Goal: Task Accomplishment & Management: Manage account settings

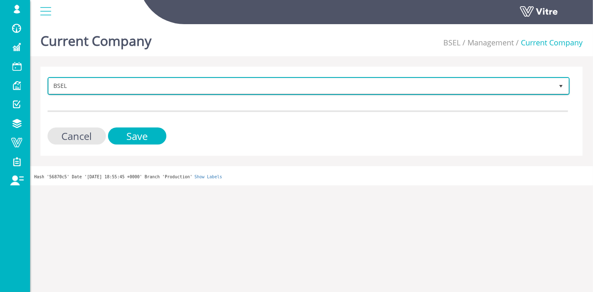
click at [130, 86] on span "BSEL" at bounding box center [301, 85] width 504 height 15
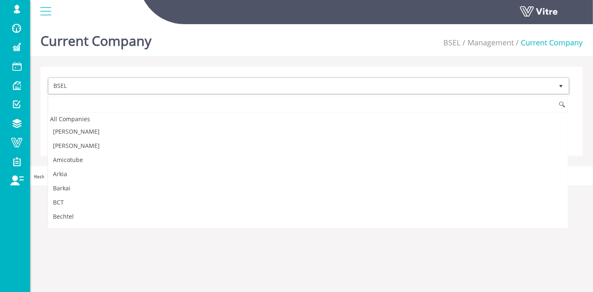
scroll to position [23, 0]
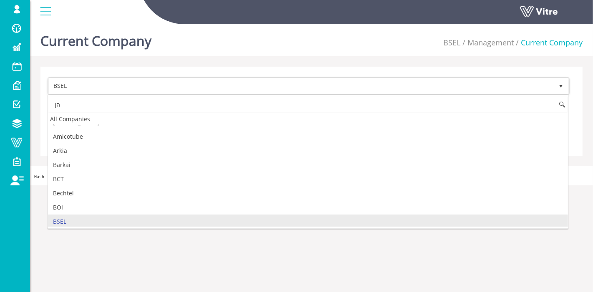
type input "ה"
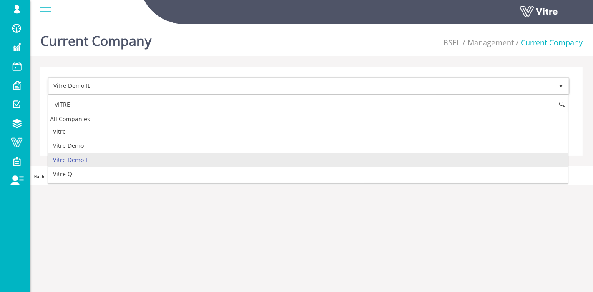
type input "VITRE"
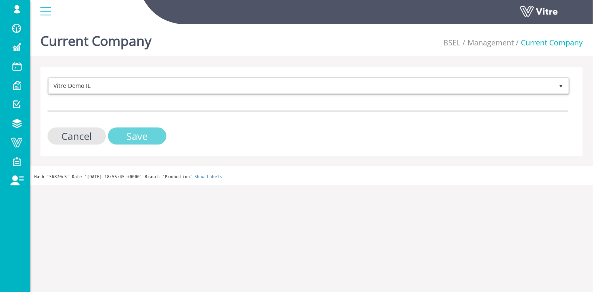
click at [140, 138] on input "Save" at bounding box center [137, 136] width 58 height 17
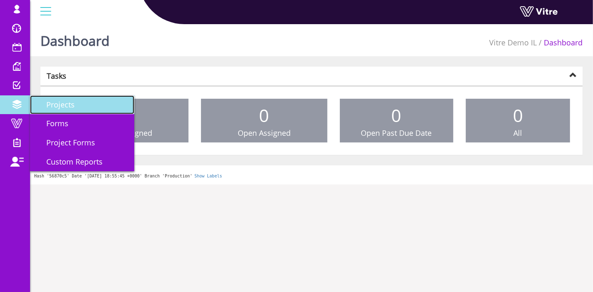
click at [68, 109] on span "Projects" at bounding box center [55, 105] width 38 height 10
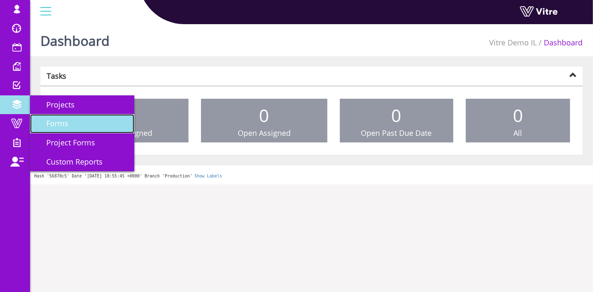
click at [70, 116] on link "Forms" at bounding box center [82, 123] width 104 height 19
click at [69, 123] on link "Forms" at bounding box center [82, 123] width 104 height 19
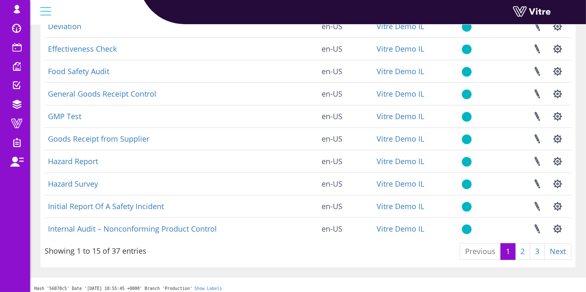
scroll to position [206, 0]
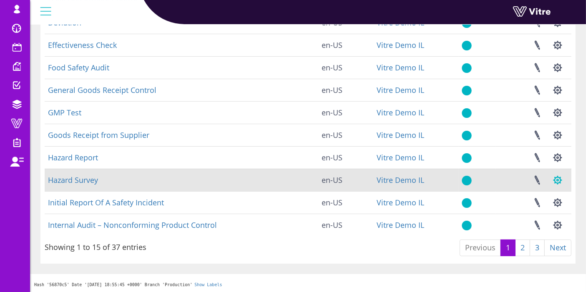
click at [559, 177] on button "button" at bounding box center [557, 180] width 21 height 22
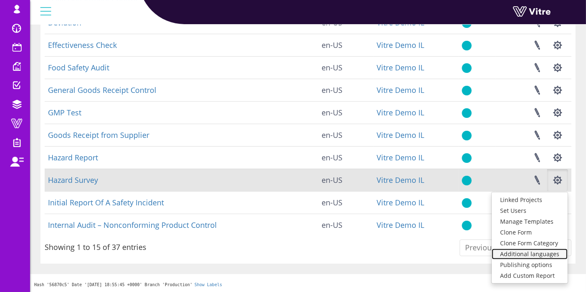
click at [526, 255] on link "Additional languages" at bounding box center [529, 254] width 76 height 11
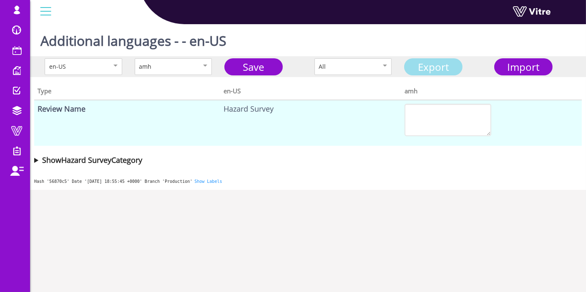
click at [433, 68] on link "Export" at bounding box center [433, 66] width 58 height 17
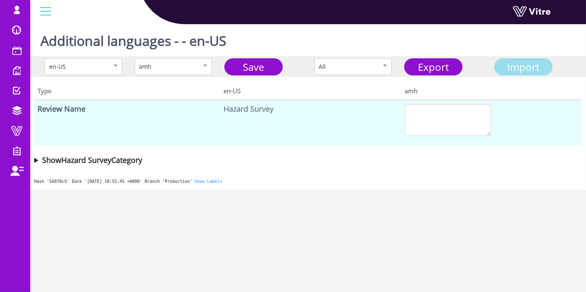
click at [519, 67] on span "Import" at bounding box center [523, 67] width 32 height 14
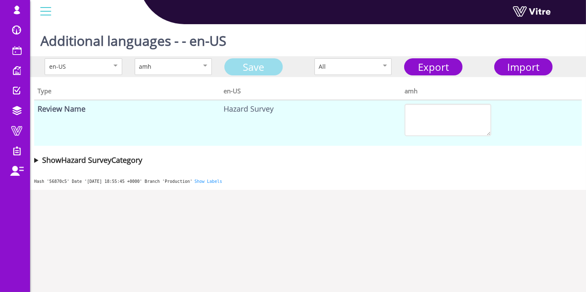
click at [263, 61] on link "Save" at bounding box center [253, 66] width 58 height 17
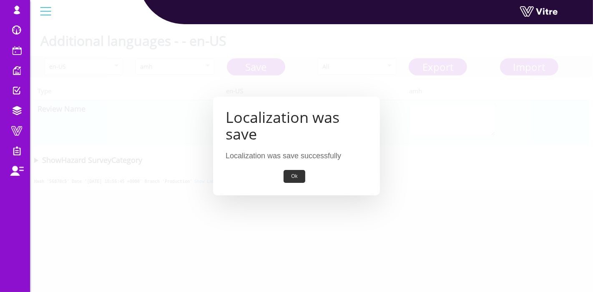
click at [295, 174] on button "Ok" at bounding box center [293, 176] width 21 height 13
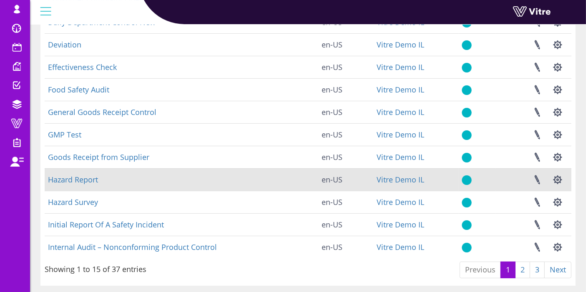
scroll to position [185, 0]
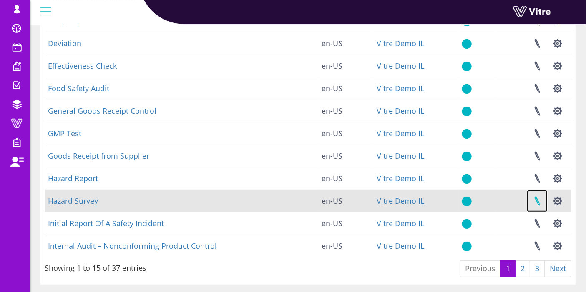
click at [534, 202] on link at bounding box center [537, 201] width 21 height 22
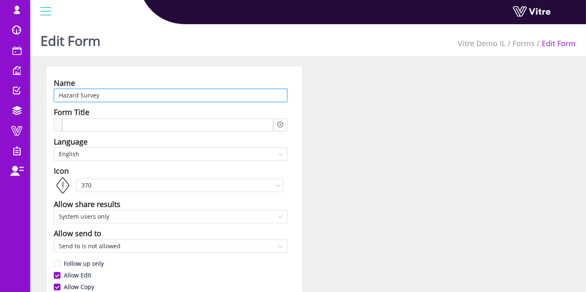
click at [90, 95] on input "Hazard Survey" at bounding box center [170, 95] width 233 height 13
paste input "סקר מפגעים"
click at [99, 150] on span "English" at bounding box center [170, 154] width 223 height 13
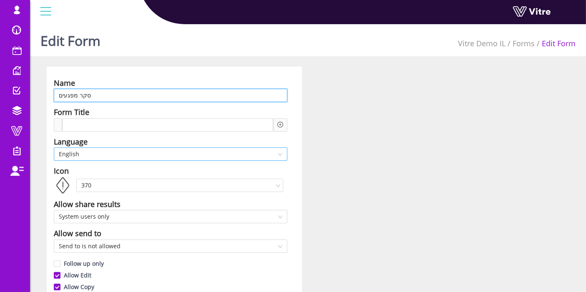
type input "סקר מפגעים"
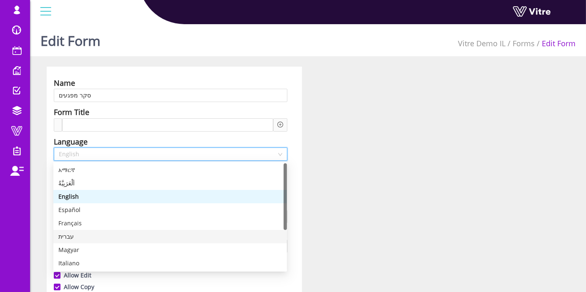
click at [80, 235] on div "עברית" at bounding box center [169, 236] width 223 height 9
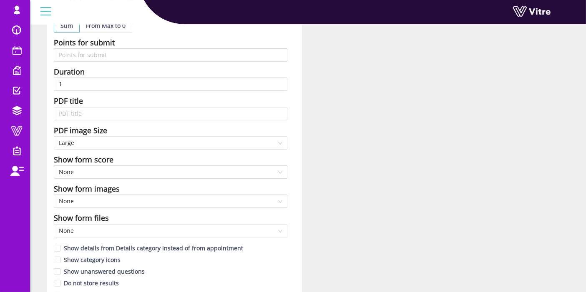
scroll to position [370, 0]
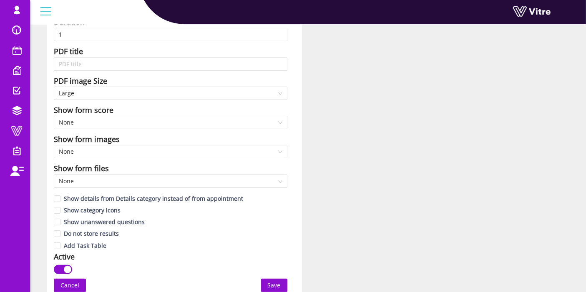
click at [274, 285] on span "Save" at bounding box center [274, 285] width 13 height 9
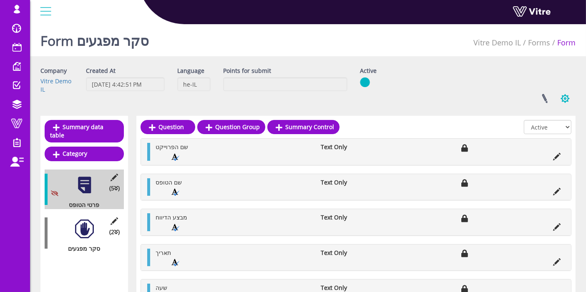
click at [568, 97] on button "button" at bounding box center [564, 99] width 21 height 22
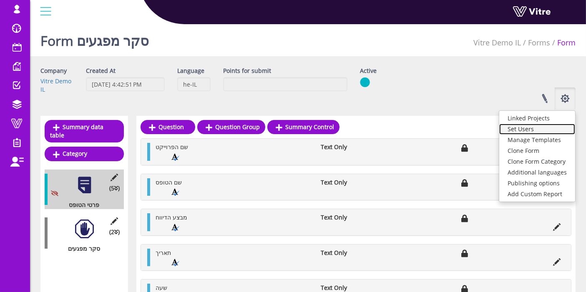
click at [537, 128] on link "Set Users" at bounding box center [537, 129] width 76 height 11
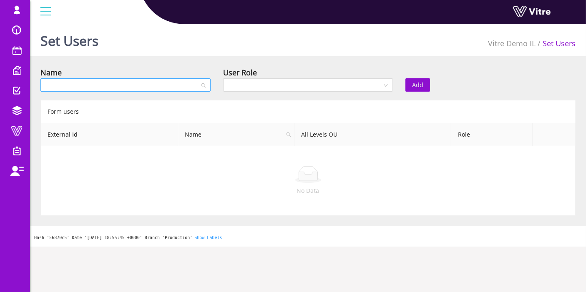
click at [160, 90] on input "search" at bounding box center [122, 85] width 154 height 13
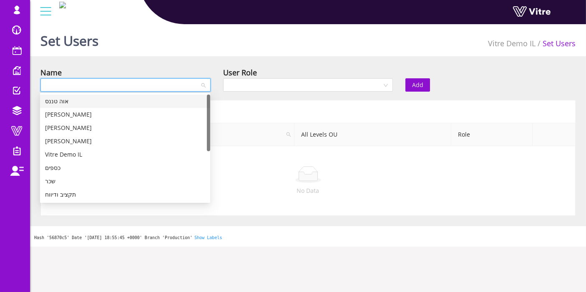
click at [148, 101] on div "אוה טננס" at bounding box center [125, 101] width 160 height 9
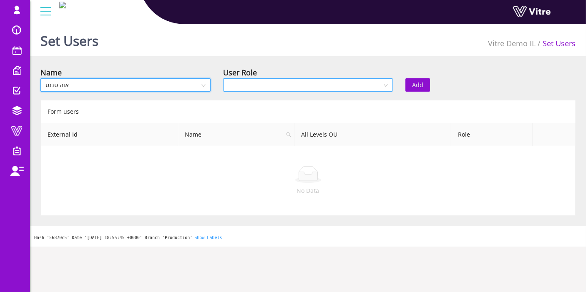
click at [316, 84] on input "search" at bounding box center [305, 85] width 154 height 13
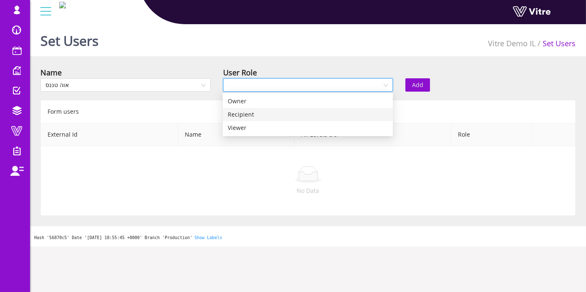
click at [306, 117] on div "Recipient" at bounding box center [308, 114] width 160 height 9
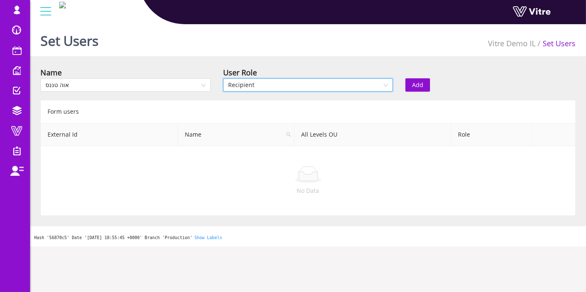
click at [421, 85] on span "Add" at bounding box center [417, 84] width 11 height 9
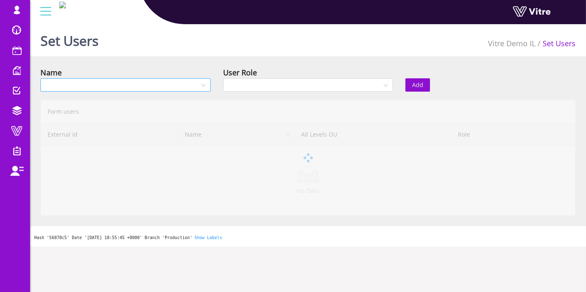
click at [124, 84] on input "search" at bounding box center [122, 85] width 154 height 13
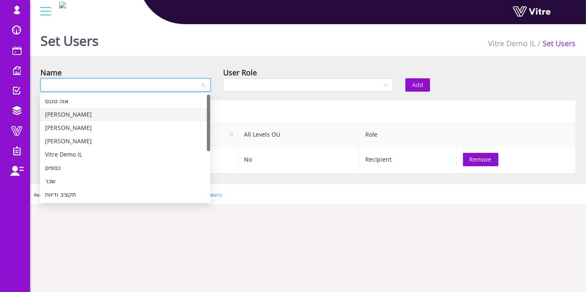
click at [81, 115] on div "בן אדמס" at bounding box center [125, 114] width 160 height 9
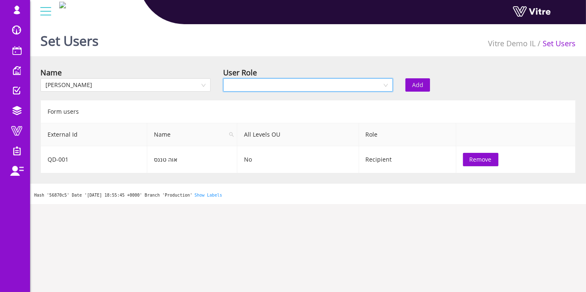
click at [348, 79] on input "search" at bounding box center [305, 85] width 154 height 13
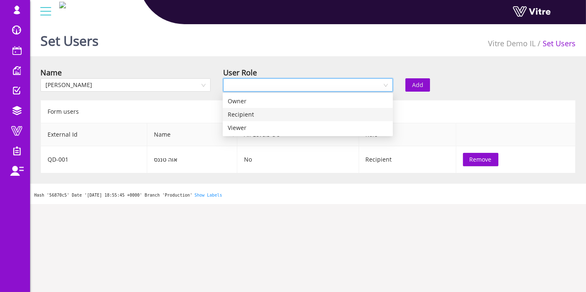
drag, startPoint x: 316, startPoint y: 105, endPoint x: 314, endPoint y: 115, distance: 9.7
click at [314, 115] on div "Owner Recipient Viewer" at bounding box center [308, 115] width 170 height 40
click at [314, 115] on div "Recipient" at bounding box center [308, 114] width 160 height 9
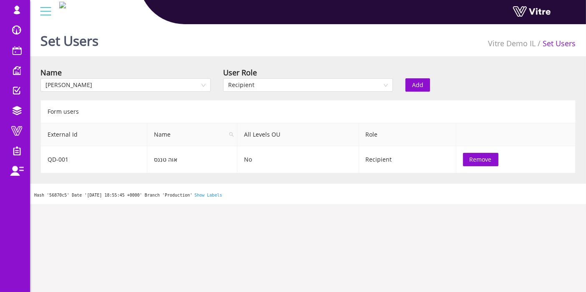
click at [426, 79] on button "Add" at bounding box center [417, 84] width 25 height 13
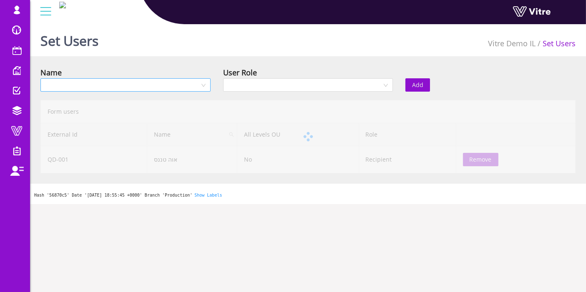
click at [131, 79] on input "search" at bounding box center [122, 85] width 154 height 13
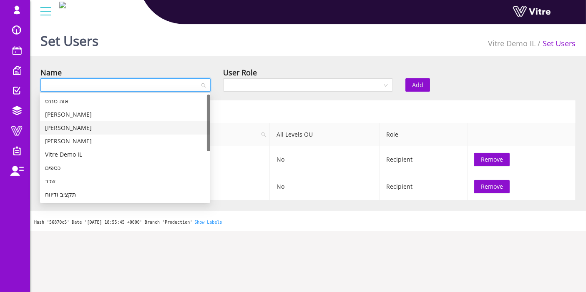
click at [95, 127] on div "לילי בלום" at bounding box center [125, 127] width 160 height 9
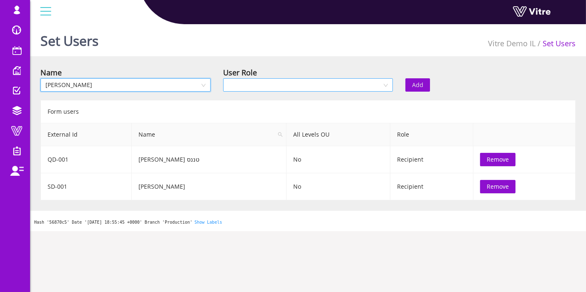
click input "search"
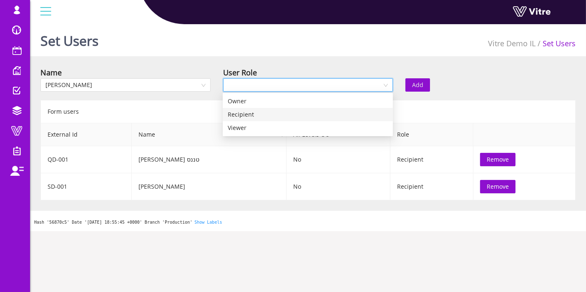
click div "Recipient"
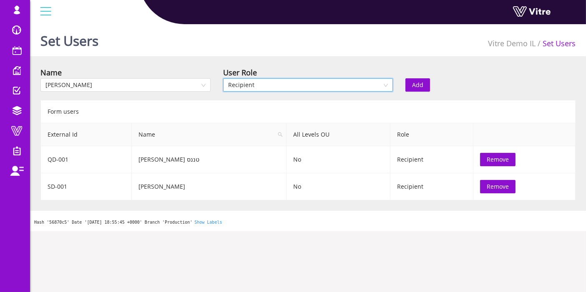
click button "Add"
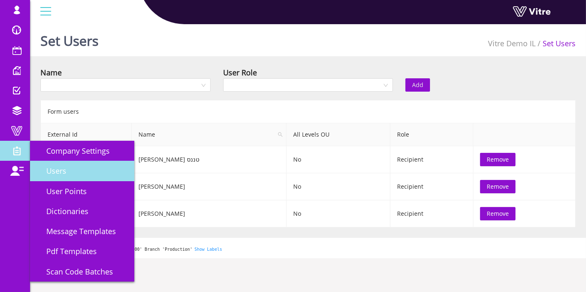
click span "Users"
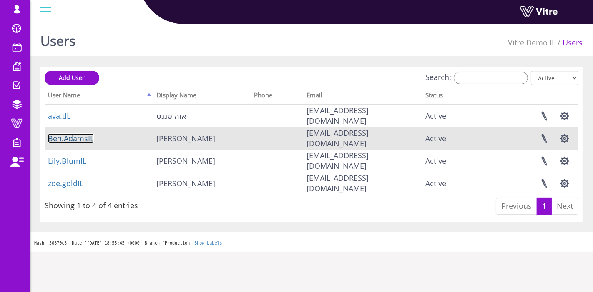
click at [68, 138] on link "Ben.AdamsIL" at bounding box center [71, 138] width 46 height 10
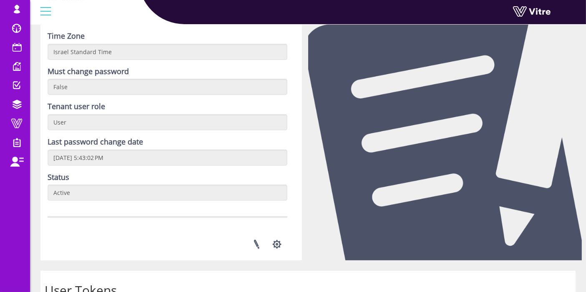
scroll to position [278, 0]
click at [256, 243] on link at bounding box center [256, 244] width 21 height 22
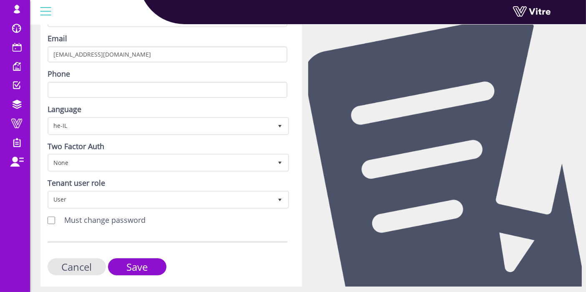
scroll to position [136, 0]
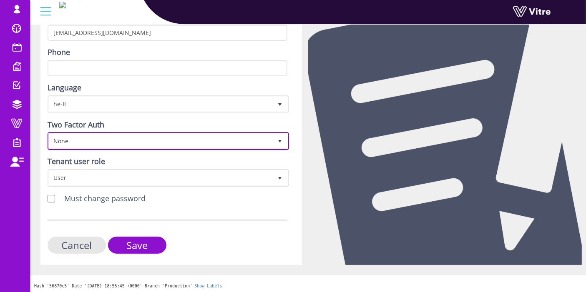
click at [108, 138] on span "None" at bounding box center [161, 140] width 224 height 15
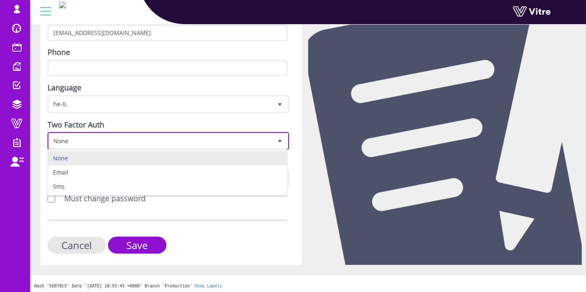
click at [108, 138] on span "None" at bounding box center [161, 140] width 224 height 15
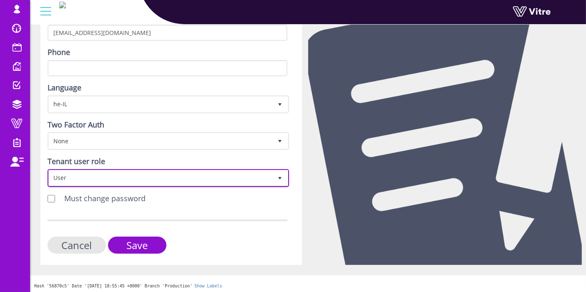
click at [131, 181] on span "User" at bounding box center [161, 178] width 224 height 15
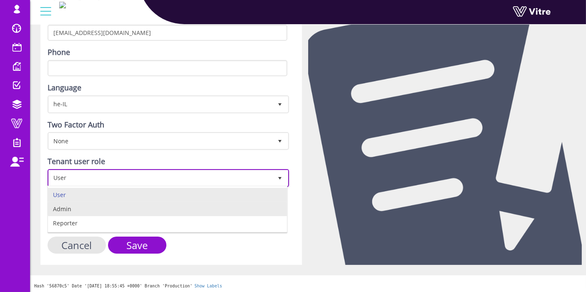
click at [123, 208] on li "Admin" at bounding box center [167, 209] width 239 height 14
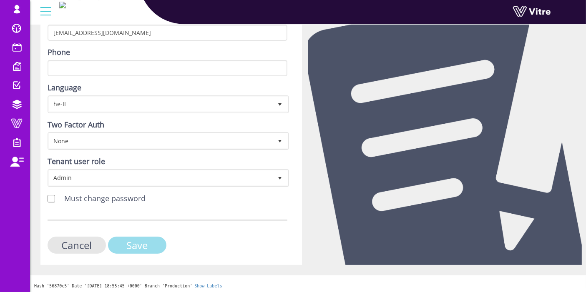
click at [126, 239] on input "Save" at bounding box center [137, 245] width 58 height 17
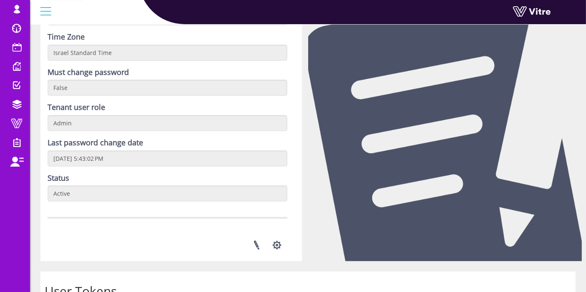
scroll to position [278, 0]
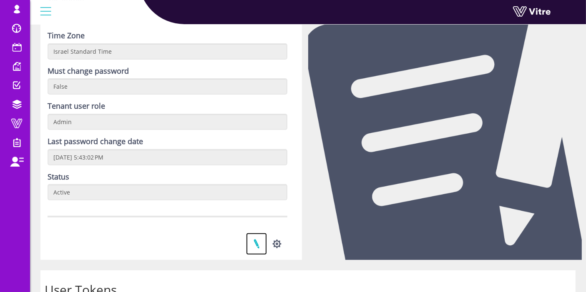
click at [253, 242] on link at bounding box center [256, 244] width 21 height 22
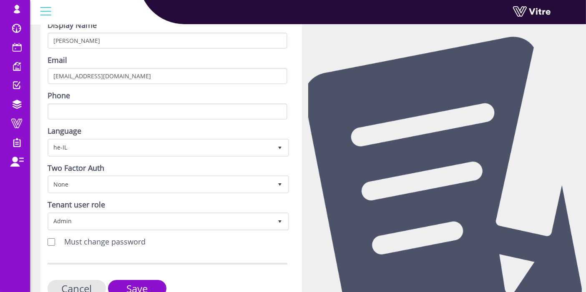
scroll to position [136, 0]
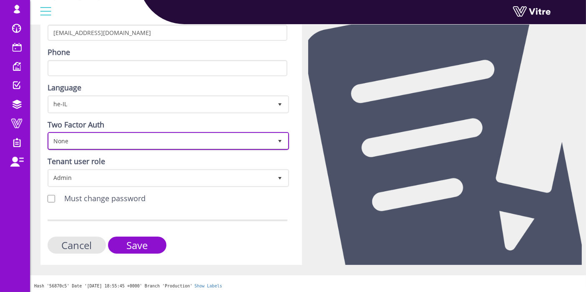
click at [112, 141] on span "None" at bounding box center [161, 140] width 224 height 15
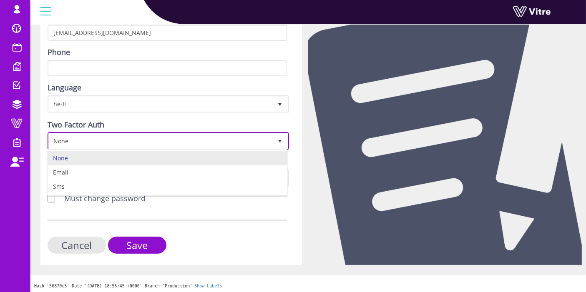
click at [112, 141] on span "None" at bounding box center [161, 140] width 224 height 15
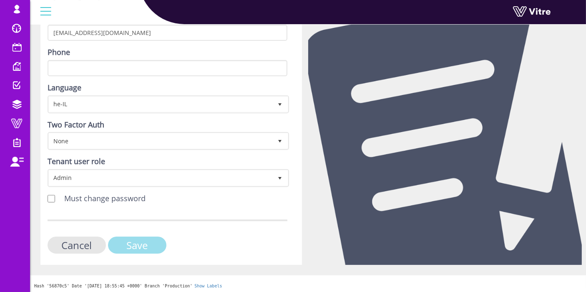
click at [138, 250] on input "Save" at bounding box center [137, 245] width 58 height 17
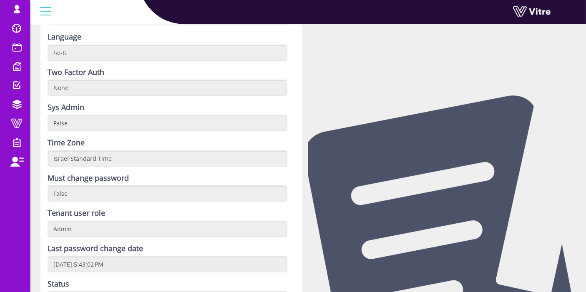
scroll to position [185, 0]
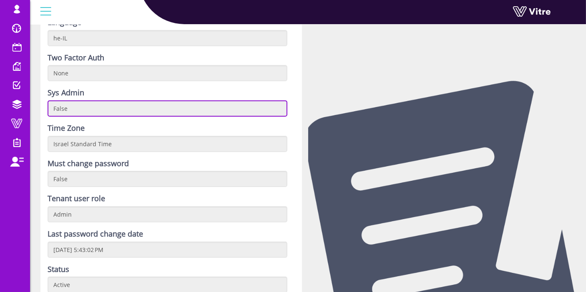
drag, startPoint x: 82, startPoint y: 108, endPoint x: 72, endPoint y: 108, distance: 10.0
click at [72, 108] on input "False" at bounding box center [168, 108] width 240 height 16
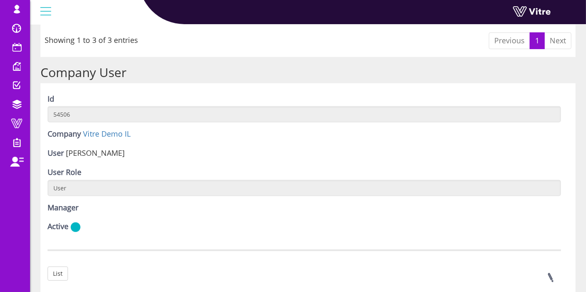
scroll to position [665, 0]
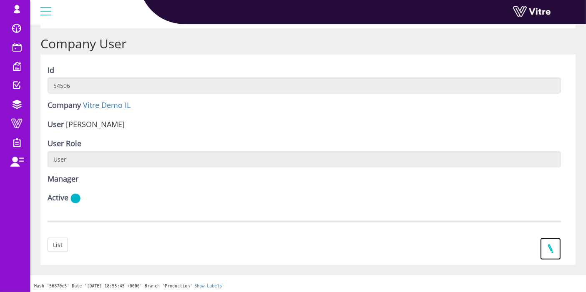
click at [551, 244] on link at bounding box center [550, 249] width 21 height 22
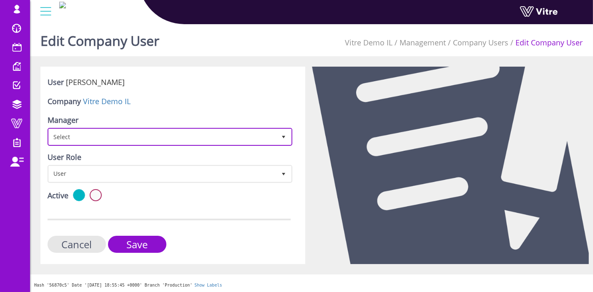
click at [151, 129] on span "Select" at bounding box center [162, 136] width 227 height 15
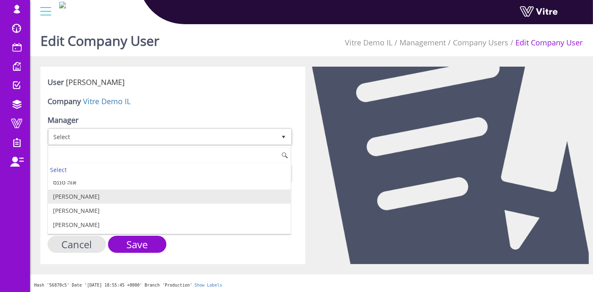
click at [110, 193] on li "[PERSON_NAME]" at bounding box center [169, 197] width 243 height 14
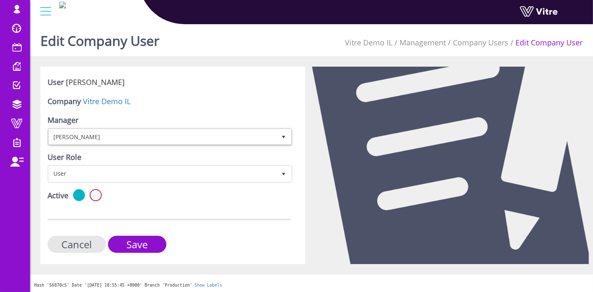
click at [186, 98] on div "Company Vitre Demo IL" at bounding box center [169, 102] width 243 height 13
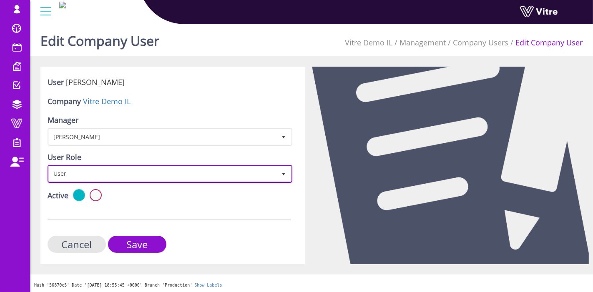
click at [118, 177] on span "User" at bounding box center [162, 173] width 227 height 15
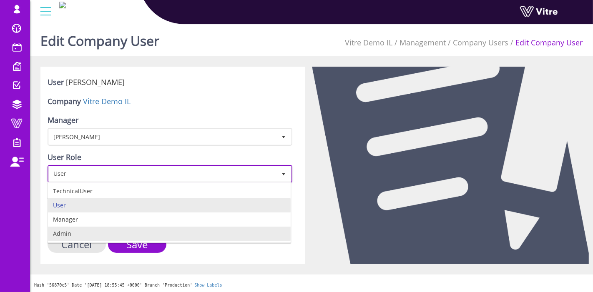
click at [102, 232] on li "Admin" at bounding box center [169, 234] width 243 height 14
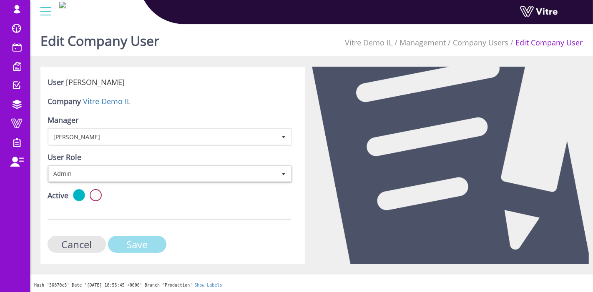
click at [134, 248] on input "Save" at bounding box center [137, 244] width 58 height 17
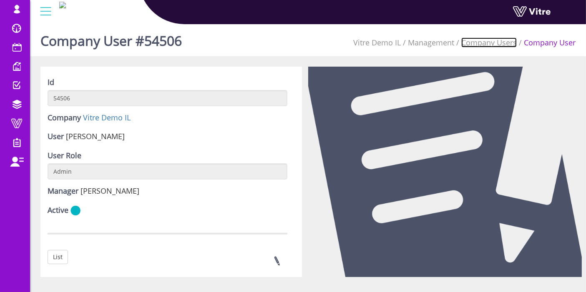
click at [499, 45] on link "Company Users" at bounding box center [488, 43] width 55 height 10
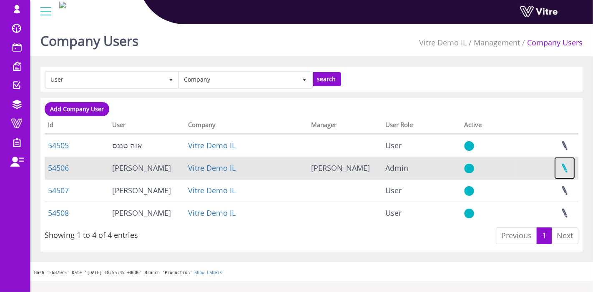
click at [568, 169] on link at bounding box center [564, 168] width 21 height 22
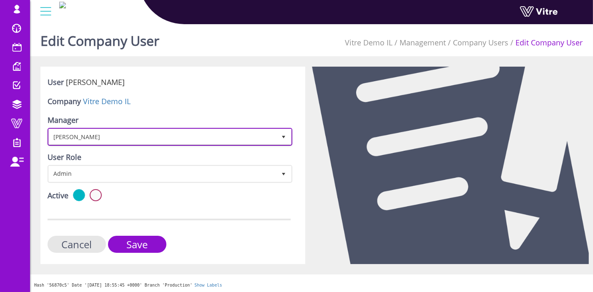
click at [199, 133] on span "[PERSON_NAME]" at bounding box center [162, 136] width 227 height 15
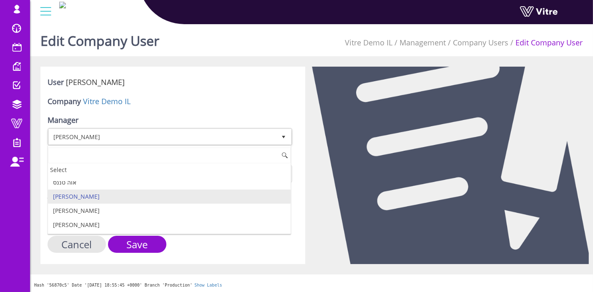
click at [153, 154] on input at bounding box center [169, 156] width 243 height 16
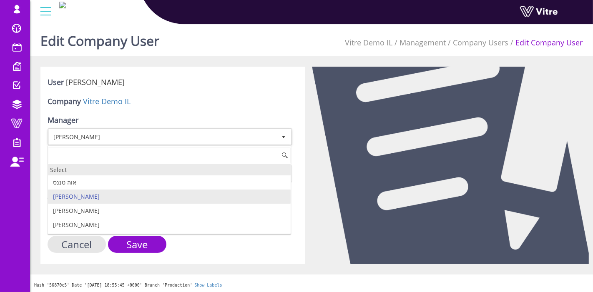
click at [149, 165] on div "Select" at bounding box center [169, 169] width 243 height 11
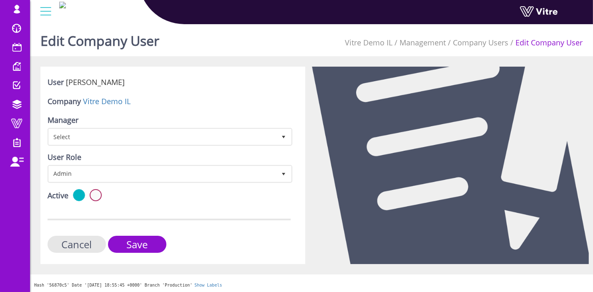
click at [194, 206] on form "User בן [PERSON_NAME] Company Vitre Demo IL Manager Select User Role Admin 3 Ac…" at bounding box center [169, 165] width 243 height 176
click at [138, 240] on input "Save" at bounding box center [137, 244] width 58 height 17
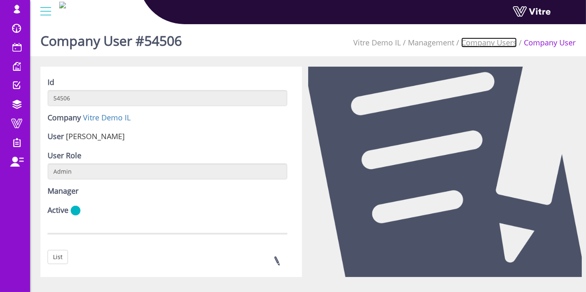
click at [480, 42] on link "Company Users" at bounding box center [488, 43] width 55 height 10
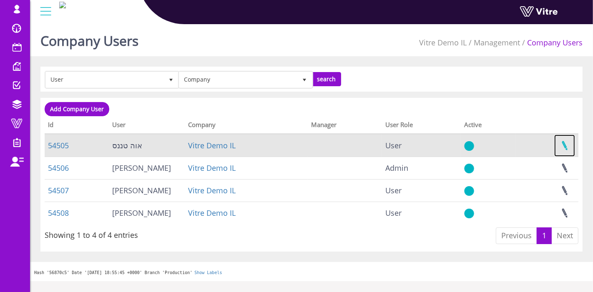
click at [564, 143] on link at bounding box center [564, 146] width 21 height 22
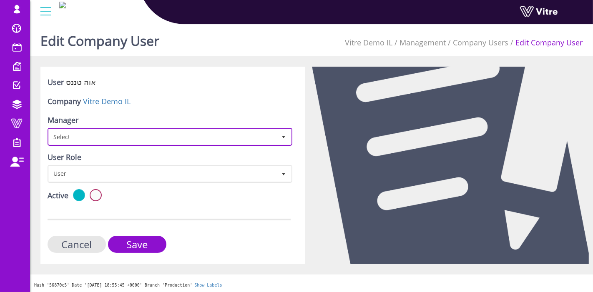
click at [212, 139] on span "Select" at bounding box center [162, 136] width 227 height 15
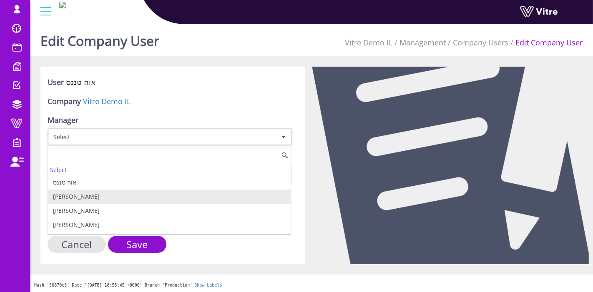
click at [174, 193] on li "[PERSON_NAME]" at bounding box center [169, 197] width 243 height 14
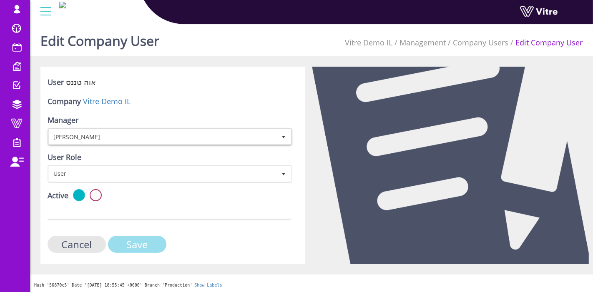
click at [133, 243] on input "Save" at bounding box center [137, 244] width 58 height 17
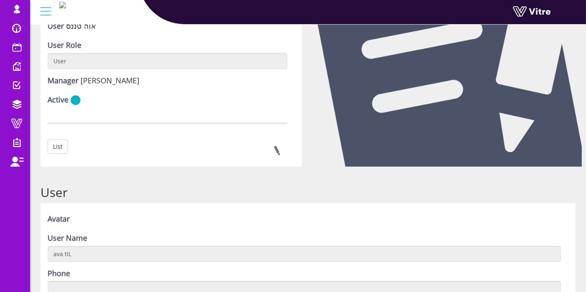
scroll to position [139, 0]
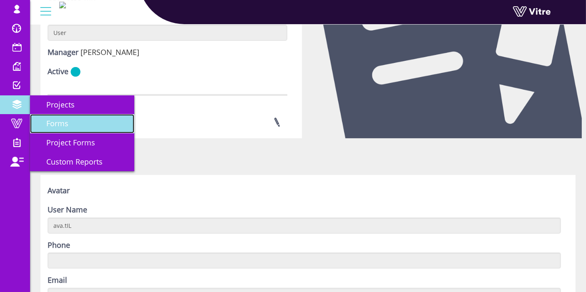
click at [67, 127] on span "Forms" at bounding box center [52, 123] width 32 height 10
click at [67, 125] on span "Forms" at bounding box center [52, 123] width 32 height 10
click at [70, 117] on link "Forms" at bounding box center [82, 123] width 104 height 19
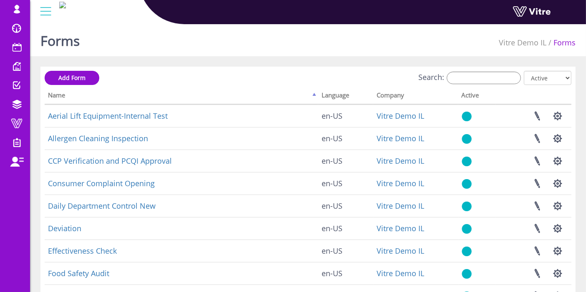
click at [334, 95] on th "Language" at bounding box center [345, 97] width 55 height 16
click at [310, 98] on th "Name" at bounding box center [181, 97] width 273 height 16
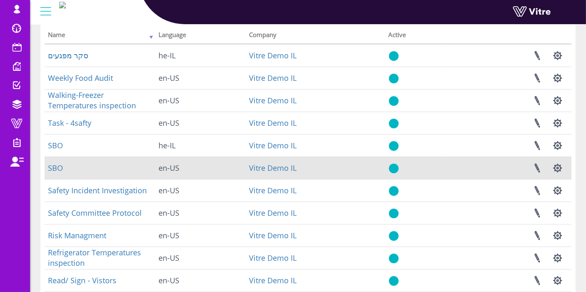
scroll to position [46, 0]
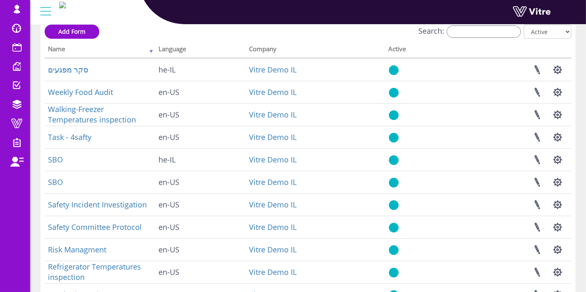
click at [152, 50] on th "Name" at bounding box center [100, 51] width 110 height 16
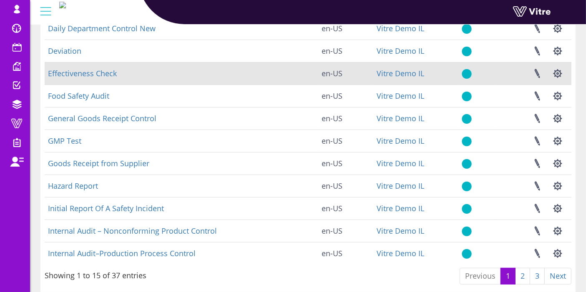
scroll to position [185, 0]
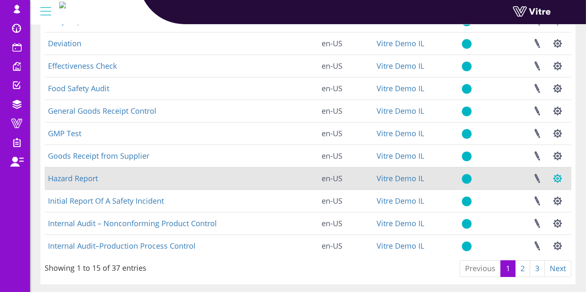
click at [557, 178] on button "button" at bounding box center [557, 179] width 21 height 22
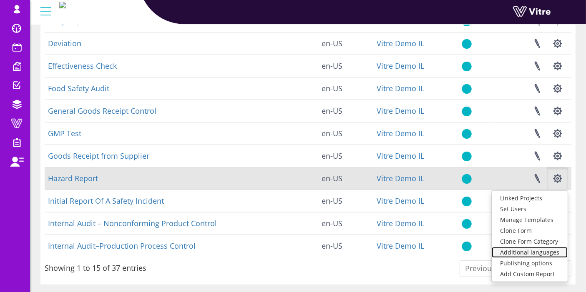
click at [515, 252] on link "Additional languages" at bounding box center [529, 252] width 76 height 11
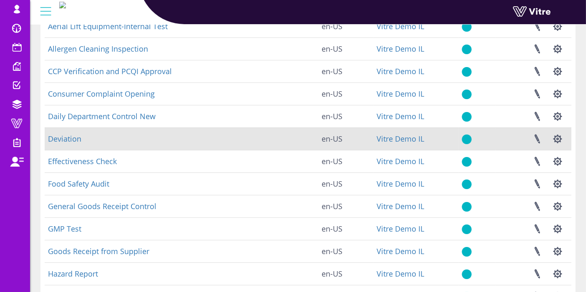
scroll to position [139, 0]
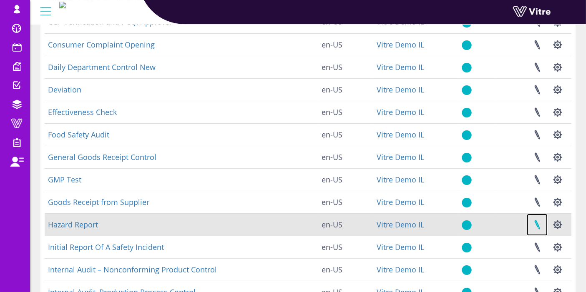
click at [540, 226] on link at bounding box center [537, 225] width 21 height 22
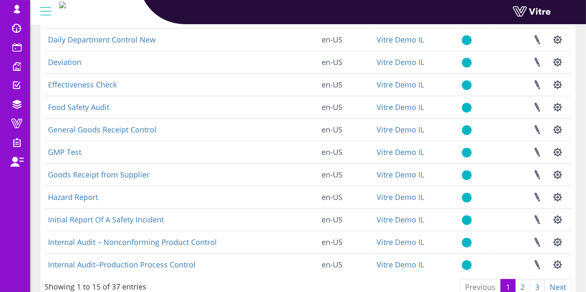
scroll to position [21, 0]
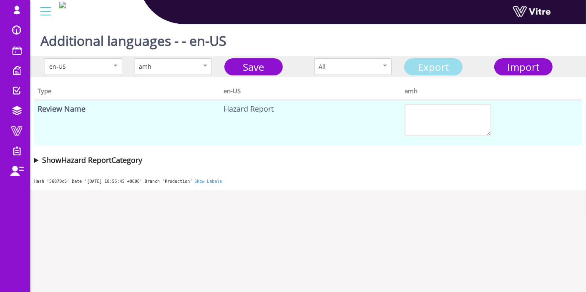
click at [437, 72] on link "Export" at bounding box center [433, 66] width 58 height 17
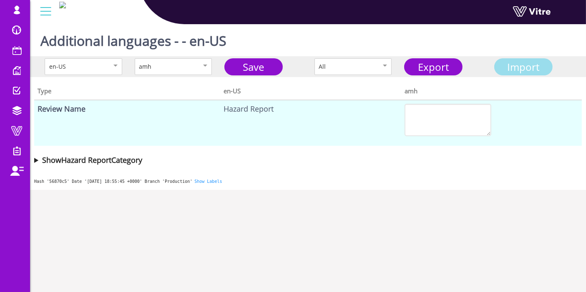
click at [520, 70] on span "Import" at bounding box center [523, 67] width 32 height 14
click at [271, 70] on link "Save" at bounding box center [253, 66] width 58 height 17
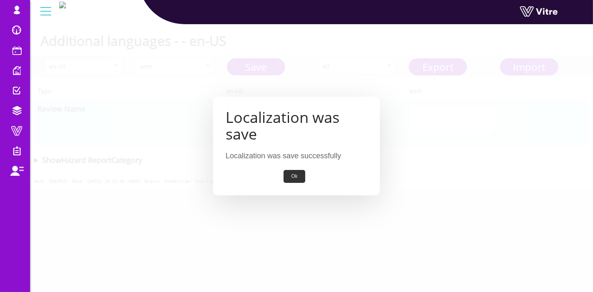
click at [291, 178] on button "Ok" at bounding box center [293, 176] width 21 height 13
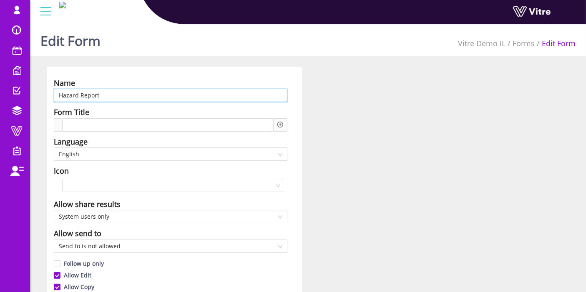
click at [125, 91] on input "Hazard Report" at bounding box center [170, 95] width 233 height 13
click at [125, 93] on input "Hazard Report" at bounding box center [170, 95] width 233 height 13
click at [125, 97] on input "Hazard Report" at bounding box center [170, 95] width 233 height 13
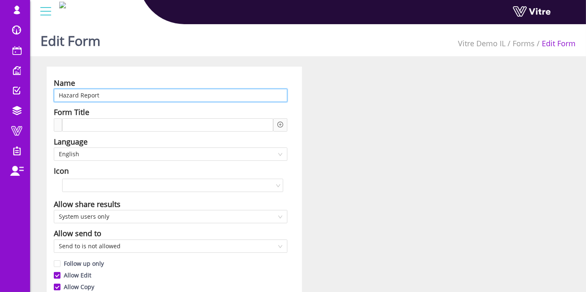
click at [125, 97] on input "Hazard Report" at bounding box center [170, 95] width 233 height 13
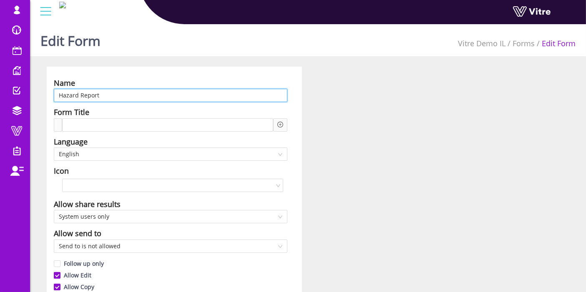
paste input "דיווח מפגע"
type input "דיווח מפגע"
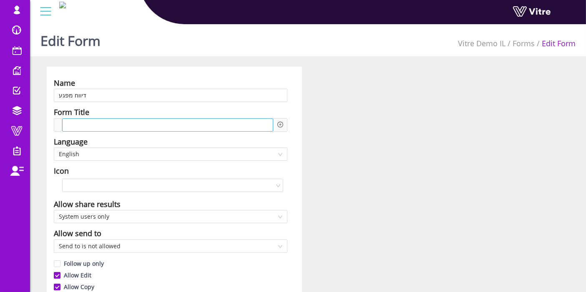
click at [94, 125] on span at bounding box center [88, 124] width 41 height 9
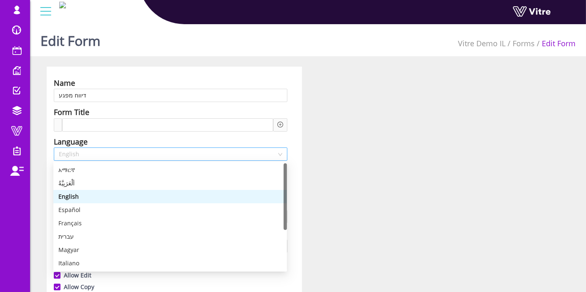
click at [88, 150] on span "English" at bounding box center [170, 154] width 223 height 13
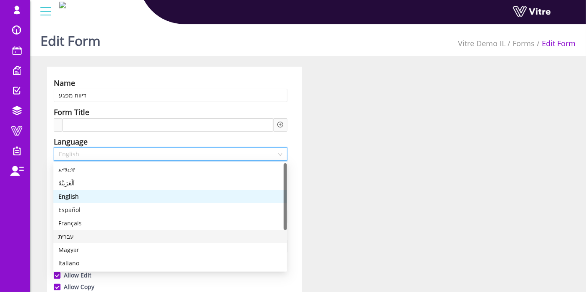
click at [78, 235] on div "עברית" at bounding box center [169, 236] width 223 height 9
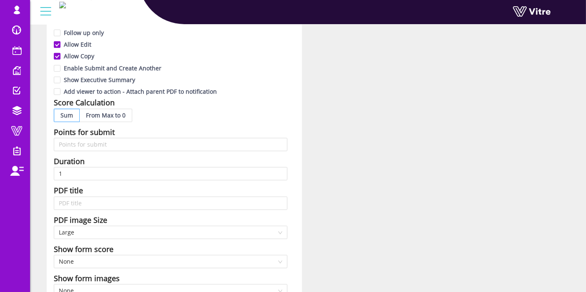
scroll to position [417, 0]
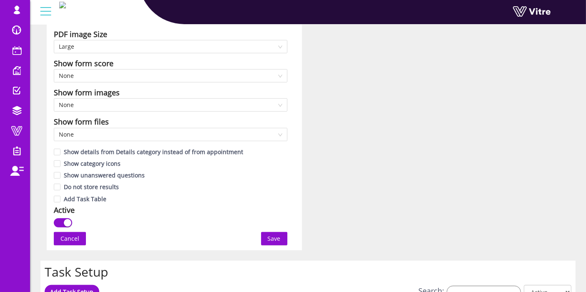
click at [278, 239] on span "Save" at bounding box center [274, 238] width 13 height 9
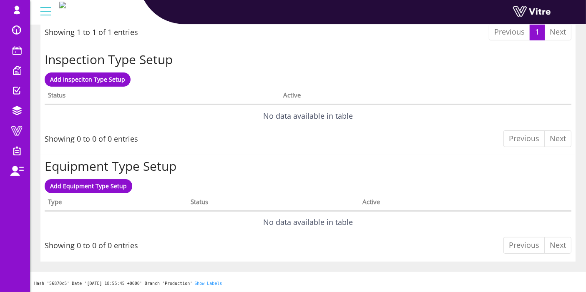
scroll to position [0, 0]
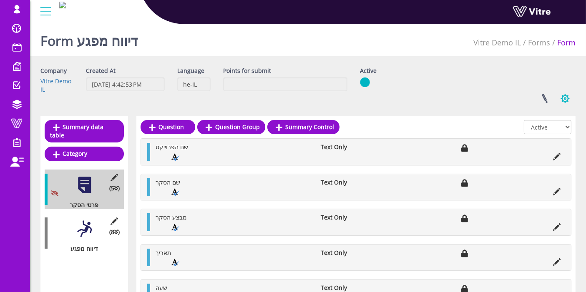
click at [565, 97] on button "button" at bounding box center [564, 99] width 21 height 22
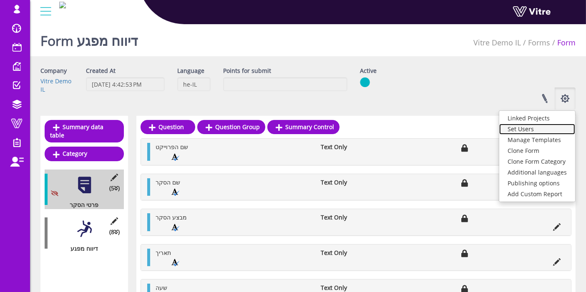
click at [524, 131] on link "Set Users" at bounding box center [537, 129] width 76 height 11
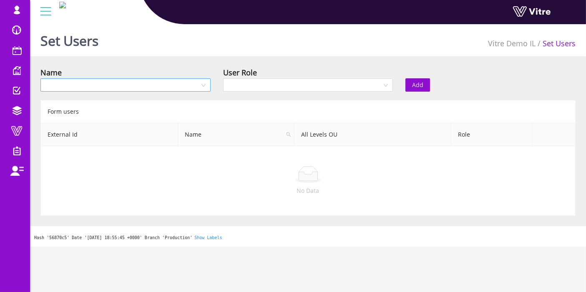
click at [188, 83] on input "search" at bounding box center [122, 85] width 154 height 13
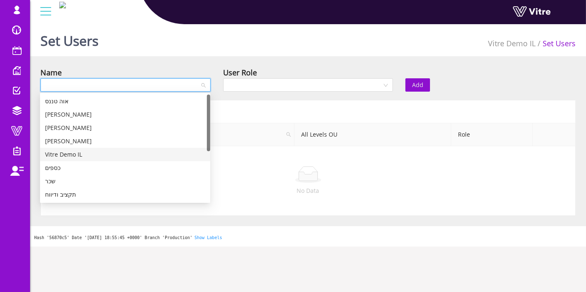
click at [133, 155] on div "Vitre Demo IL" at bounding box center [125, 154] width 160 height 9
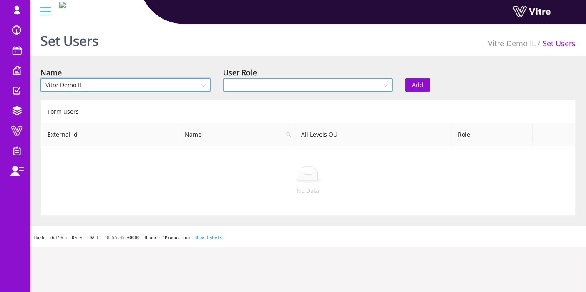
click at [331, 86] on input "search" at bounding box center [305, 85] width 154 height 13
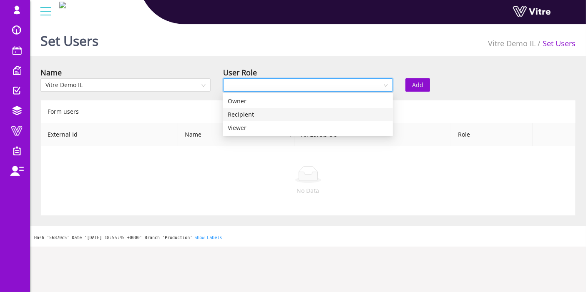
click at [292, 120] on div "Recipient" at bounding box center [308, 114] width 170 height 13
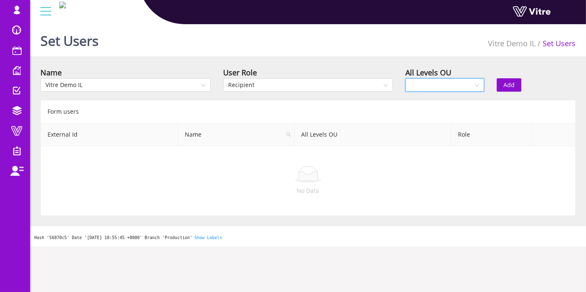
click at [459, 86] on input "search" at bounding box center [441, 85] width 63 height 13
click at [443, 103] on div "Yes" at bounding box center [444, 101] width 69 height 9
click at [506, 86] on span "Add" at bounding box center [508, 84] width 11 height 9
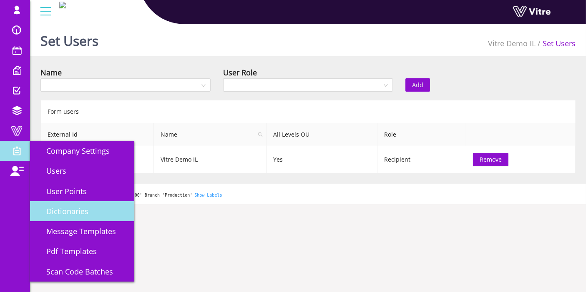
click at [77, 217] on link "Dictionaries" at bounding box center [82, 211] width 104 height 20
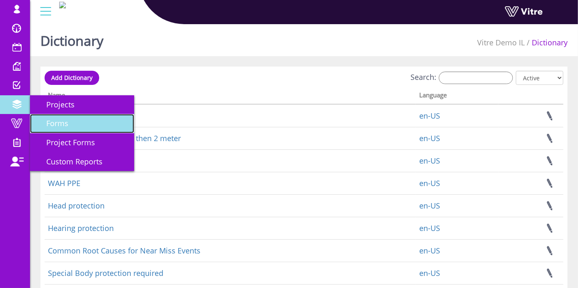
click at [52, 119] on span "Forms" at bounding box center [52, 123] width 32 height 10
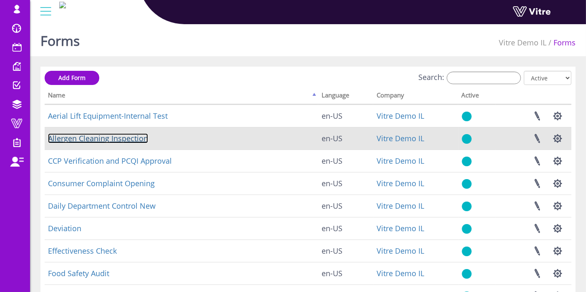
click at [118, 139] on link "Allergen Cleaning Inspection" at bounding box center [98, 138] width 100 height 10
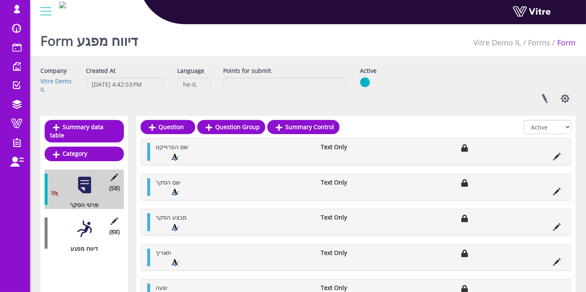
click at [82, 220] on div at bounding box center [84, 229] width 19 height 19
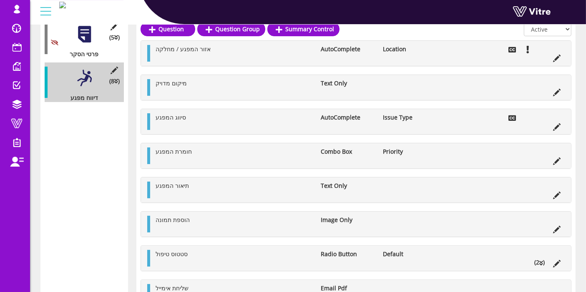
scroll to position [58, 0]
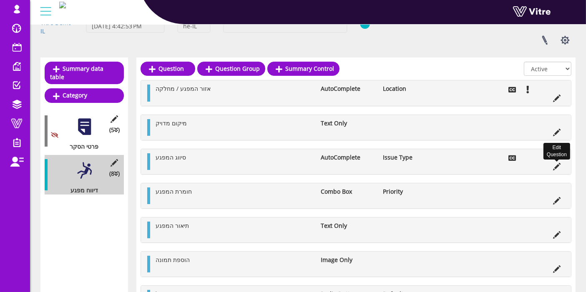
click at [557, 167] on icon at bounding box center [557, 167] width 8 height 8
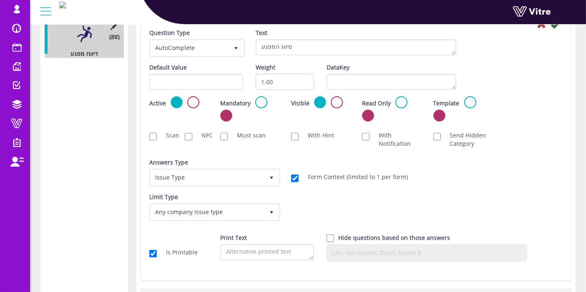
scroll to position [198, 0]
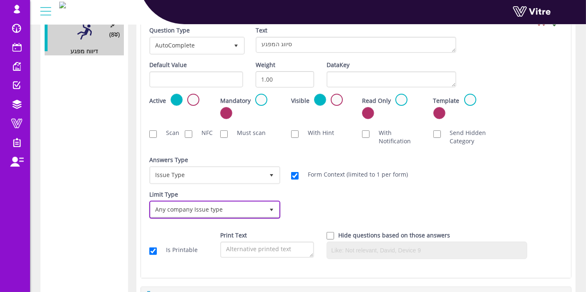
click at [233, 205] on span "Any company Issue type" at bounding box center [206, 209] width 113 height 15
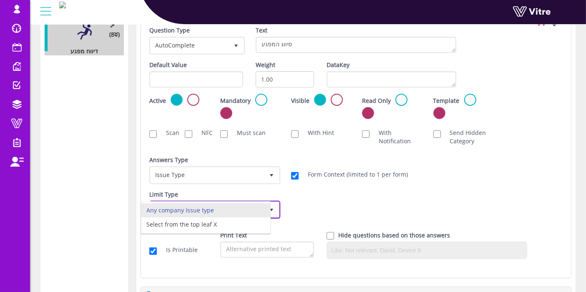
click at [233, 205] on li "Any company Issue type" at bounding box center [205, 210] width 129 height 14
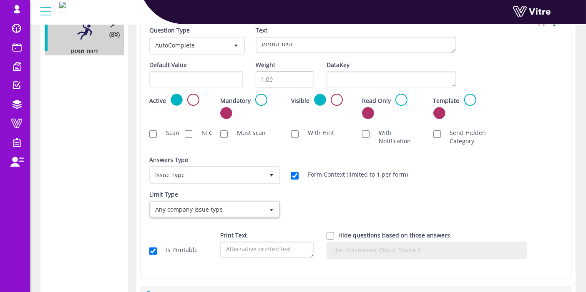
click at [334, 202] on div "Limit Type Any company location 0 Limit Type Any company EQ 0 Limit Type Any co…" at bounding box center [356, 208] width 426 height 35
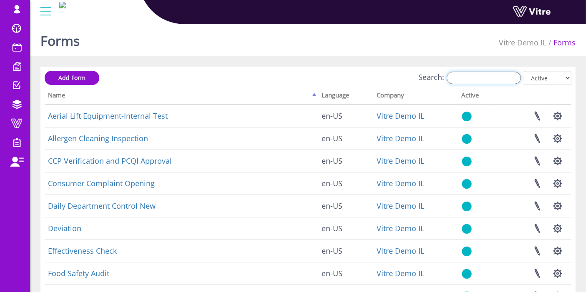
click at [502, 74] on input "Search:" at bounding box center [483, 78] width 74 height 13
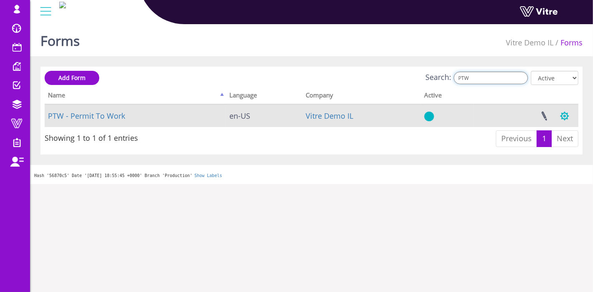
type input "PTW"
click at [561, 114] on button "button" at bounding box center [564, 116] width 21 height 22
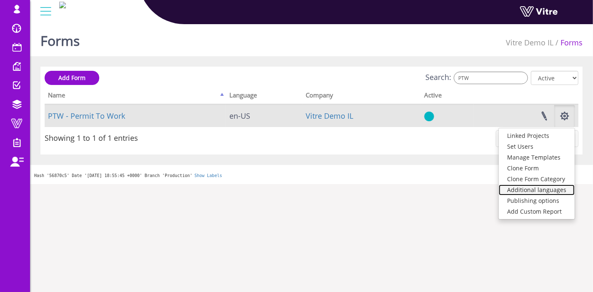
click at [546, 188] on link "Additional languages" at bounding box center [537, 190] width 76 height 11
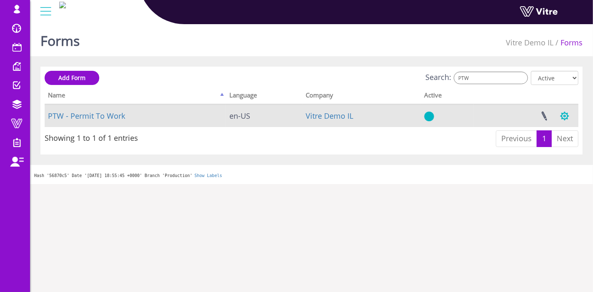
click at [564, 118] on button "button" at bounding box center [564, 116] width 21 height 22
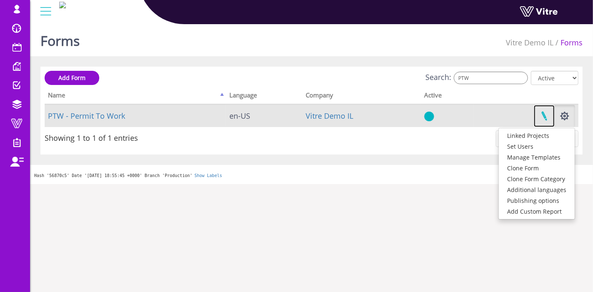
click at [550, 116] on link at bounding box center [544, 116] width 21 height 22
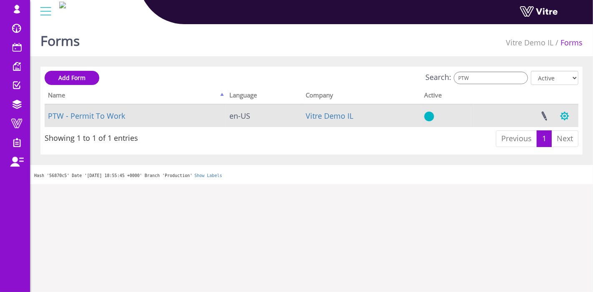
click at [565, 118] on button "button" at bounding box center [564, 116] width 21 height 22
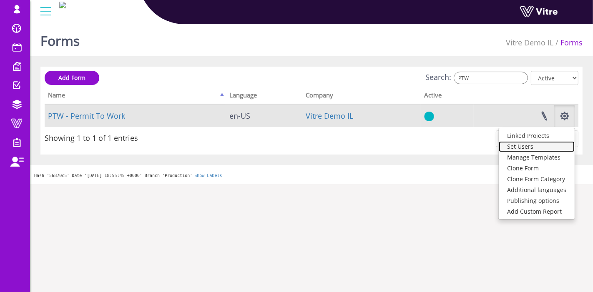
click at [544, 149] on link "Set Users" at bounding box center [537, 146] width 76 height 11
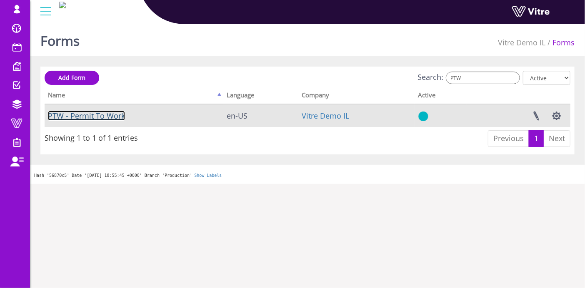
click at [111, 113] on link "PTW - Permit To Work" at bounding box center [86, 116] width 77 height 10
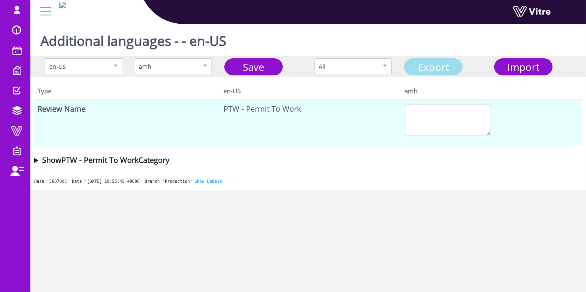
click at [413, 64] on link "Export" at bounding box center [433, 66] width 58 height 17
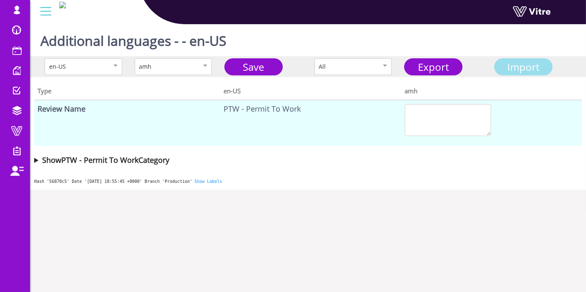
click at [519, 63] on span "Import" at bounding box center [523, 67] width 32 height 14
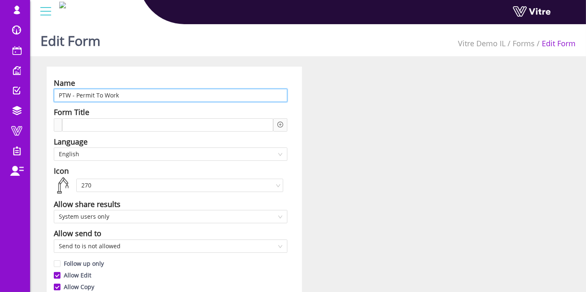
click at [203, 97] on input "PTW - Permit To Work" at bounding box center [170, 95] width 233 height 13
paste input "היתר עבודה"
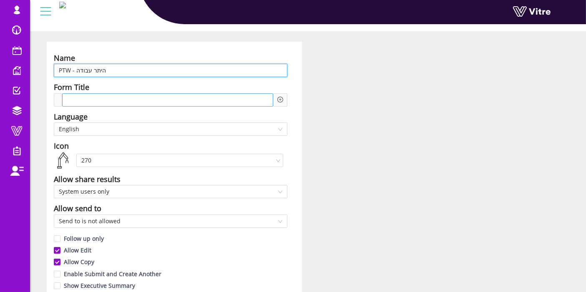
scroll to position [46, 0]
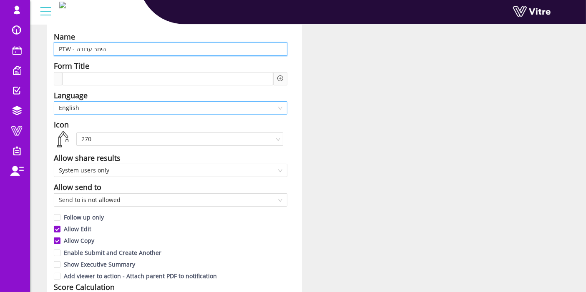
click at [178, 110] on span "English" at bounding box center [170, 108] width 223 height 13
type input "PTW - היתר עבודה"
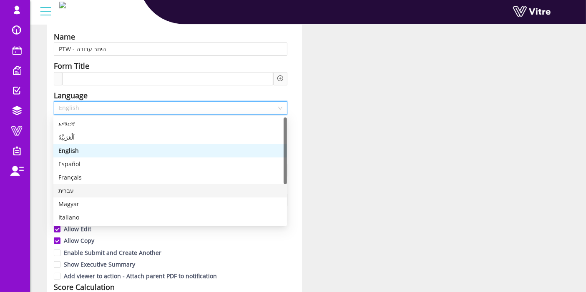
click at [120, 194] on div "עברית" at bounding box center [169, 190] width 223 height 9
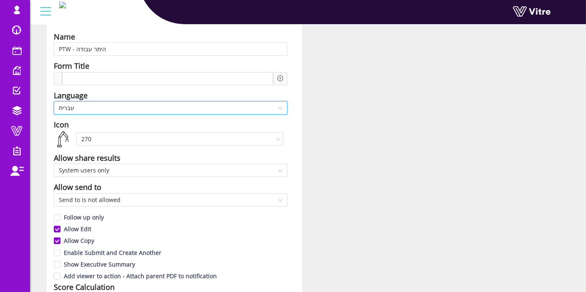
scroll to position [417, 0]
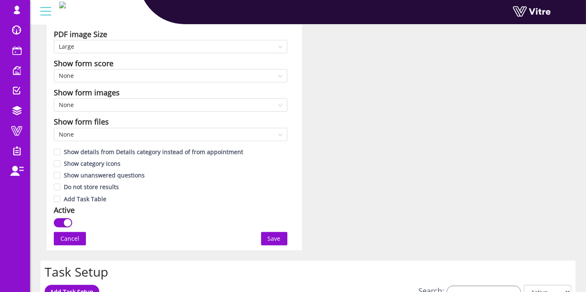
click at [277, 242] on span "Save" at bounding box center [274, 238] width 13 height 9
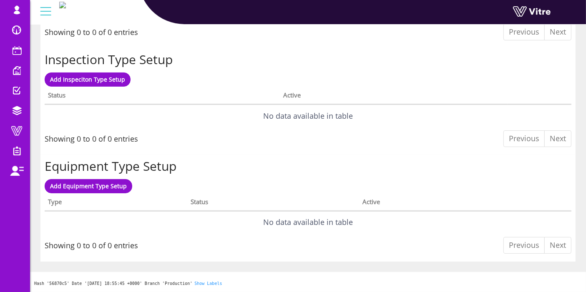
scroll to position [0, 0]
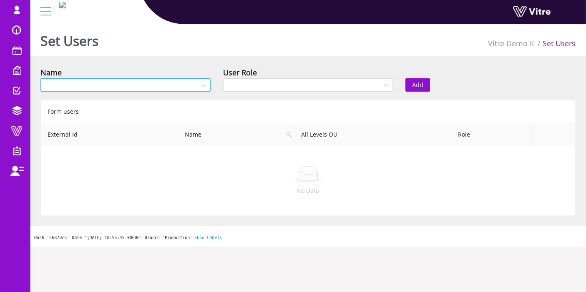
click at [177, 82] on input "search" at bounding box center [122, 85] width 154 height 13
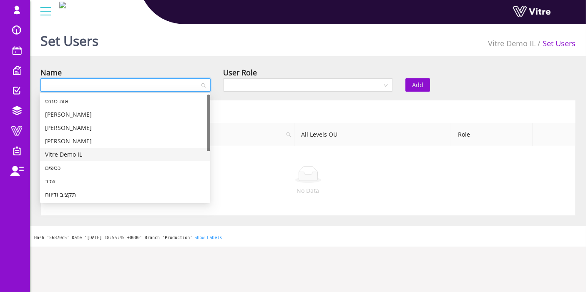
drag, startPoint x: 96, startPoint y: 155, endPoint x: 114, endPoint y: 143, distance: 21.3
click at [96, 155] on div "Vitre Demo IL" at bounding box center [125, 154] width 160 height 9
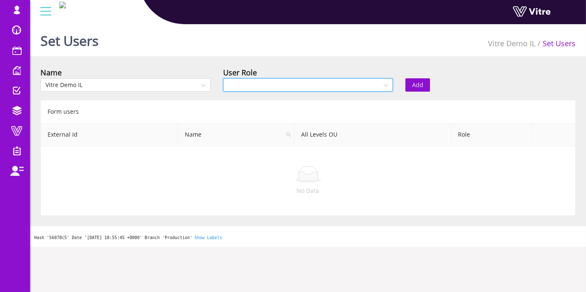
click at [325, 84] on input "search" at bounding box center [305, 85] width 154 height 13
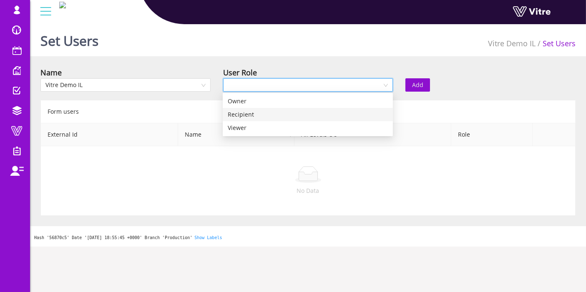
click at [298, 114] on div "Recipient" at bounding box center [308, 114] width 160 height 9
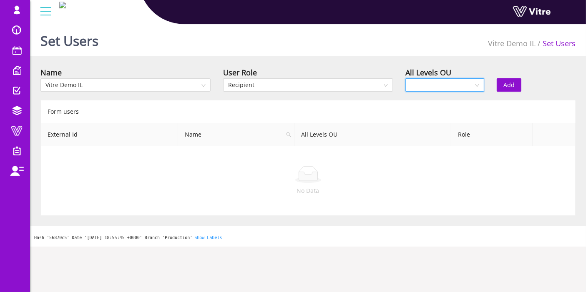
click at [468, 83] on input "search" at bounding box center [441, 85] width 63 height 13
click at [438, 106] on div "Yes" at bounding box center [444, 101] width 79 height 13
click at [506, 78] on div "Add" at bounding box center [535, 79] width 91 height 25
click at [506, 81] on span "Add" at bounding box center [508, 84] width 11 height 9
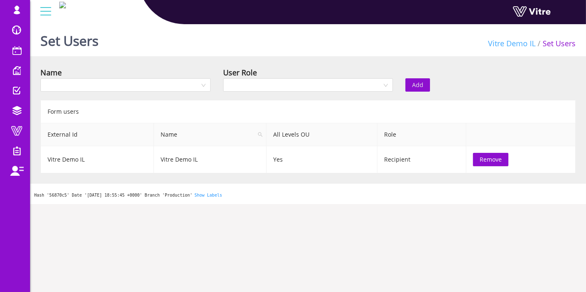
click at [525, 46] on link "Vitre Demo IL" at bounding box center [512, 43] width 48 height 10
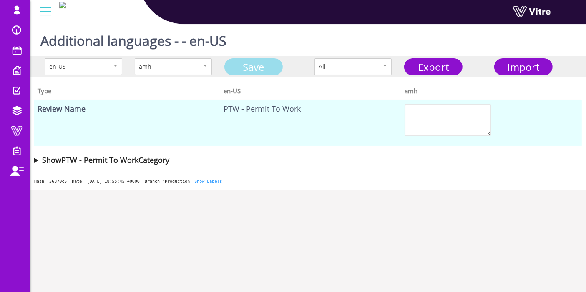
click at [264, 68] on link "Save" at bounding box center [253, 66] width 58 height 17
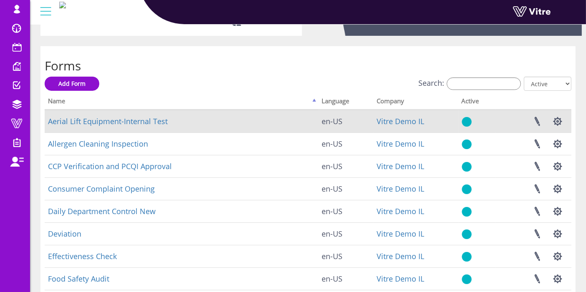
scroll to position [185, 0]
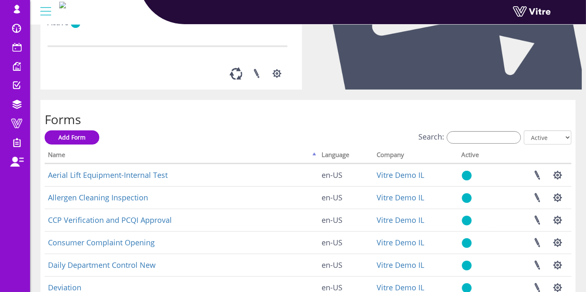
click at [328, 153] on th "Language" at bounding box center [345, 156] width 55 height 16
click at [330, 159] on th "Language" at bounding box center [345, 156] width 55 height 16
click at [314, 155] on th "Name" at bounding box center [181, 156] width 273 height 16
click at [318, 156] on th "Language" at bounding box center [345, 156] width 55 height 16
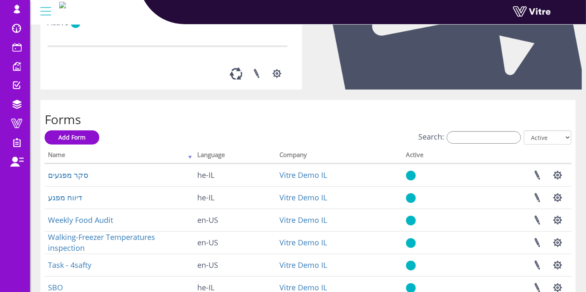
click at [332, 156] on th "Company" at bounding box center [339, 156] width 126 height 16
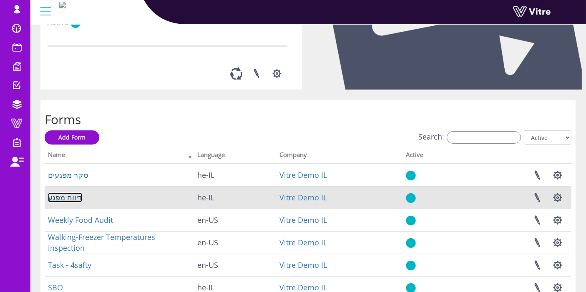
click at [68, 198] on link "דיווח מפגע" at bounding box center [65, 198] width 34 height 10
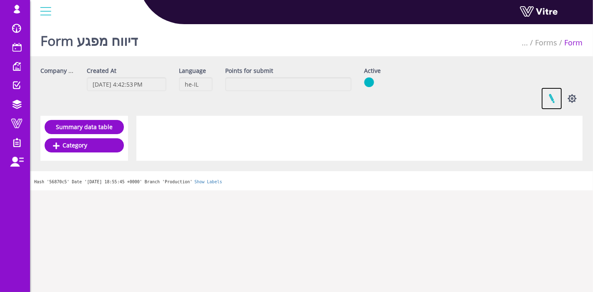
click at [556, 97] on link at bounding box center [551, 99] width 21 height 22
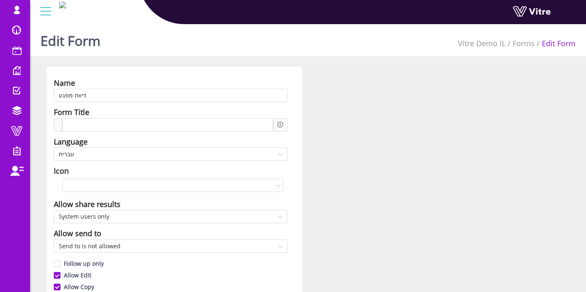
scroll to position [598, 0]
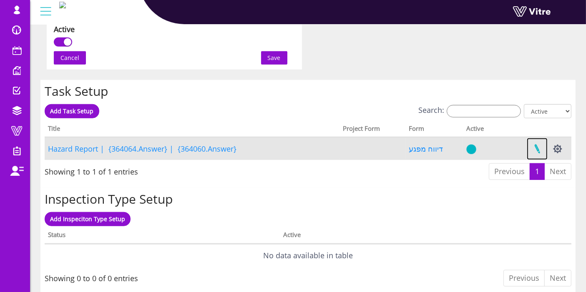
click at [541, 147] on link at bounding box center [537, 149] width 21 height 22
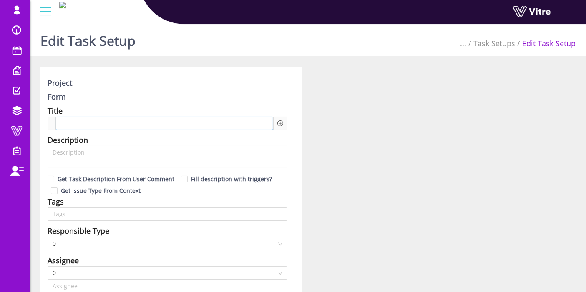
type input "Lishay Peled SU"
type input "24"
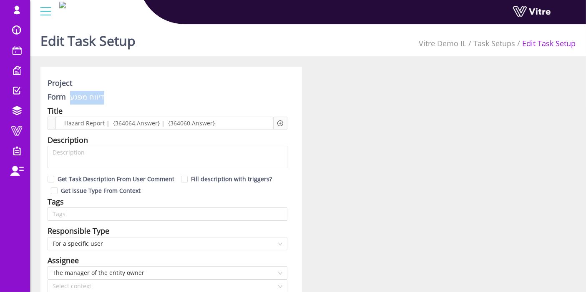
copy link "דיווח מפגע"
drag, startPoint x: 119, startPoint y: 97, endPoint x: 70, endPoint y: 103, distance: 49.1
click at [70, 103] on div "Form דיווח מפגע" at bounding box center [168, 98] width 240 height 14
click at [186, 88] on div "Project" at bounding box center [168, 84] width 240 height 14
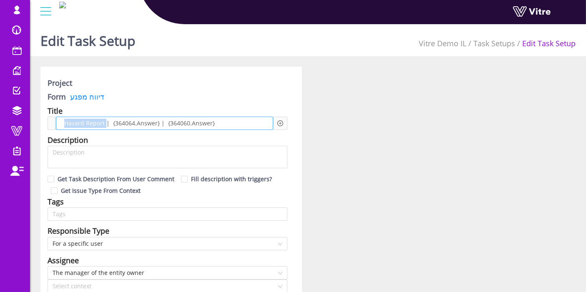
drag, startPoint x: 105, startPoint y: 124, endPoint x: 63, endPoint y: 125, distance: 42.5
click at [63, 125] on span "Hazard Report | {364064.Answer} | {364060.Answer}" at bounding box center [139, 123] width 155 height 9
paste span
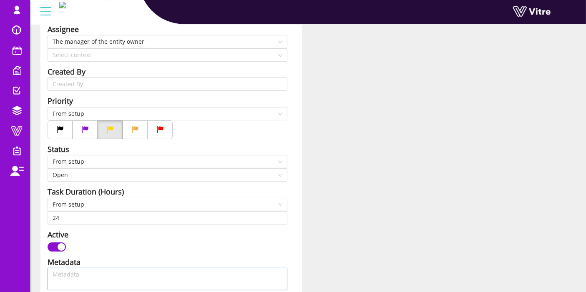
scroll to position [185, 0]
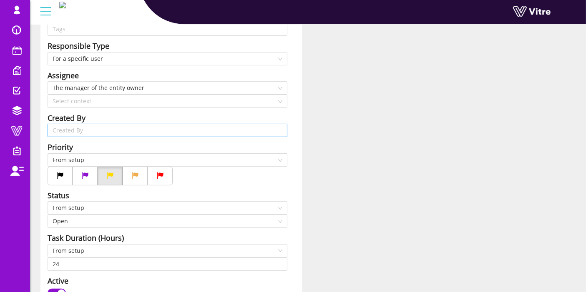
click at [108, 131] on input "search" at bounding box center [168, 130] width 230 height 13
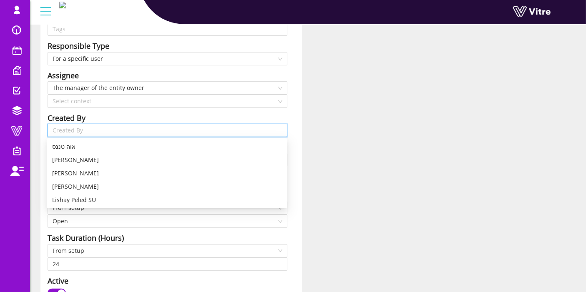
click at [108, 131] on input "search" at bounding box center [168, 130] width 230 height 13
click at [355, 127] on div "Project Form דיווח מפגע Title דיווח מפגע| {364064.Answer} | {364060.Answer} Des…" at bounding box center [307, 288] width 547 height 812
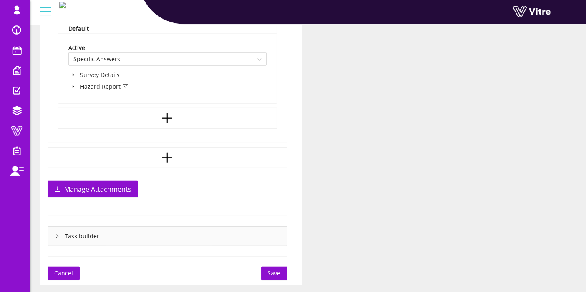
scroll to position [615, 0]
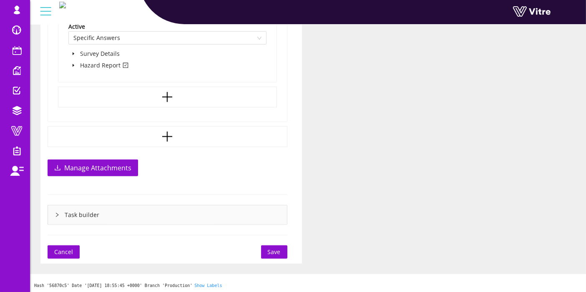
click at [268, 251] on span "Save" at bounding box center [274, 252] width 13 height 9
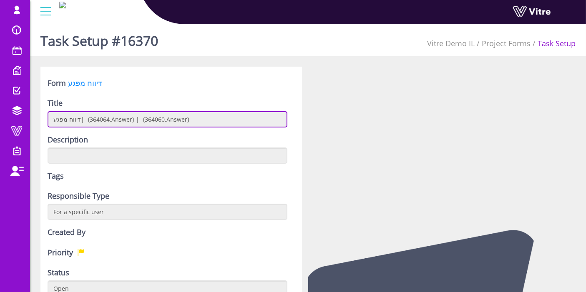
click at [113, 117] on input "דיווח מפגע| {364064.Answer} | {364060.Answer}" at bounding box center [168, 119] width 240 height 16
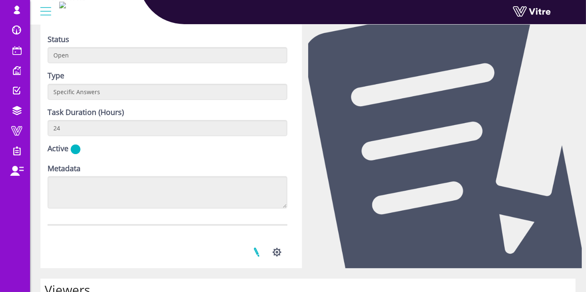
scroll to position [324, 0]
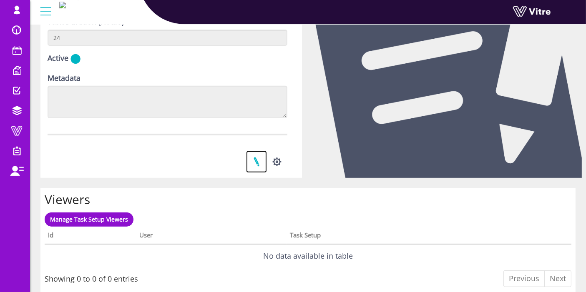
click at [261, 164] on link at bounding box center [256, 162] width 21 height 22
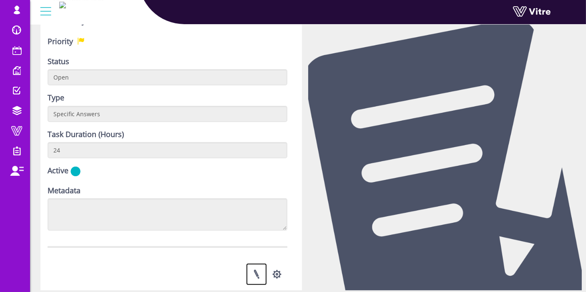
scroll to position [139, 0]
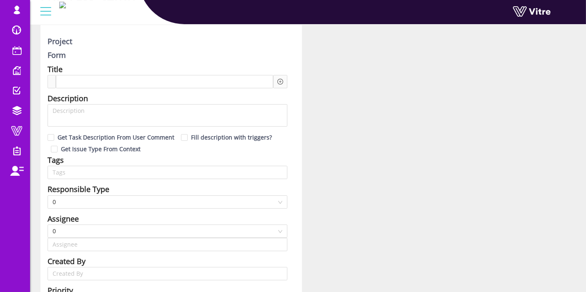
scroll to position [46, 0]
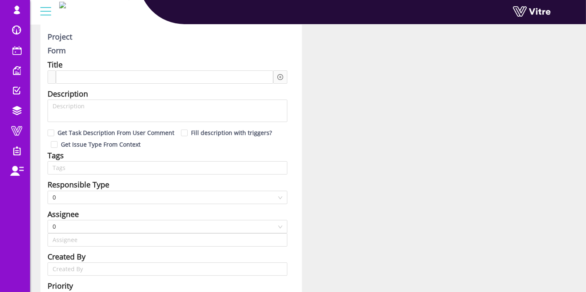
type input "Lishay Peled SU"
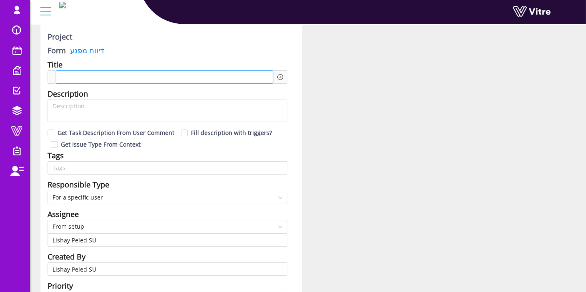
type input "24"
click at [173, 75] on span "דיווח מפגע| {364064.Answer} | {364060.Answer}" at bounding box center [132, 77] width 140 height 9
click at [98, 78] on span "דיווח מפגע| {364064.Answer} | {364060.Answer}" at bounding box center [132, 77] width 140 height 9
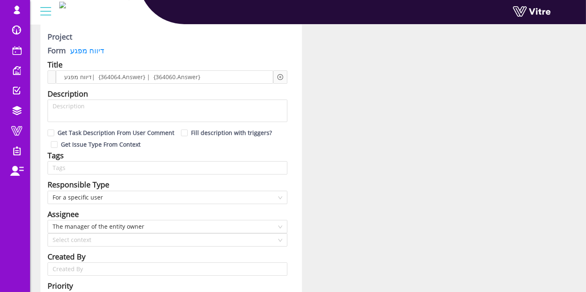
click at [278, 77] on icon "plus-circle" at bounding box center [280, 77] width 6 height 6
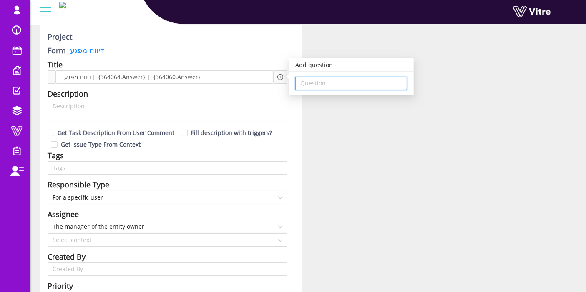
click at [337, 88] on input "search" at bounding box center [351, 83] width 102 height 13
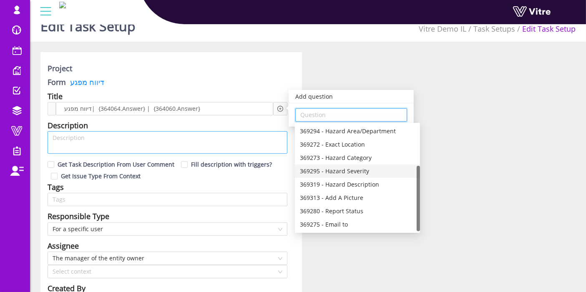
scroll to position [0, 0]
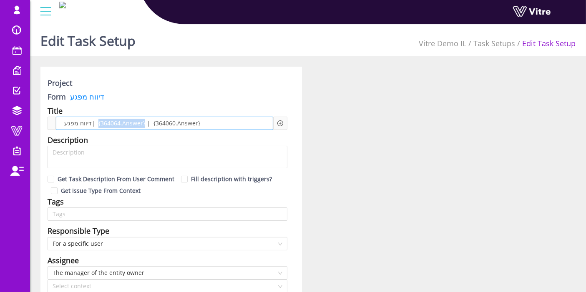
drag, startPoint x: 140, startPoint y: 121, endPoint x: 95, endPoint y: 121, distance: 45.0
click at [95, 121] on span "דיווח מפגע| {364064.Answer} | {364060.Answer}" at bounding box center [132, 123] width 140 height 9
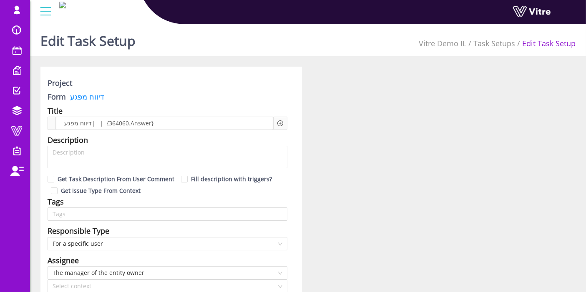
click at [281, 126] on div "Add question Question" at bounding box center [280, 123] width 6 height 9
click at [281, 122] on icon "plus-circle" at bounding box center [280, 123] width 6 height 6
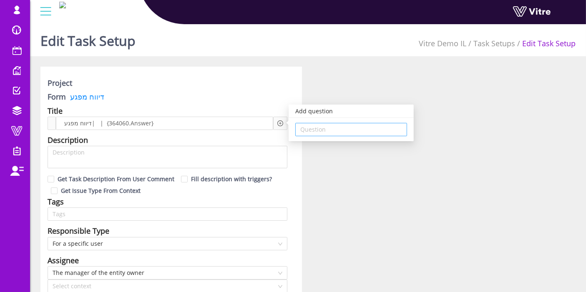
click at [323, 131] on input "search" at bounding box center [351, 129] width 102 height 13
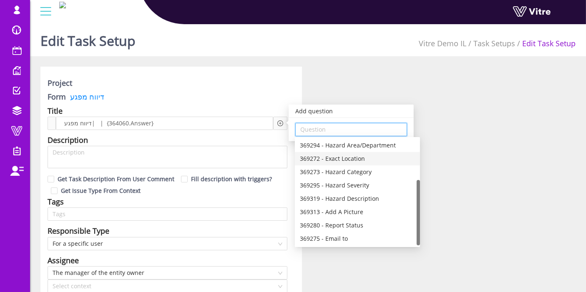
click at [339, 160] on div "369272 - Exact Location" at bounding box center [357, 158] width 115 height 9
type input "369272 - Exact Location"
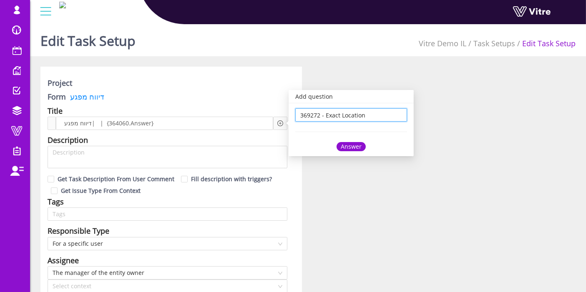
click at [342, 147] on div "Answer" at bounding box center [350, 146] width 29 height 9
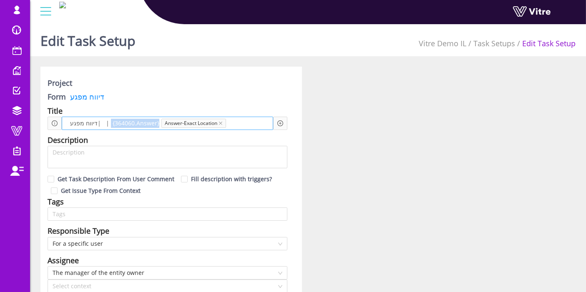
drag, startPoint x: 154, startPoint y: 123, endPoint x: 106, endPoint y: 123, distance: 48.4
click at [106, 123] on span "דיווח מפגע| | {364060.Answer}" at bounding box center [114, 123] width 93 height 9
click at [205, 124] on span at bounding box center [199, 123] width 41 height 9
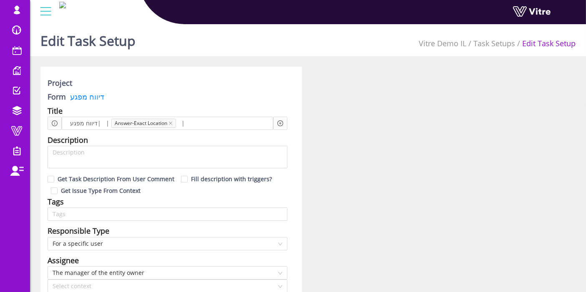
click at [281, 122] on icon "plus-circle" at bounding box center [280, 123] width 6 height 6
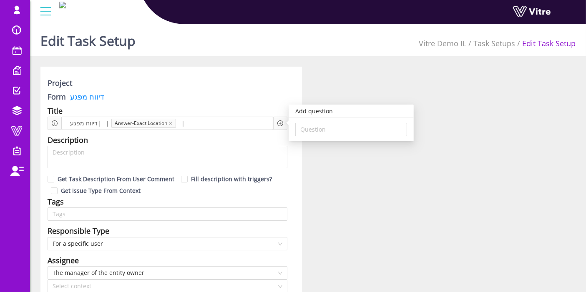
click at [312, 115] on div "Add question" at bounding box center [350, 111] width 125 height 13
click at [317, 128] on input "search" at bounding box center [351, 129] width 102 height 13
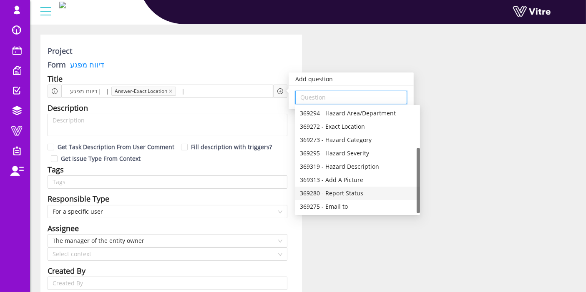
scroll to position [46, 0]
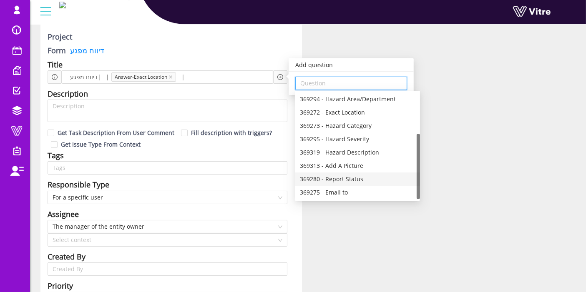
click at [351, 177] on div "369280 - Report Status" at bounding box center [357, 179] width 115 height 9
type input "369280 - Report Status"
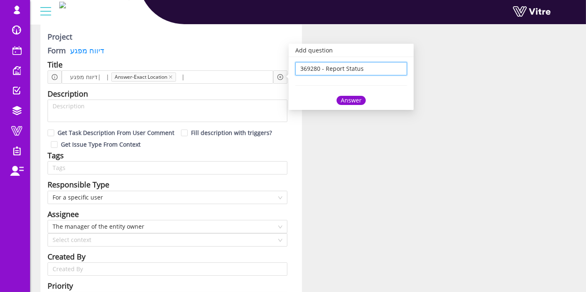
scroll to position [0, 0]
click at [345, 97] on div "Answer" at bounding box center [350, 100] width 29 height 9
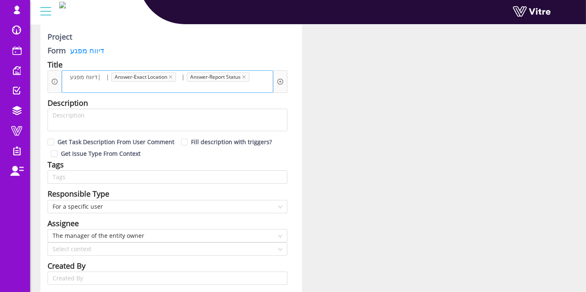
click at [253, 75] on div "דיווח מפגע| | Answer-Exact Location | Answer-Report Status" at bounding box center [167, 81] width 211 height 23
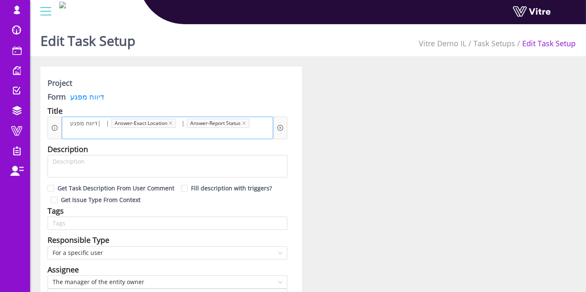
click at [253, 136] on div "דיווח מפגע| | Answer-Exact Location | Answer-Report Status" at bounding box center [167, 128] width 211 height 23
click at [104, 132] on span at bounding box center [84, 132] width 41 height 9
click at [283, 131] on div "Add question Question" at bounding box center [280, 128] width 14 height 23
click at [281, 129] on icon "plus-circle" at bounding box center [280, 128] width 6 height 6
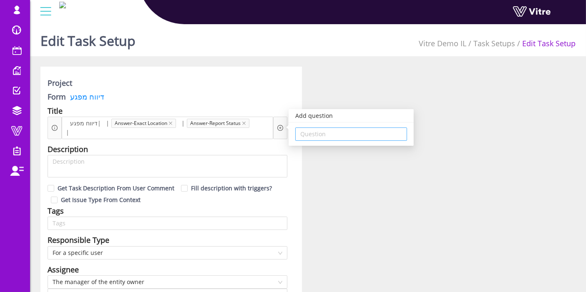
click at [318, 135] on input "search" at bounding box center [351, 134] width 102 height 13
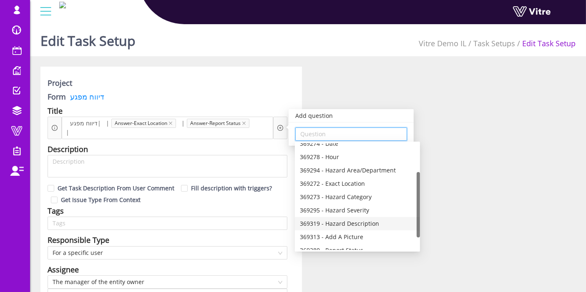
scroll to position [67, 0]
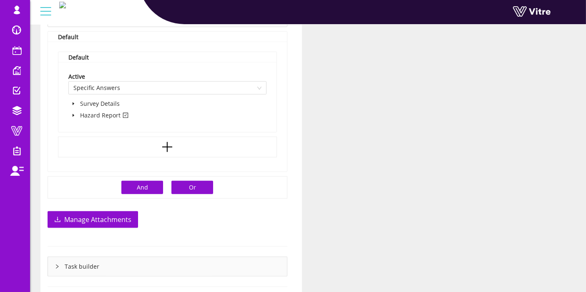
scroll to position [624, 0]
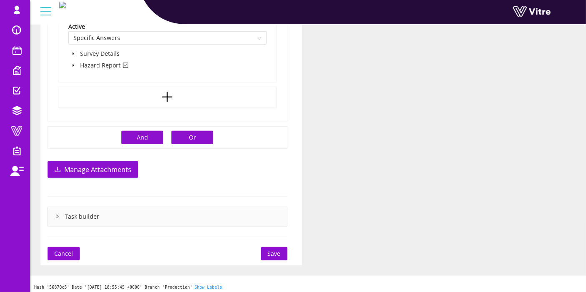
click at [278, 253] on span "Save" at bounding box center [274, 253] width 13 height 9
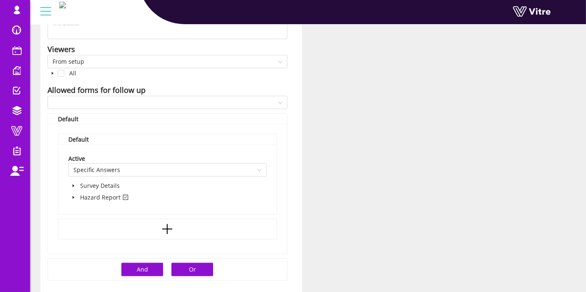
scroll to position [393, 0]
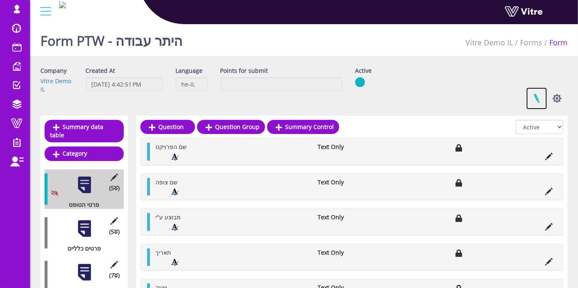
click at [542, 100] on link at bounding box center [537, 99] width 21 height 22
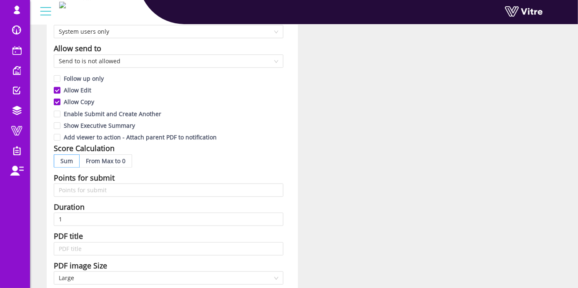
scroll to position [139, 0]
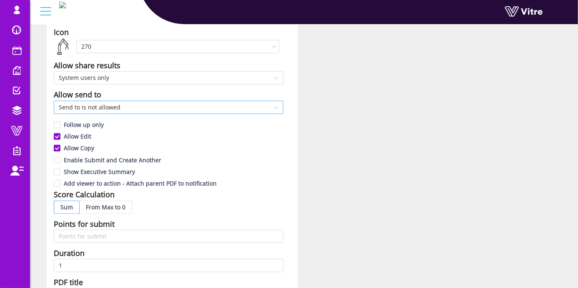
click at [145, 107] on span "Send to is not allowed" at bounding box center [169, 107] width 220 height 13
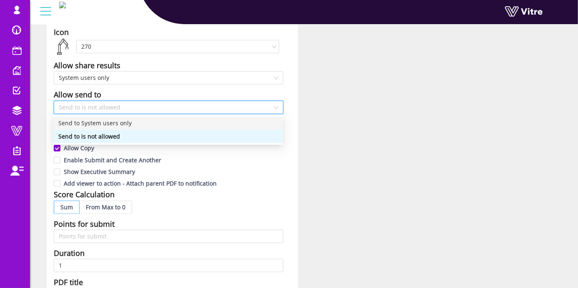
click at [140, 123] on div "Send to System users only" at bounding box center [168, 123] width 220 height 9
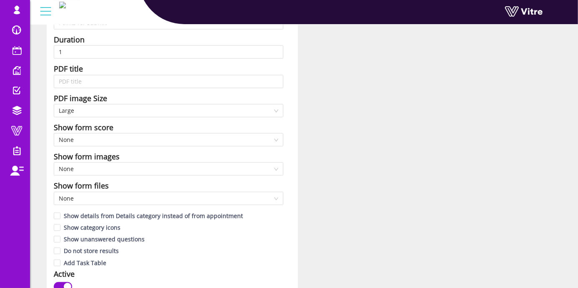
scroll to position [556, 0]
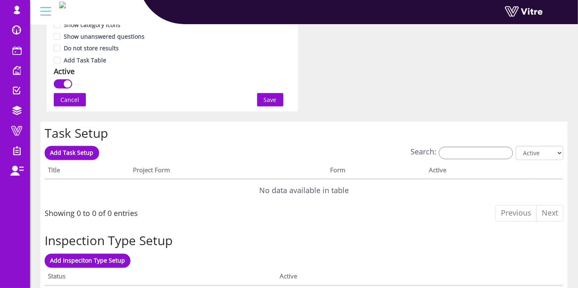
click at [276, 101] on span "Save" at bounding box center [270, 99] width 13 height 9
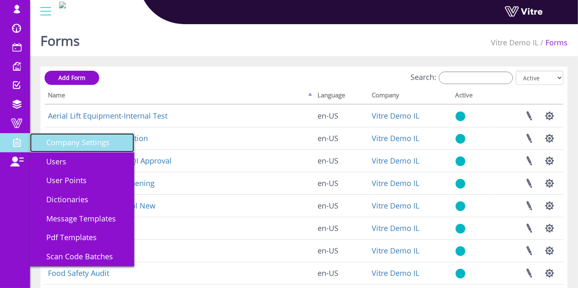
click at [66, 138] on span "Company Settings" at bounding box center [72, 143] width 73 height 10
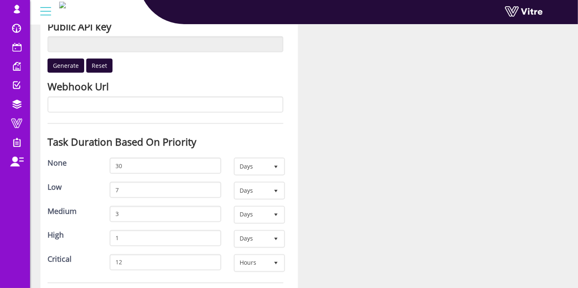
scroll to position [509, 0]
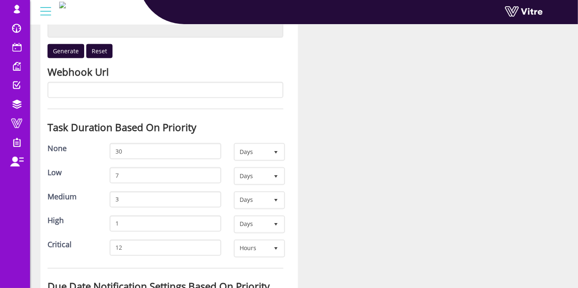
drag, startPoint x: 320, startPoint y: 96, endPoint x: 350, endPoint y: 99, distance: 30.5
drag, startPoint x: 350, startPoint y: 99, endPoint x: 341, endPoint y: 96, distance: 9.1
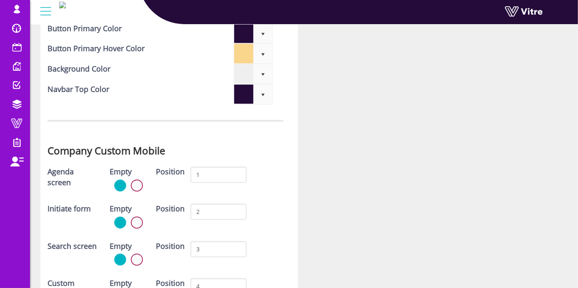
scroll to position [2362, 0]
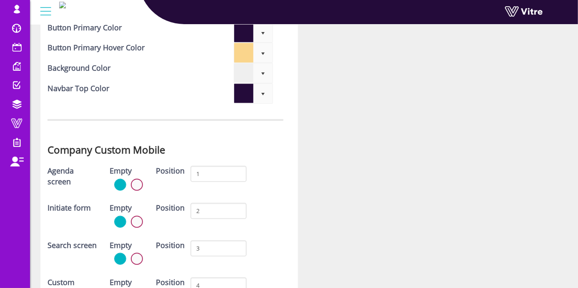
drag, startPoint x: 360, startPoint y: 96, endPoint x: 336, endPoint y: 91, distance: 24.2
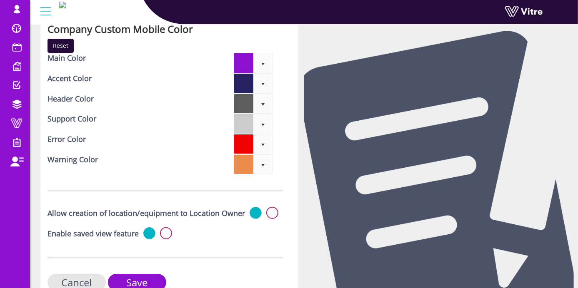
scroll to position [2640, 0]
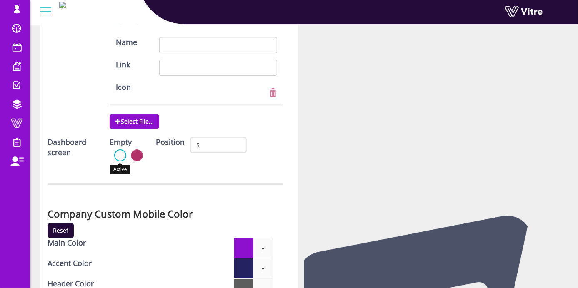
click at [121, 150] on label at bounding box center [120, 156] width 12 height 12
click at [0, 0] on input "radio" at bounding box center [0, 0] width 0 height 0
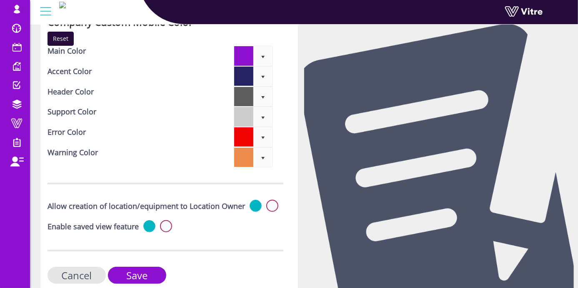
scroll to position [2834, 0]
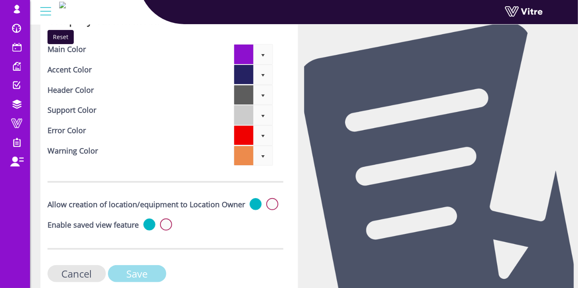
click at [123, 266] on input "Save" at bounding box center [137, 274] width 58 height 17
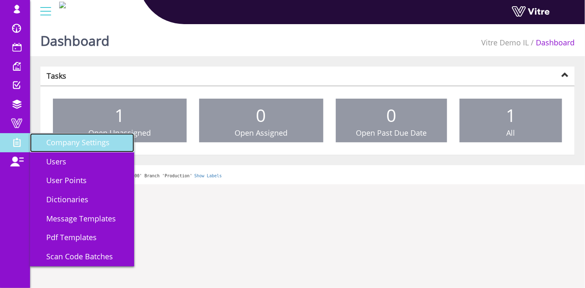
click at [70, 147] on span "Company Settings" at bounding box center [72, 143] width 73 height 10
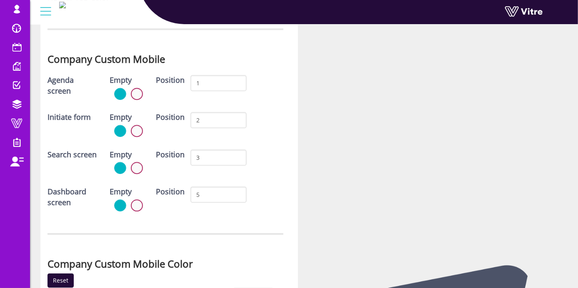
scroll to position [2465, 0]
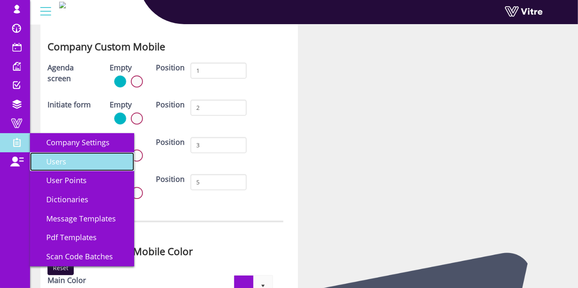
click at [61, 168] on link "Users" at bounding box center [82, 162] width 104 height 19
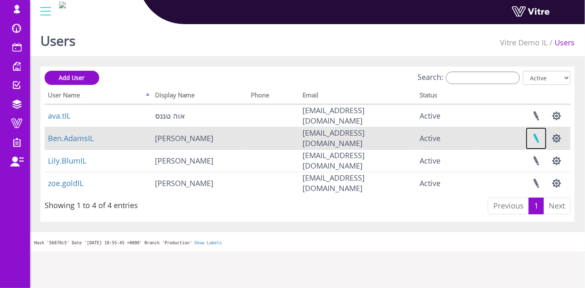
click at [542, 137] on link at bounding box center [536, 139] width 21 height 22
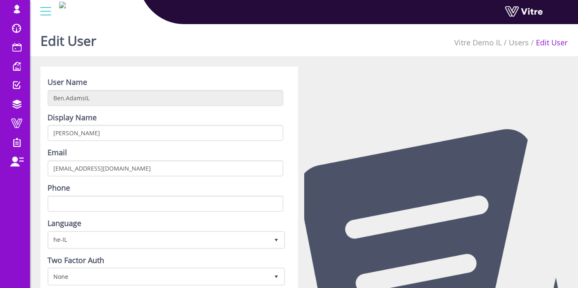
scroll to position [139, 0]
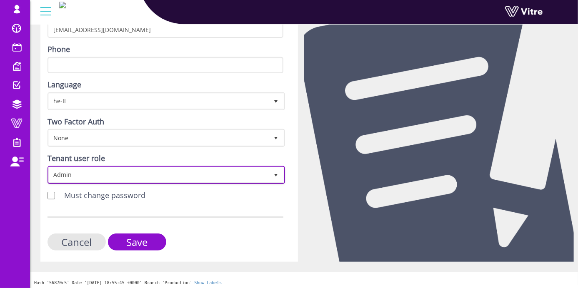
click at [161, 176] on span "Admin" at bounding box center [159, 175] width 220 height 15
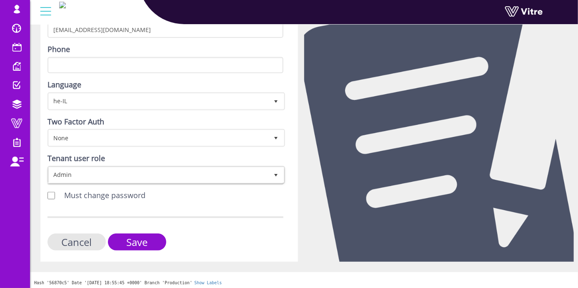
click at [294, 216] on div "User Name [PERSON_NAME].AdamsIL Display Name [PERSON_NAME] Email [EMAIL_ADDRESS…" at bounding box center [169, 95] width 258 height 334
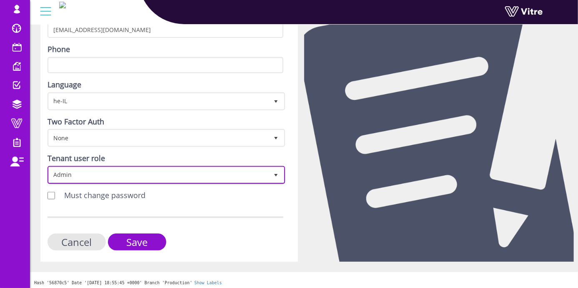
click at [135, 174] on span "Admin" at bounding box center [159, 175] width 220 height 15
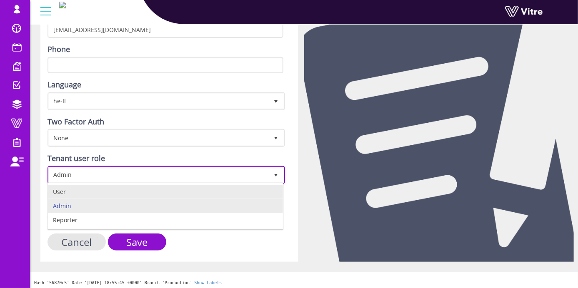
click at [103, 192] on li "User" at bounding box center [165, 192] width 235 height 14
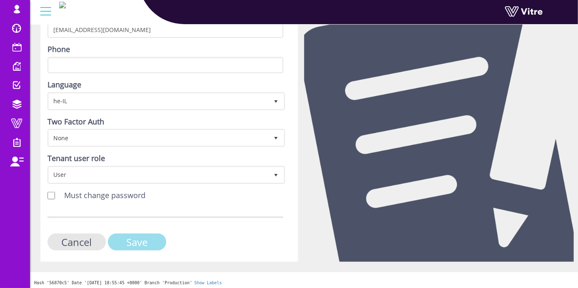
click at [127, 242] on input "Save" at bounding box center [137, 242] width 58 height 17
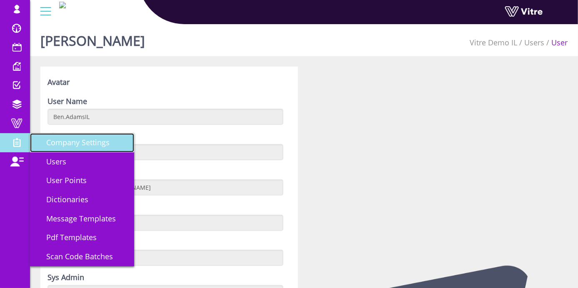
click at [62, 143] on span "Company Settings" at bounding box center [72, 143] width 73 height 10
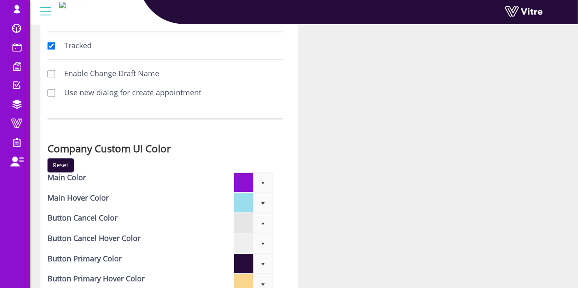
scroll to position [2084, 0]
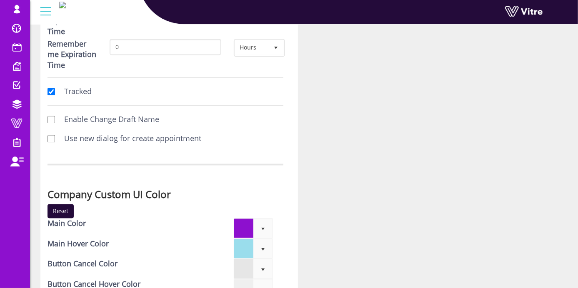
drag, startPoint x: 192, startPoint y: 152, endPoint x: 409, endPoint y: 133, distance: 218.5
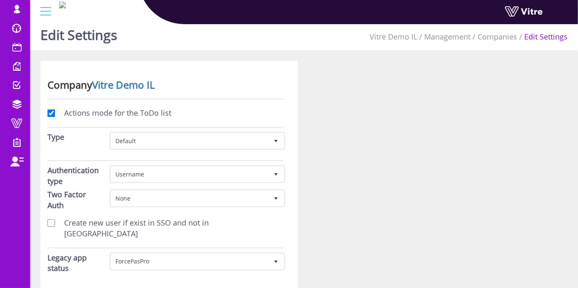
scroll to position [0, 0]
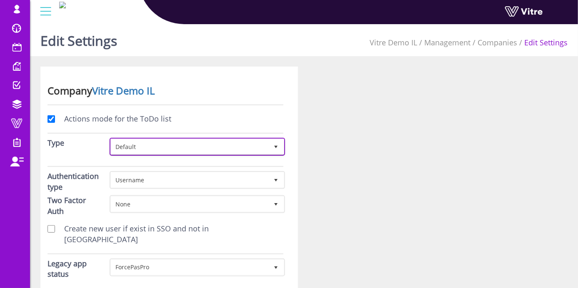
click at [207, 146] on span "Default" at bounding box center [190, 146] width 158 height 15
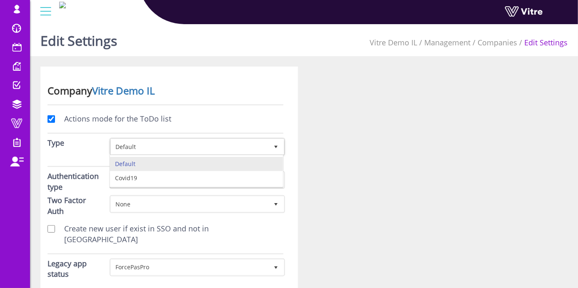
drag, startPoint x: 207, startPoint y: 146, endPoint x: 198, endPoint y: 127, distance: 20.9
click at [198, 127] on div "Actions mode for the ToDo list" at bounding box center [165, 119] width 248 height 19
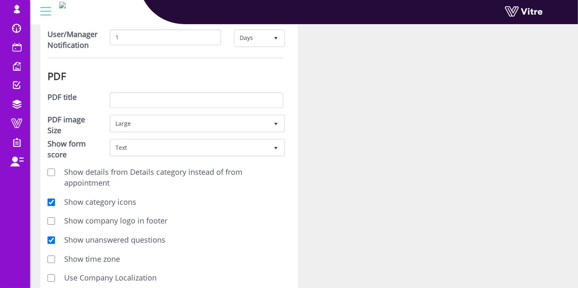
scroll to position [1158, 0]
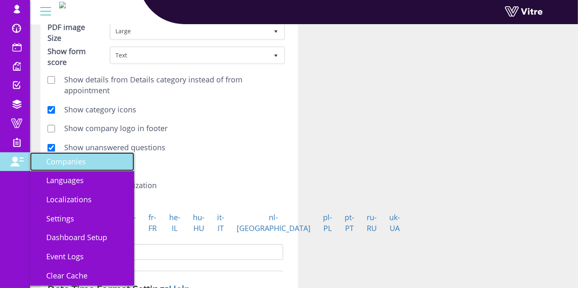
click at [71, 161] on span "Companies" at bounding box center [61, 162] width 50 height 10
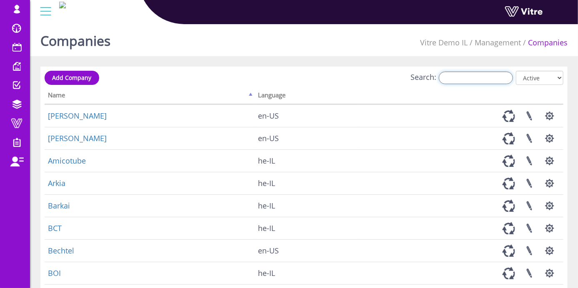
click at [477, 75] on input "Search:" at bounding box center [476, 78] width 74 height 13
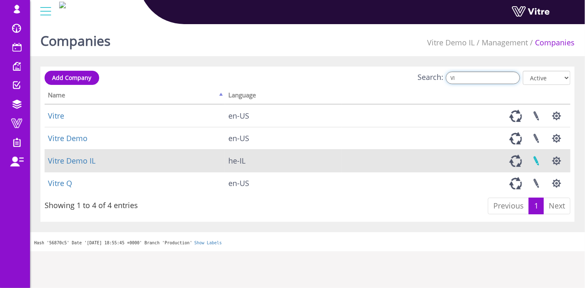
type input "VI"
click at [537, 160] on link at bounding box center [536, 161] width 21 height 22
click at [554, 160] on button "button" at bounding box center [557, 161] width 21 height 22
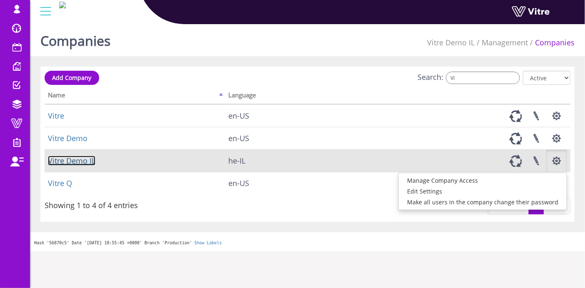
click at [80, 163] on link "Vitre Demo IL" at bounding box center [72, 161] width 48 height 10
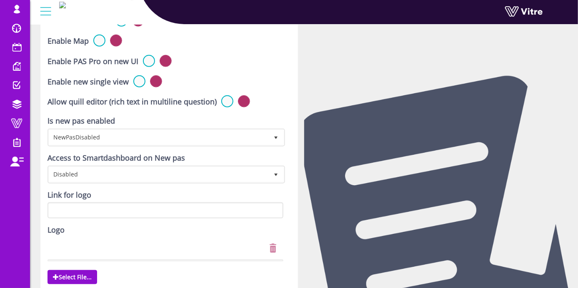
scroll to position [324, 0]
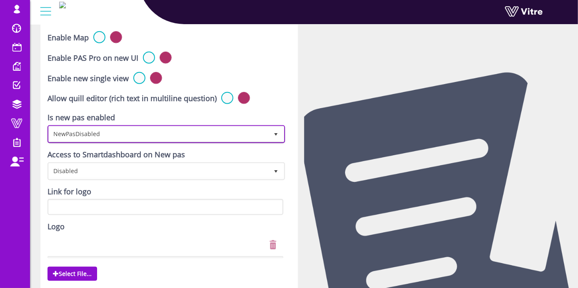
click at [135, 125] on span "NewPasDisabled 0" at bounding box center [167, 134] width 238 height 18
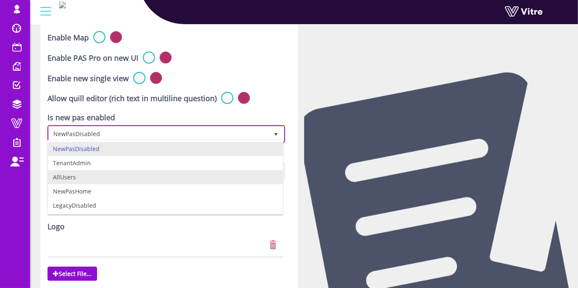
click at [97, 174] on li "AllUsers" at bounding box center [165, 178] width 235 height 14
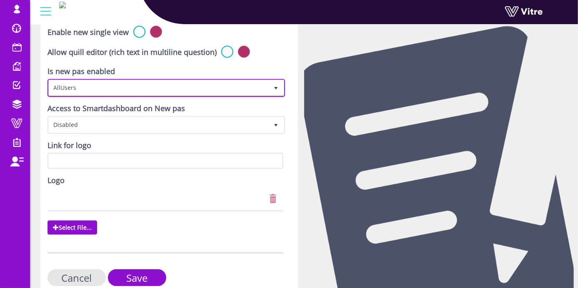
scroll to position [405, 0]
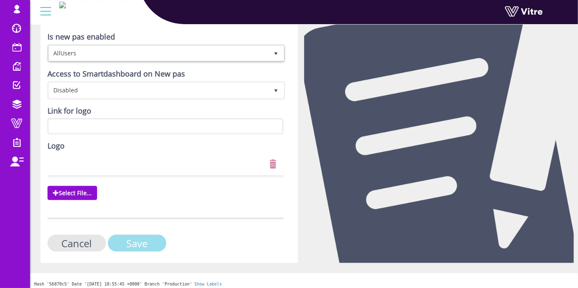
click at [126, 236] on input "Save" at bounding box center [137, 243] width 58 height 17
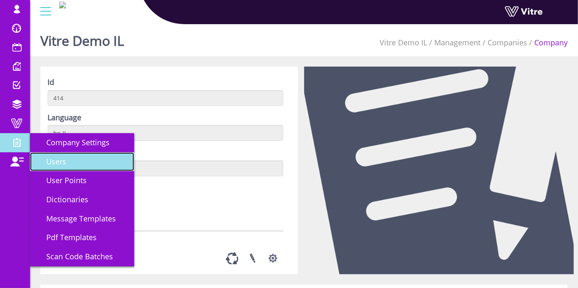
click at [53, 159] on span "Users" at bounding box center [51, 162] width 30 height 10
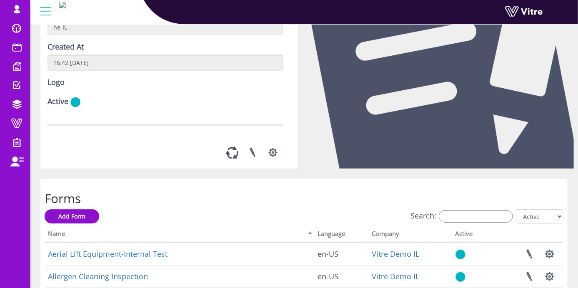
scroll to position [46, 0]
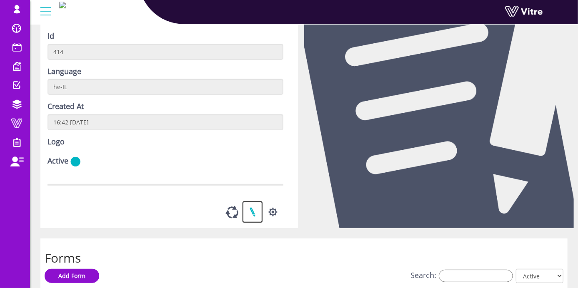
click at [250, 211] on link at bounding box center [252, 212] width 21 height 22
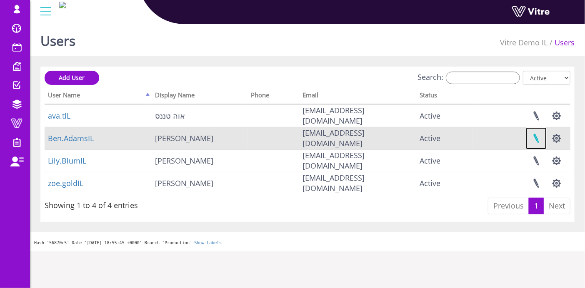
click at [539, 139] on link at bounding box center [536, 139] width 21 height 22
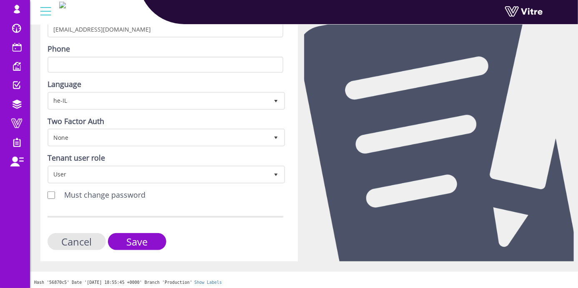
scroll to position [140, 0]
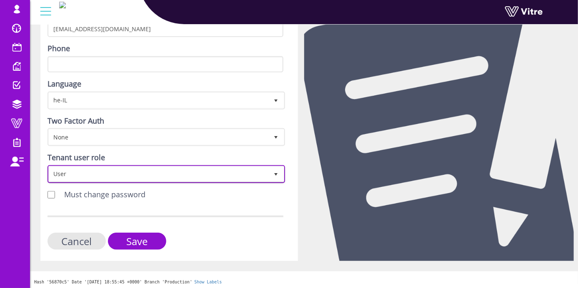
click at [113, 173] on span "User" at bounding box center [159, 174] width 220 height 15
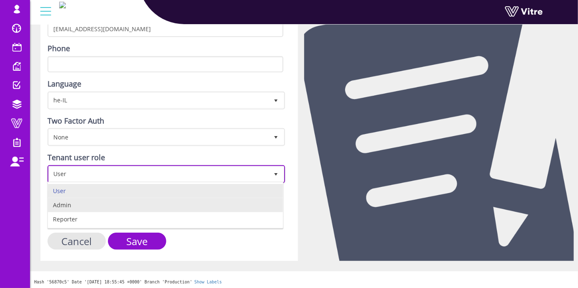
click at [84, 210] on li "Admin" at bounding box center [165, 205] width 235 height 14
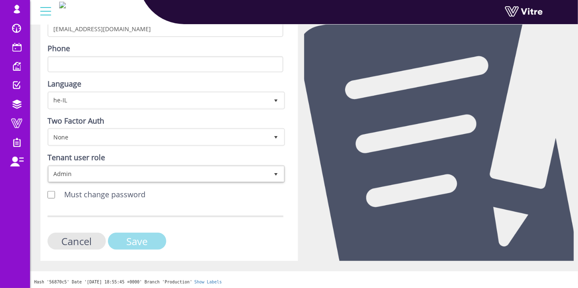
click at [134, 236] on input "Save" at bounding box center [137, 241] width 58 height 17
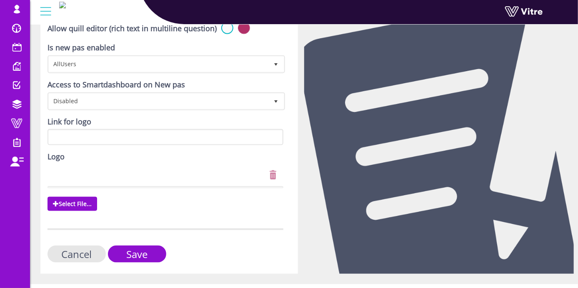
scroll to position [405, 0]
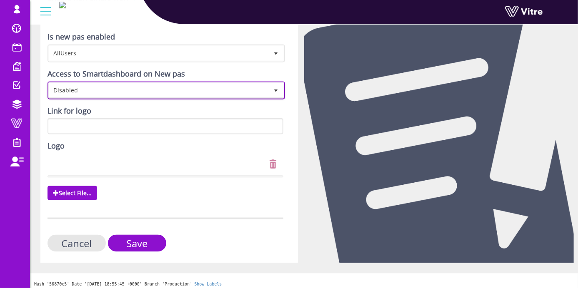
click at [197, 90] on span "Disabled" at bounding box center [159, 90] width 220 height 15
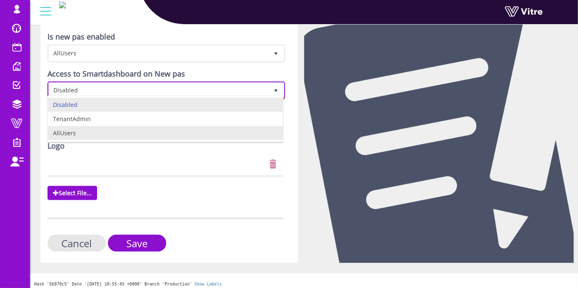
click at [178, 133] on li "AllUsers" at bounding box center [165, 133] width 235 height 14
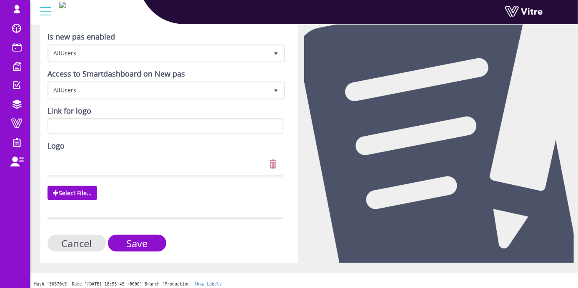
click at [138, 237] on input "Save" at bounding box center [137, 243] width 58 height 17
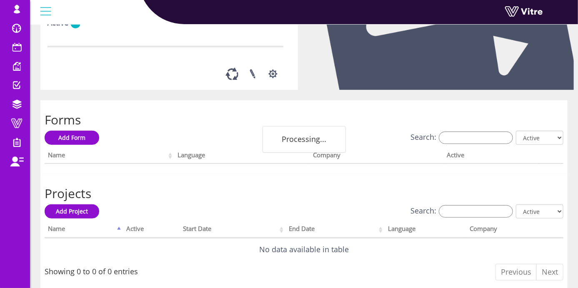
scroll to position [185, 0]
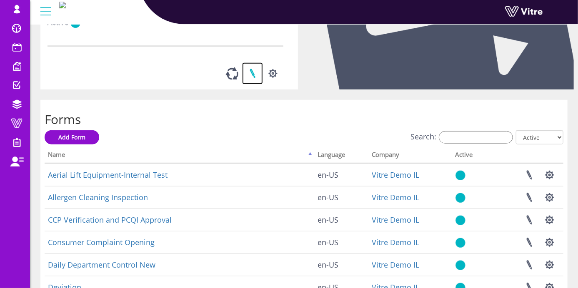
click at [253, 73] on link at bounding box center [252, 74] width 21 height 22
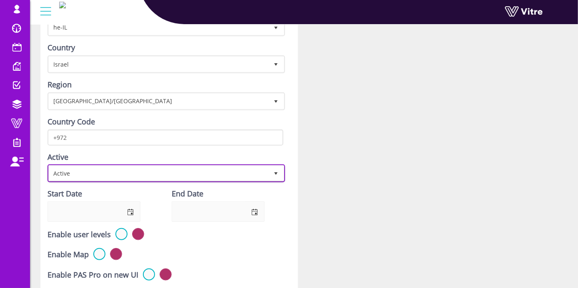
scroll to position [93, 0]
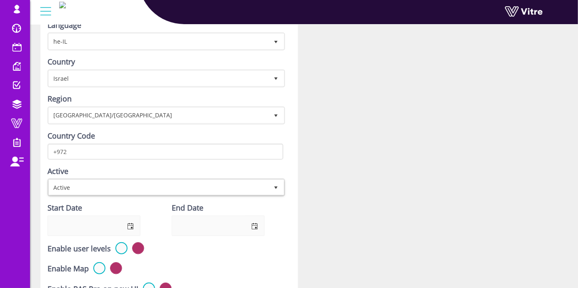
drag, startPoint x: 224, startPoint y: 135, endPoint x: 381, endPoint y: 113, distance: 158.8
click at [381, 113] on div at bounding box center [439, 275] width 270 height 602
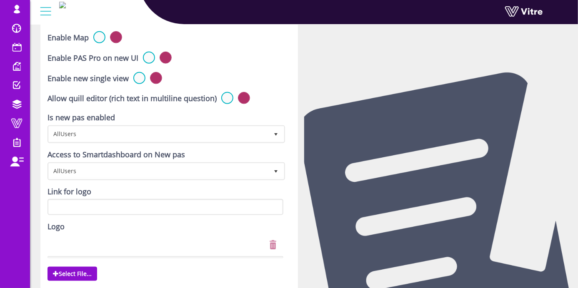
scroll to position [278, 0]
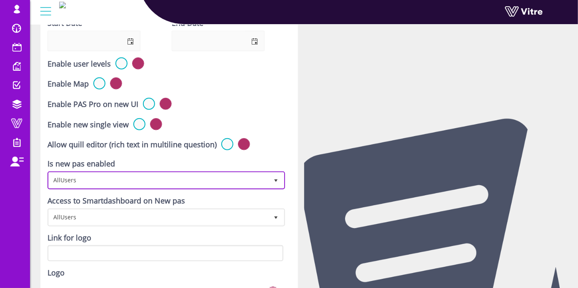
click at [274, 179] on span "select" at bounding box center [276, 181] width 7 height 7
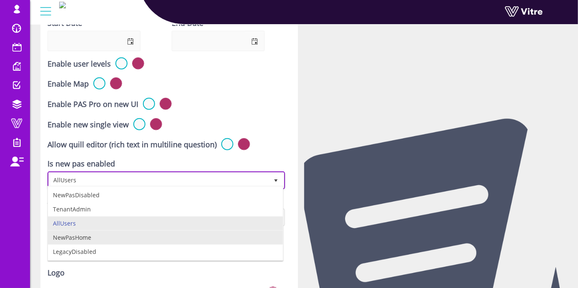
click at [102, 240] on li "NewPasHome" at bounding box center [165, 238] width 235 height 14
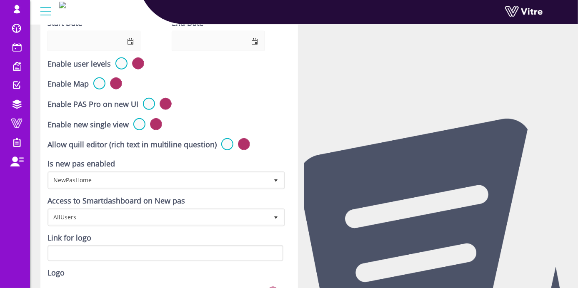
click at [298, 199] on div "Name Vitre Demo IL Language he-IL he-IL Country Israel IL Region Asia/Jerusalem…" at bounding box center [169, 90] width 258 height 602
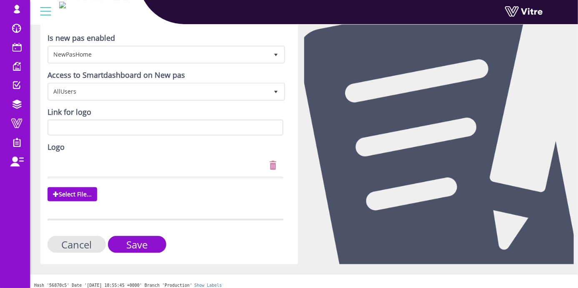
scroll to position [405, 0]
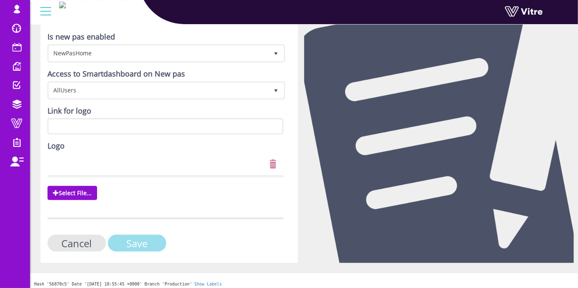
click at [129, 240] on input "Save" at bounding box center [137, 243] width 58 height 17
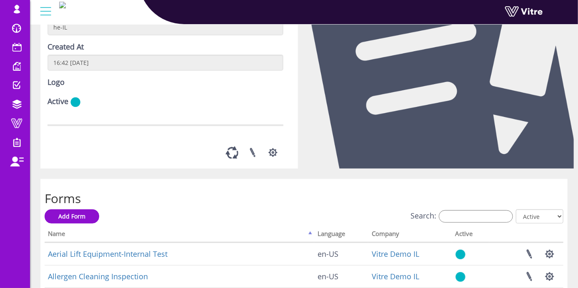
scroll to position [93, 0]
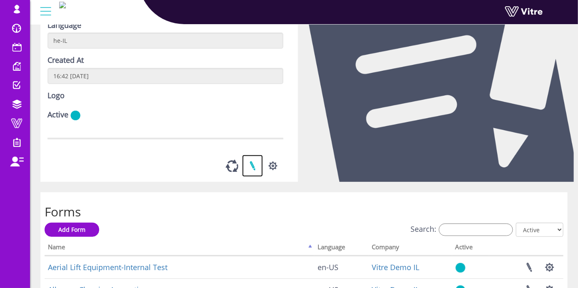
click at [256, 168] on link at bounding box center [252, 166] width 21 height 22
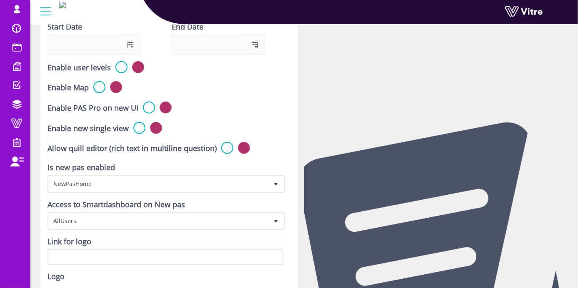
scroll to position [266, 0]
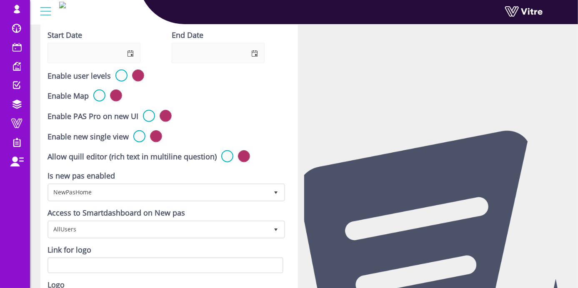
click at [268, 110] on div "Enable PAS Pro on new UI" at bounding box center [166, 117] width 236 height 14
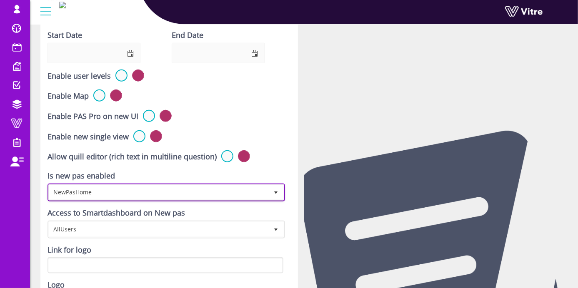
click at [148, 186] on span "NewPasHome" at bounding box center [159, 192] width 220 height 15
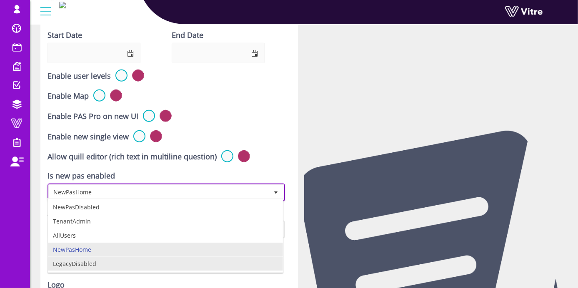
click at [101, 266] on li "LegacyDisabled" at bounding box center [165, 264] width 235 height 14
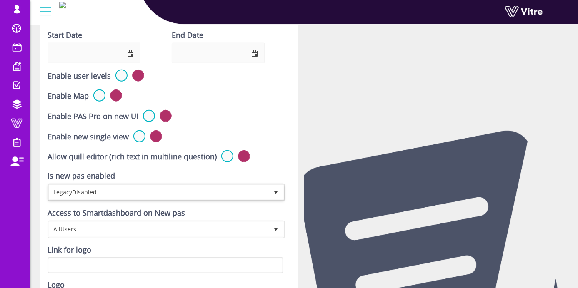
click at [387, 157] on div at bounding box center [439, 102] width 270 height 602
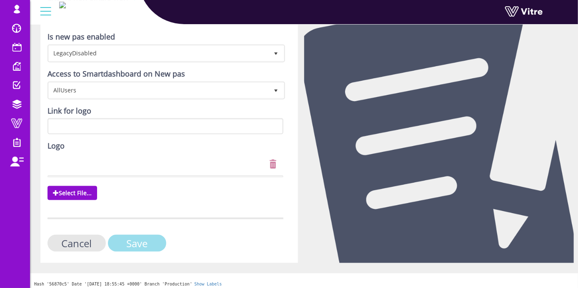
click at [119, 240] on input "Save" at bounding box center [137, 243] width 58 height 17
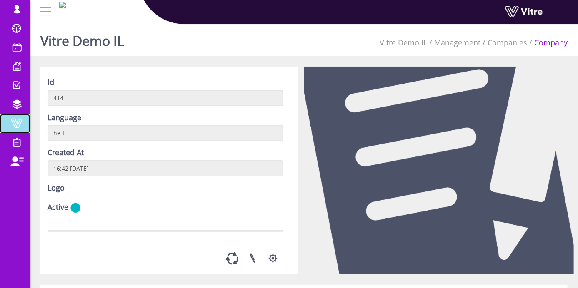
click at [28, 123] on link "Vitre" at bounding box center [15, 123] width 30 height 19
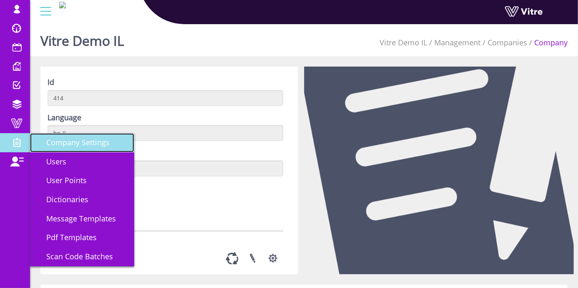
click at [69, 142] on span "Company Settings" at bounding box center [72, 143] width 73 height 10
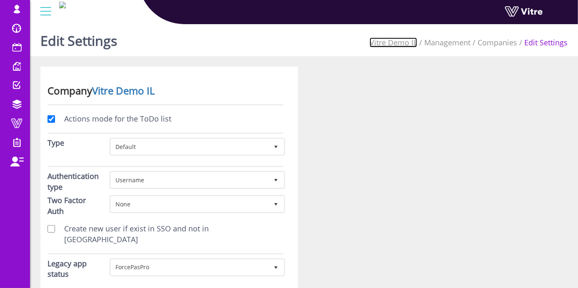
click at [391, 42] on link "Vitre Demo IL" at bounding box center [394, 43] width 48 height 10
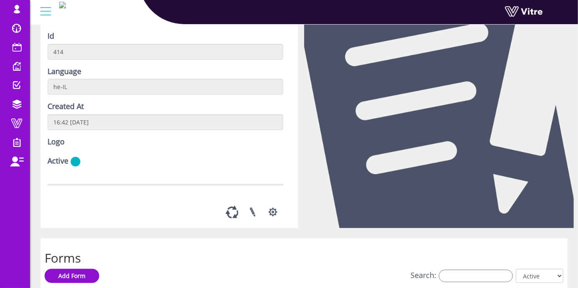
scroll to position [93, 0]
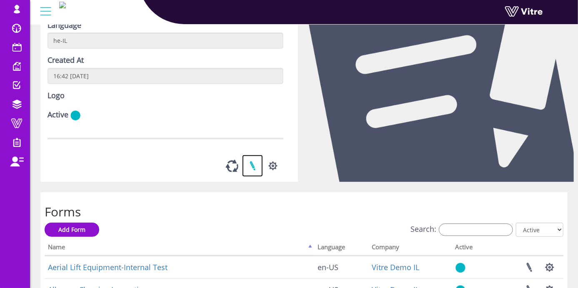
click at [253, 165] on link at bounding box center [252, 166] width 21 height 22
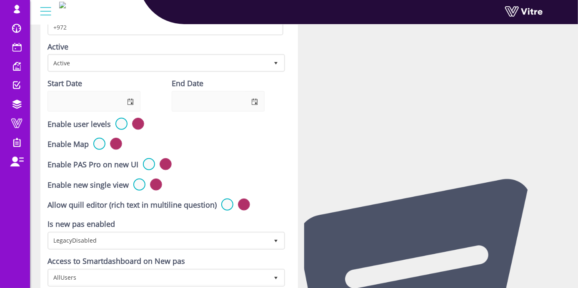
scroll to position [231, 0]
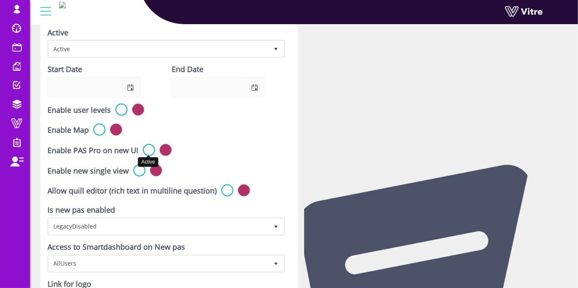
click at [146, 147] on label at bounding box center [149, 150] width 12 height 12
click at [0, 0] on input "radio" at bounding box center [0, 0] width 0 height 0
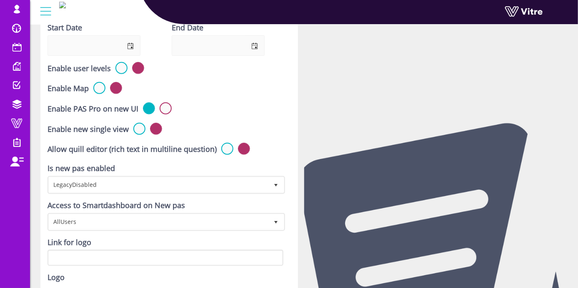
scroll to position [219, 0]
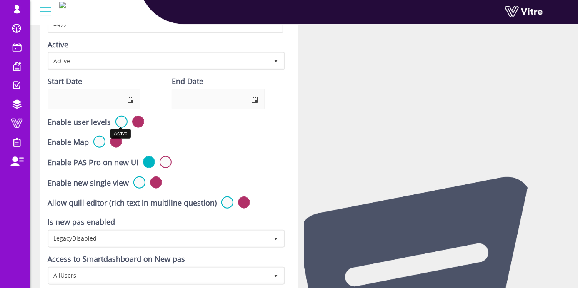
click at [117, 120] on label at bounding box center [121, 122] width 12 height 12
click at [0, 0] on input "radio" at bounding box center [0, 0] width 0 height 0
click at [135, 119] on label at bounding box center [138, 122] width 12 height 12
click at [0, 0] on input "radio" at bounding box center [0, 0] width 0 height 0
click at [135, 181] on label at bounding box center [139, 183] width 12 height 12
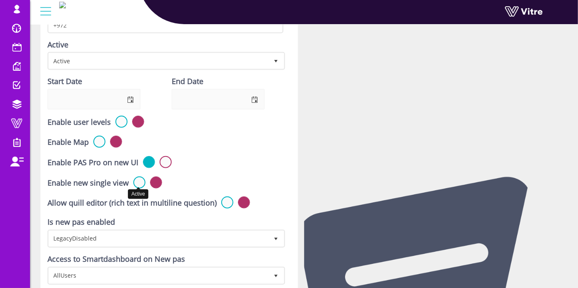
click at [0, 0] on input "radio" at bounding box center [0, 0] width 0 height 0
click at [225, 202] on label at bounding box center [227, 203] width 12 height 12
click at [0, 0] on input "radio" at bounding box center [0, 0] width 0 height 0
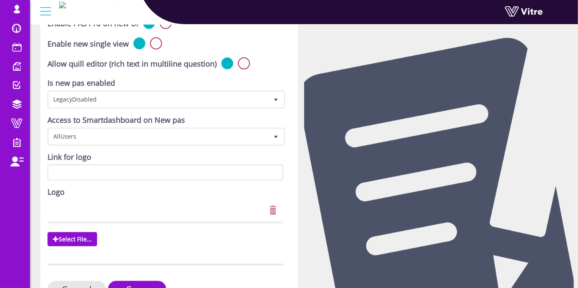
scroll to position [405, 0]
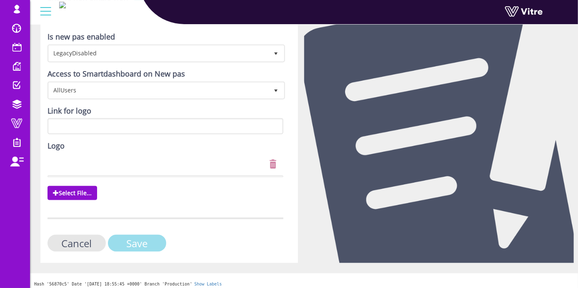
click at [134, 240] on input "Save" at bounding box center [137, 243] width 58 height 17
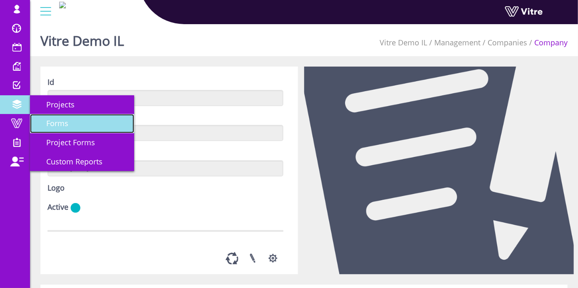
click at [58, 123] on span "Forms" at bounding box center [52, 123] width 32 height 10
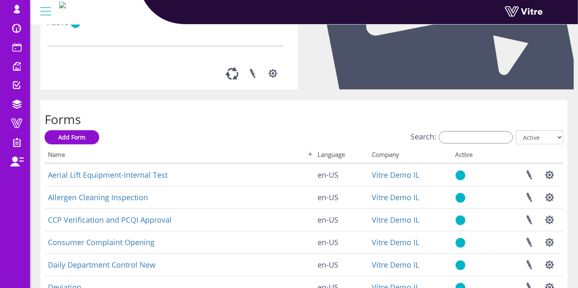
scroll to position [231, 0]
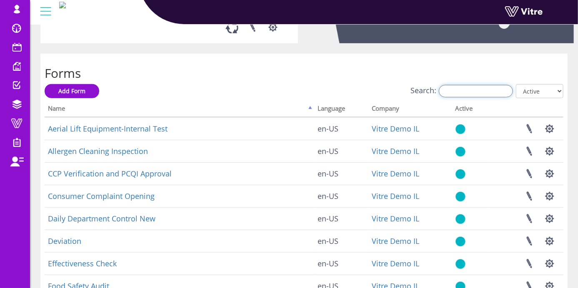
click at [505, 93] on input "Search:" at bounding box center [476, 91] width 74 height 13
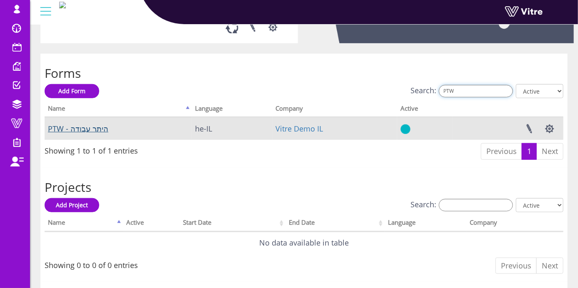
type input "PTW"
click at [86, 130] on link "PTW - היתר עבודה" at bounding box center [78, 129] width 60 height 10
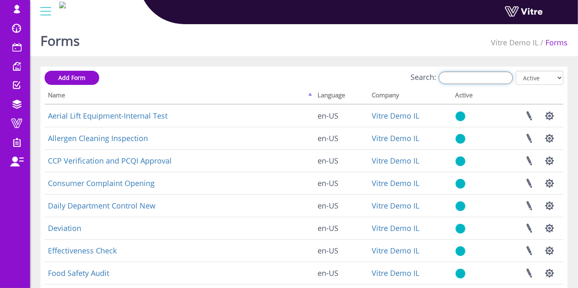
click at [484, 75] on input "Search:" at bounding box center [476, 78] width 74 height 13
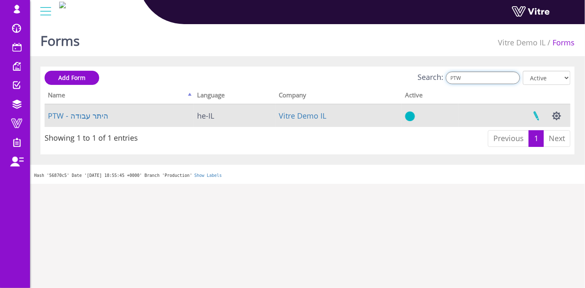
type input "PTW"
click at [536, 114] on link at bounding box center [536, 116] width 21 height 22
click at [554, 115] on button "button" at bounding box center [557, 116] width 21 height 22
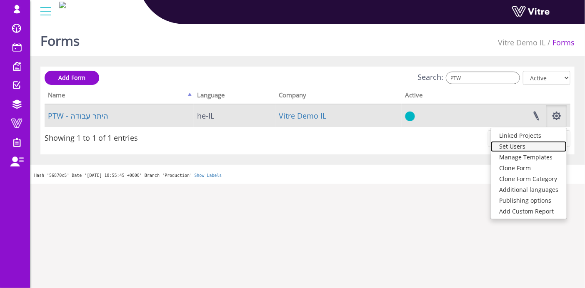
click at [522, 150] on link "Set Users" at bounding box center [529, 146] width 76 height 11
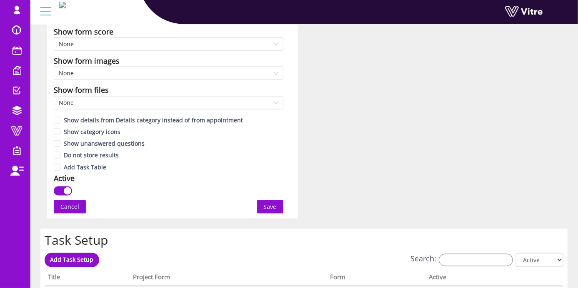
scroll to position [463, 0]
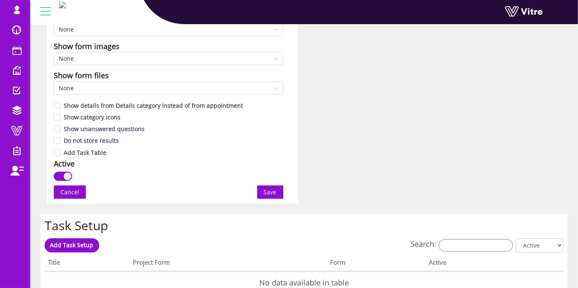
click at [273, 191] on span "Save" at bounding box center [270, 192] width 13 height 9
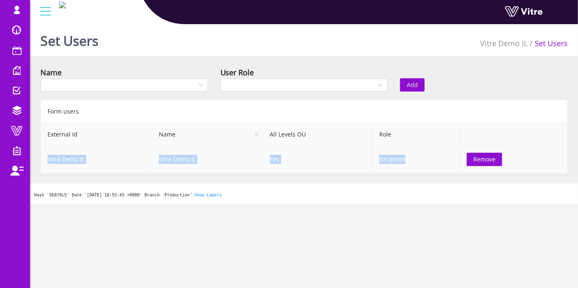
drag, startPoint x: 85, startPoint y: 158, endPoint x: 419, endPoint y: 159, distance: 334.3
click at [419, 159] on tr "Vitre Demo IL Vitre Demo IL Yes Recipient Remove" at bounding box center [304, 159] width 527 height 27
click at [338, 192] on div "Hash '56870c5' Date '[DATE] 18:55:45 +0000' Branch 'Production' Show Labels" at bounding box center [304, 194] width 548 height 20
click at [484, 164] on button "Remove" at bounding box center [484, 159] width 35 height 13
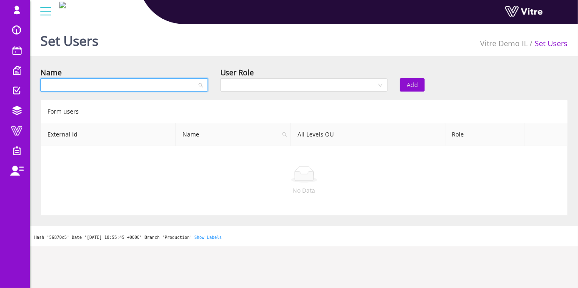
click at [100, 85] on input "search" at bounding box center [121, 85] width 152 height 13
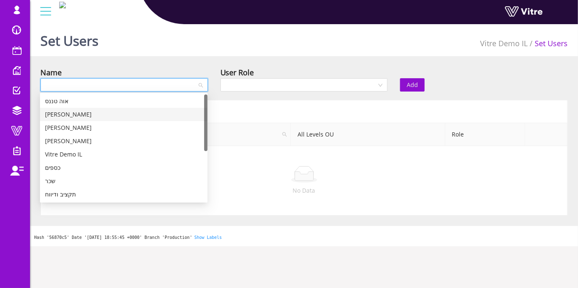
click at [77, 116] on div "[PERSON_NAME]" at bounding box center [124, 114] width 158 height 9
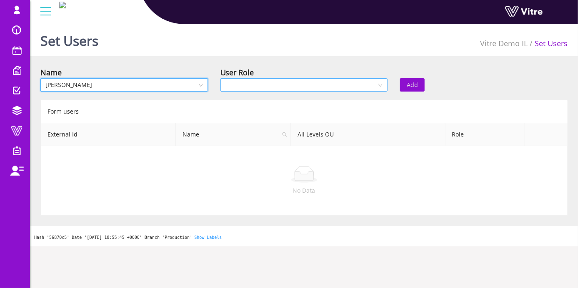
click at [236, 88] on input "search" at bounding box center [302, 85] width 152 height 13
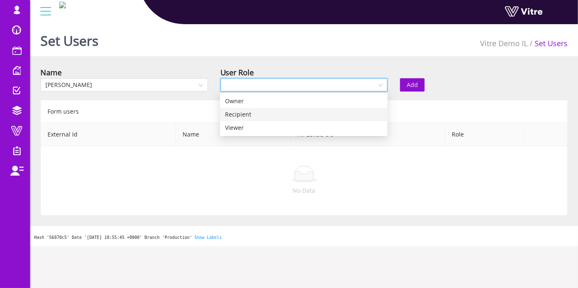
click at [249, 115] on div "Recipient" at bounding box center [304, 114] width 158 height 9
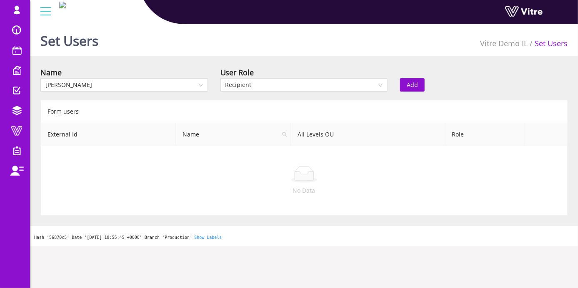
click at [410, 79] on button "Add" at bounding box center [412, 84] width 25 height 13
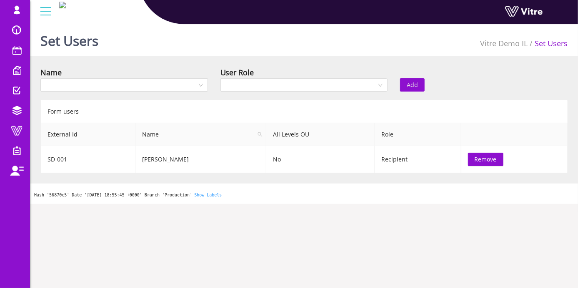
click at [387, 207] on body "lishay@vitre.io Profile Notification Change Company עברית English Español Franç…" at bounding box center [289, 165] width 578 height 288
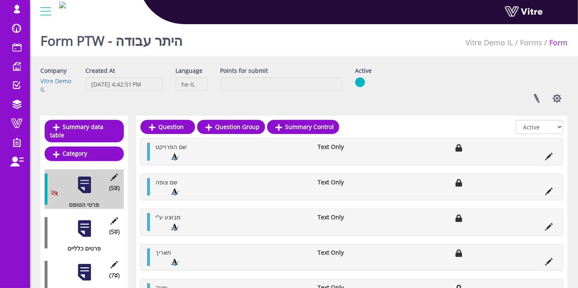
click at [78, 220] on div at bounding box center [84, 229] width 19 height 19
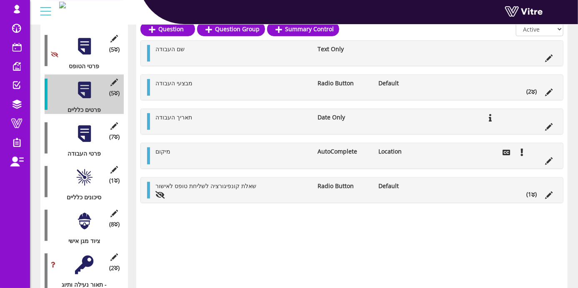
scroll to position [93, 0]
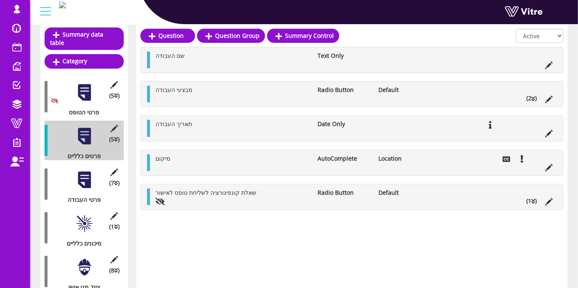
click at [524, 96] on li "(2 )" at bounding box center [531, 98] width 19 height 8
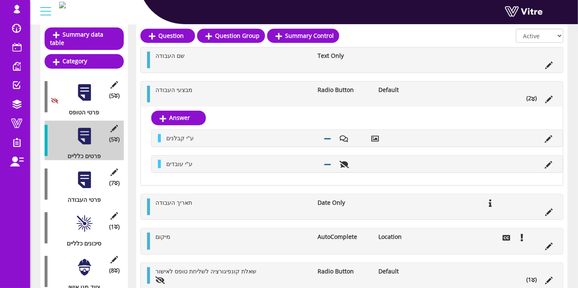
click at [88, 176] on div at bounding box center [84, 180] width 19 height 19
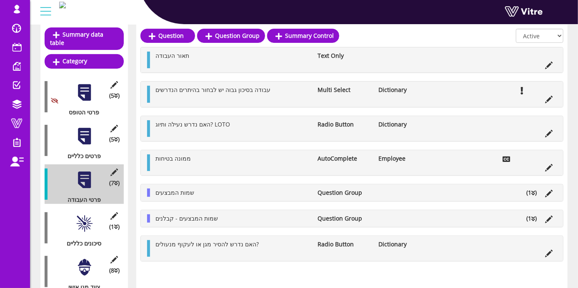
click at [533, 193] on icon at bounding box center [534, 194] width 4 height 6
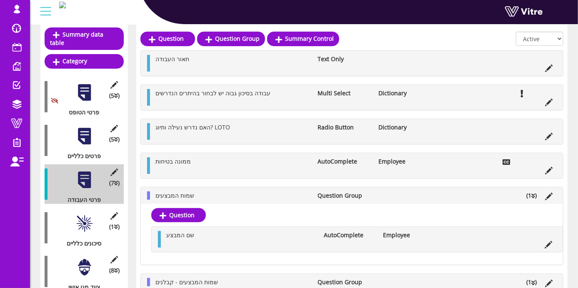
scroll to position [139, 0]
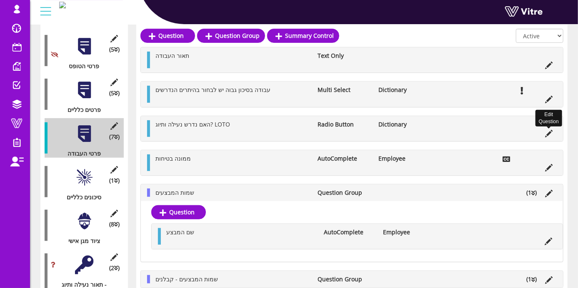
click at [547, 133] on icon at bounding box center [549, 134] width 8 height 8
click at [551, 132] on icon at bounding box center [549, 134] width 8 height 8
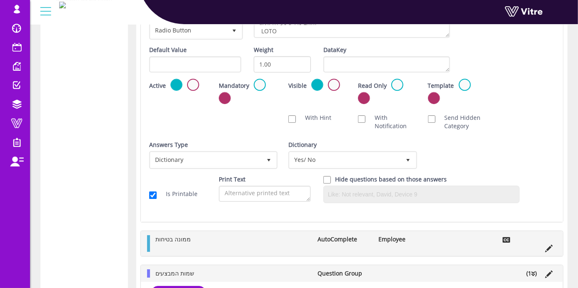
scroll to position [1065, 0]
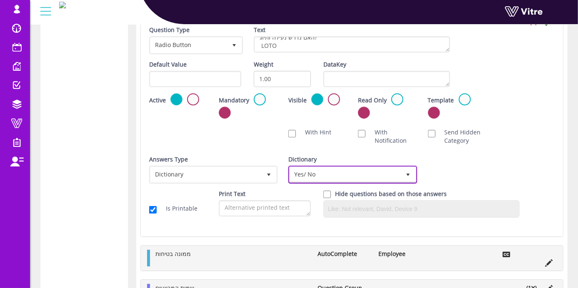
click at [391, 171] on span "Yes/ No" at bounding box center [345, 174] width 111 height 15
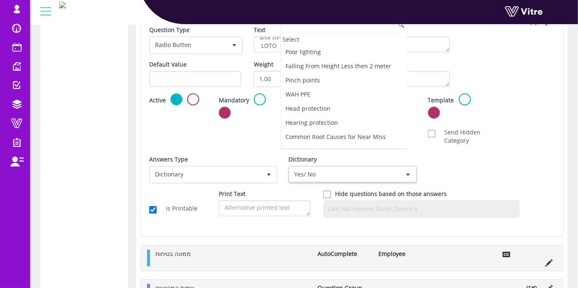
scroll to position [594, 0]
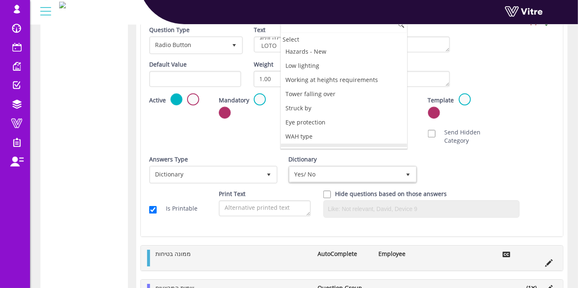
click at [324, 144] on li "Yes/ No" at bounding box center [344, 151] width 126 height 14
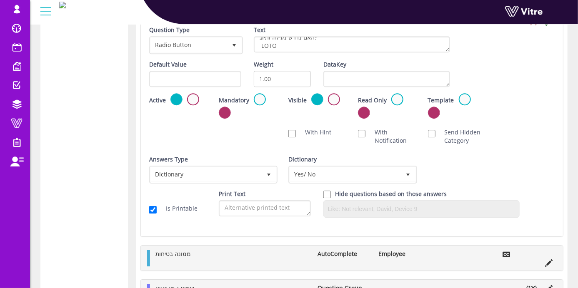
click at [438, 165] on div "Answers Type Dictionary 1 Answers Type Dictionary 1 Module Select Form Context …" at bounding box center [352, 172] width 418 height 35
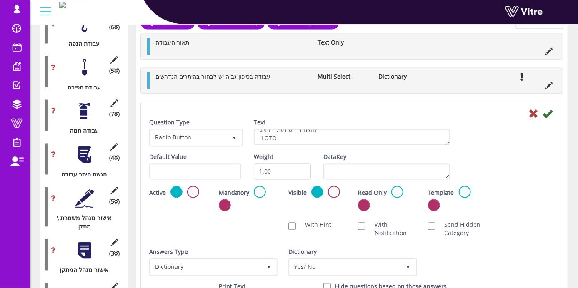
scroll to position [602, 0]
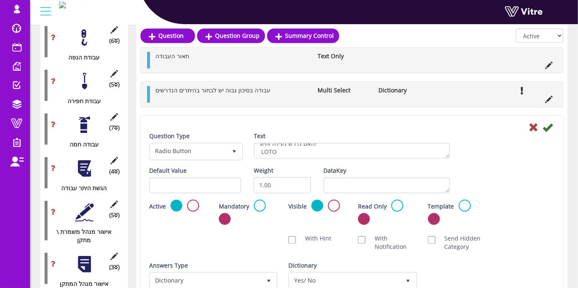
click at [53, 78] on icon at bounding box center [53, 81] width 5 height 6
click at [116, 70] on icon at bounding box center [114, 74] width 10 height 8
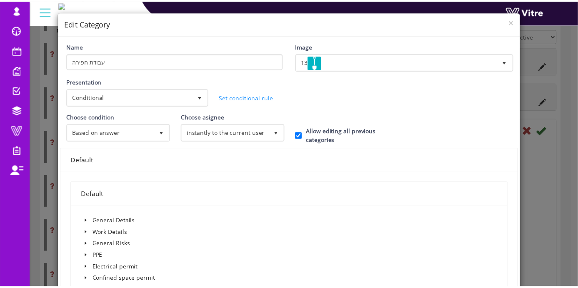
scroll to position [0, 0]
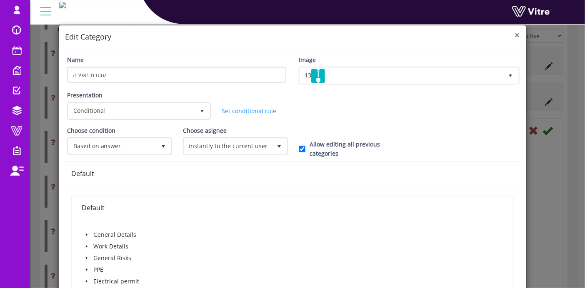
click at [515, 36] on span "×" at bounding box center [517, 35] width 5 height 12
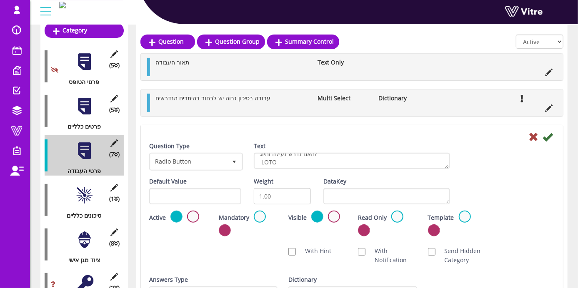
scroll to position [139, 0]
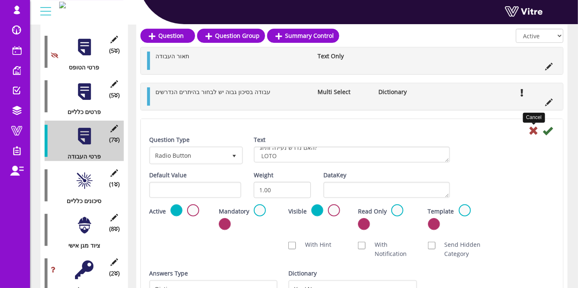
click at [532, 131] on icon at bounding box center [534, 131] width 10 height 10
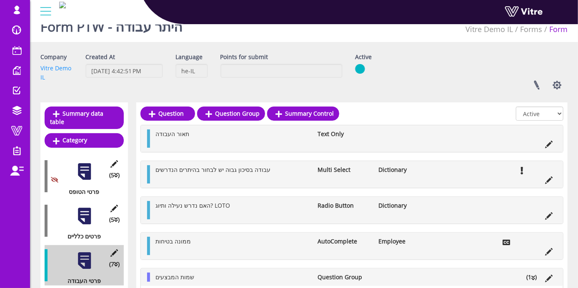
scroll to position [0, 0]
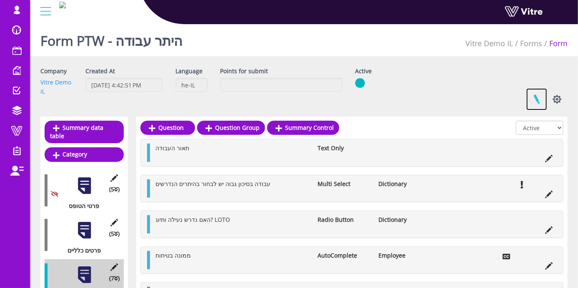
click at [539, 98] on link at bounding box center [537, 99] width 21 height 22
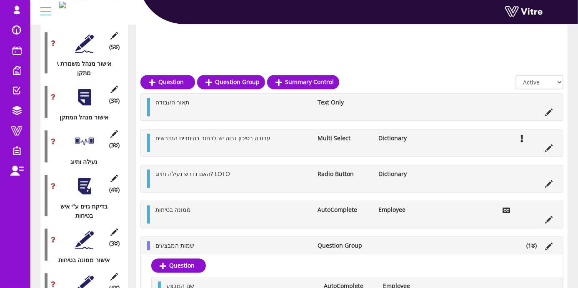
scroll to position [835, 0]
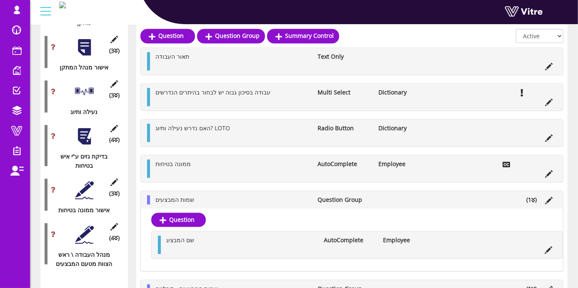
click at [83, 226] on div at bounding box center [84, 235] width 19 height 19
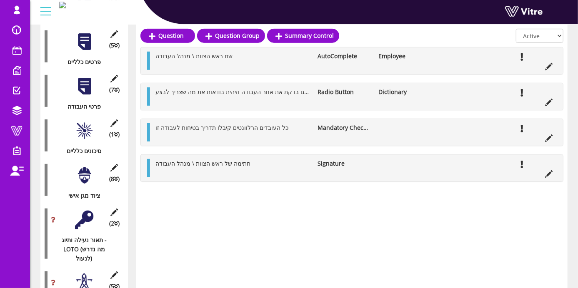
scroll to position [187, 0]
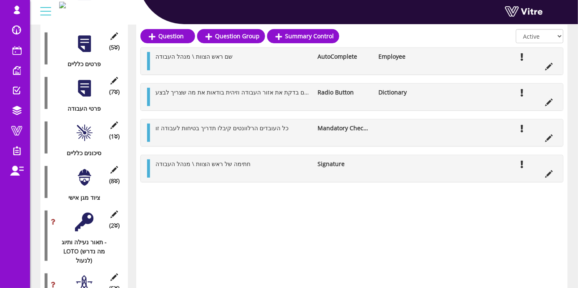
click at [83, 128] on div at bounding box center [84, 133] width 19 height 19
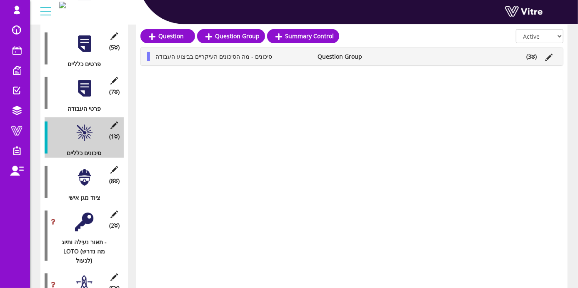
click at [531, 56] on li "(3 )" at bounding box center [531, 56] width 19 height 9
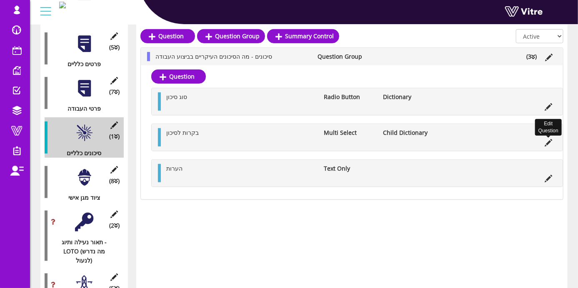
click at [550, 144] on icon at bounding box center [549, 143] width 8 height 8
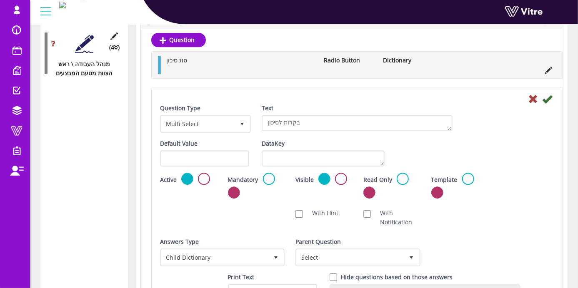
scroll to position [1118, 0]
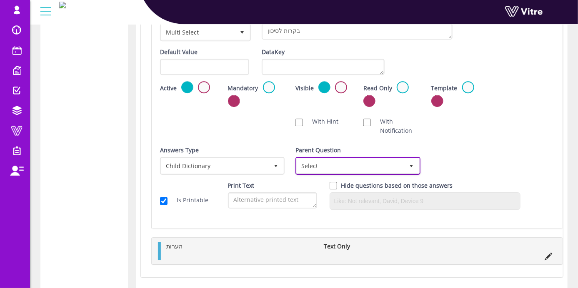
click at [338, 165] on span "Select" at bounding box center [350, 165] width 107 height 15
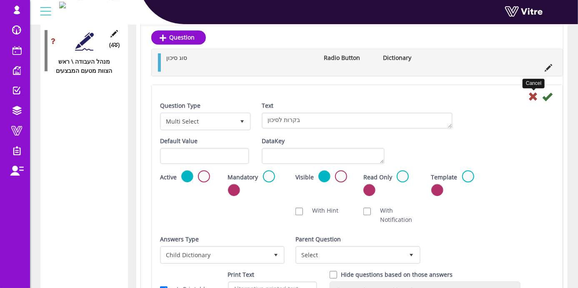
scroll to position [1026, 0]
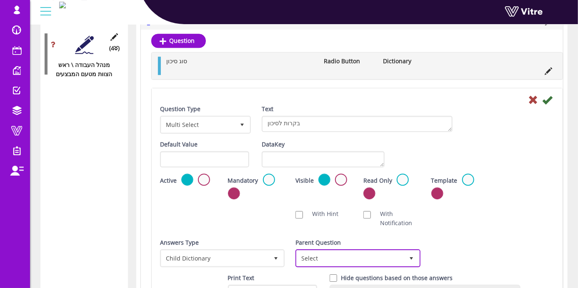
click at [338, 264] on span "Select" at bounding box center [350, 258] width 107 height 15
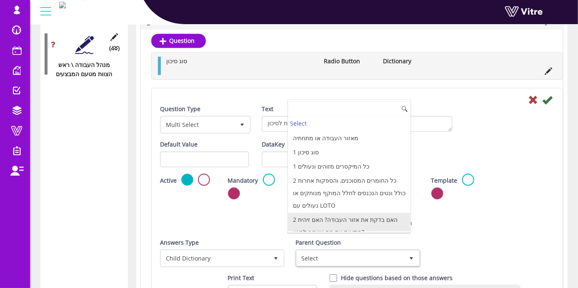
scroll to position [51, 0]
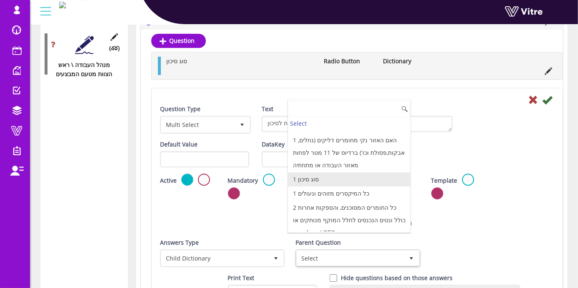
click at [329, 179] on li "1 סוג סיכון" at bounding box center [349, 180] width 123 height 14
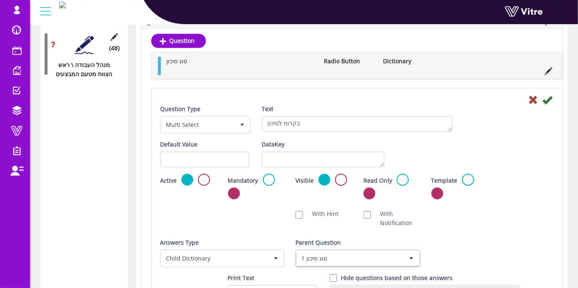
click at [503, 132] on div "Question Type Multi Select 32 Text בקרות לסיכון" at bounding box center [357, 122] width 407 height 35
click at [550, 103] on icon at bounding box center [547, 100] width 10 height 10
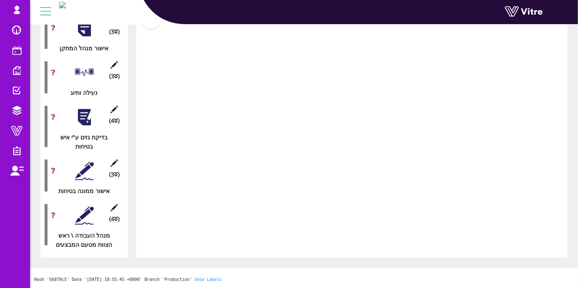
scroll to position [835, 0]
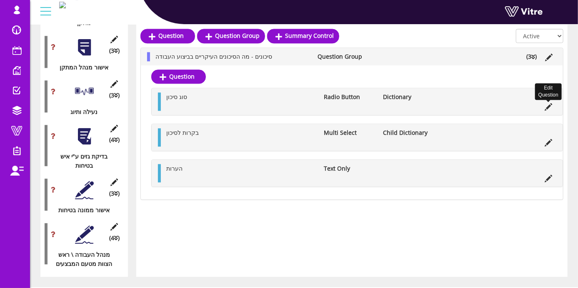
click at [548, 104] on icon at bounding box center [549, 107] width 8 height 8
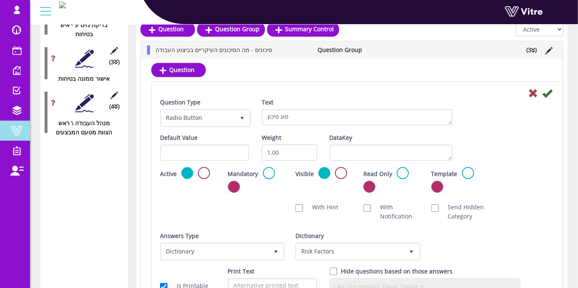
scroll to position [948, 0]
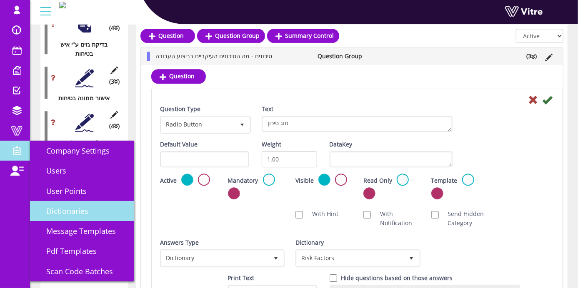
click at [95, 216] on link "Dictionaries" at bounding box center [82, 211] width 104 height 20
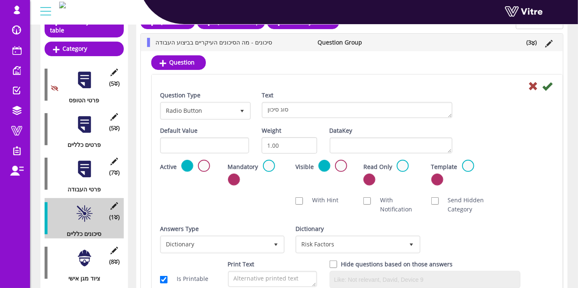
scroll to position [21, 0]
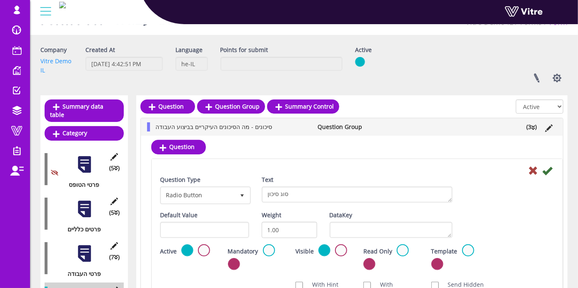
click at [80, 194] on div "(5 ) פרטים כלליים" at bounding box center [84, 214] width 79 height 40
click at [83, 245] on div at bounding box center [84, 254] width 19 height 19
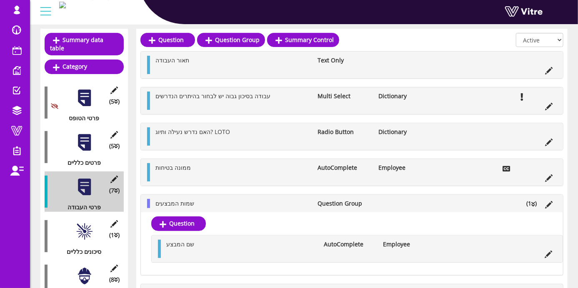
scroll to position [68, 0]
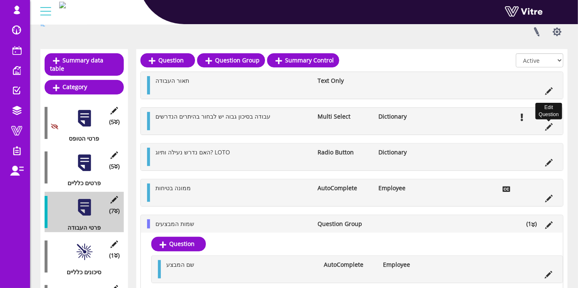
click at [547, 126] on icon at bounding box center [549, 127] width 8 height 8
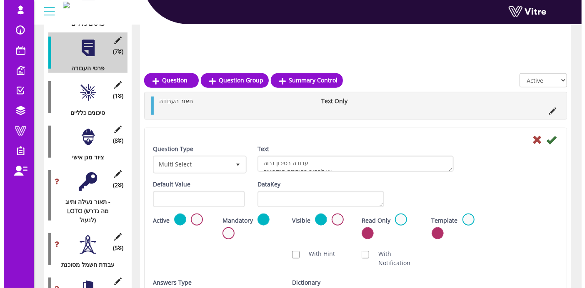
scroll to position [278, 0]
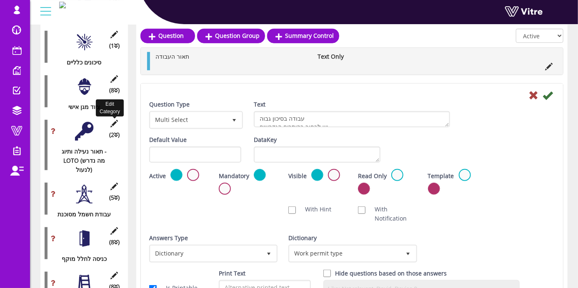
click at [113, 120] on icon at bounding box center [114, 124] width 10 height 8
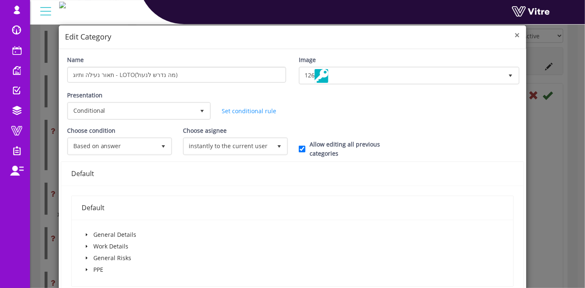
click at [515, 35] on span "×" at bounding box center [517, 35] width 5 height 12
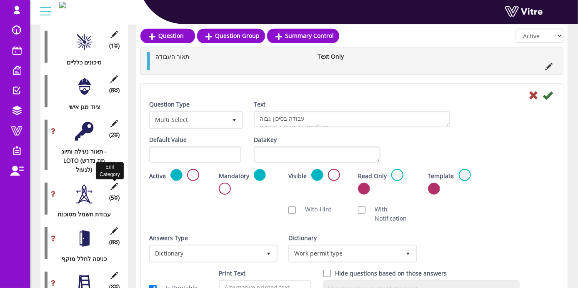
click at [117, 183] on icon at bounding box center [114, 187] width 10 height 8
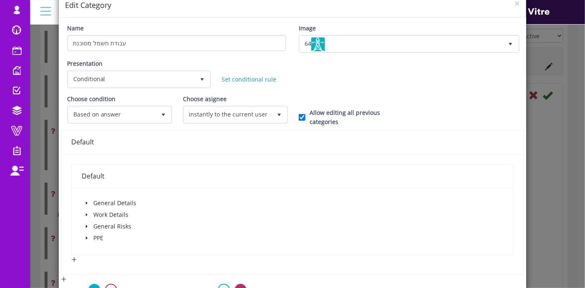
scroll to position [46, 0]
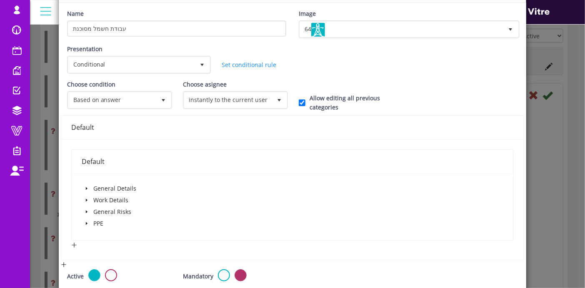
click at [87, 199] on icon "caret-down" at bounding box center [87, 200] width 4 height 4
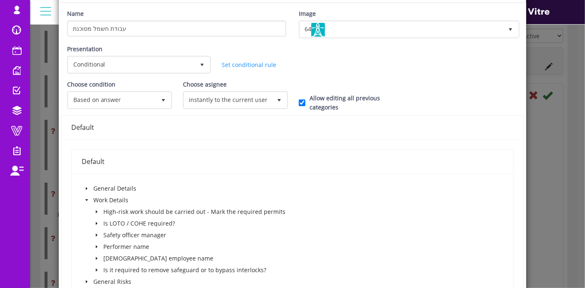
click at [95, 211] on icon "caret-down" at bounding box center [97, 212] width 4 height 4
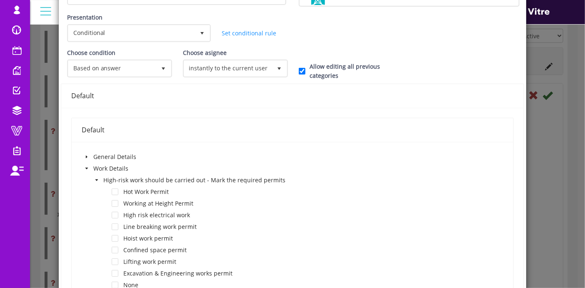
scroll to position [93, 0]
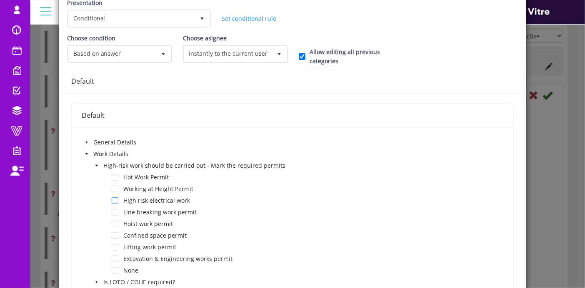
click at [113, 199] on span at bounding box center [115, 201] width 7 height 7
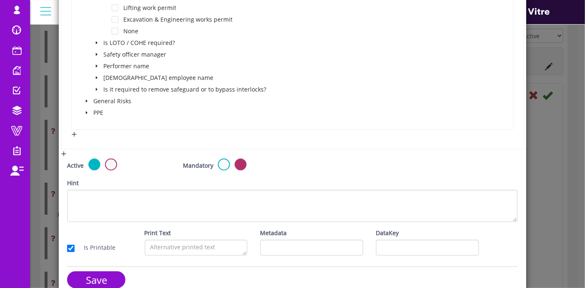
scroll to position [343, 0]
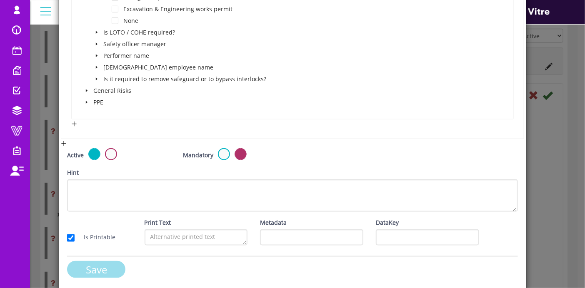
click at [104, 264] on input "Save" at bounding box center [96, 269] width 58 height 17
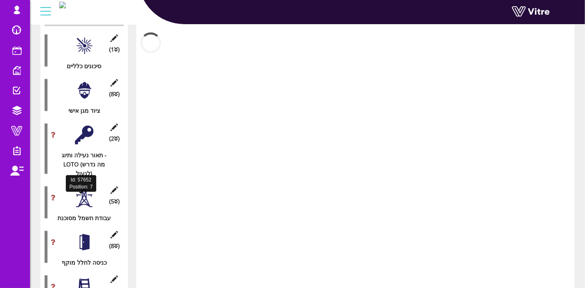
scroll to position [278, 0]
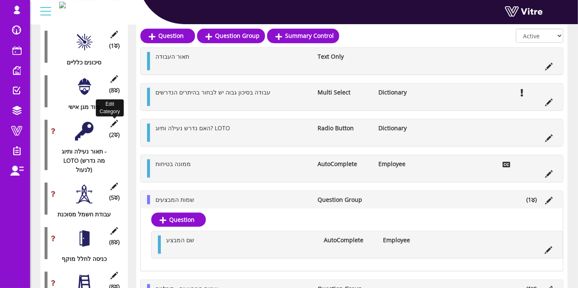
click at [112, 120] on icon at bounding box center [114, 124] width 10 height 8
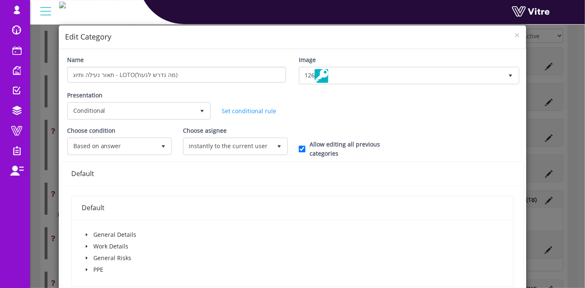
click at [86, 246] on icon "caret-down" at bounding box center [87, 247] width 2 height 3
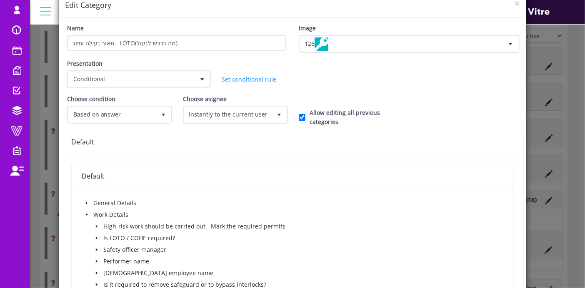
scroll to position [46, 0]
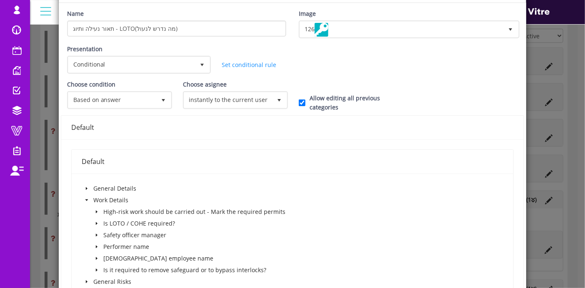
click at [96, 223] on icon "caret-down" at bounding box center [97, 224] width 2 height 3
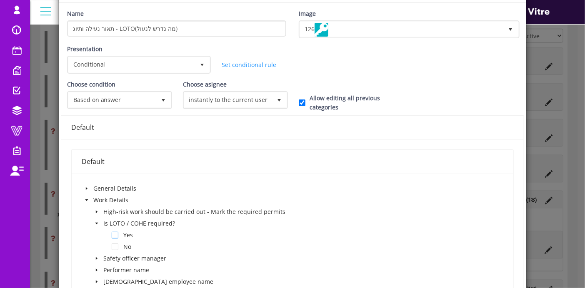
click at [113, 234] on span at bounding box center [115, 235] width 7 height 7
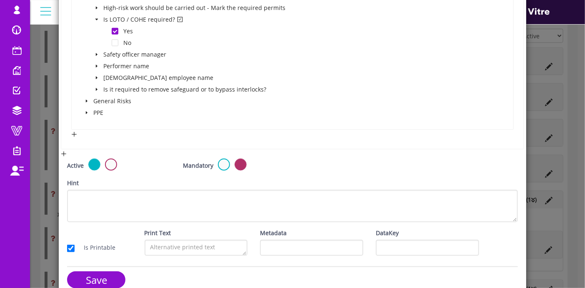
scroll to position [261, 0]
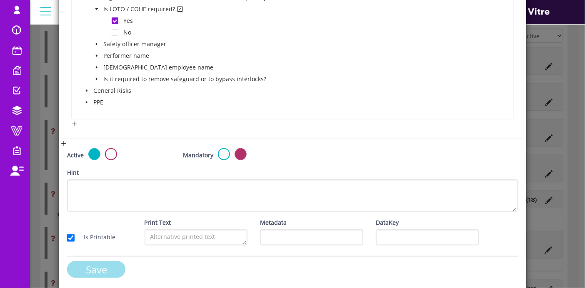
click at [91, 263] on input "Save" at bounding box center [96, 269] width 58 height 17
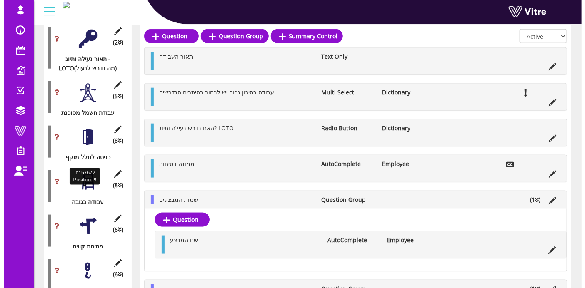
scroll to position [370, 0]
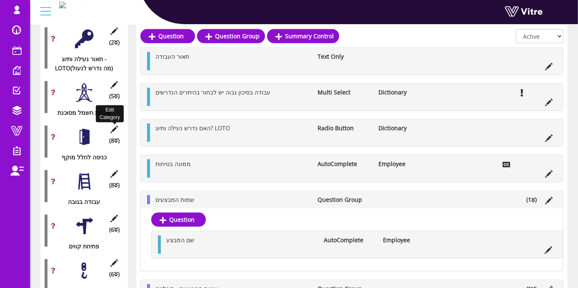
click at [113, 126] on icon at bounding box center [114, 130] width 10 height 8
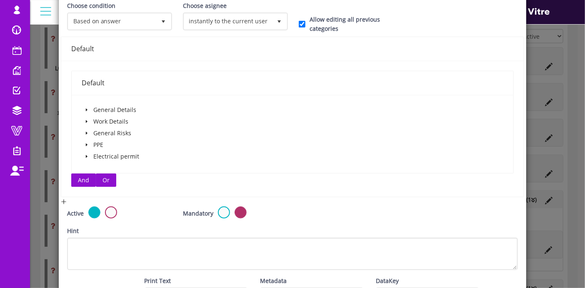
scroll to position [139, 0]
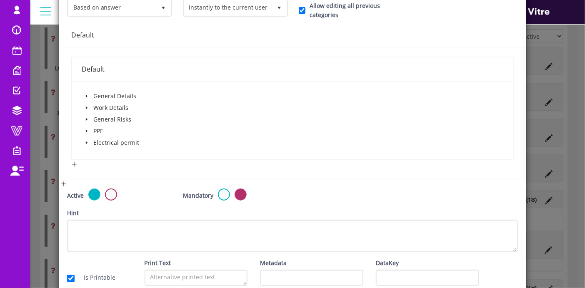
click at [85, 108] on icon "caret-down" at bounding box center [87, 108] width 4 height 4
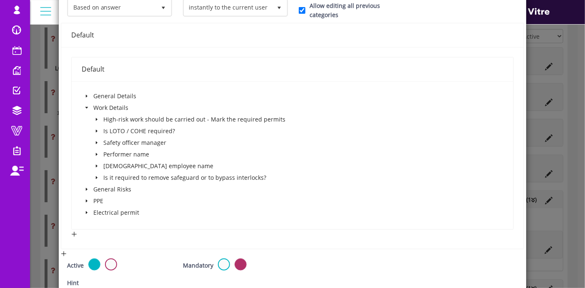
click at [96, 118] on icon "caret-down" at bounding box center [97, 120] width 4 height 4
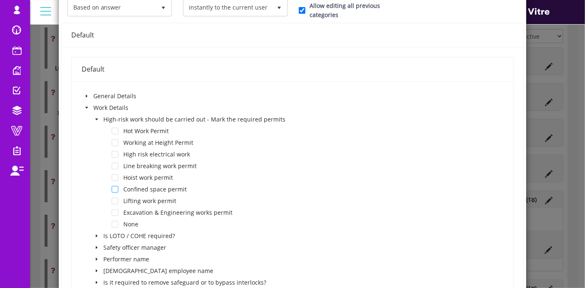
click at [115, 187] on span at bounding box center [115, 189] width 7 height 7
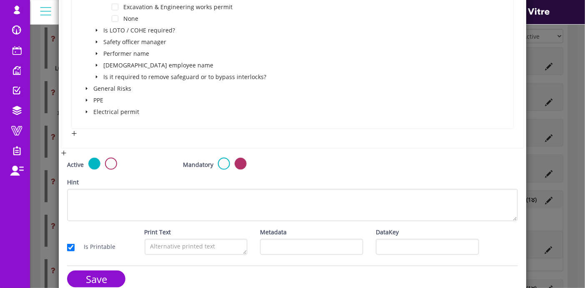
scroll to position [354, 0]
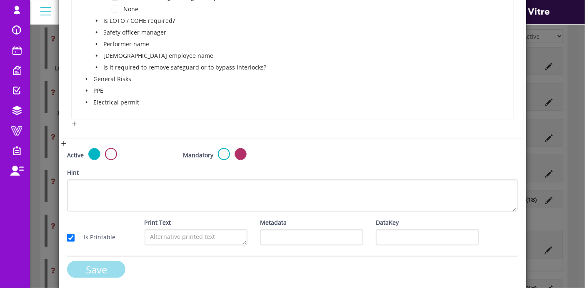
click at [92, 267] on input "Save" at bounding box center [96, 269] width 58 height 17
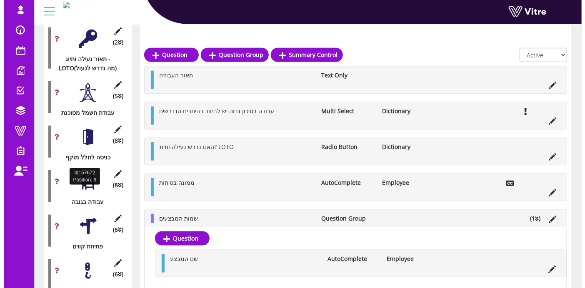
scroll to position [417, 0]
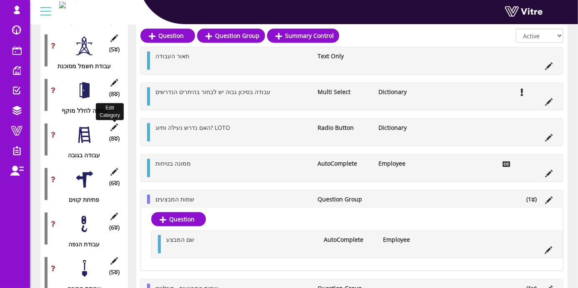
click at [114, 124] on icon at bounding box center [114, 128] width 10 height 8
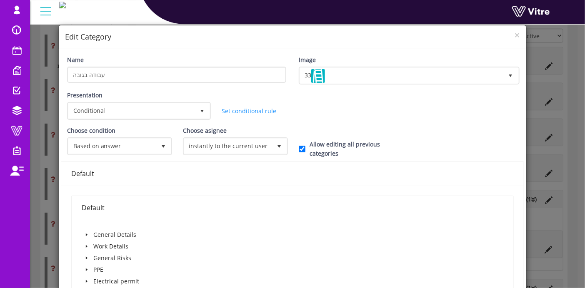
click at [86, 246] on icon "caret-down" at bounding box center [87, 247] width 2 height 3
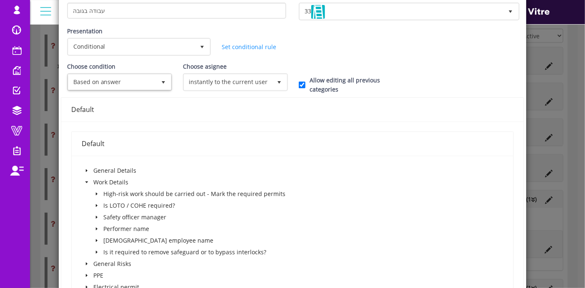
scroll to position [93, 0]
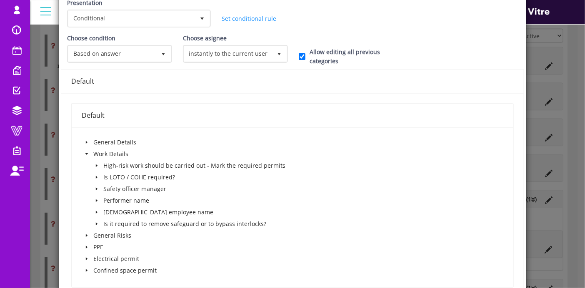
click at [96, 165] on icon "caret-down" at bounding box center [97, 166] width 2 height 3
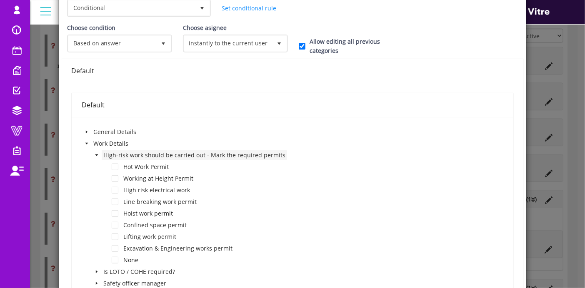
scroll to position [139, 0]
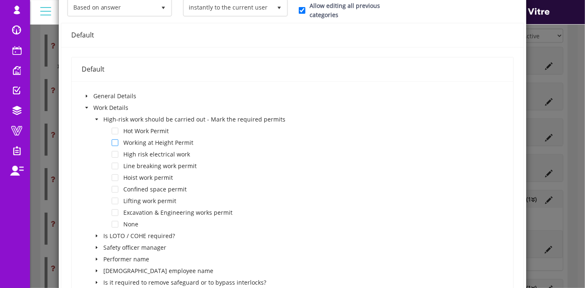
click at [115, 141] on span at bounding box center [115, 143] width 7 height 7
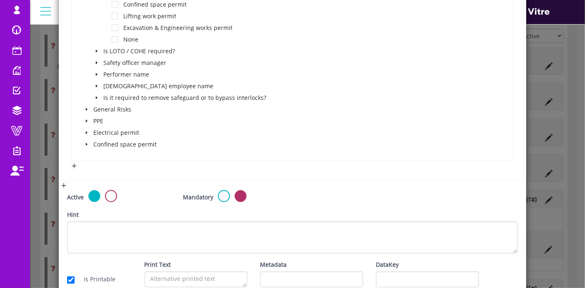
scroll to position [366, 0]
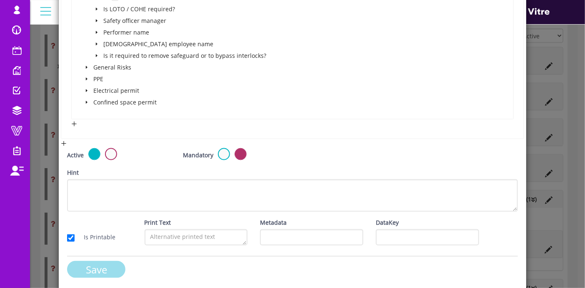
click at [106, 261] on input "Save" at bounding box center [96, 269] width 58 height 17
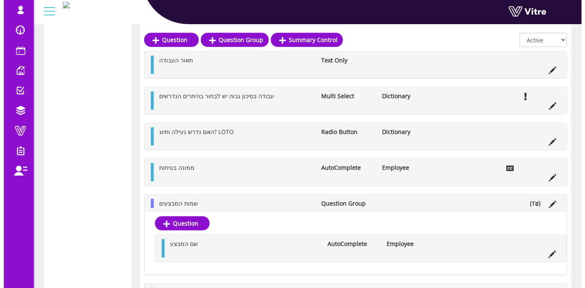
scroll to position [417, 0]
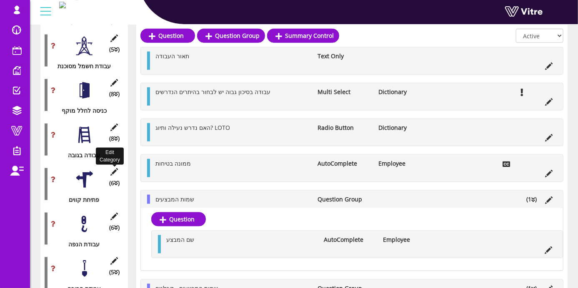
click at [116, 168] on icon at bounding box center [114, 172] width 10 height 8
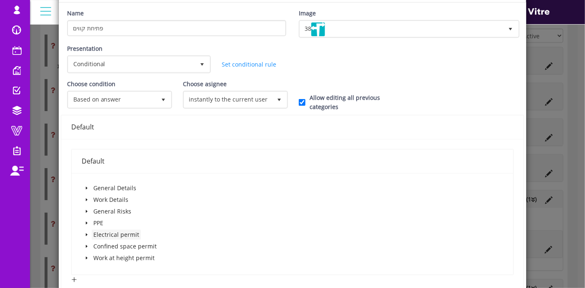
scroll to position [93, 0]
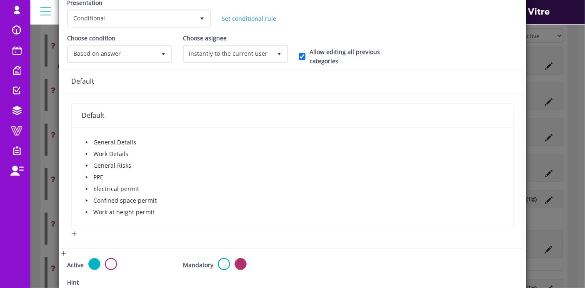
click at [87, 152] on icon "caret-down" at bounding box center [87, 154] width 4 height 4
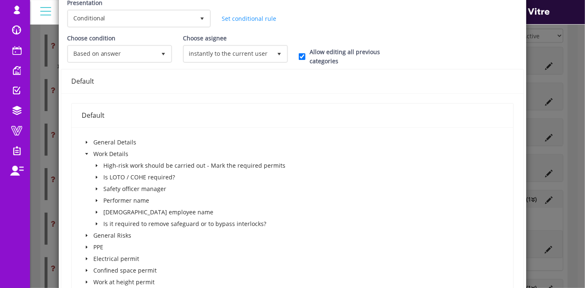
click at [97, 164] on icon "caret-down" at bounding box center [97, 166] width 4 height 4
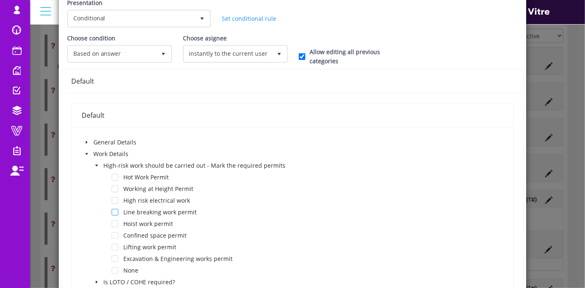
click at [114, 210] on span at bounding box center [115, 212] width 7 height 7
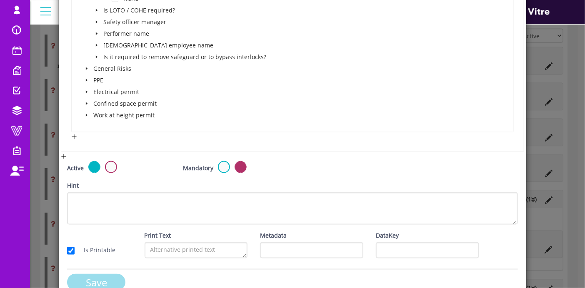
scroll to position [378, 0]
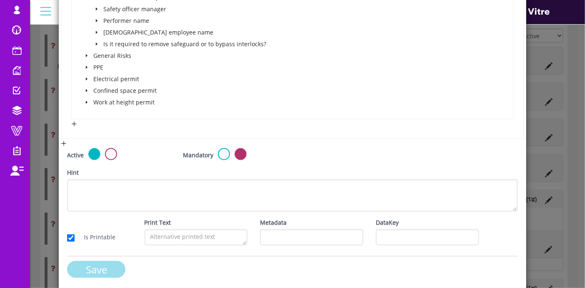
click at [93, 270] on input "Save" at bounding box center [96, 269] width 58 height 17
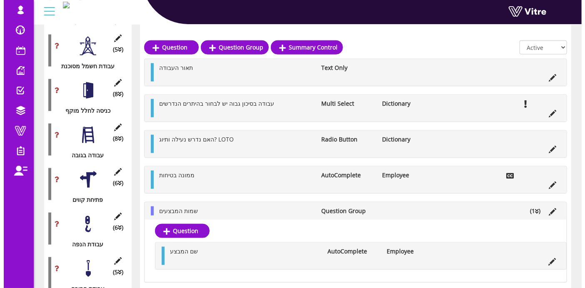
scroll to position [463, 0]
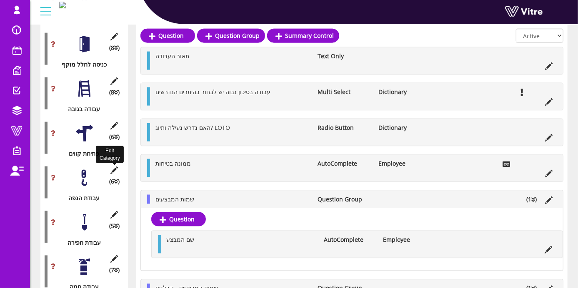
click at [113, 167] on icon at bounding box center [114, 171] width 10 height 8
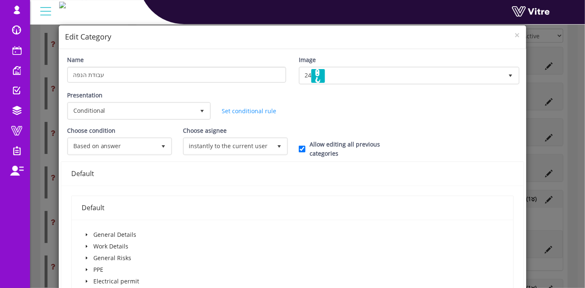
click at [85, 242] on span at bounding box center [87, 247] width 10 height 10
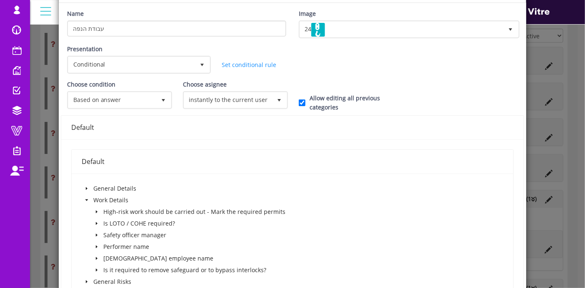
scroll to position [93, 0]
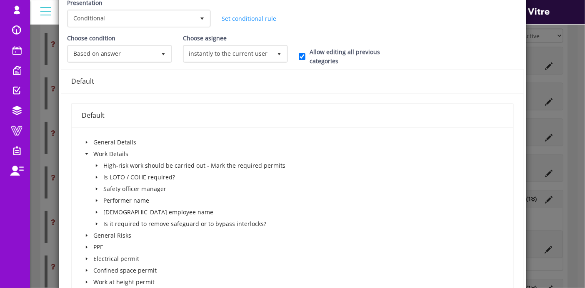
click at [96, 166] on icon "caret-down" at bounding box center [97, 166] width 4 height 4
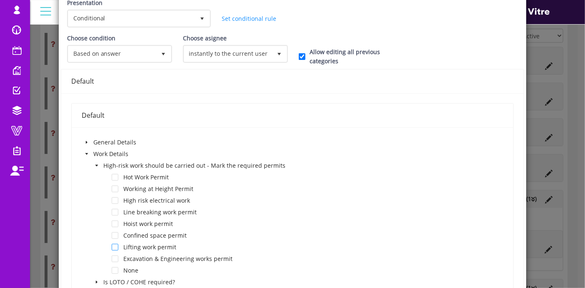
click at [115, 244] on span at bounding box center [115, 247] width 7 height 7
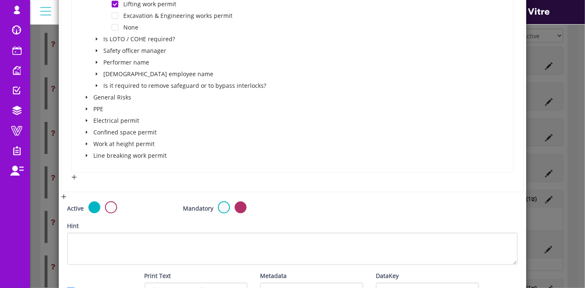
scroll to position [389, 0]
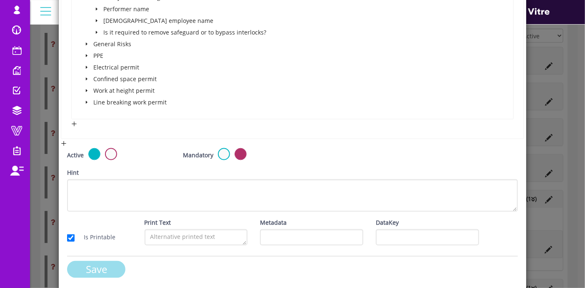
click at [100, 261] on input "Save" at bounding box center [96, 269] width 58 height 17
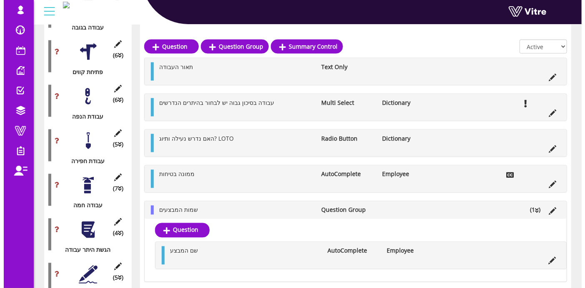
scroll to position [556, 0]
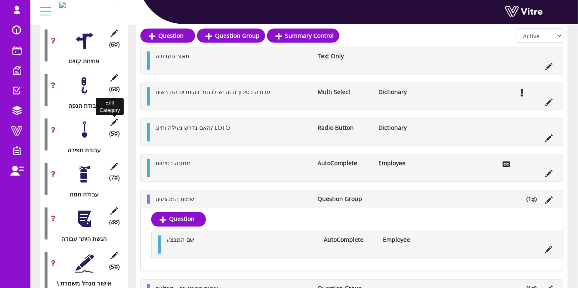
click at [115, 119] on icon at bounding box center [114, 123] width 10 height 8
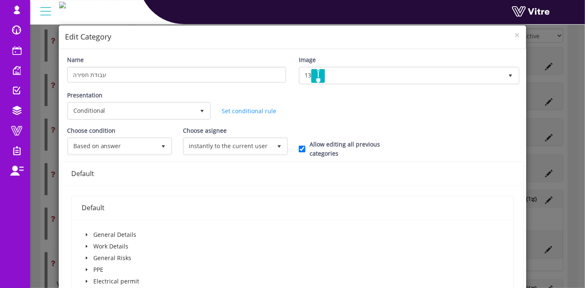
click at [83, 244] on span at bounding box center [87, 247] width 10 height 10
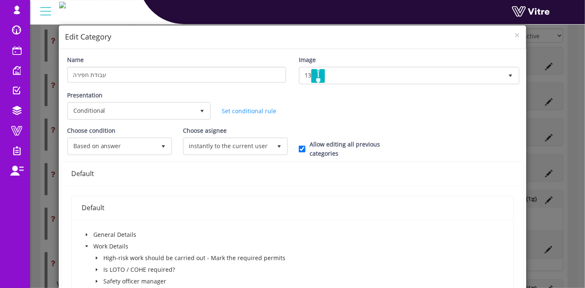
click at [96, 257] on icon "caret-down" at bounding box center [97, 258] width 4 height 4
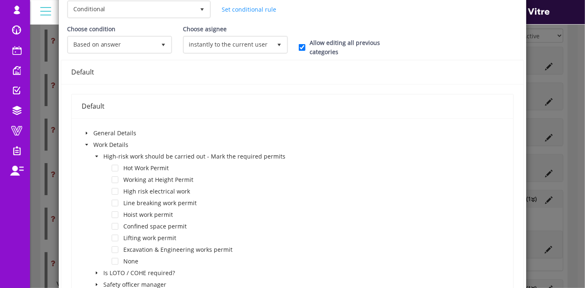
scroll to position [139, 0]
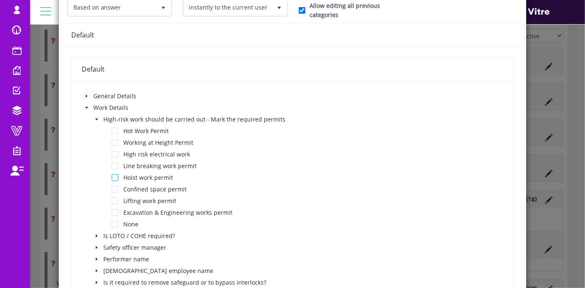
click at [117, 175] on span at bounding box center [115, 178] width 7 height 7
click at [159, 213] on span "Excavation & Engineering works permit" at bounding box center [177, 213] width 109 height 8
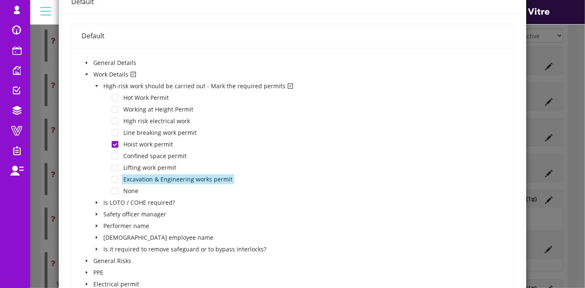
scroll to position [185, 0]
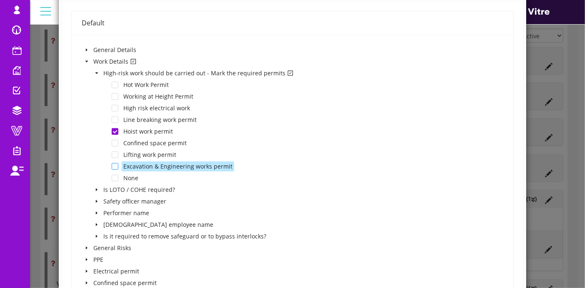
click at [115, 166] on span at bounding box center [115, 166] width 7 height 7
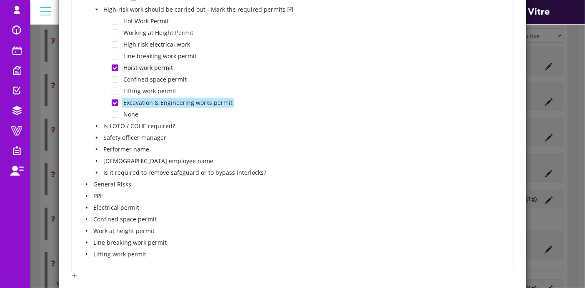
scroll to position [231, 0]
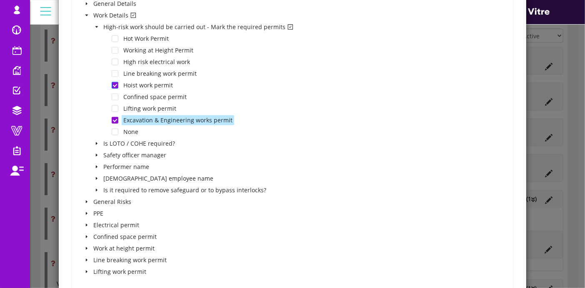
click at [112, 85] on span at bounding box center [115, 85] width 7 height 7
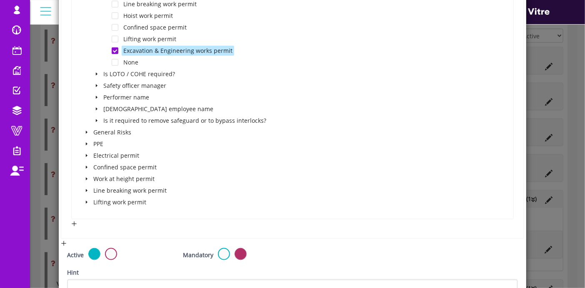
scroll to position [401, 0]
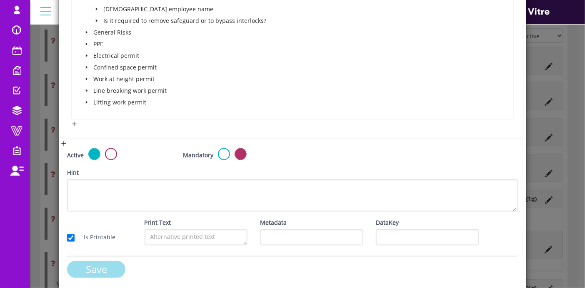
click at [113, 261] on input "Save" at bounding box center [96, 269] width 58 height 17
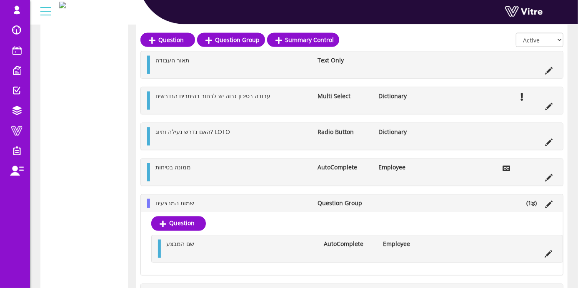
scroll to position [556, 0]
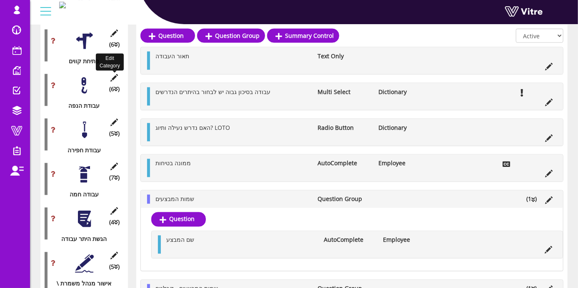
click at [117, 74] on icon at bounding box center [114, 78] width 10 height 8
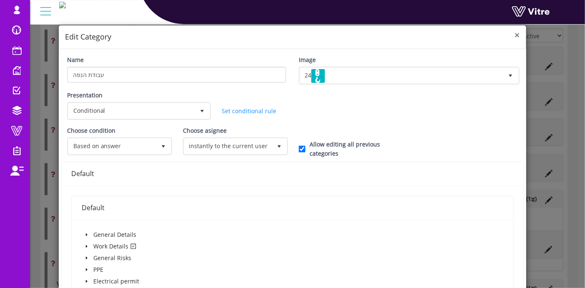
click at [515, 35] on span "×" at bounding box center [517, 35] width 5 height 12
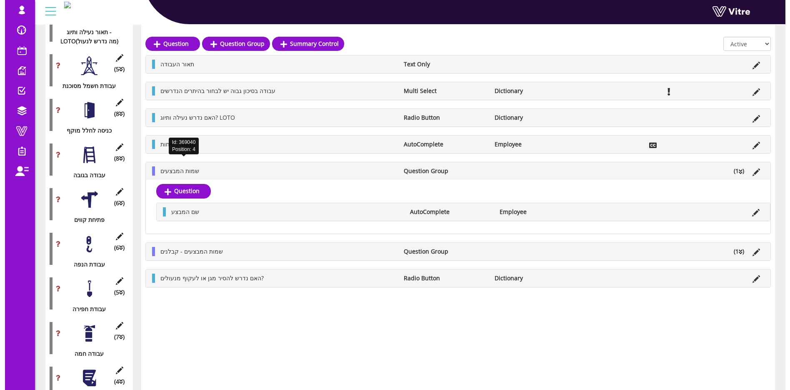
scroll to position [417, 0]
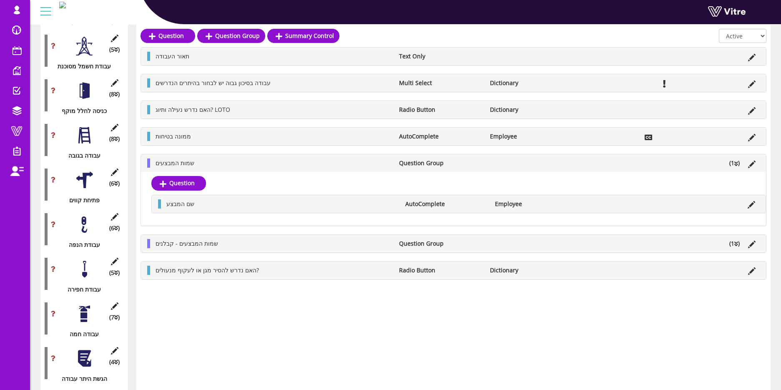
click at [83, 223] on div at bounding box center [84, 224] width 19 height 19
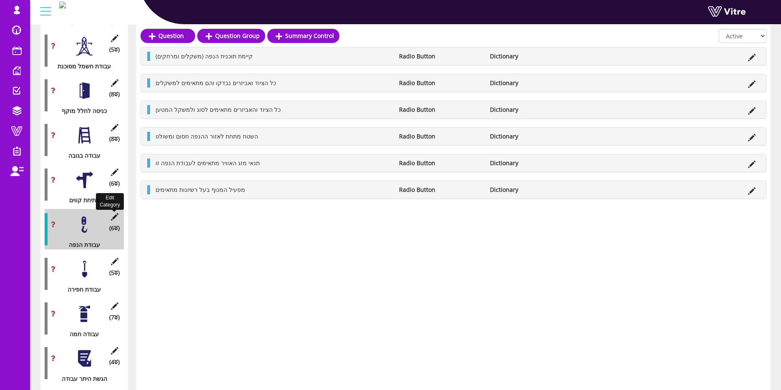
click at [115, 213] on icon at bounding box center [114, 217] width 10 height 8
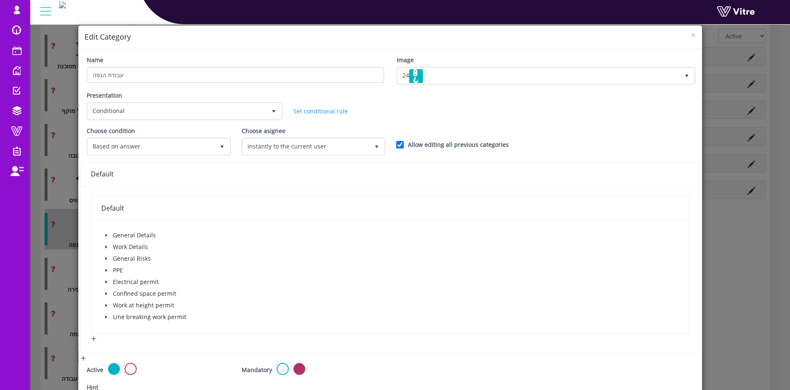
click at [104, 246] on icon "caret-down" at bounding box center [106, 247] width 4 height 4
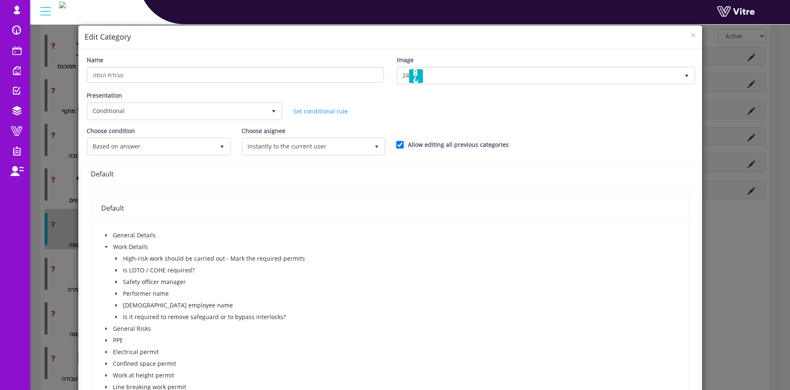
click at [116, 260] on icon "caret-down" at bounding box center [116, 258] width 4 height 4
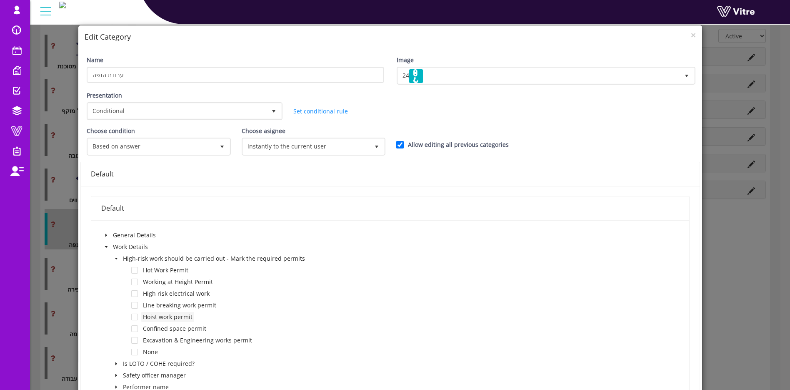
click at [183, 288] on span "Hoist work permit" at bounding box center [168, 317] width 50 height 8
click at [136, 288] on span at bounding box center [134, 316] width 7 height 7
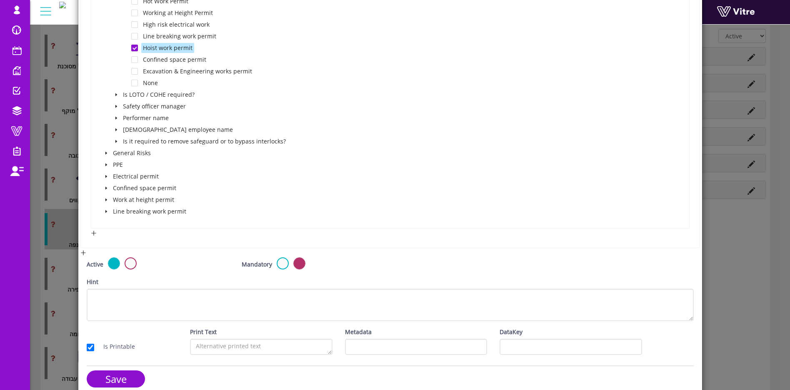
scroll to position [279, 0]
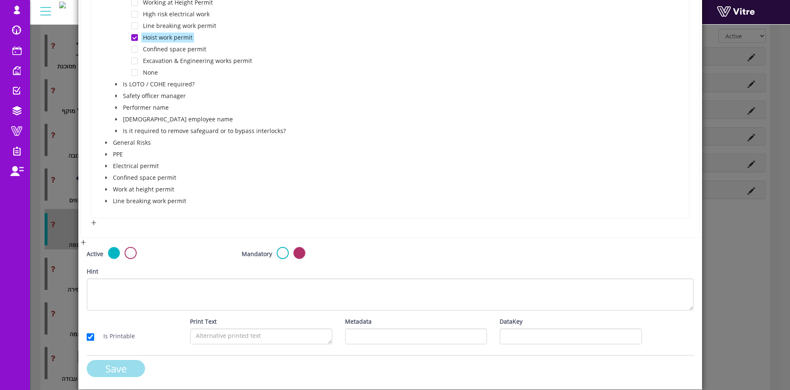
click at [120, 288] on input "Save" at bounding box center [116, 368] width 58 height 17
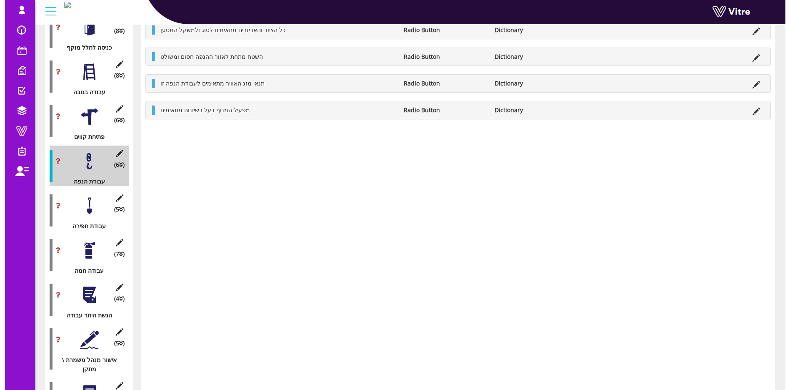
scroll to position [519, 0]
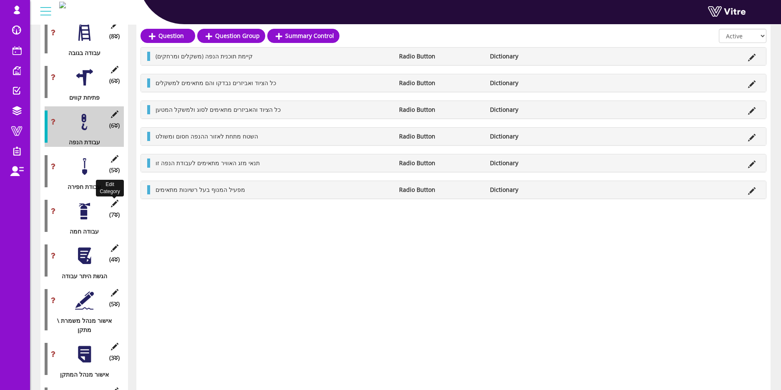
click at [118, 200] on icon at bounding box center [114, 204] width 10 height 8
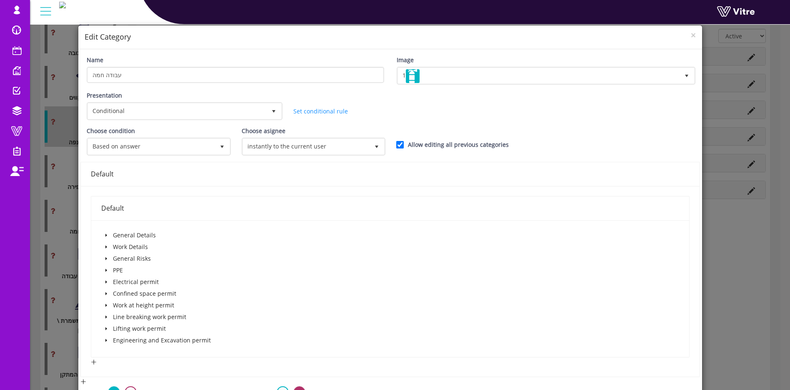
click at [105, 245] on icon "caret-down" at bounding box center [106, 247] width 4 height 4
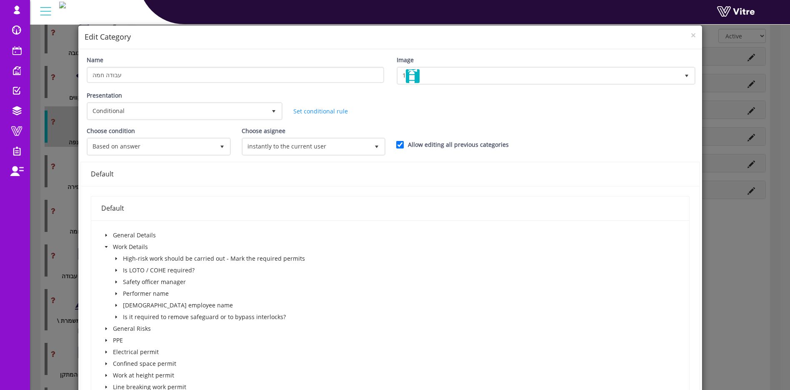
click at [118, 258] on span at bounding box center [116, 258] width 10 height 10
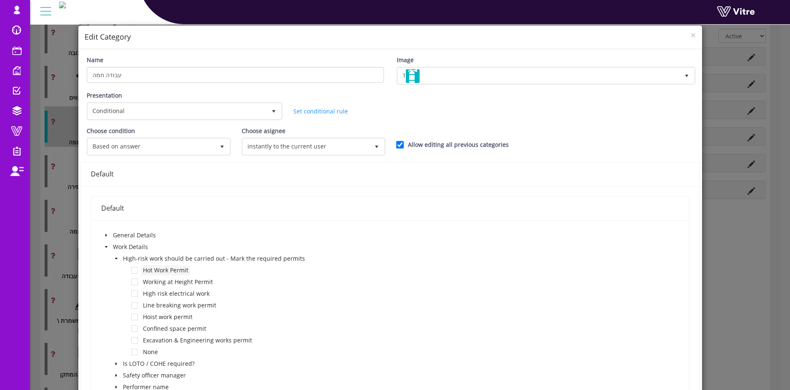
click at [171, 268] on span "Hot Work Permit" at bounding box center [165, 270] width 45 height 8
click at [134, 271] on span at bounding box center [134, 270] width 7 height 7
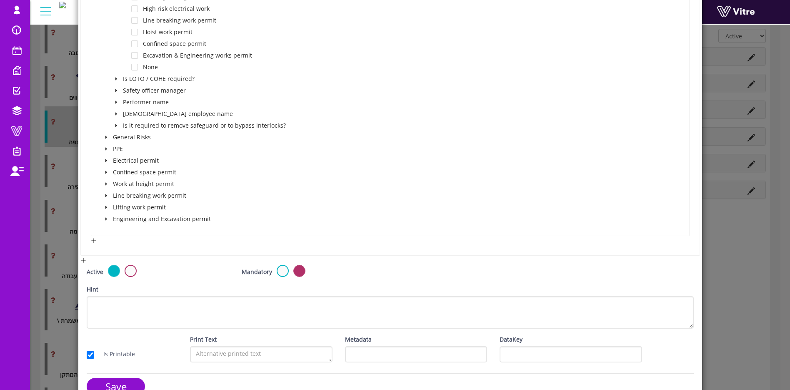
scroll to position [303, 0]
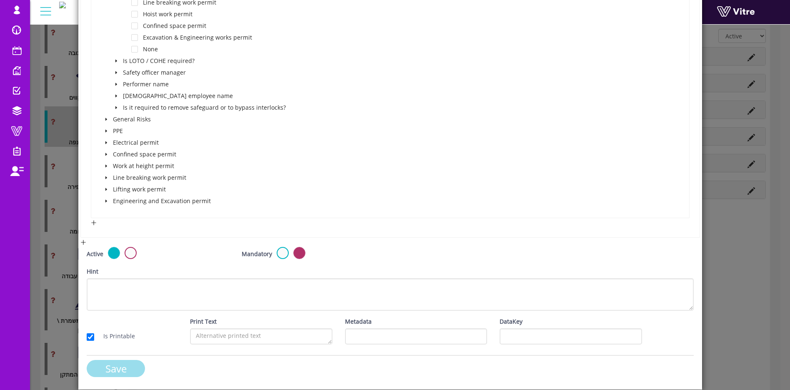
click at [135, 288] on input "Save" at bounding box center [116, 368] width 58 height 17
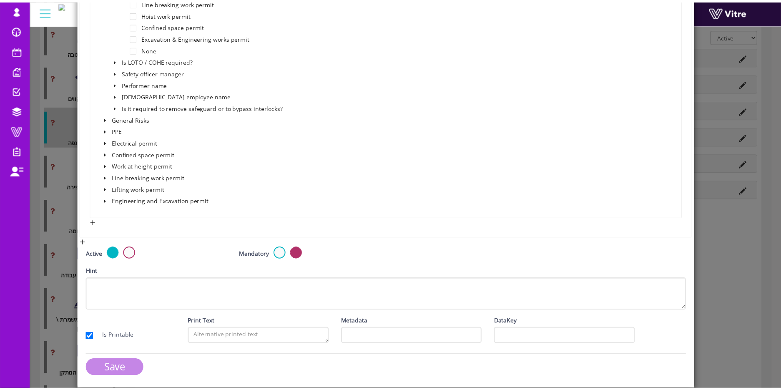
scroll to position [372, 0]
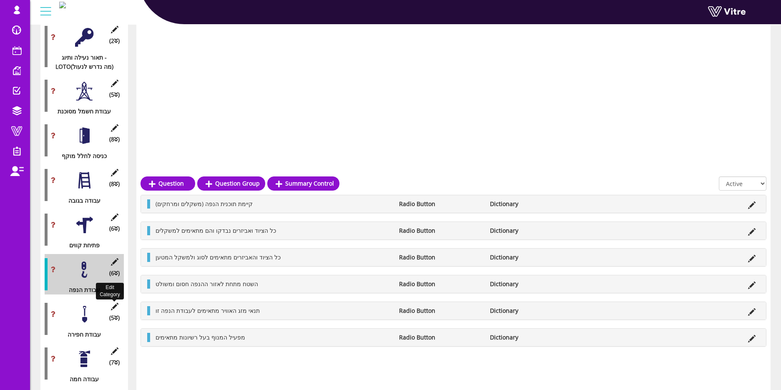
click at [114, 288] on icon at bounding box center [114, 307] width 10 height 8
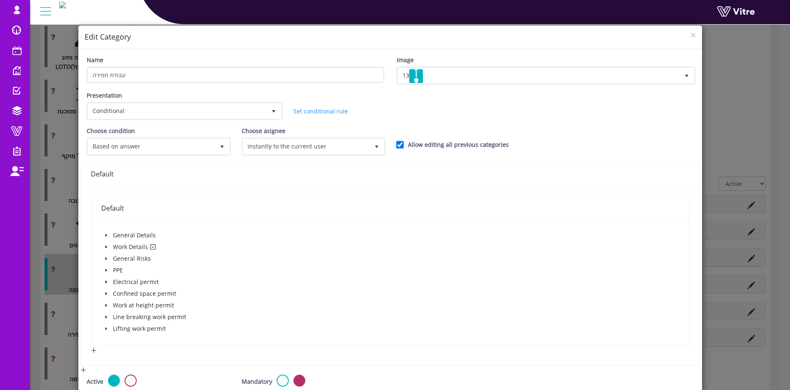
click at [585, 32] on div "× Edit Category" at bounding box center [390, 37] width 624 height 24
click at [585, 35] on span "×" at bounding box center [693, 35] width 5 height 12
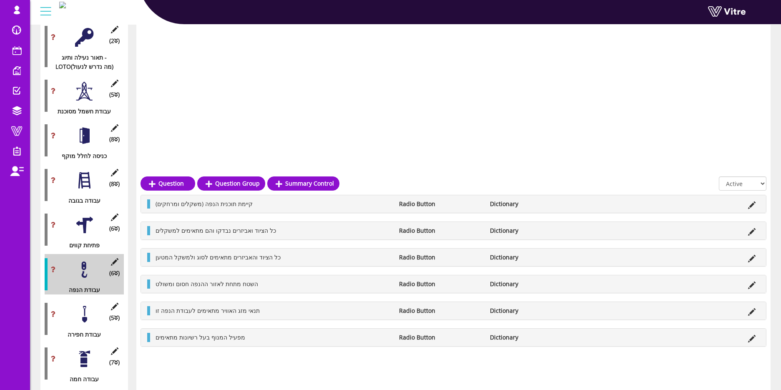
click at [83, 288] on div at bounding box center [84, 314] width 19 height 19
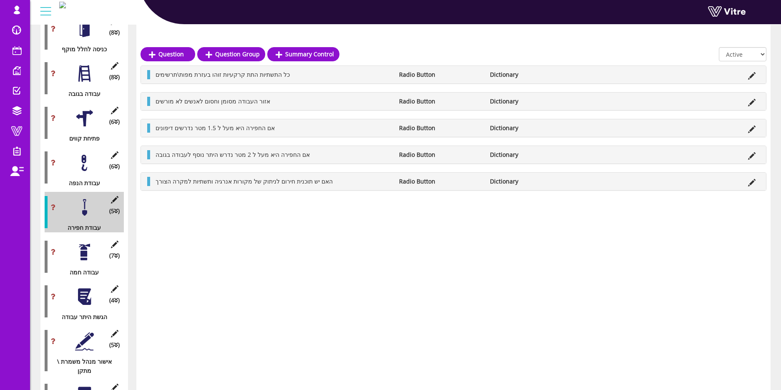
scroll to position [497, 0]
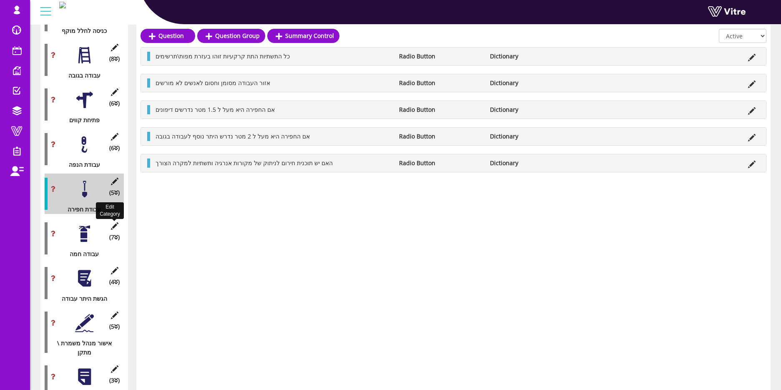
click at [115, 222] on icon at bounding box center [114, 226] width 10 height 8
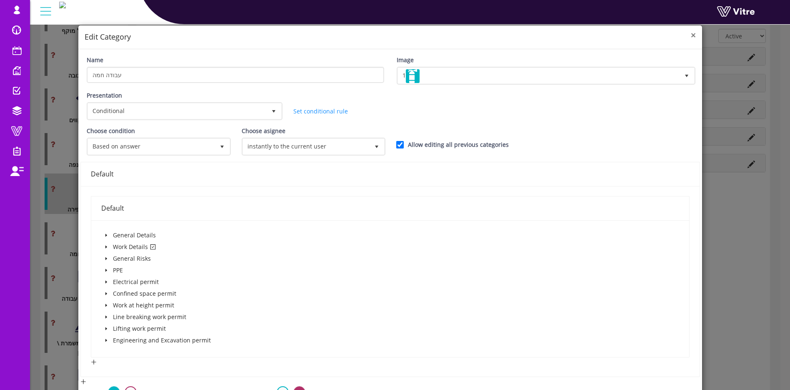
click at [585, 34] on span "×" at bounding box center [693, 35] width 5 height 12
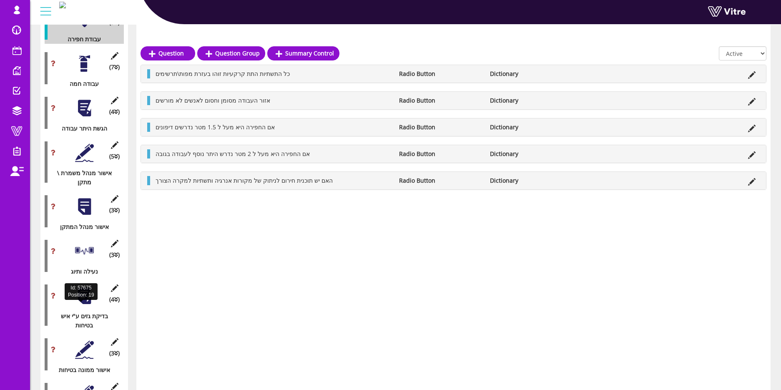
scroll to position [685, 0]
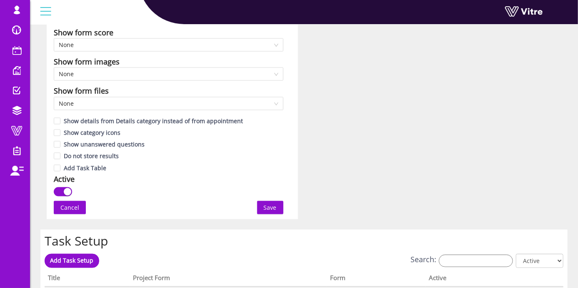
scroll to position [462, 0]
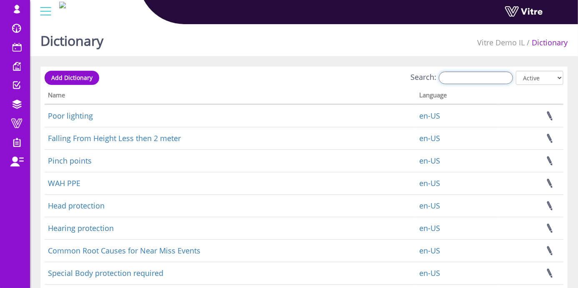
click at [459, 79] on input "Search:" at bounding box center [476, 78] width 74 height 13
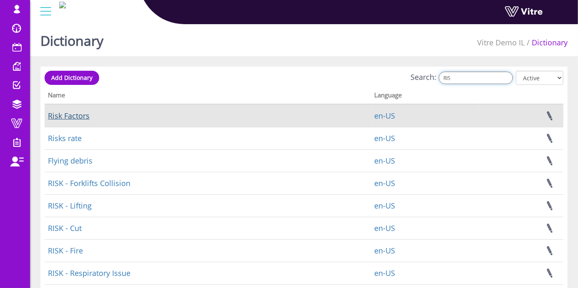
type input "RIS"
click at [65, 118] on link "Risk Factors" at bounding box center [69, 116] width 42 height 10
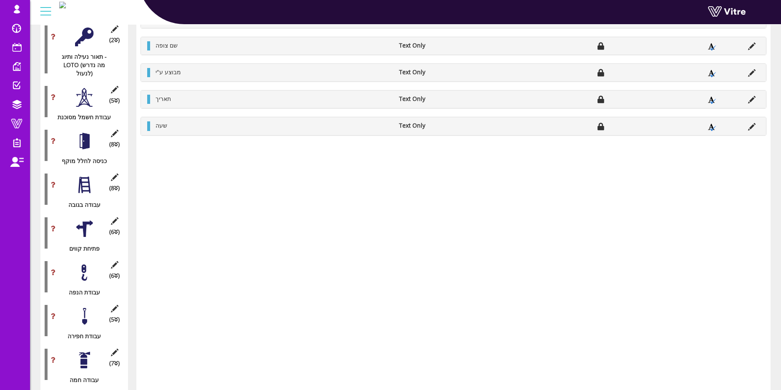
scroll to position [438, 0]
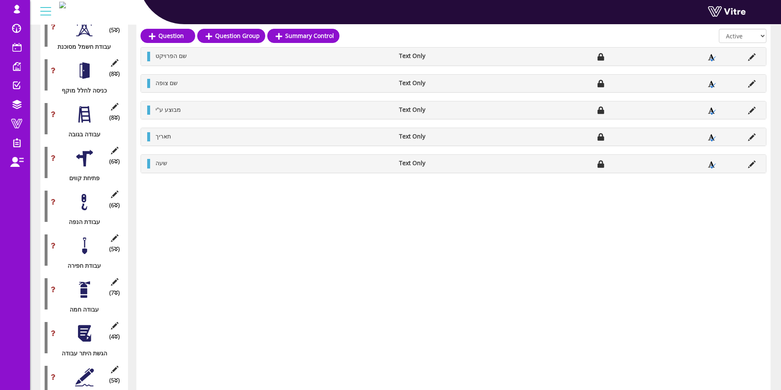
click at [86, 105] on div at bounding box center [84, 114] width 19 height 19
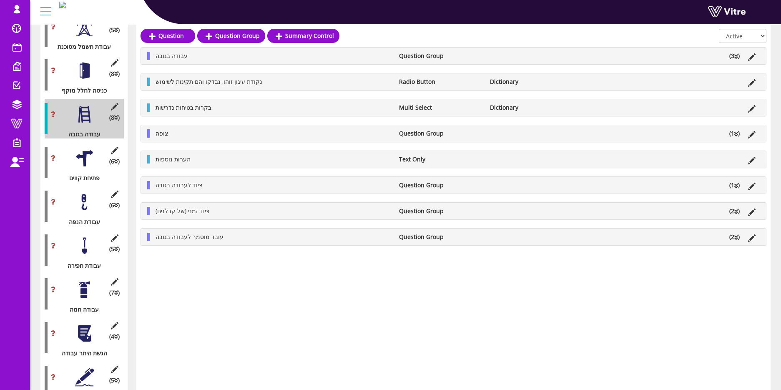
click at [578, 187] on li "(1 )" at bounding box center [734, 185] width 19 height 8
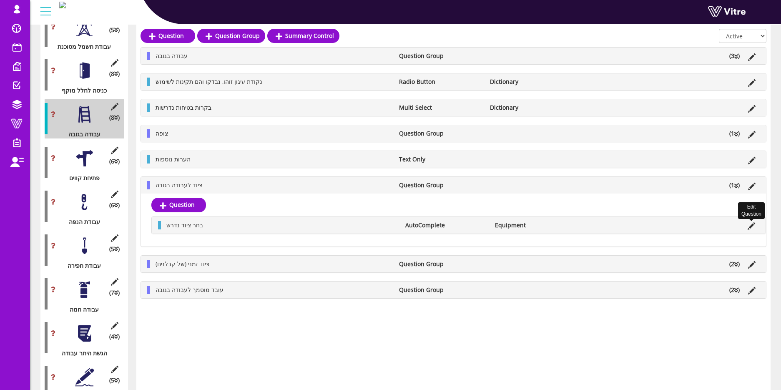
click at [578, 223] on icon at bounding box center [751, 226] width 8 height 8
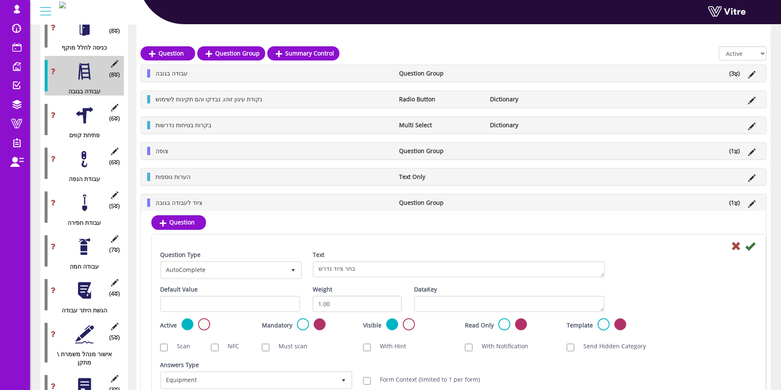
scroll to position [500, 0]
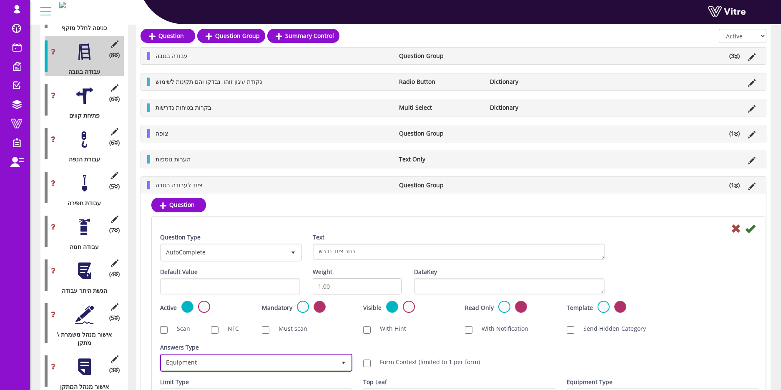
click at [251, 288] on span "Equipment" at bounding box center [248, 362] width 175 height 15
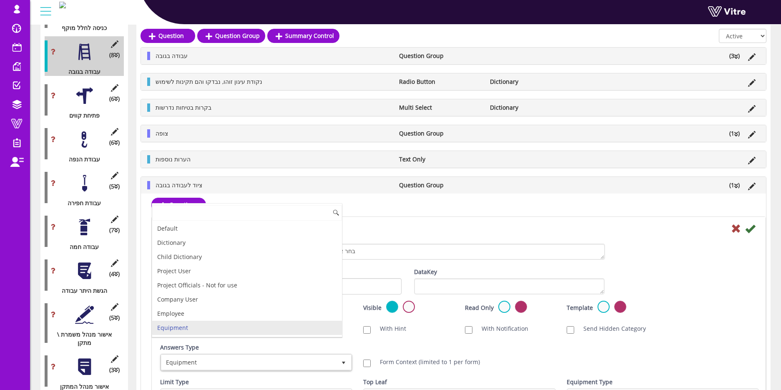
click at [228, 288] on li "Equipment" at bounding box center [247, 328] width 190 height 14
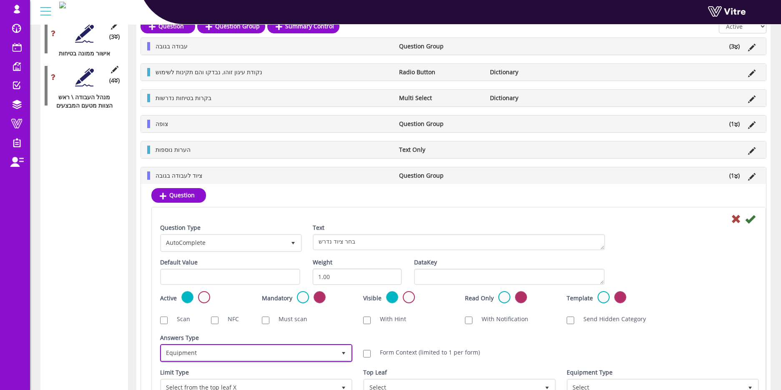
scroll to position [1146, 0]
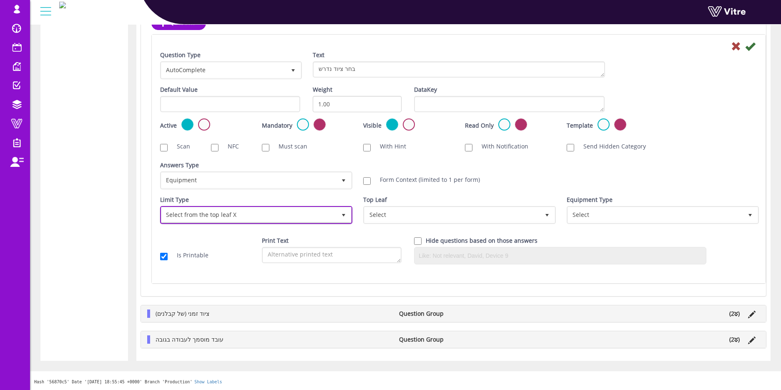
click at [201, 216] on span "Select from the top leaf X" at bounding box center [248, 214] width 175 height 15
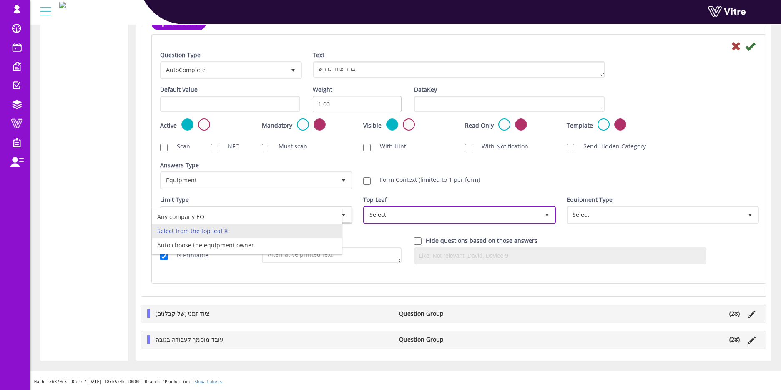
click at [396, 215] on span "Select" at bounding box center [451, 214] width 175 height 15
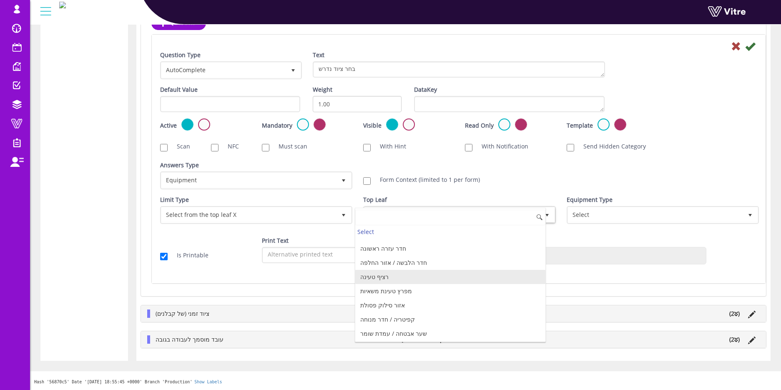
scroll to position [323, 0]
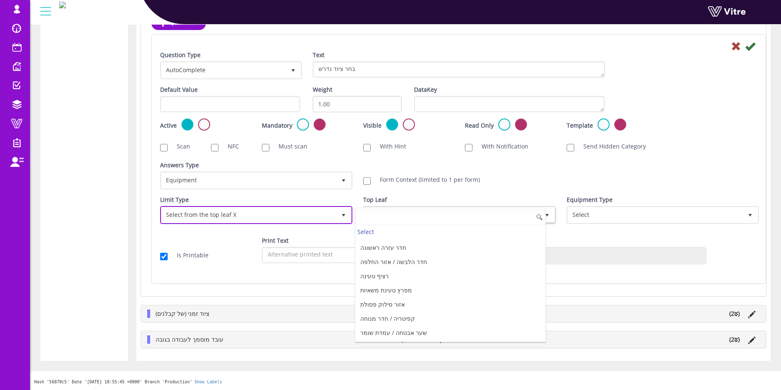
click at [280, 212] on span "Select from the top leaf X" at bounding box center [248, 214] width 175 height 15
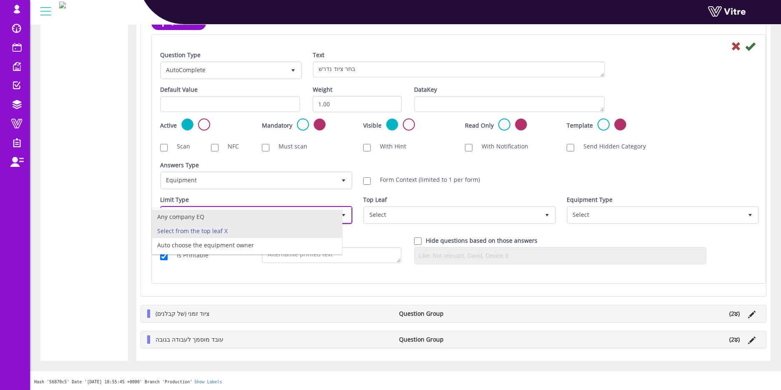
click at [241, 219] on li "Any company EQ" at bounding box center [247, 217] width 190 height 14
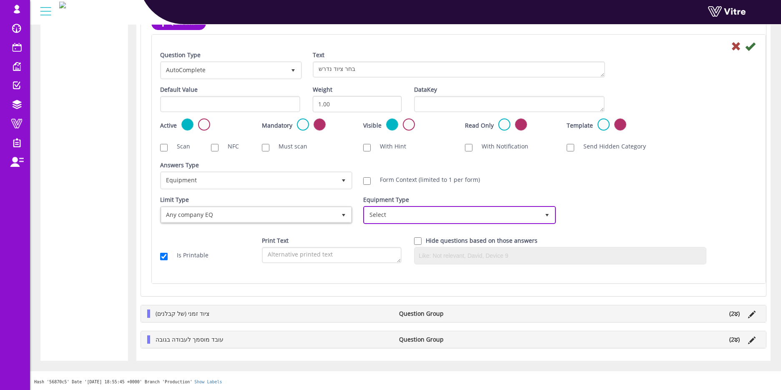
click at [398, 218] on span "Select" at bounding box center [451, 214] width 175 height 15
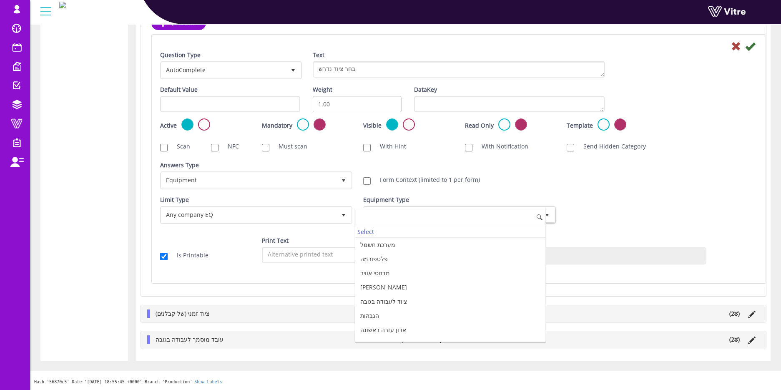
scroll to position [188, 0]
click at [396, 285] on li "ציוד לעבודה בגובה" at bounding box center [450, 283] width 190 height 14
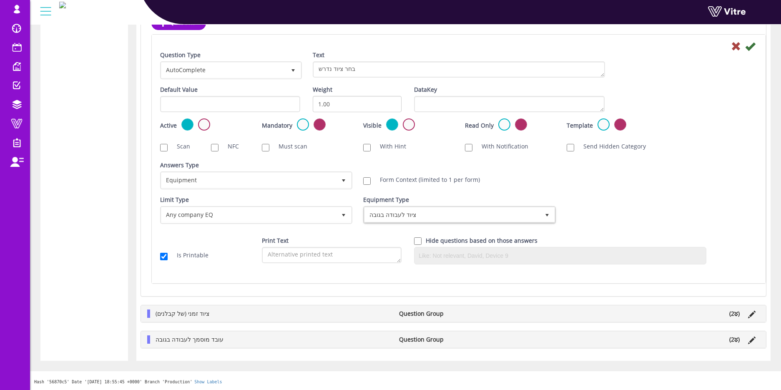
click at [578, 208] on div "Limit Type Any company location 0 Limit Type Any company EQ 0 Limit Type Any co…" at bounding box center [458, 213] width 609 height 35
click at [578, 48] on div "Save" at bounding box center [458, 46] width 609 height 10
click at [578, 45] on icon at bounding box center [750, 46] width 10 height 10
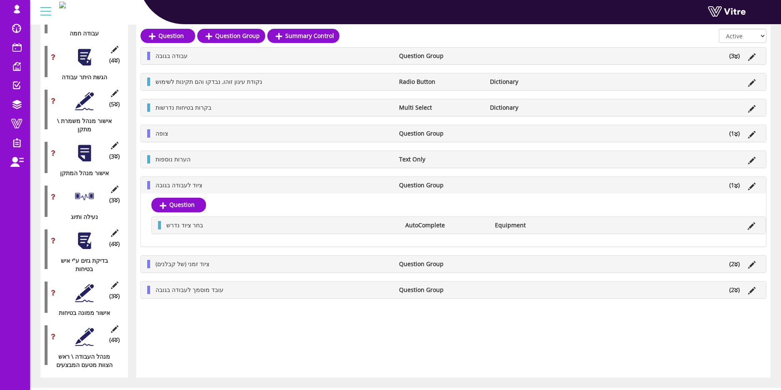
click at [578, 263] on icon at bounding box center [736, 264] width 4 height 6
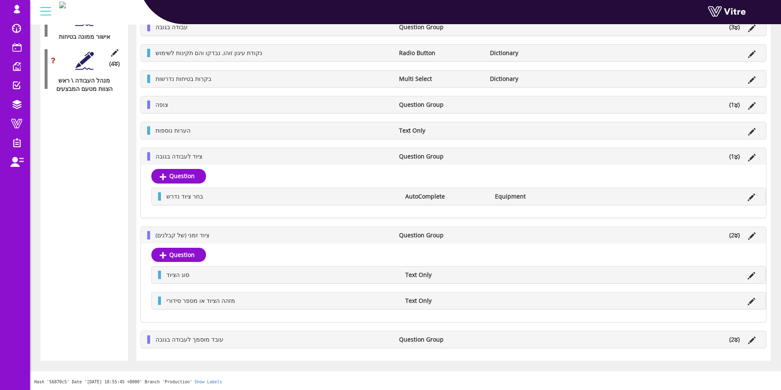
scroll to position [990, 0]
click at [578, 288] on li "(2 )" at bounding box center [734, 339] width 19 height 8
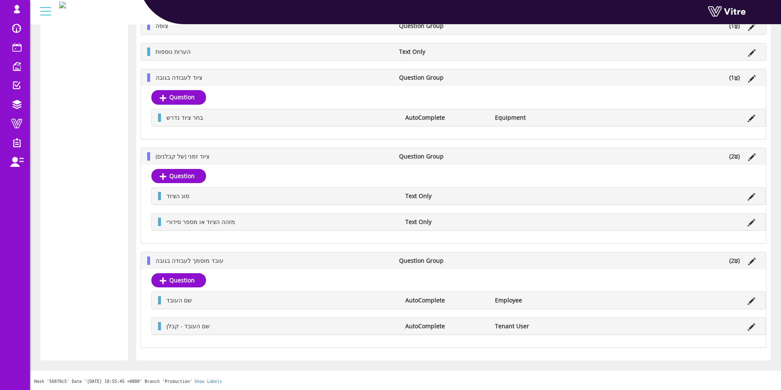
scroll to position [1068, 0]
click at [578, 288] on icon at bounding box center [751, 301] width 8 height 8
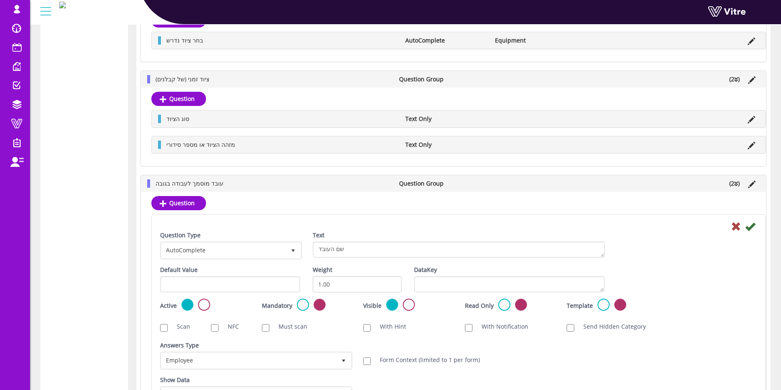
scroll to position [1271, 0]
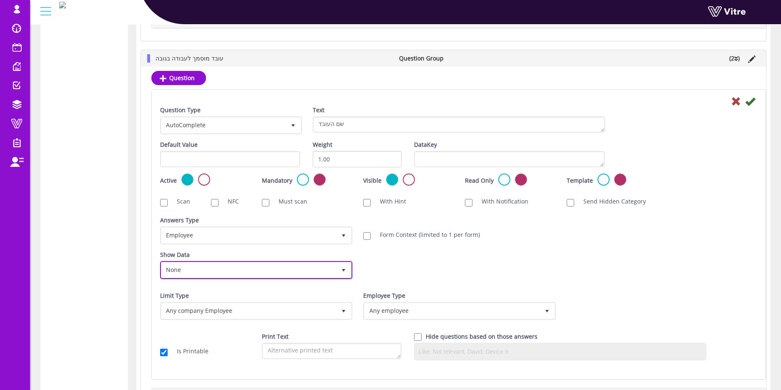
click at [238, 268] on span "None" at bounding box center [248, 269] width 175 height 15
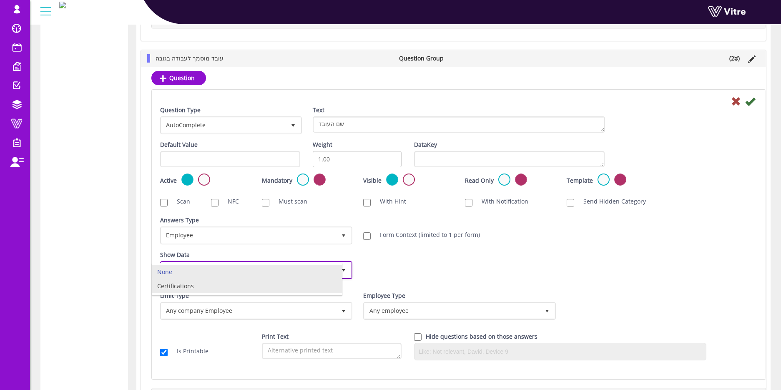
click at [226, 284] on li "Certifications" at bounding box center [247, 286] width 190 height 14
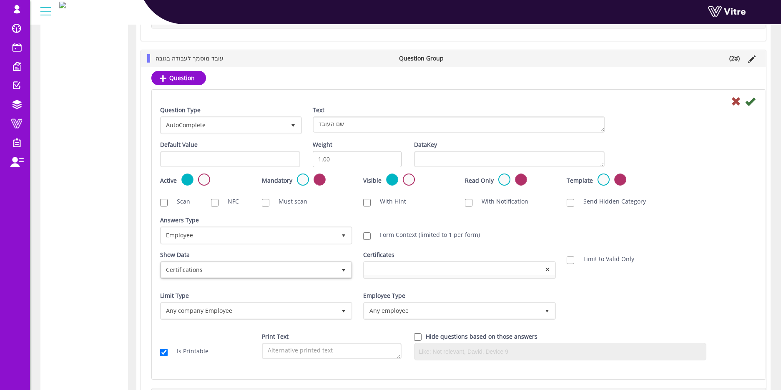
click at [434, 269] on div at bounding box center [459, 268] width 191 height 13
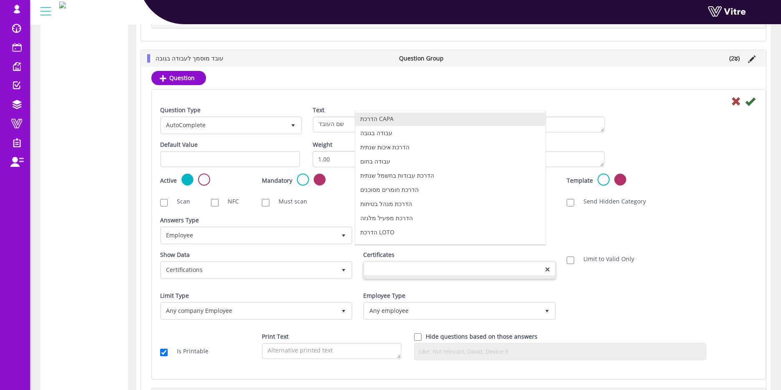
scroll to position [0, 0]
click at [375, 135] on li "עבודה בגובה" at bounding box center [450, 134] width 190 height 14
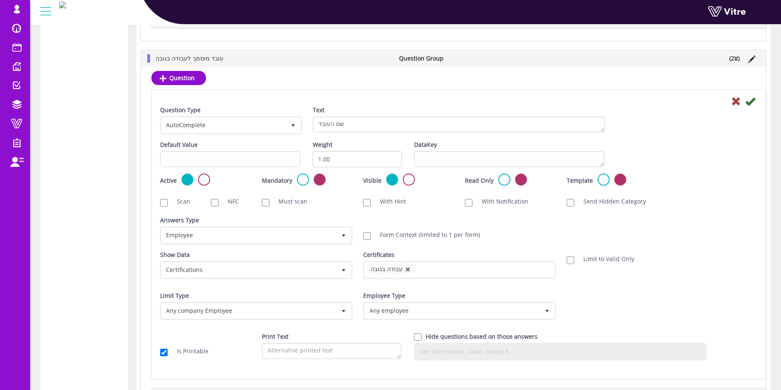
click at [578, 233] on div "Answers Type Default 0 Answers Type Employee 6 Module Select Form Context (limi…" at bounding box center [458, 233] width 609 height 35
click at [196, 288] on span "Any company Employee" at bounding box center [248, 310] width 175 height 15
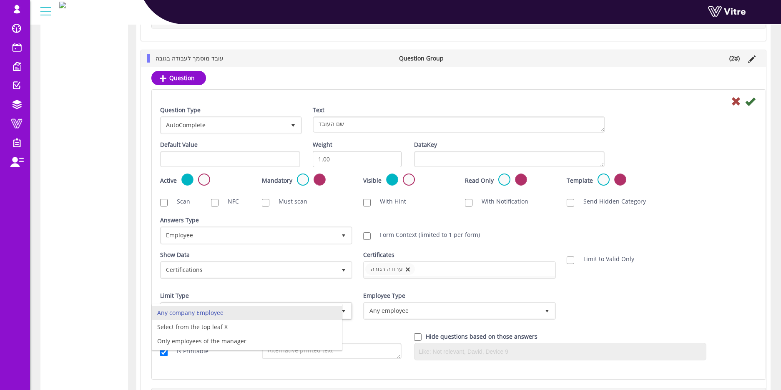
click at [578, 288] on div "Limit Type Any company location 0 Limit Type Any company EQ 0 Limit Type Any co…" at bounding box center [458, 308] width 609 height 35
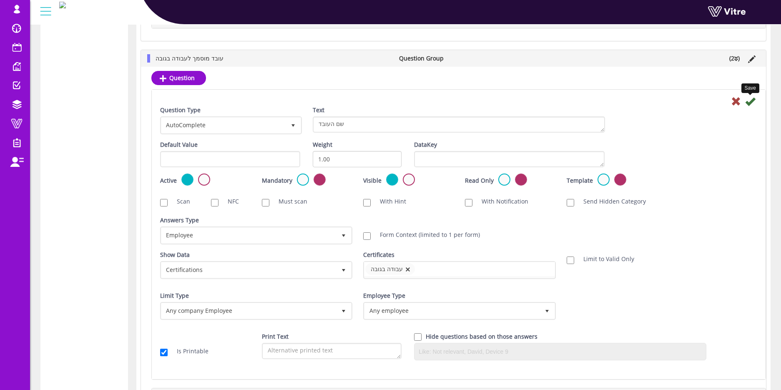
click at [578, 100] on icon at bounding box center [750, 101] width 10 height 10
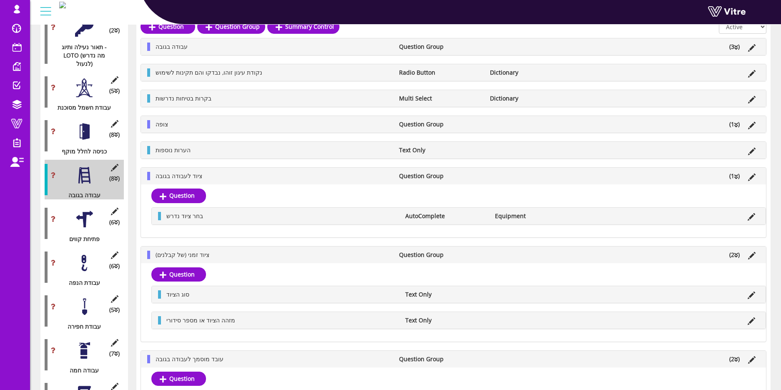
scroll to position [349, 0]
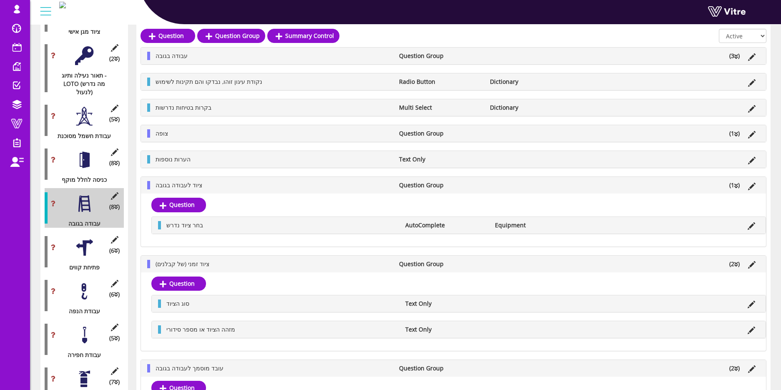
click at [85, 108] on div at bounding box center [84, 116] width 19 height 19
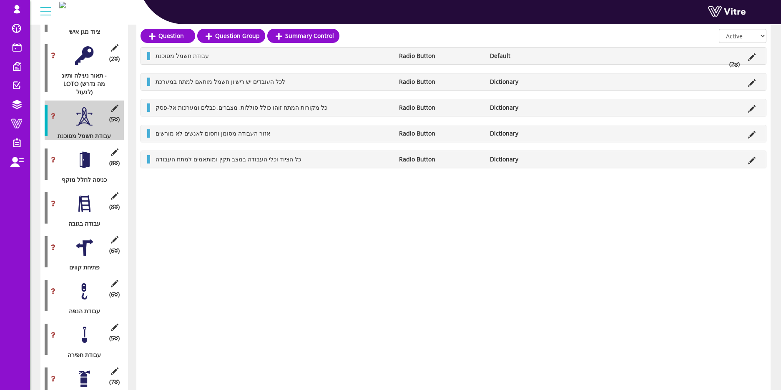
click at [83, 282] on div at bounding box center [84, 291] width 19 height 19
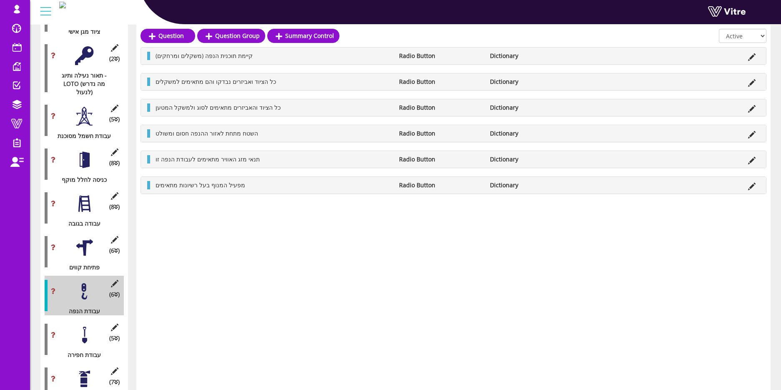
click at [88, 238] on div at bounding box center [84, 247] width 19 height 19
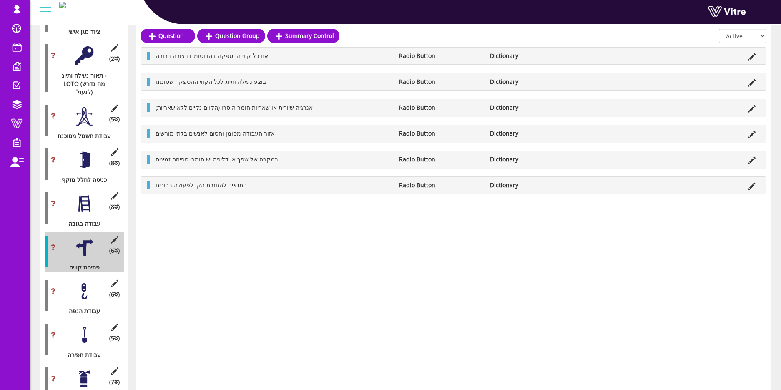
click at [93, 202] on div "(8 ) עבודה בגובה" at bounding box center [84, 208] width 79 height 40
click at [90, 194] on div at bounding box center [84, 203] width 19 height 19
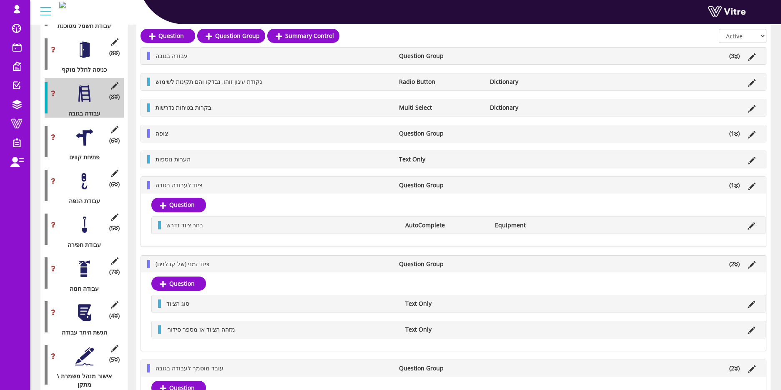
scroll to position [714, 0]
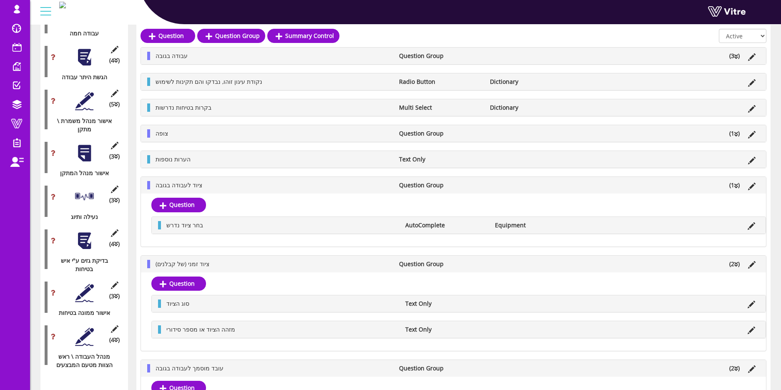
click at [82, 288] on div at bounding box center [84, 336] width 19 height 19
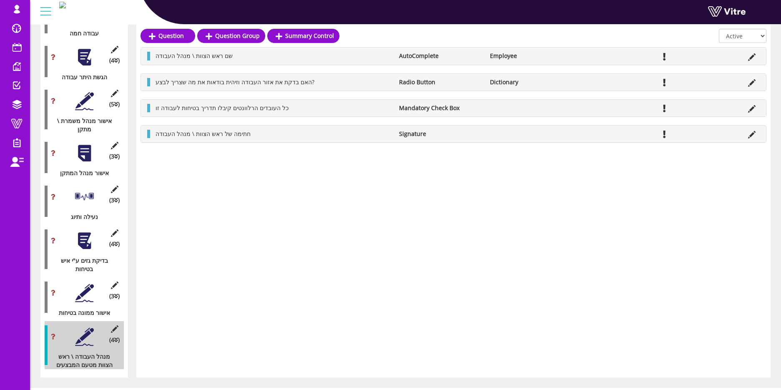
click at [80, 283] on div at bounding box center [84, 292] width 19 height 19
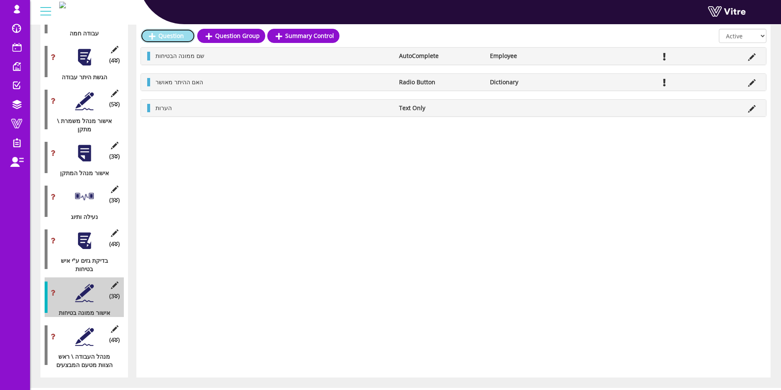
click at [167, 33] on link "Question" at bounding box center [167, 36] width 55 height 14
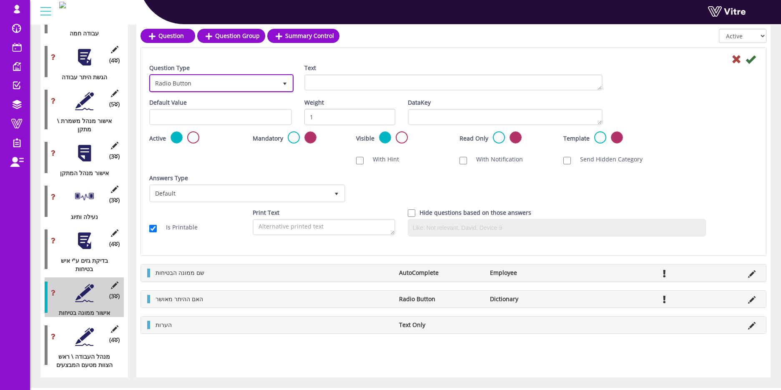
click at [221, 86] on span "Radio Button" at bounding box center [213, 82] width 127 height 15
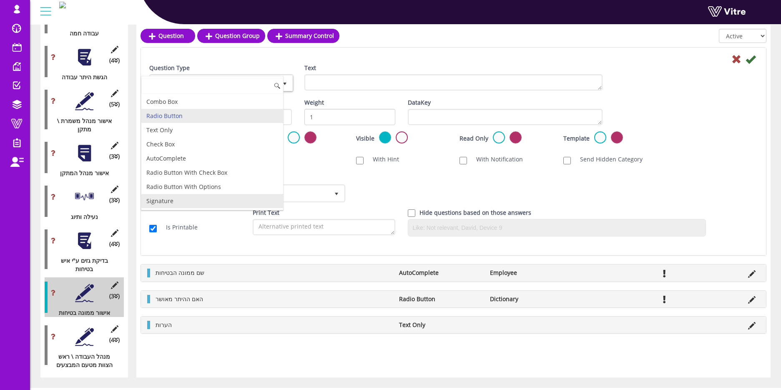
click at [214, 199] on li "Signature" at bounding box center [212, 201] width 142 height 14
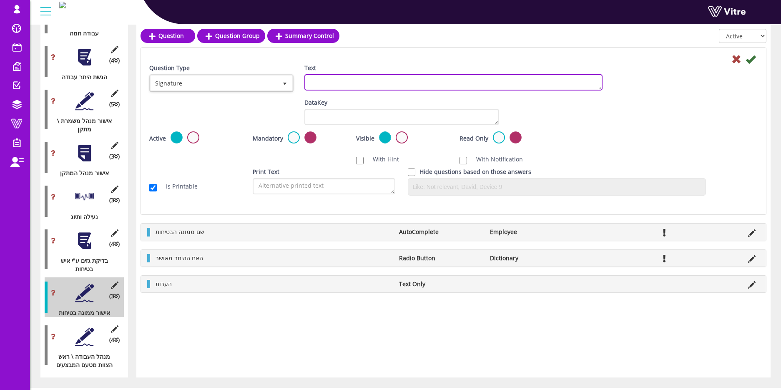
click at [344, 85] on textarea "Text" at bounding box center [453, 82] width 298 height 16
type textarea "חתימה"
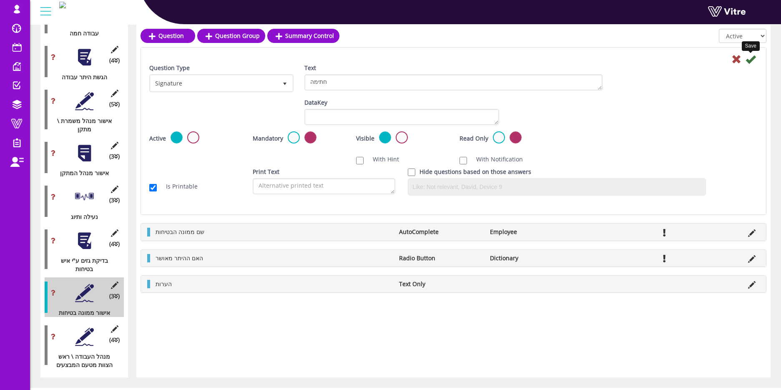
click at [578, 60] on icon at bounding box center [750, 59] width 10 height 10
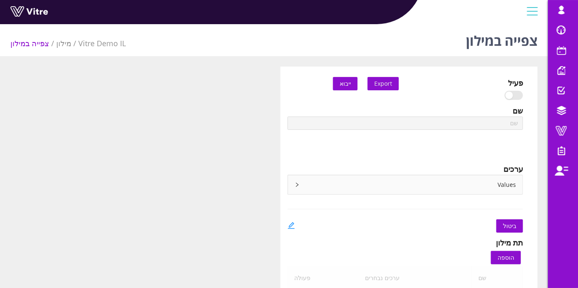
type input "Risk Factors"
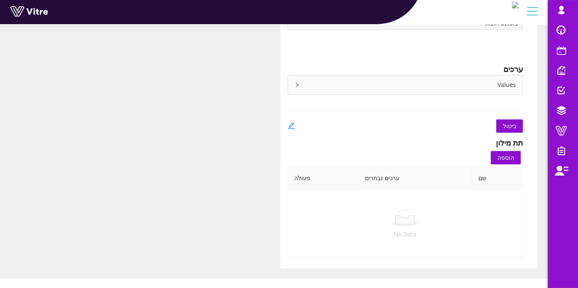
scroll to position [110, 0]
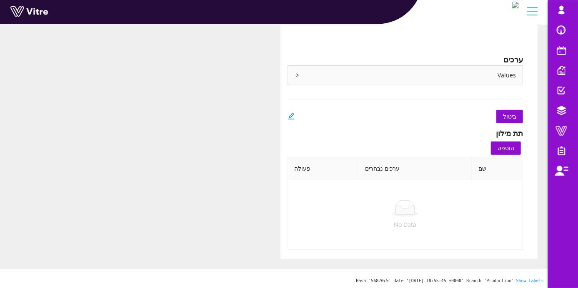
click at [298, 79] on div "Values" at bounding box center [405, 75] width 235 height 19
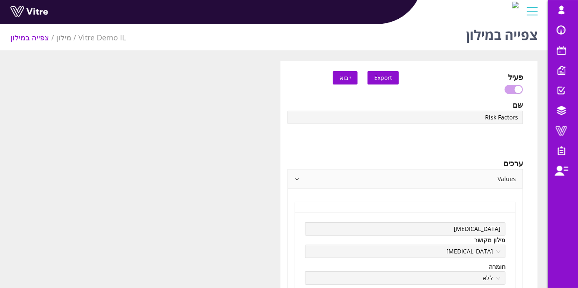
scroll to position [0, 0]
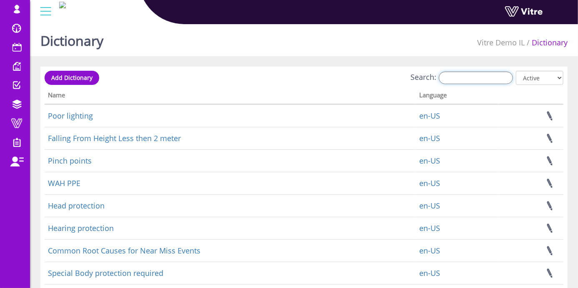
click at [467, 73] on input "Search:" at bounding box center [476, 78] width 74 height 13
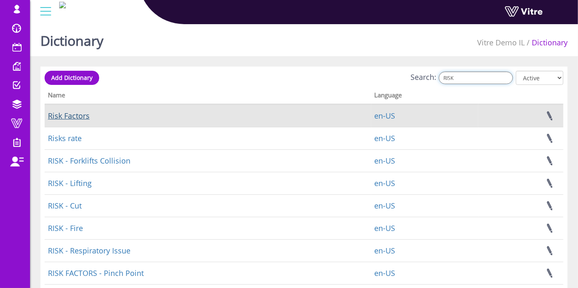
type input "RISK"
click at [71, 118] on link "Risk Factors" at bounding box center [69, 116] width 42 height 10
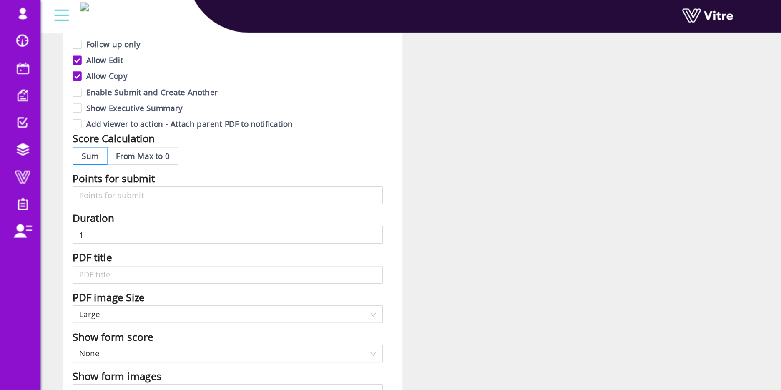
scroll to position [231, 0]
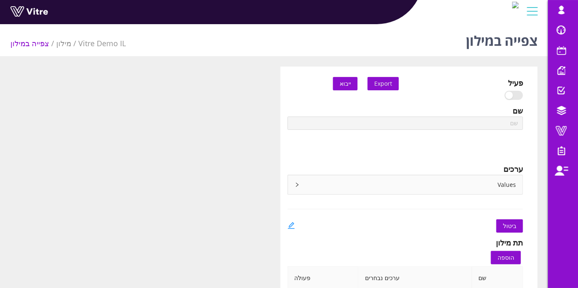
type input "Risk Factors"
click at [298, 183] on icon "right" at bounding box center [297, 185] width 5 height 5
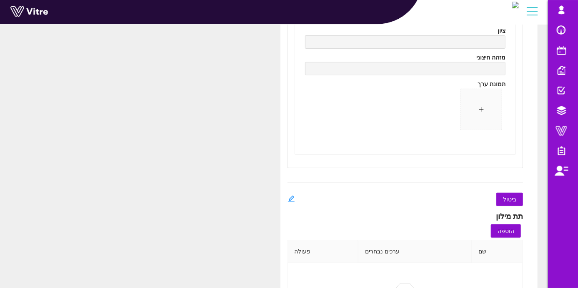
scroll to position [5868, 0]
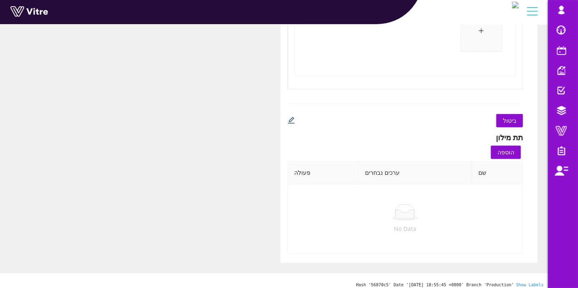
drag, startPoint x: 292, startPoint y: 113, endPoint x: 296, endPoint y: 119, distance: 7.3
click at [292, 117] on icon "edit" at bounding box center [292, 121] width 8 height 8
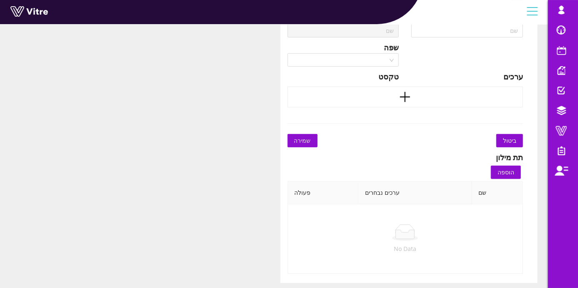
scroll to position [117, 0]
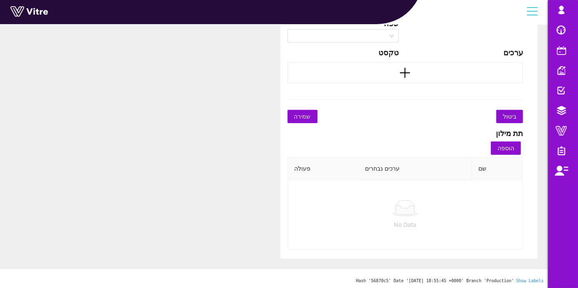
type input "Risk Factors"
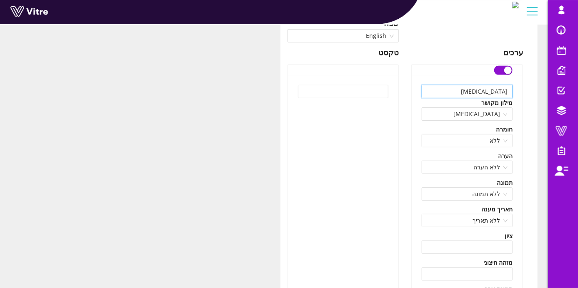
click at [486, 91] on input "[MEDICAL_DATA]" at bounding box center [467, 91] width 91 height 13
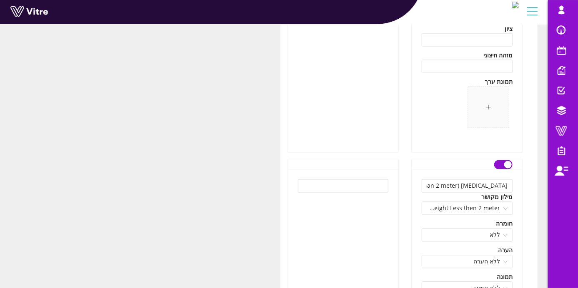
scroll to position [673, 0]
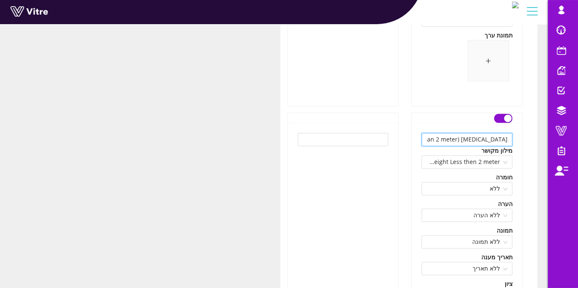
click at [459, 138] on input "[MEDICAL_DATA] (less than 2 meter)" at bounding box center [467, 139] width 91 height 13
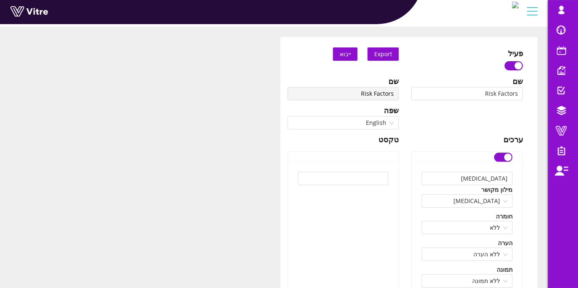
scroll to position [0, 0]
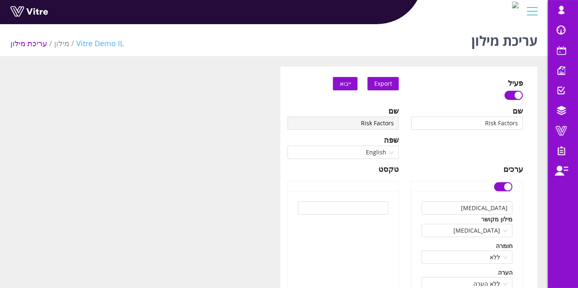
click at [84, 43] on link "Vitre Demo IL" at bounding box center [100, 43] width 48 height 10
click at [59, 43] on link "מילון" at bounding box center [61, 43] width 15 height 10
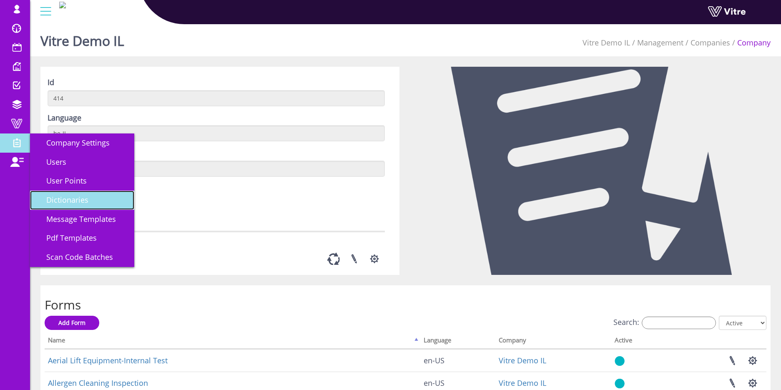
click at [78, 196] on span "Dictionaries" at bounding box center [62, 200] width 52 height 10
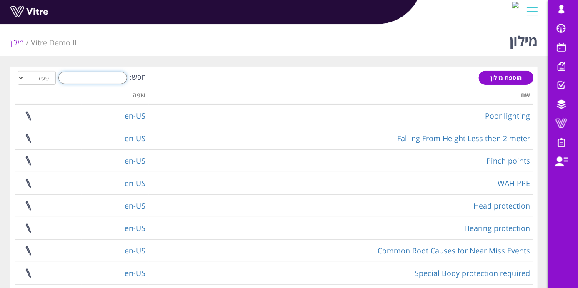
click at [115, 81] on input "חפש:" at bounding box center [92, 78] width 69 height 13
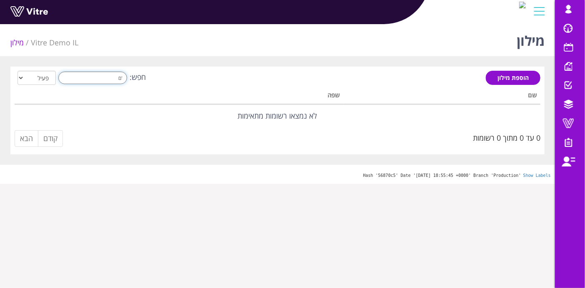
type input "'"
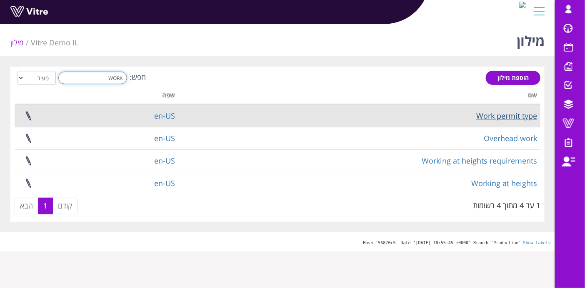
type input "WORK"
click at [494, 117] on link "Work permit type" at bounding box center [506, 116] width 61 height 10
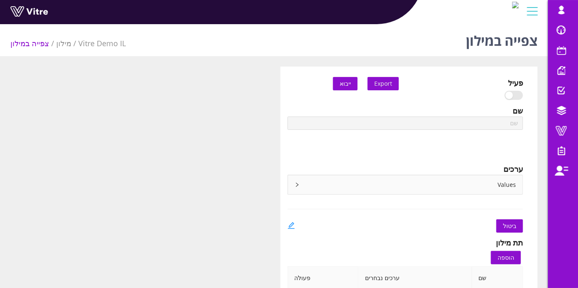
type input "Work permit type"
click at [298, 185] on icon "right" at bounding box center [297, 185] width 3 height 4
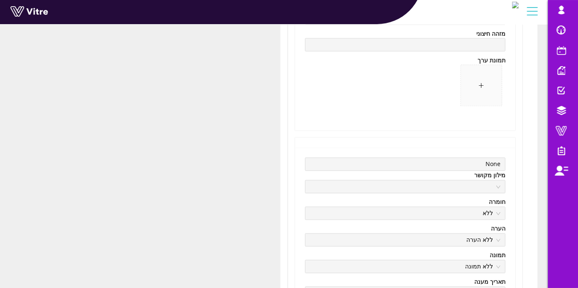
scroll to position [5264, 0]
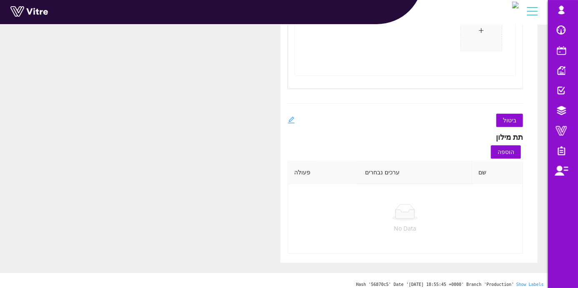
click at [289, 117] on icon "edit" at bounding box center [291, 120] width 7 height 7
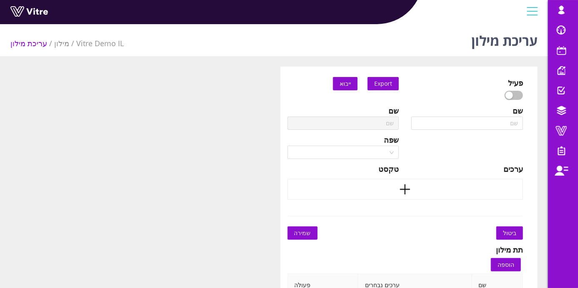
type input "Work permit type"
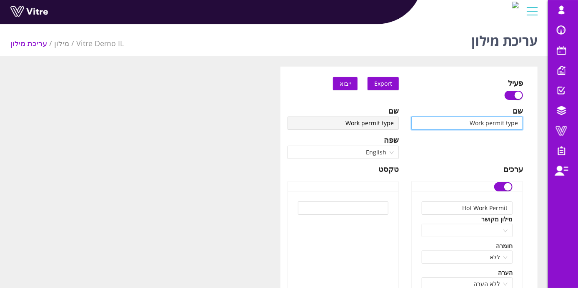
click at [494, 128] on input "Work permit type" at bounding box center [467, 123] width 112 height 13
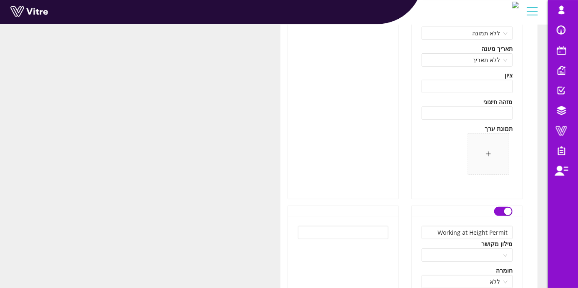
scroll to position [370, 0]
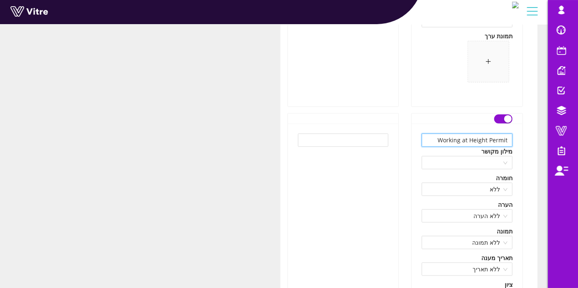
click at [475, 140] on input "Working at Height Permit" at bounding box center [467, 140] width 91 height 13
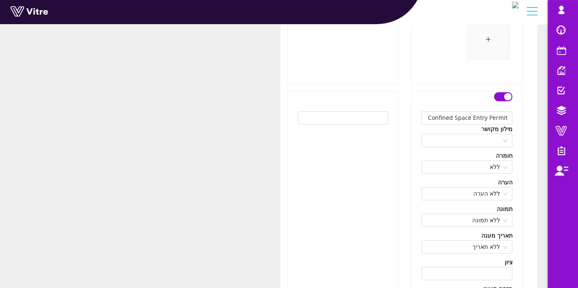
click at [459, 125] on div "מילון מקושר" at bounding box center [467, 129] width 91 height 9
click at [459, 120] on input "Confined Space Entry Permit" at bounding box center [467, 118] width 91 height 13
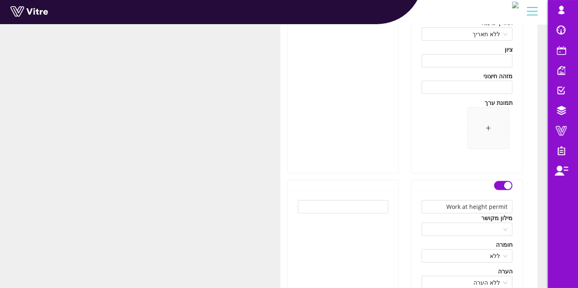
scroll to position [3057, 0]
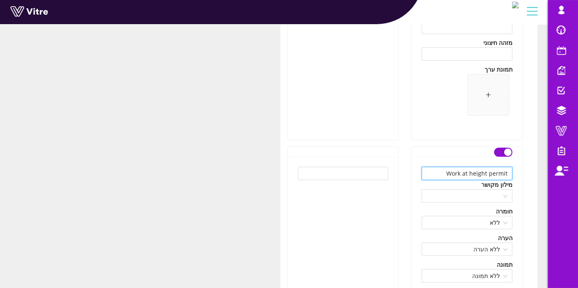
click at [465, 172] on input "Work at height permit" at bounding box center [467, 173] width 91 height 13
click at [432, 193] on span at bounding box center [467, 196] width 81 height 13
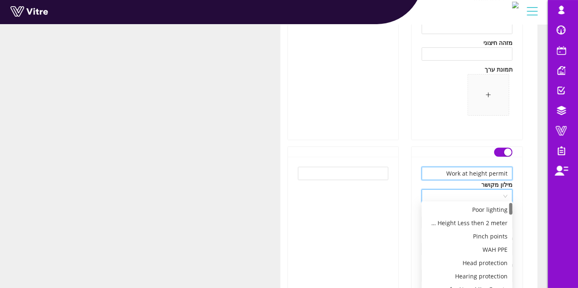
click at [442, 172] on input "Work at height permit" at bounding box center [467, 173] width 91 height 13
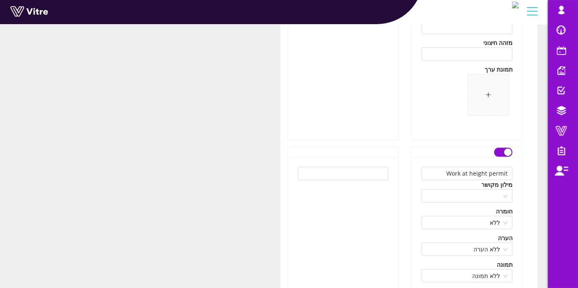
drag, startPoint x: 487, startPoint y: 178, endPoint x: 511, endPoint y: 176, distance: 24.3
click at [488, 178] on input "Work at height permit" at bounding box center [467, 173] width 91 height 13
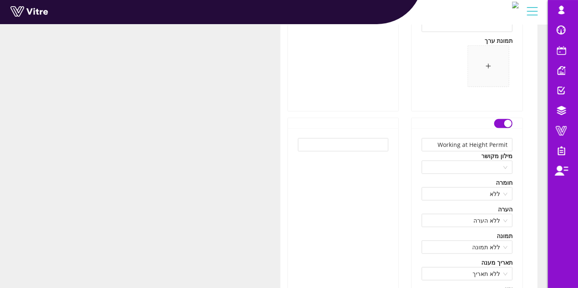
scroll to position [3084, 0]
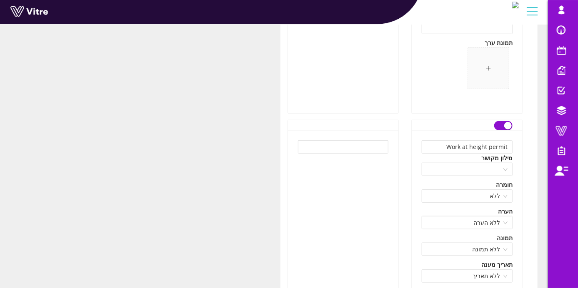
click at [498, 121] on button "button" at bounding box center [503, 125] width 18 height 9
click at [507, 122] on div "button" at bounding box center [508, 126] width 8 height 8
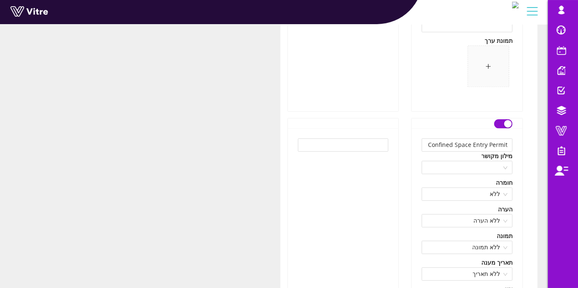
click at [503, 121] on button "button" at bounding box center [503, 124] width 18 height 9
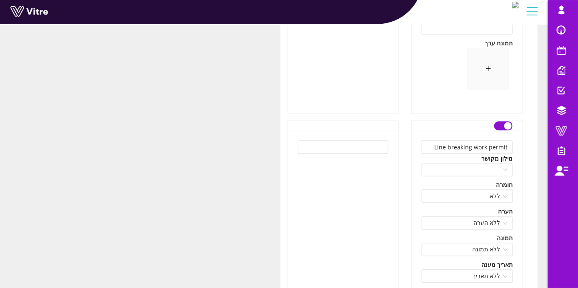
click at [502, 122] on button "button" at bounding box center [503, 126] width 18 height 9
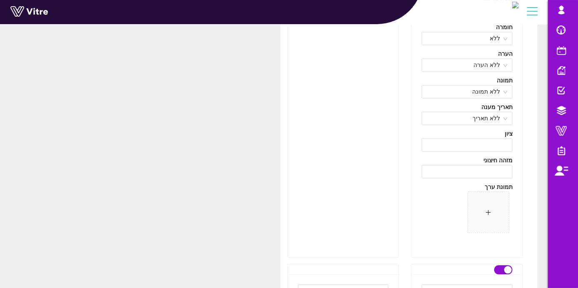
scroll to position [3664, 0]
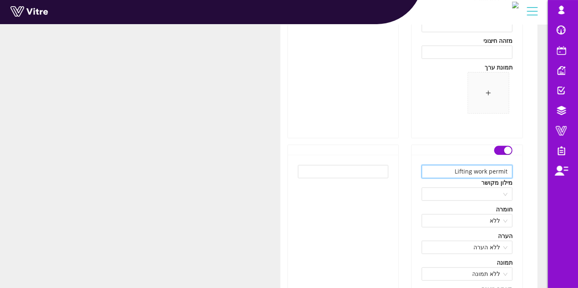
click at [464, 167] on input "Lifting work permit" at bounding box center [467, 171] width 91 height 13
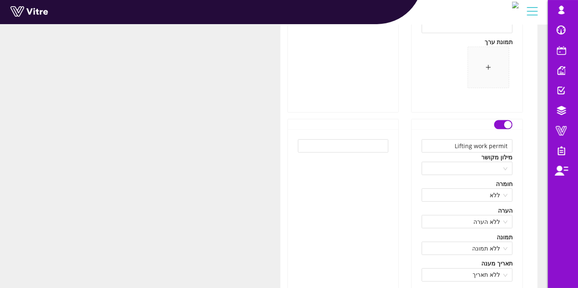
scroll to position [3687, 0]
click at [500, 122] on button "button" at bounding box center [503, 126] width 18 height 9
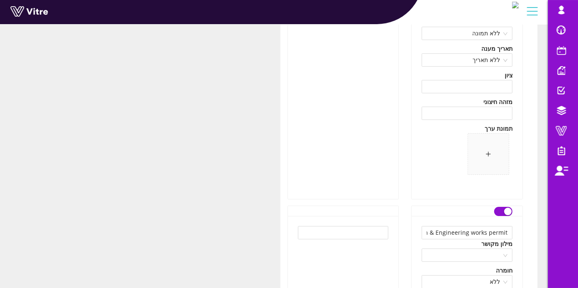
scroll to position [3919, 0]
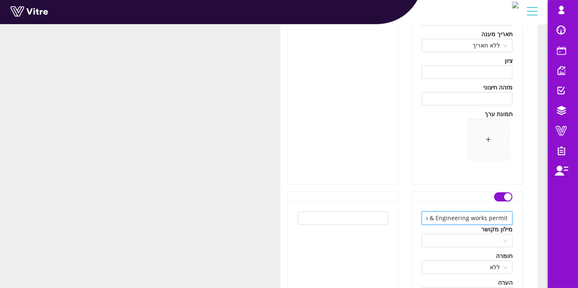
click at [456, 214] on input "Excavation & Engineering works permit" at bounding box center [467, 218] width 91 height 13
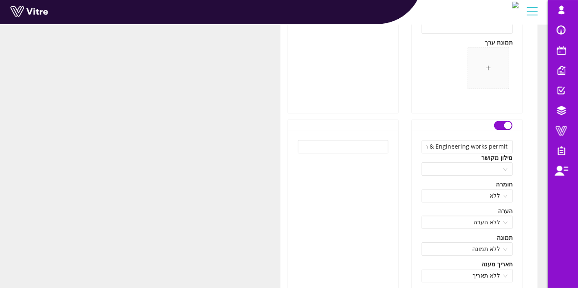
scroll to position [3990, 0]
click at [503, 122] on button "button" at bounding box center [503, 126] width 18 height 9
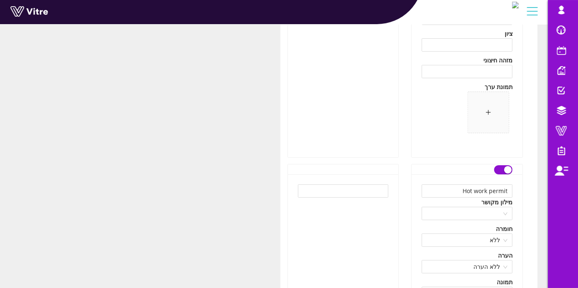
scroll to position [4314, 0]
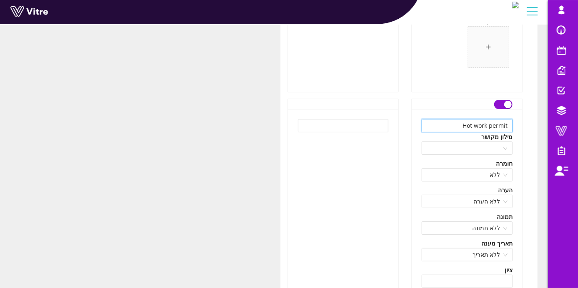
click at [465, 123] on input "Hot work permit" at bounding box center [467, 125] width 91 height 13
click at [469, 124] on input "Hot work permit" at bounding box center [467, 125] width 91 height 13
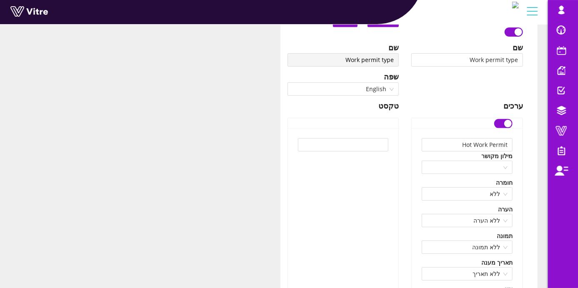
scroll to position [4291, 0]
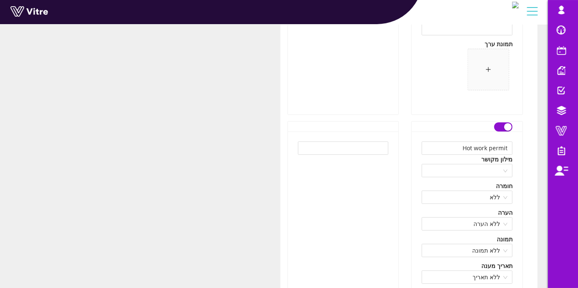
click at [493, 124] on div at bounding box center [467, 127] width 91 height 10
click at [497, 124] on button "button" at bounding box center [503, 127] width 18 height 9
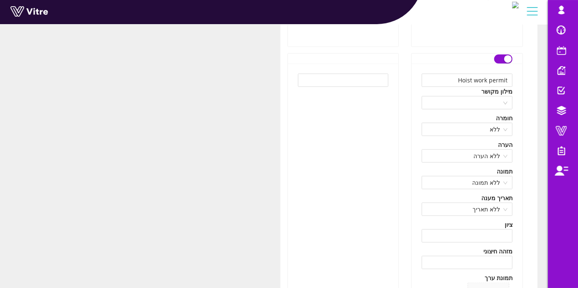
scroll to position [4662, 0]
click at [466, 78] on input "Hoist work permit" at bounding box center [467, 79] width 91 height 13
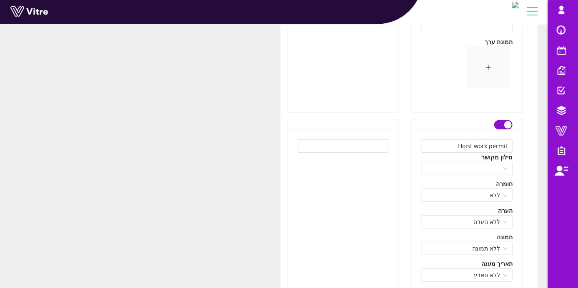
scroll to position [4594, 0]
click at [506, 126] on div "button" at bounding box center [508, 127] width 8 height 8
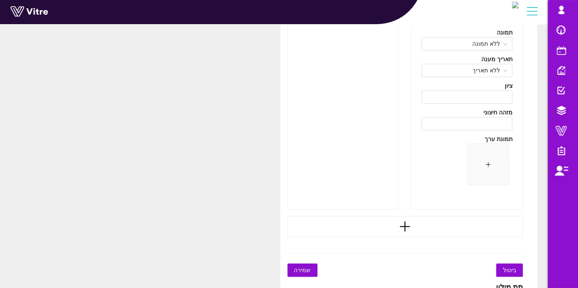
scroll to position [5149, 0]
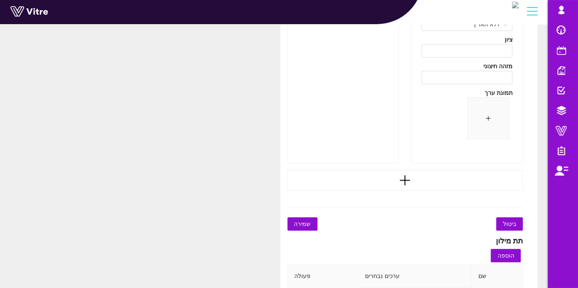
click at [309, 220] on span "שמירה" at bounding box center [302, 224] width 17 height 9
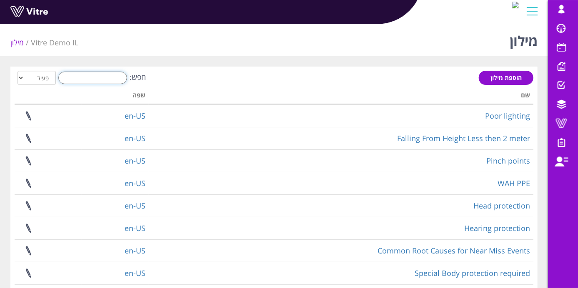
click at [102, 74] on input "חפש:" at bounding box center [92, 78] width 69 height 13
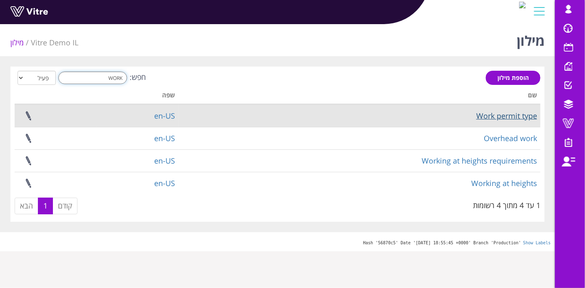
type input "WORK"
click at [514, 117] on link "Work permit type" at bounding box center [506, 116] width 61 height 10
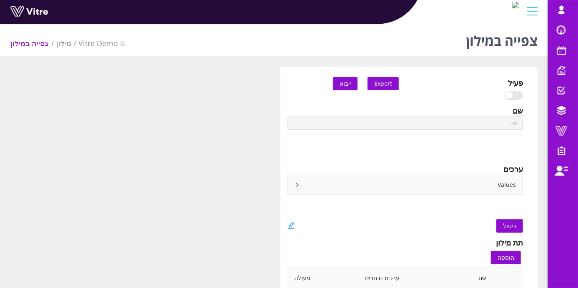
type input "Work permit type"
click at [292, 223] on icon "edit" at bounding box center [292, 226] width 8 height 8
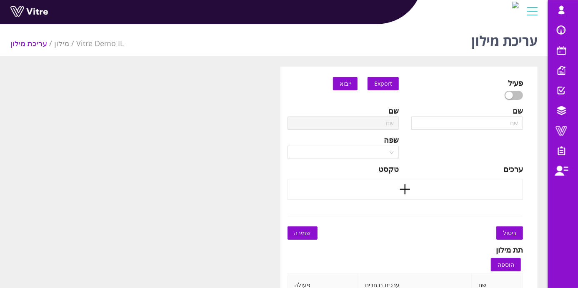
type input "Work permit type"
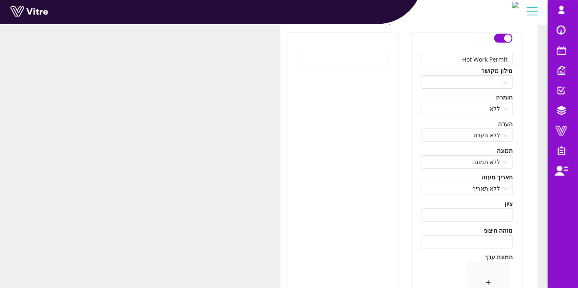
scroll to position [163, 0]
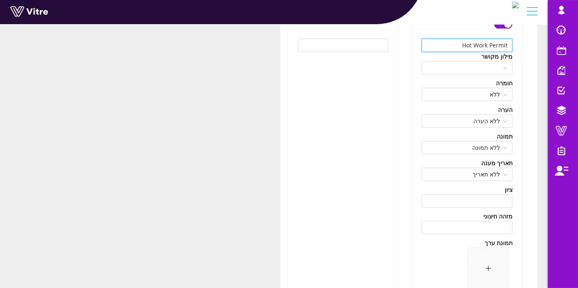
click at [467, 46] on input "Hot Work Permit" at bounding box center [467, 45] width 91 height 13
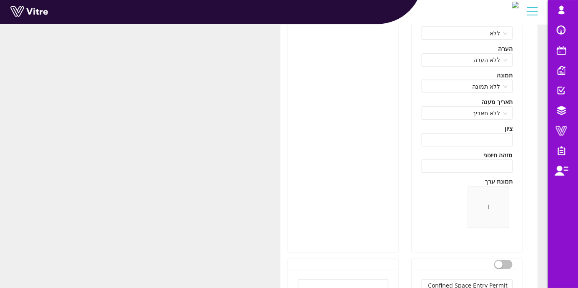
scroll to position [619, 0]
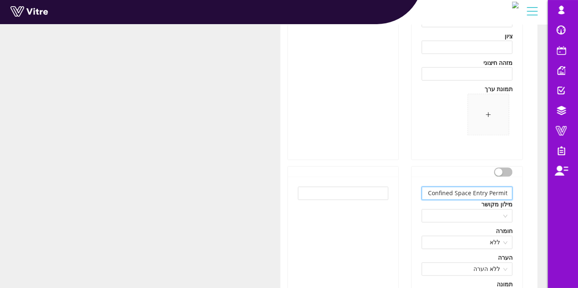
click at [458, 195] on input "Confined Space Entry Permit" at bounding box center [467, 193] width 91 height 13
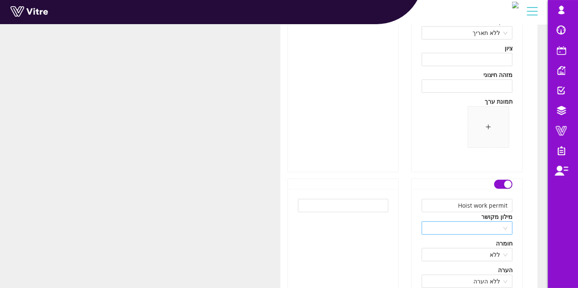
scroll to position [1547, 0]
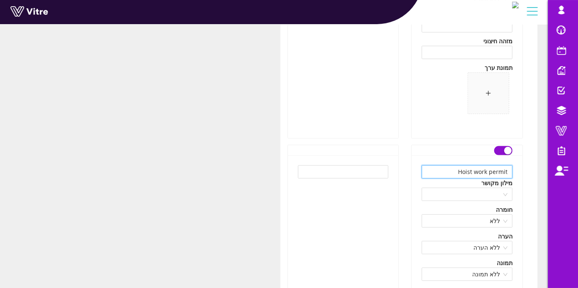
click at [460, 168] on input "Hoist work permit" at bounding box center [467, 172] width 91 height 13
click at [467, 171] on input "Hoist work permit" at bounding box center [467, 172] width 91 height 13
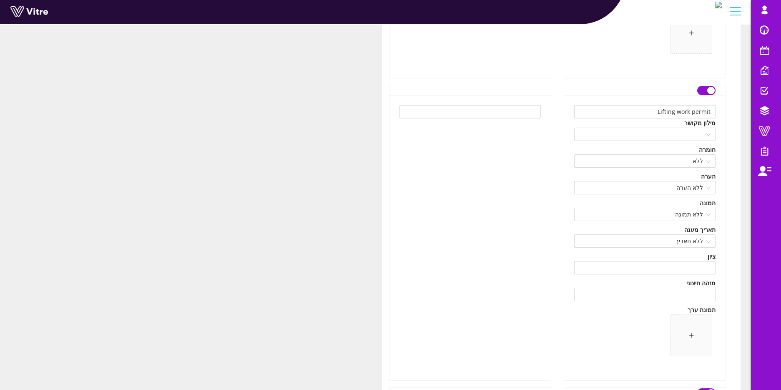
scroll to position [1891, 0]
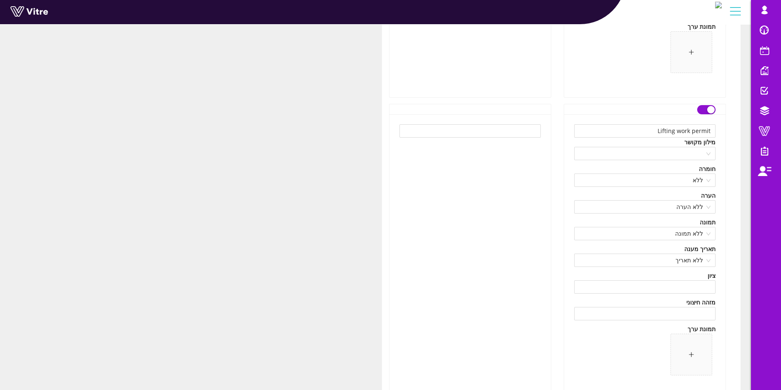
click at [578, 115] on div "Lifting work permit מילון מקושר חומרה ללא הערה ללא הערה תמונה ללא תמונה תאריך מ…" at bounding box center [644, 256] width 161 height 285
click at [578, 110] on button "button" at bounding box center [706, 109] width 18 height 9
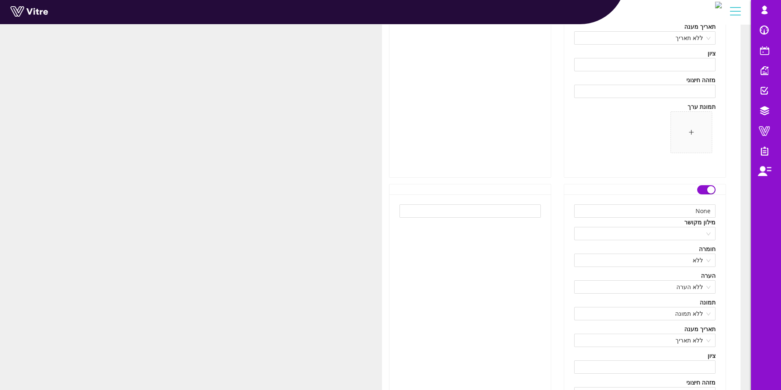
scroll to position [5157, 0]
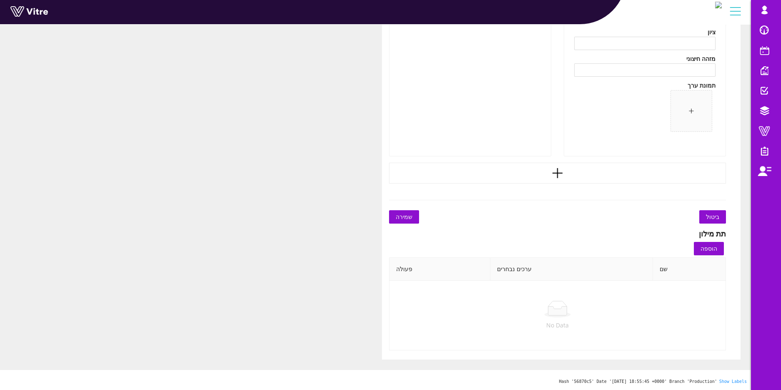
click at [403, 218] on span "שמירה" at bounding box center [404, 216] width 17 height 9
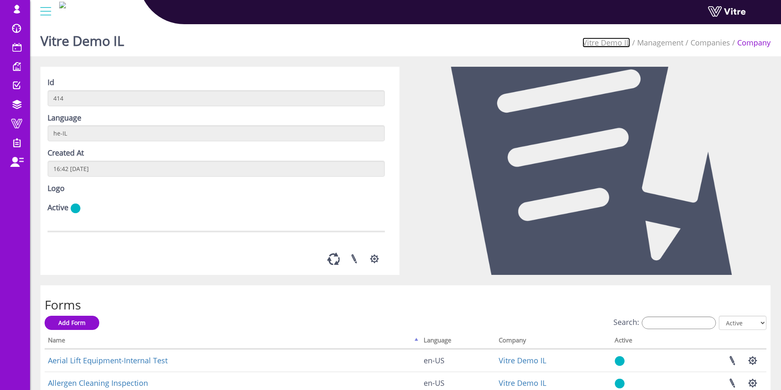
click at [608, 41] on link "Vitre Demo IL" at bounding box center [606, 43] width 48 height 10
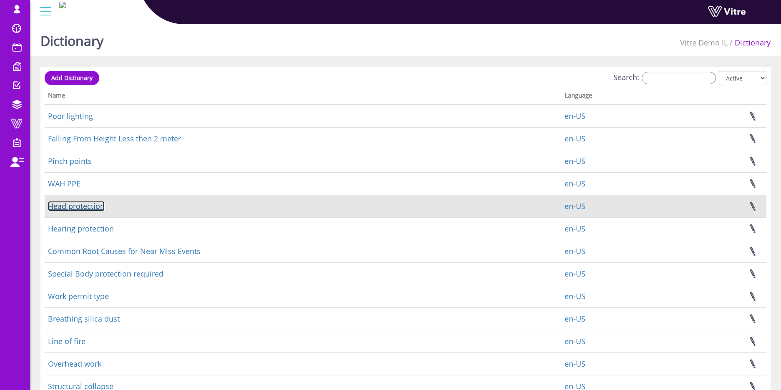
click at [93, 208] on link "Head protection" at bounding box center [76, 206] width 57 height 10
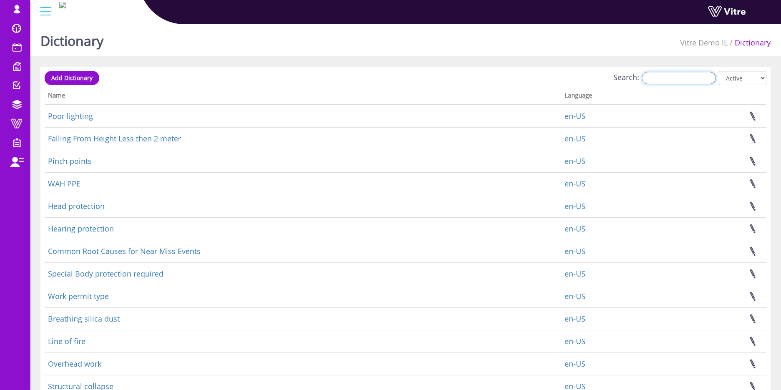
click at [668, 80] on input "Search:" at bounding box center [679, 78] width 74 height 13
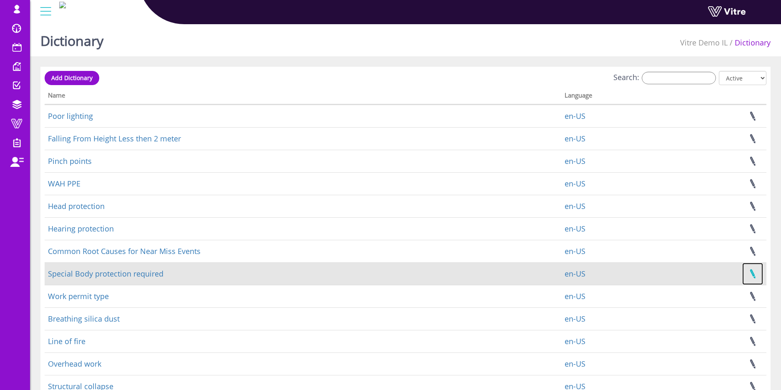
click at [760, 272] on link at bounding box center [752, 274] width 21 height 22
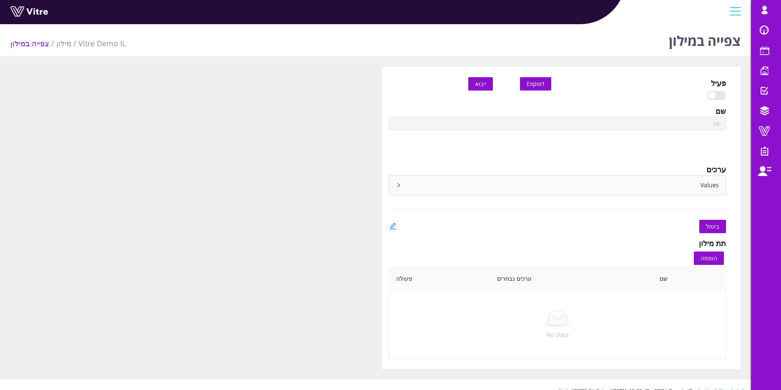
type input "Head protection"
click at [550, 191] on div "Values" at bounding box center [557, 185] width 336 height 19
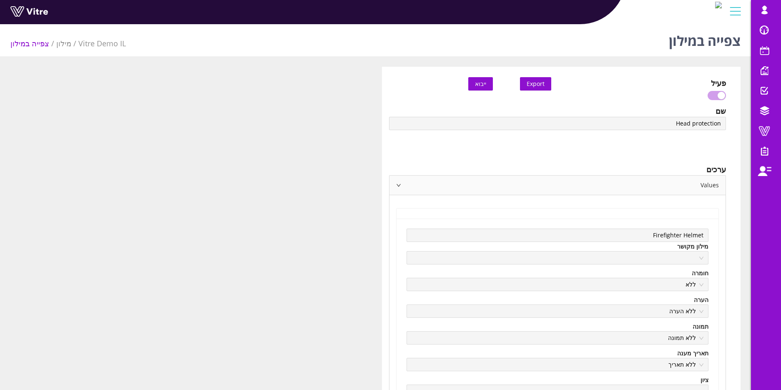
click at [550, 191] on div "Values" at bounding box center [557, 185] width 336 height 19
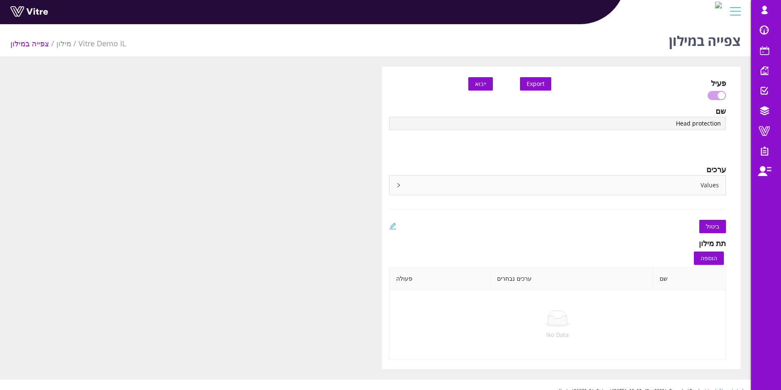
click at [391, 226] on icon "edit" at bounding box center [392, 226] width 7 height 7
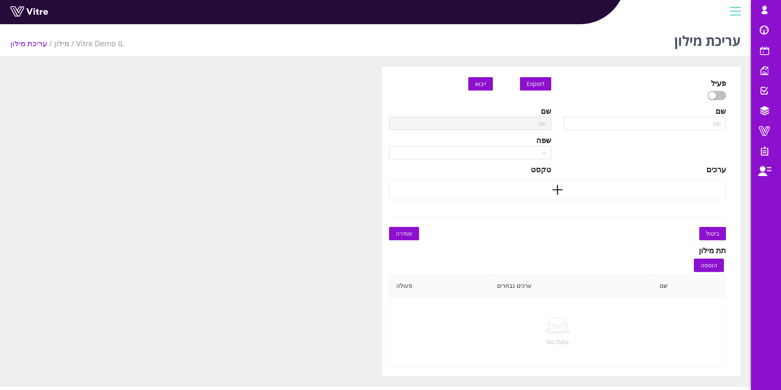
type input "Head protection"
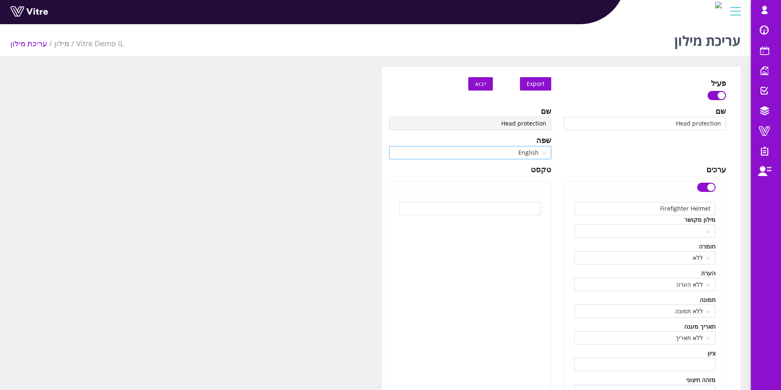
click at [522, 152] on span "English" at bounding box center [470, 152] width 152 height 13
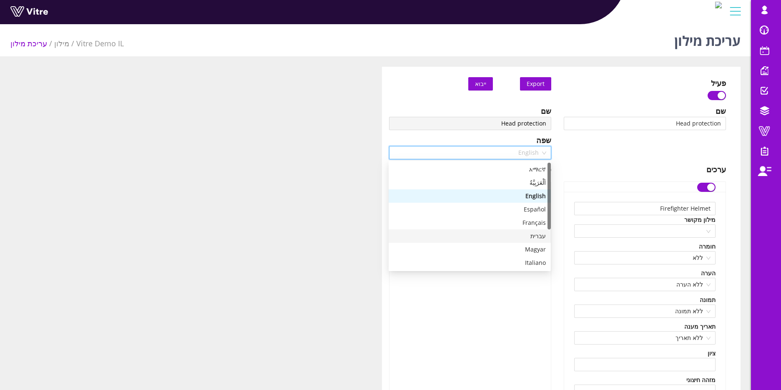
click at [538, 235] on div "עברית" at bounding box center [470, 235] width 152 height 9
type input "קסדת כבאים"
type input "קסדת מגן (סוג I)"
type input "קסדה עם מגן פנים"
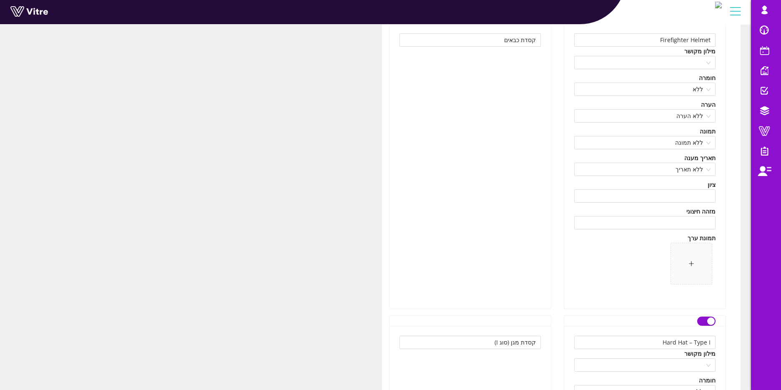
scroll to position [188, 0]
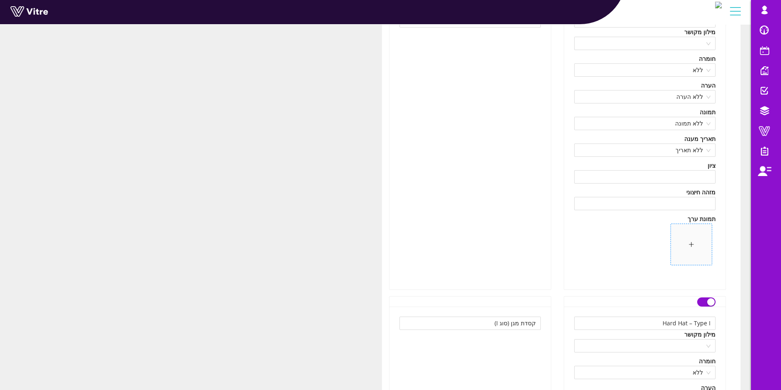
click at [701, 241] on span at bounding box center [691, 244] width 41 height 41
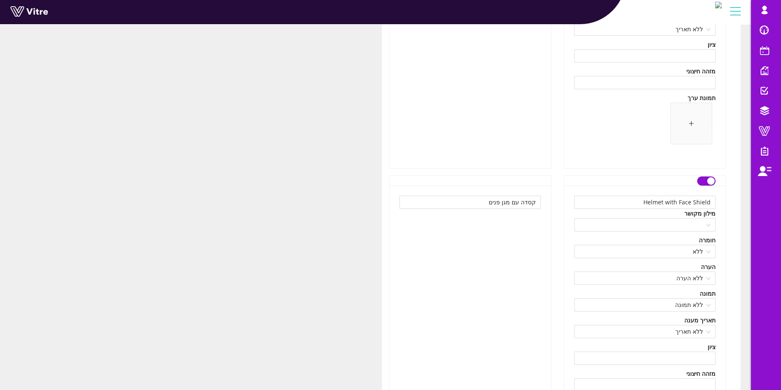
scroll to position [625, 0]
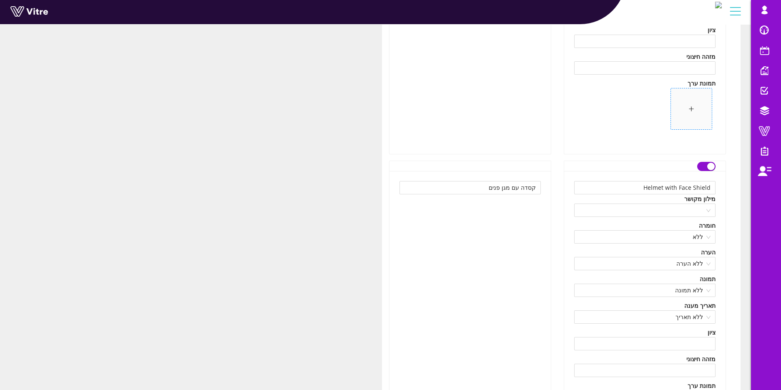
click at [687, 106] on span at bounding box center [691, 108] width 41 height 41
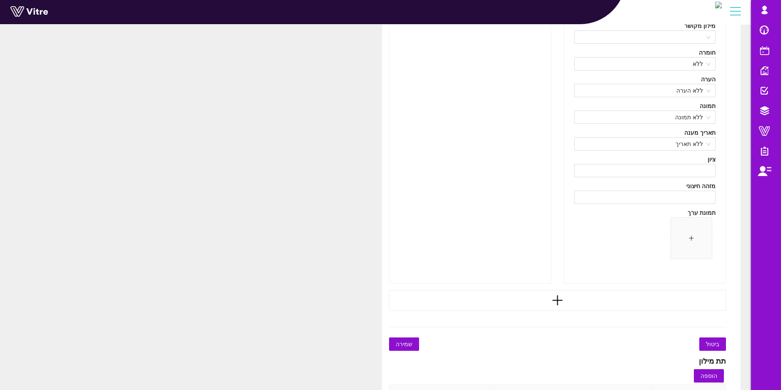
scroll to position [925, 0]
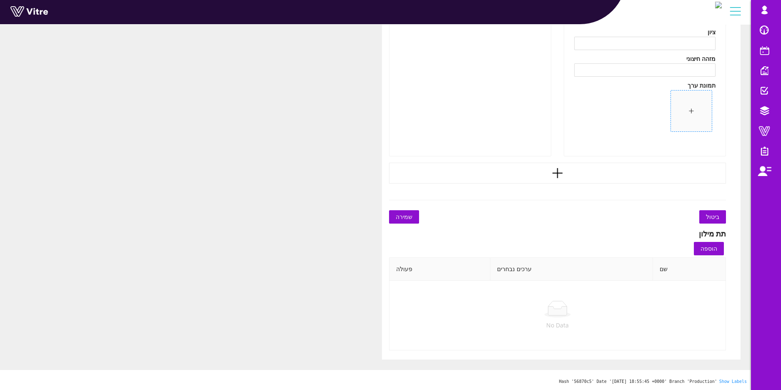
click at [700, 117] on span at bounding box center [691, 110] width 41 height 41
click at [398, 220] on span "שמירה" at bounding box center [404, 216] width 17 height 9
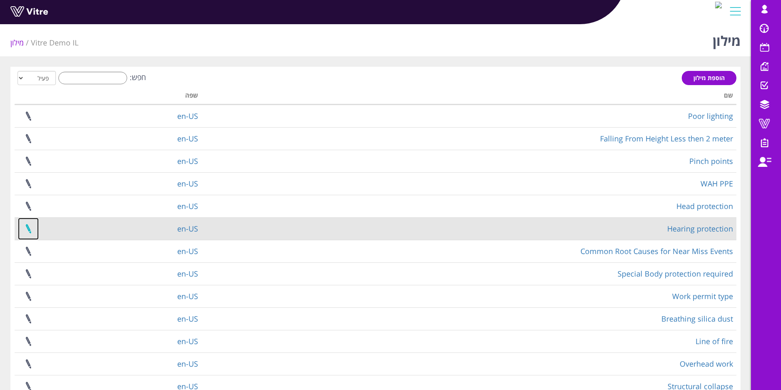
click at [28, 229] on link at bounding box center [28, 229] width 21 height 22
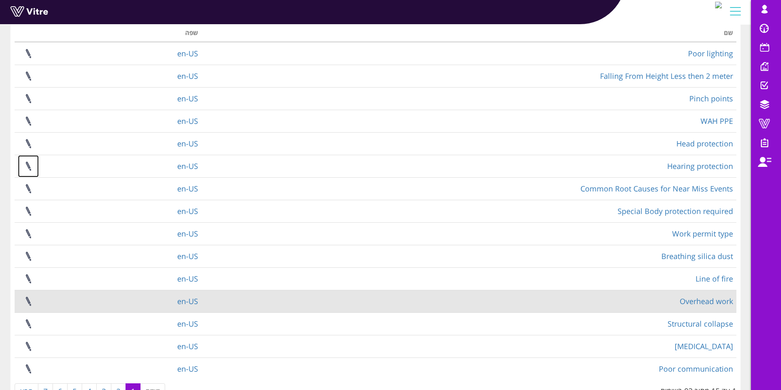
scroll to position [110, 0]
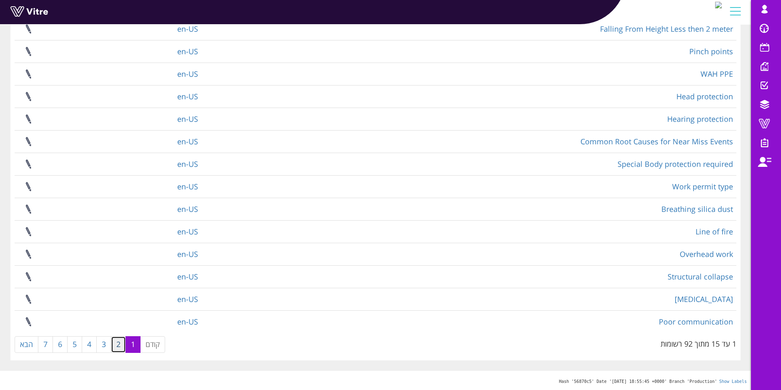
click at [117, 350] on link "2" at bounding box center [118, 344] width 15 height 17
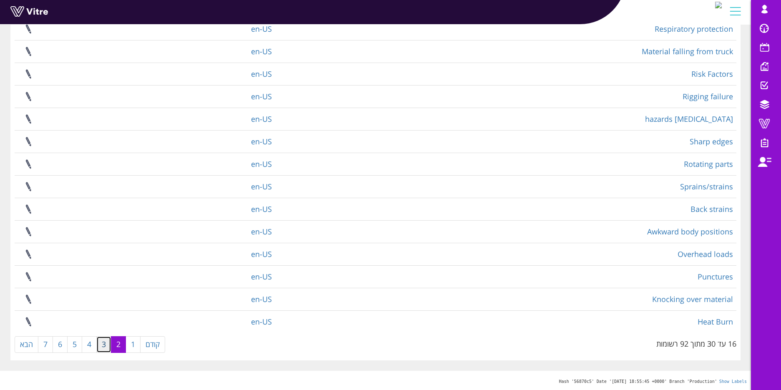
click at [102, 348] on link "3" at bounding box center [103, 344] width 15 height 17
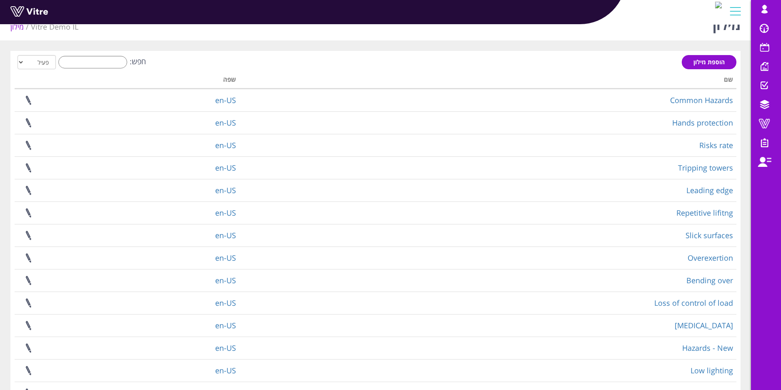
scroll to position [0, 0]
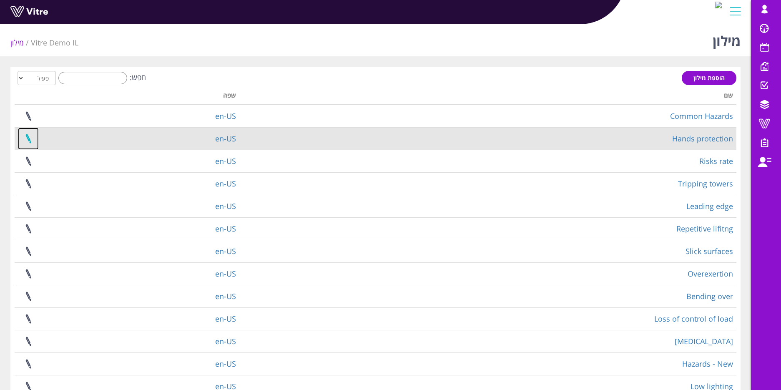
click at [30, 139] on link at bounding box center [28, 139] width 21 height 22
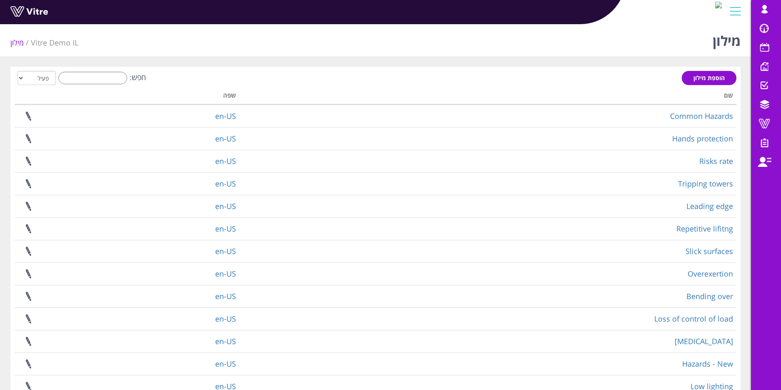
click at [727, 97] on th "שם" at bounding box center [487, 97] width 497 height 16
click at [224, 94] on th "שפה" at bounding box center [183, 97] width 113 height 16
click at [114, 76] on input "חפש:" at bounding box center [92, 78] width 69 height 13
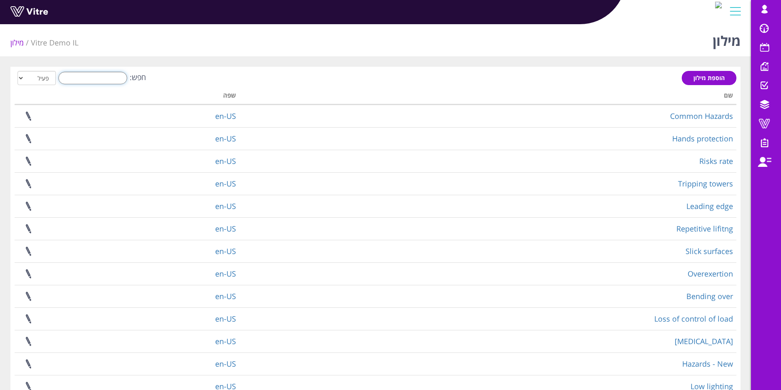
type input "פ"
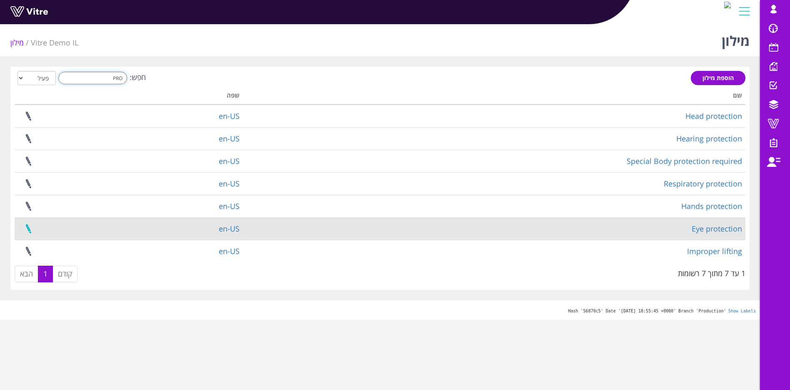
type input "PRO"
click at [28, 230] on link at bounding box center [28, 229] width 21 height 22
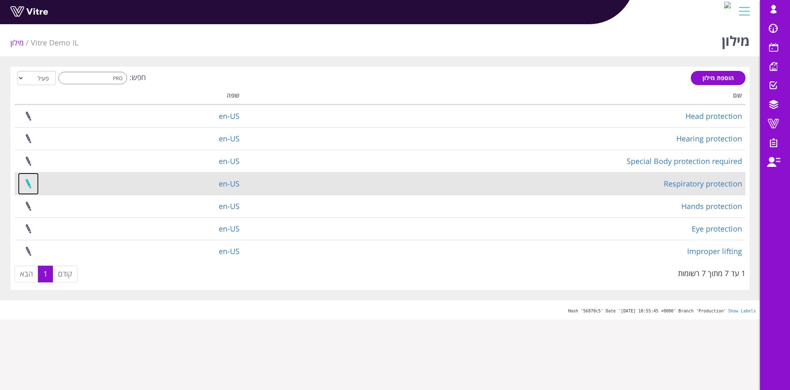
click at [28, 185] on link at bounding box center [28, 184] width 21 height 22
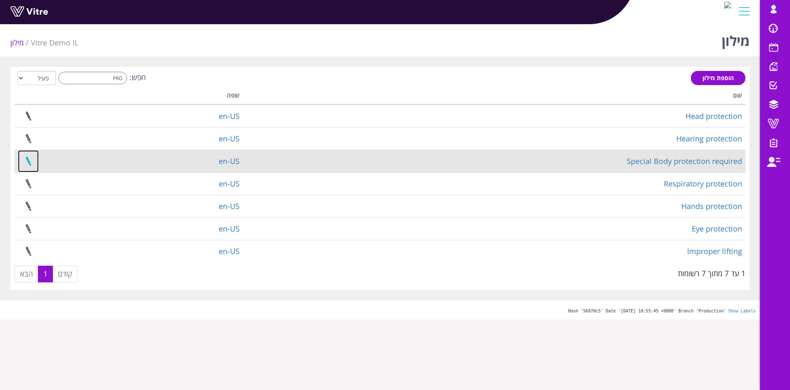
click at [30, 162] on link at bounding box center [28, 161] width 21 height 22
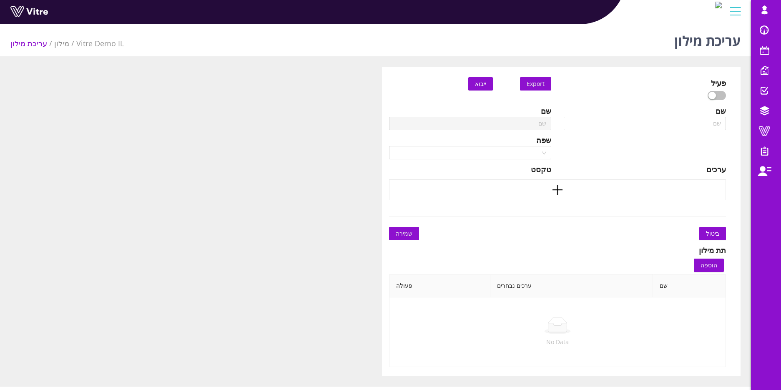
type input "Hearing protection"
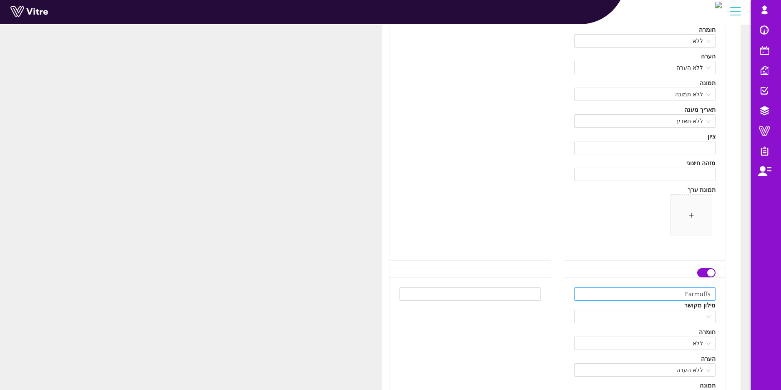
scroll to position [313, 0]
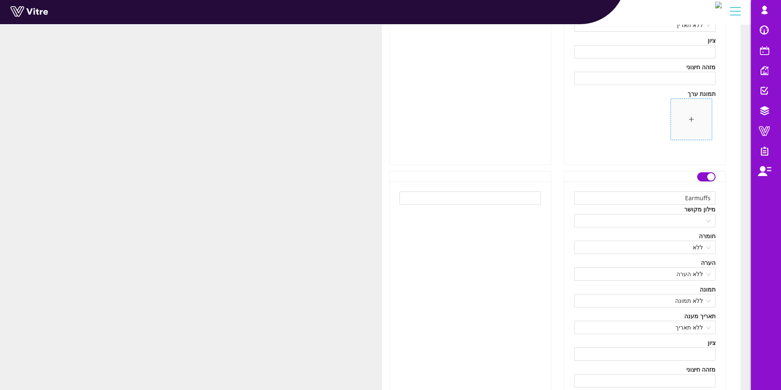
click at [692, 135] on span at bounding box center [691, 119] width 41 height 41
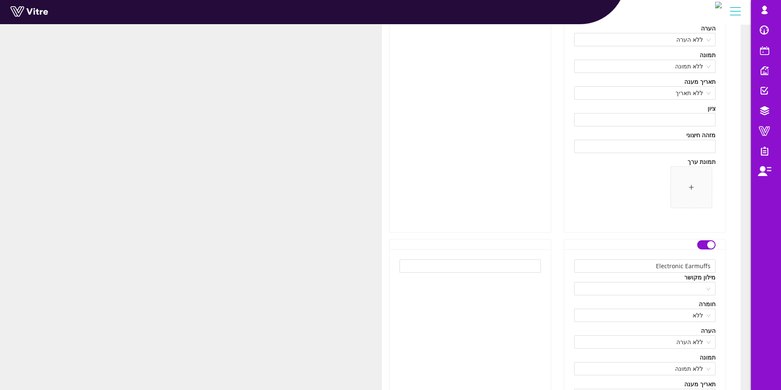
scroll to position [625, 0]
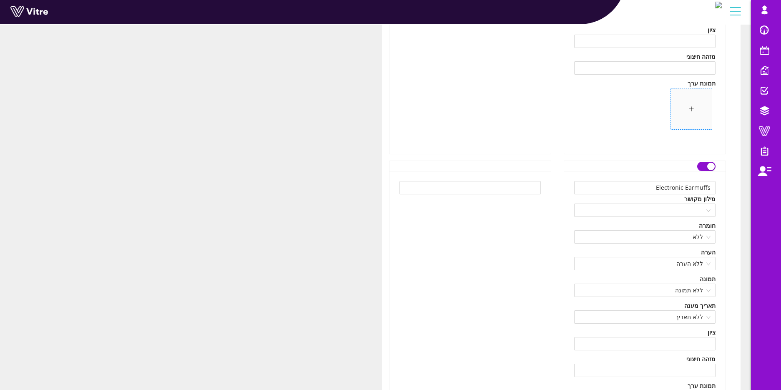
click at [681, 90] on span at bounding box center [691, 108] width 41 height 41
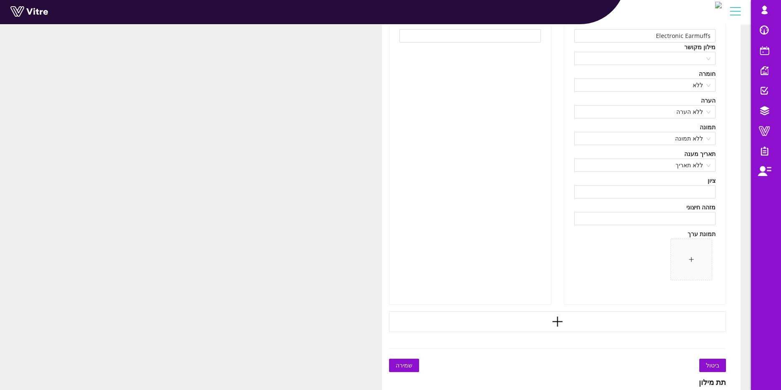
scroll to position [875, 0]
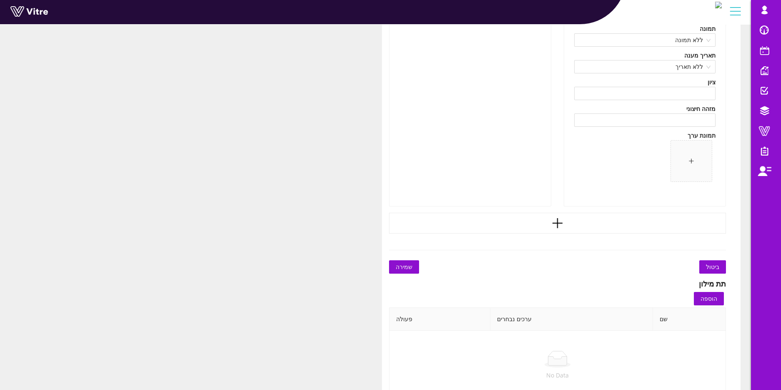
click at [715, 154] on span at bounding box center [644, 162] width 141 height 45
click at [699, 157] on span at bounding box center [691, 160] width 41 height 41
click at [409, 266] on span "שמירה" at bounding box center [404, 266] width 17 height 9
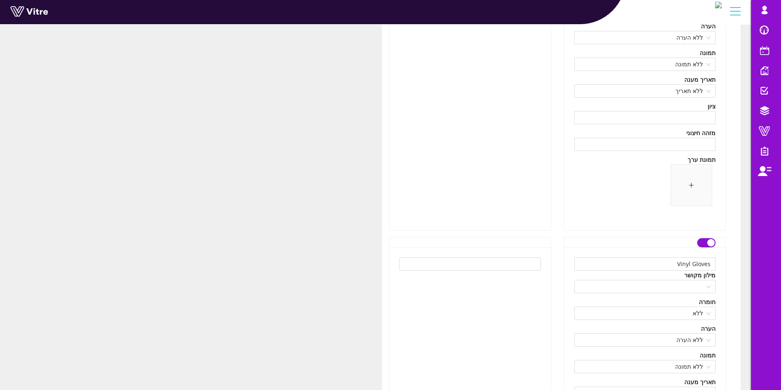
scroll to position [250, 0]
click at [681, 186] on span at bounding box center [691, 181] width 41 height 41
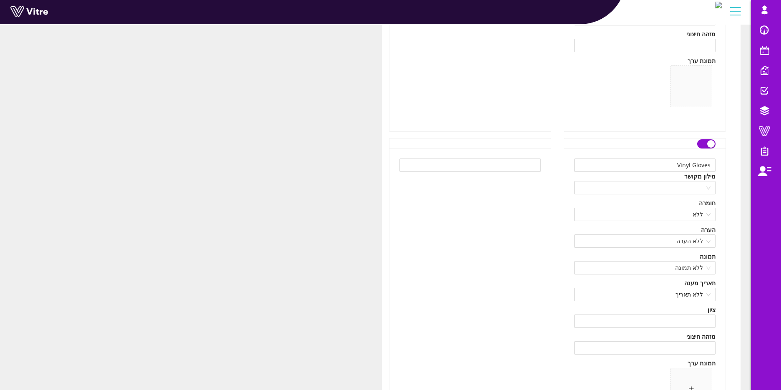
scroll to position [500, 0]
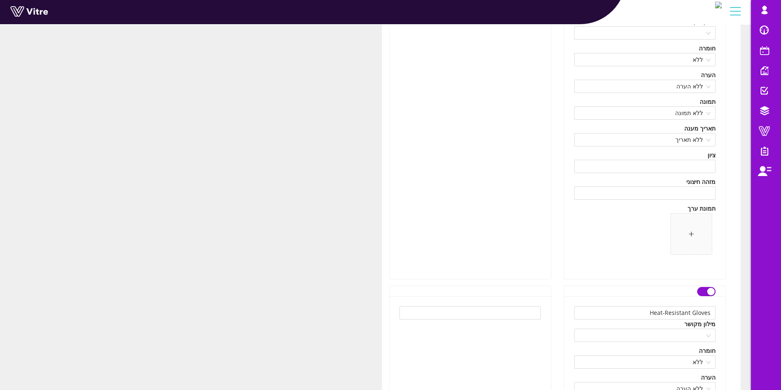
click at [694, 260] on div "Vinyl Gloves מילון מקושר חומרה ללא הערה ללא הערה תמונה ללא תמונה תאריך מענה ללא…" at bounding box center [644, 136] width 161 height 285
click at [693, 238] on div at bounding box center [691, 233] width 6 height 9
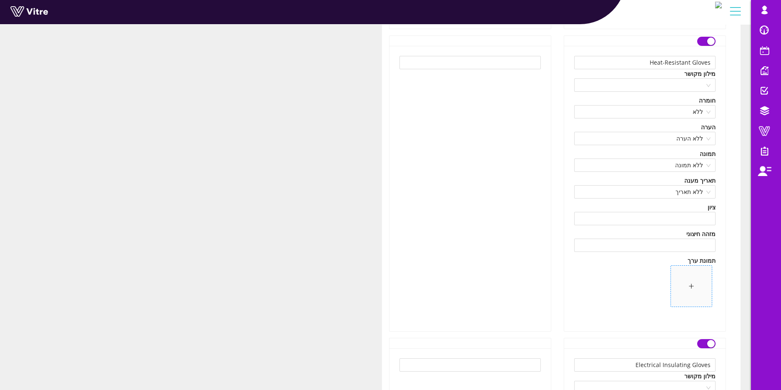
click at [695, 289] on span at bounding box center [691, 286] width 41 height 41
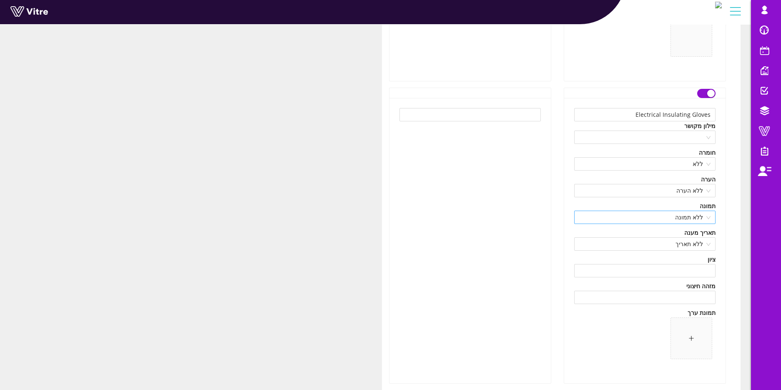
scroll to position [1126, 0]
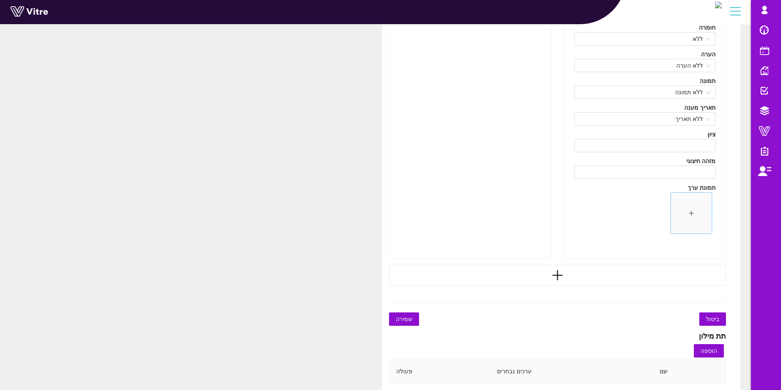
click at [685, 203] on span at bounding box center [691, 213] width 41 height 41
click at [408, 318] on span "שמירה" at bounding box center [404, 318] width 17 height 9
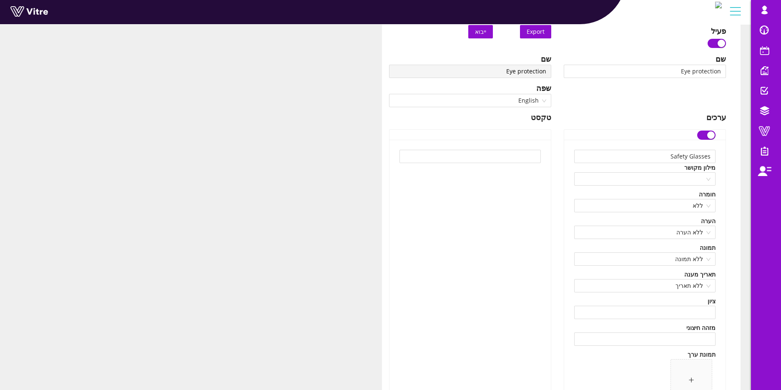
scroll to position [250, 0]
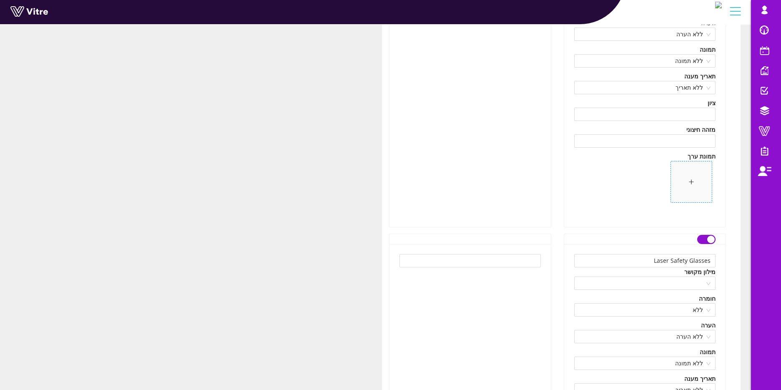
click at [698, 186] on span at bounding box center [691, 181] width 41 height 41
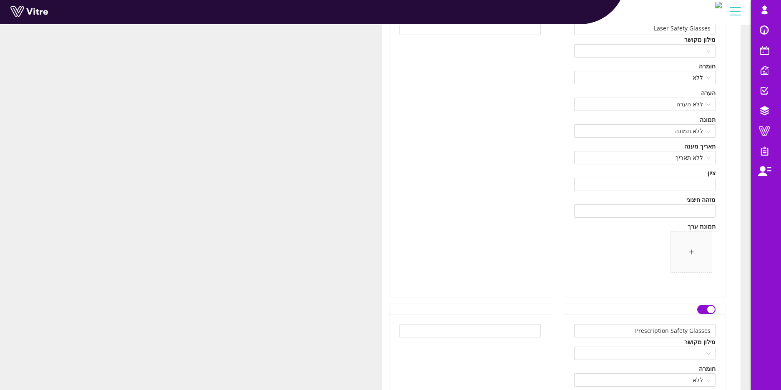
scroll to position [500, 0]
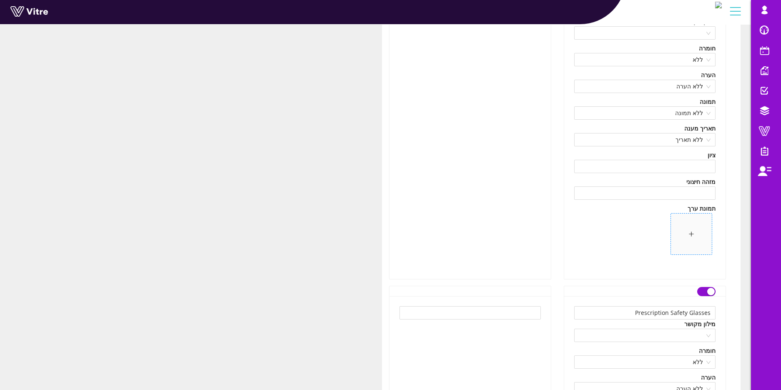
click at [688, 236] on span at bounding box center [691, 233] width 41 height 41
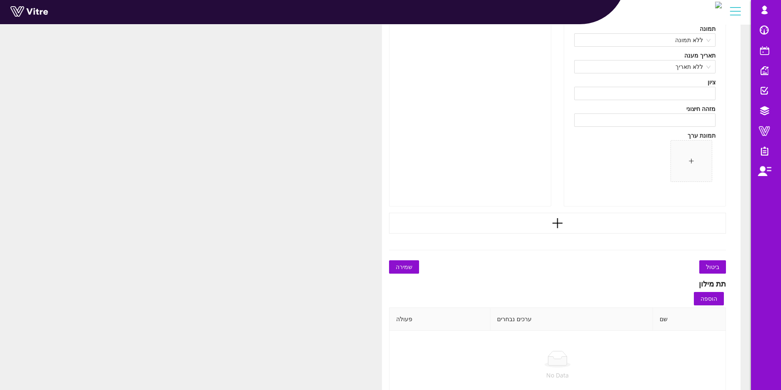
scroll to position [813, 0]
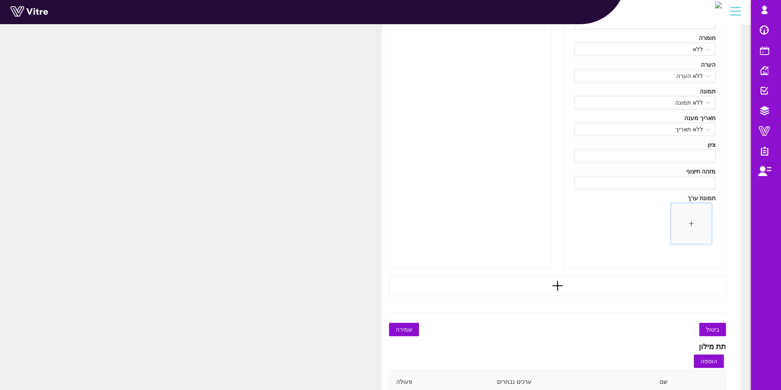
click at [697, 228] on span at bounding box center [691, 223] width 41 height 41
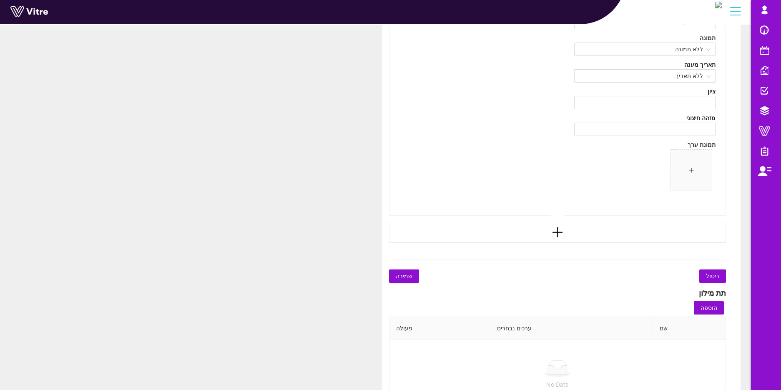
scroll to position [925, 0]
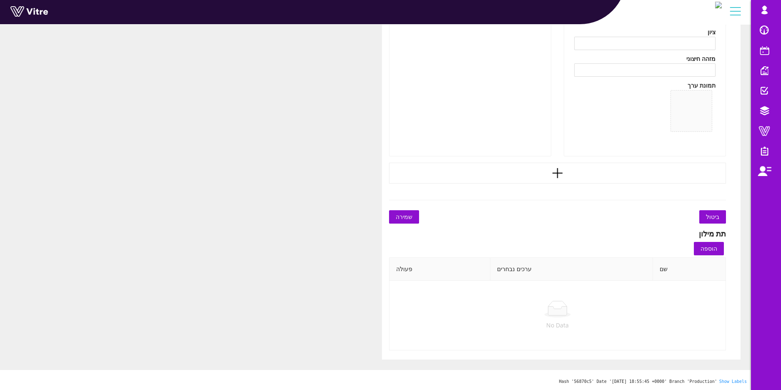
click at [402, 213] on span "שמירה" at bounding box center [404, 216] width 17 height 9
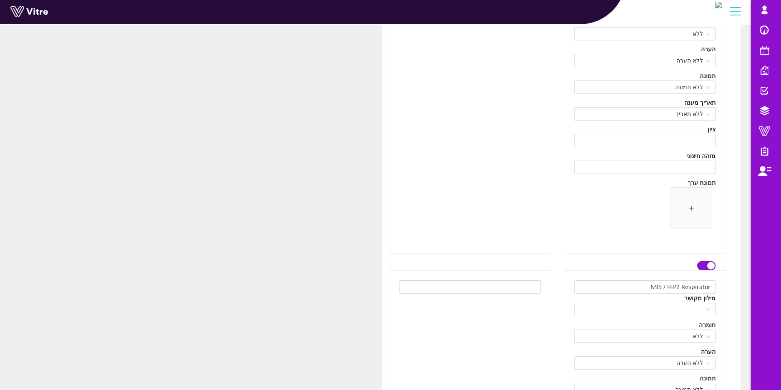
scroll to position [250, 0]
click at [670, 179] on span at bounding box center [644, 183] width 141 height 45
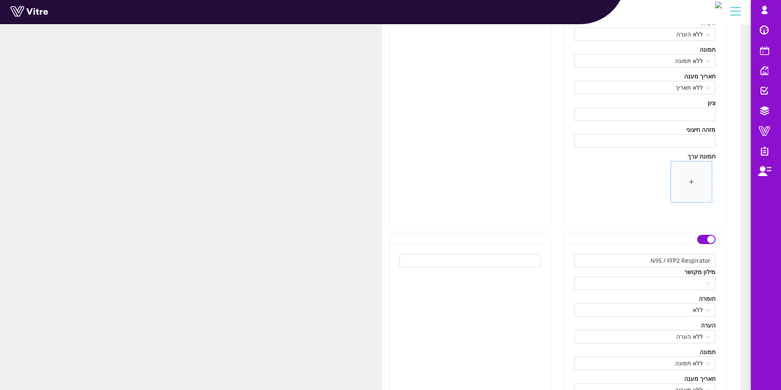
click at [682, 179] on span at bounding box center [691, 181] width 41 height 41
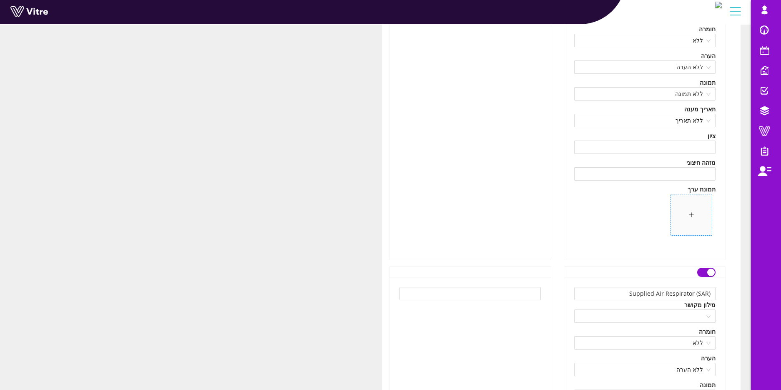
scroll to position [500, 0]
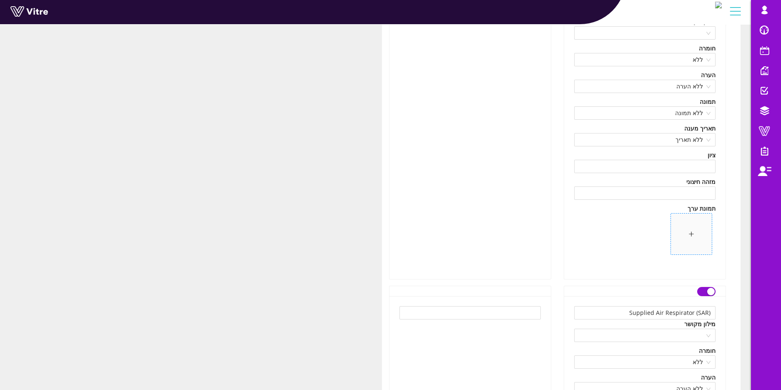
click at [708, 234] on span at bounding box center [691, 233] width 41 height 41
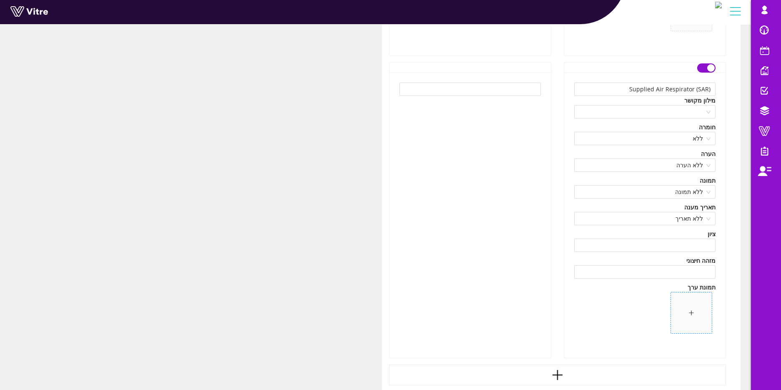
scroll to position [750, 0]
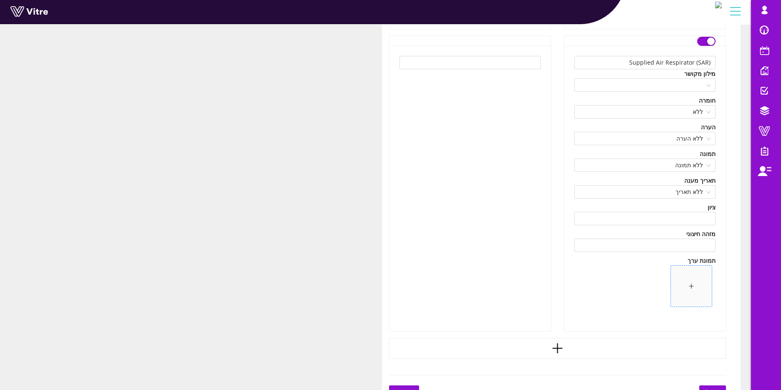
click at [692, 287] on icon "plus" at bounding box center [691, 286] width 6 height 6
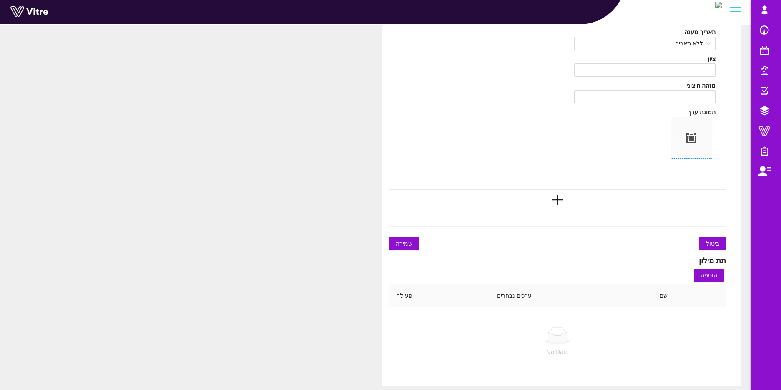
scroll to position [925, 0]
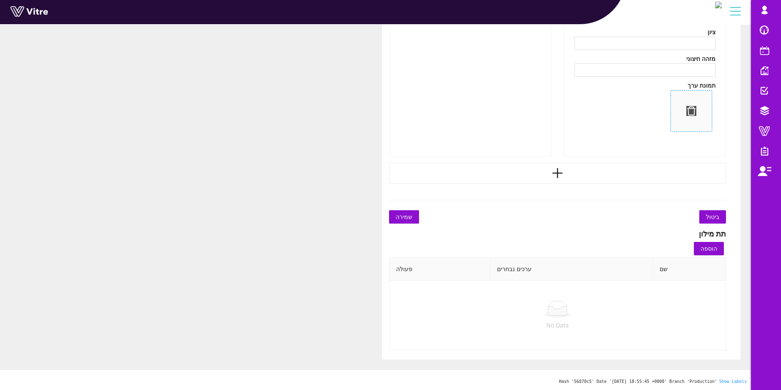
click at [406, 218] on span "שמירה" at bounding box center [404, 216] width 17 height 9
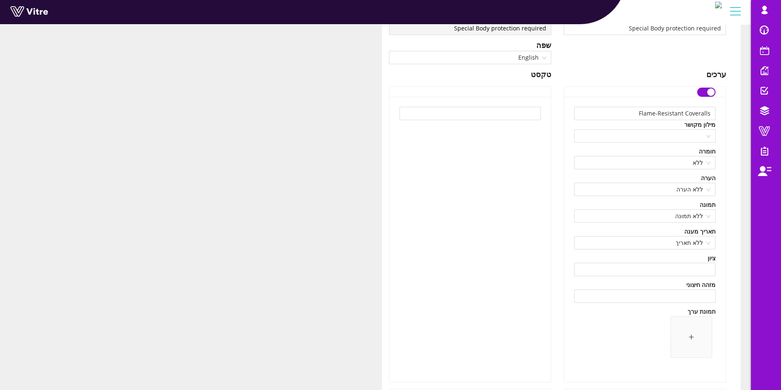
scroll to position [313, 0]
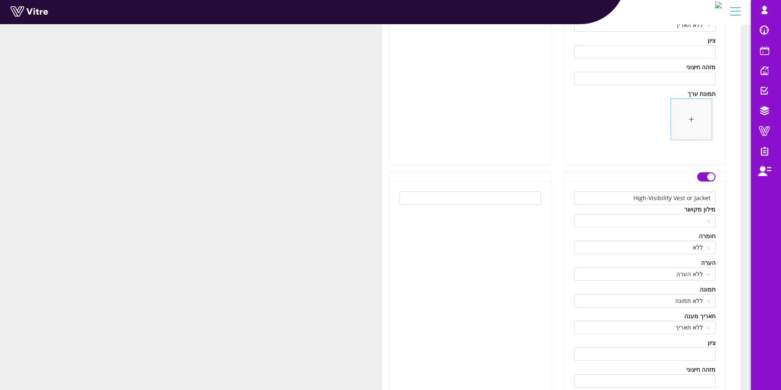
click at [690, 126] on span at bounding box center [691, 119] width 41 height 41
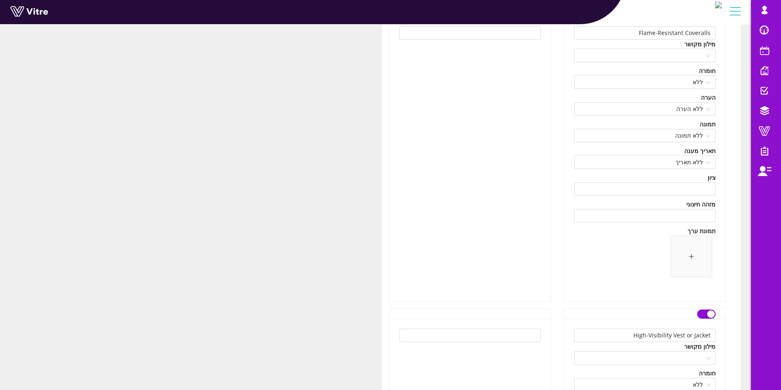
scroll to position [125, 0]
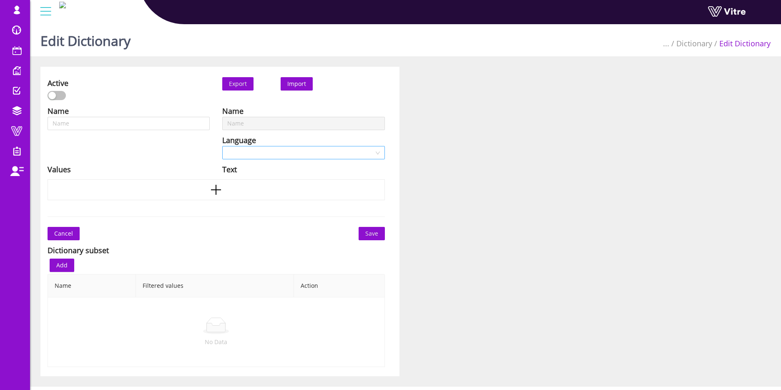
type input "Special Body protection required"
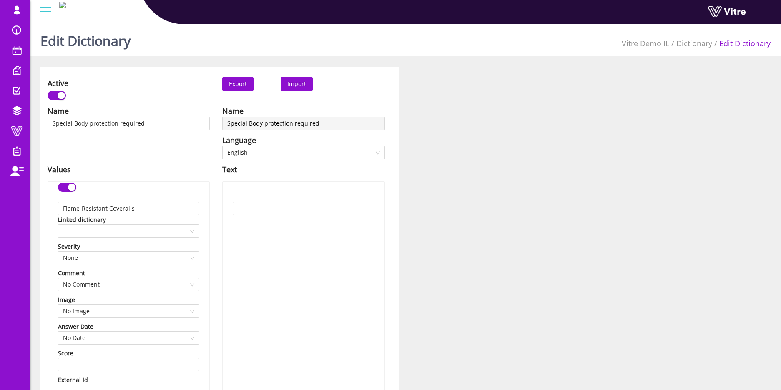
scroll to position [125, 0]
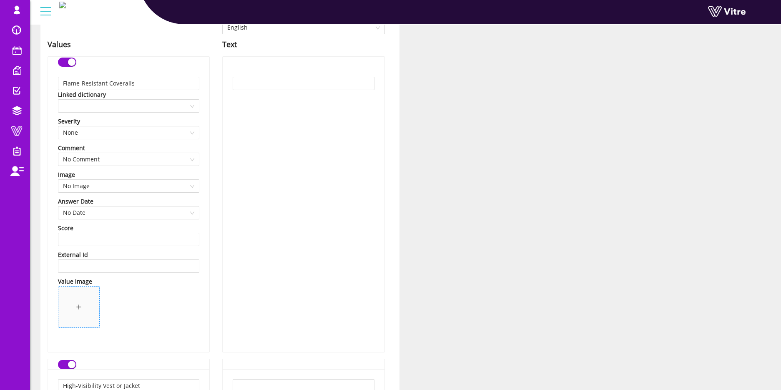
click at [74, 313] on span at bounding box center [78, 306] width 41 height 41
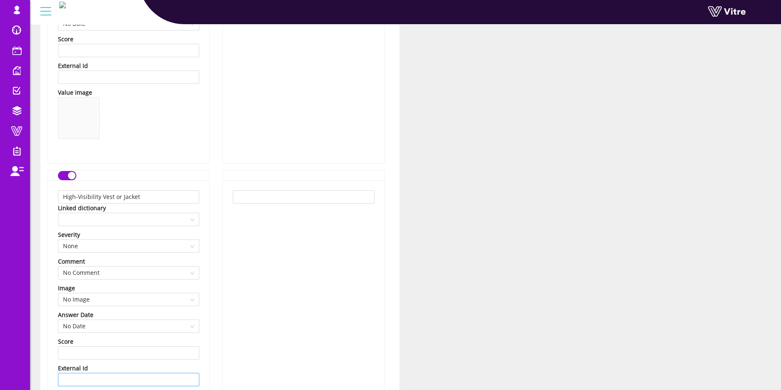
scroll to position [438, 0]
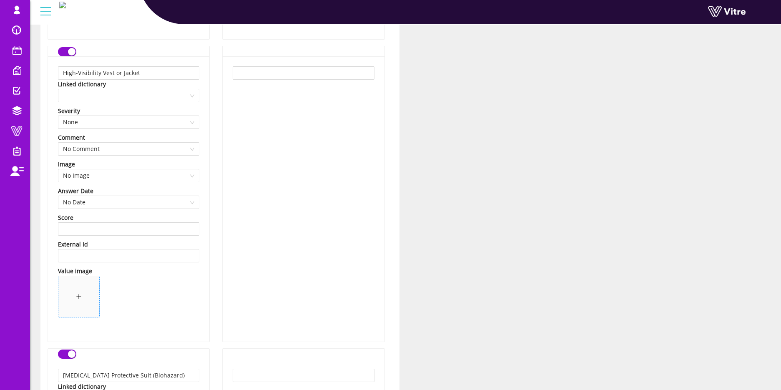
click at [75, 290] on span at bounding box center [78, 296] width 41 height 41
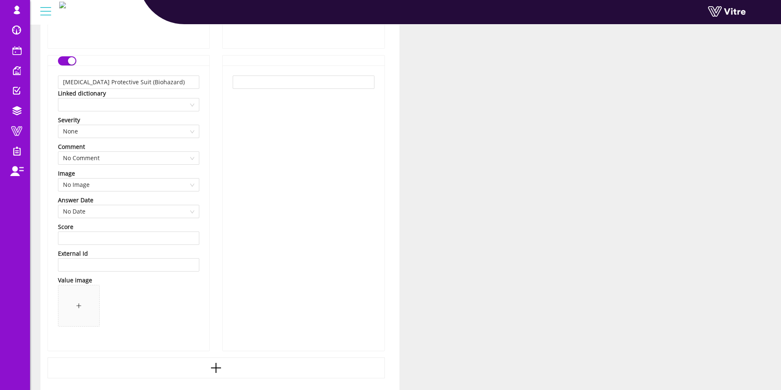
scroll to position [750, 0]
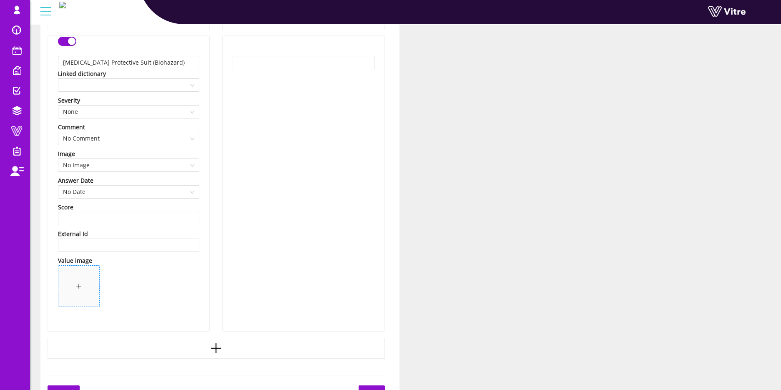
click at [81, 278] on span at bounding box center [78, 286] width 41 height 41
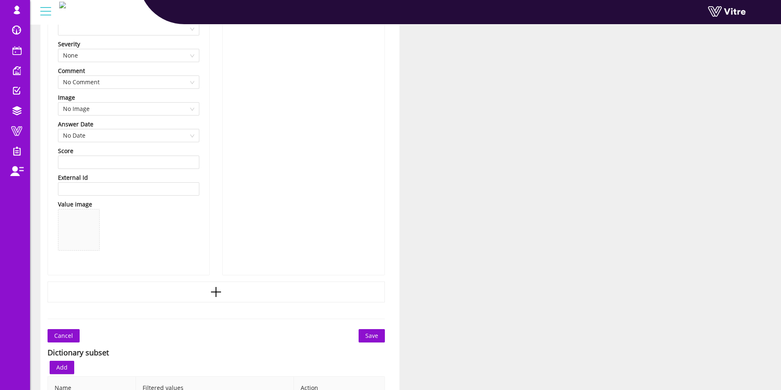
scroll to position [875, 0]
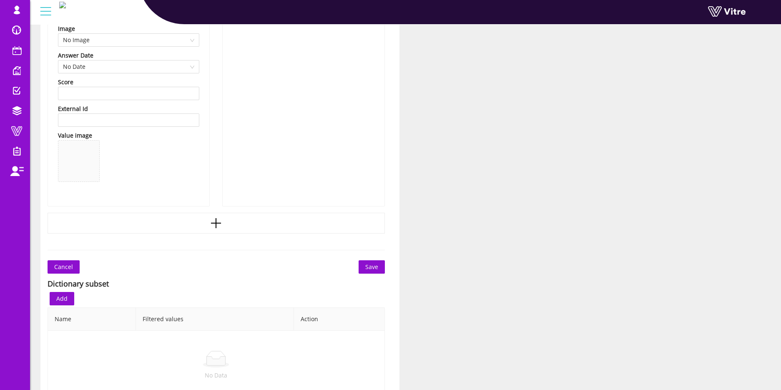
click at [370, 268] on span "Save" at bounding box center [371, 266] width 13 height 9
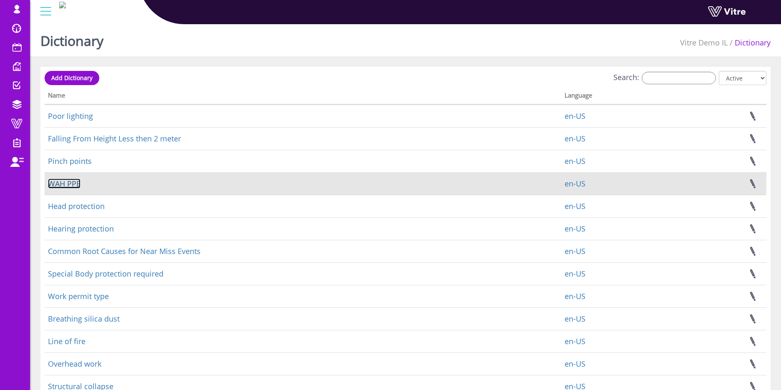
click at [72, 184] on link "WAH PPE" at bounding box center [64, 183] width 33 height 10
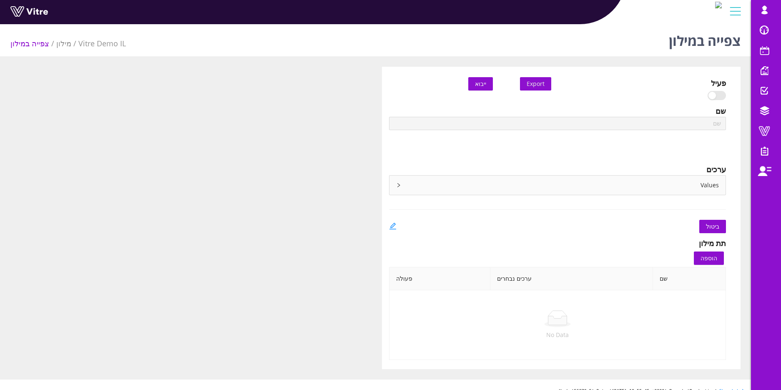
type input "WAH PPE"
click at [393, 221] on link at bounding box center [393, 226] width 8 height 13
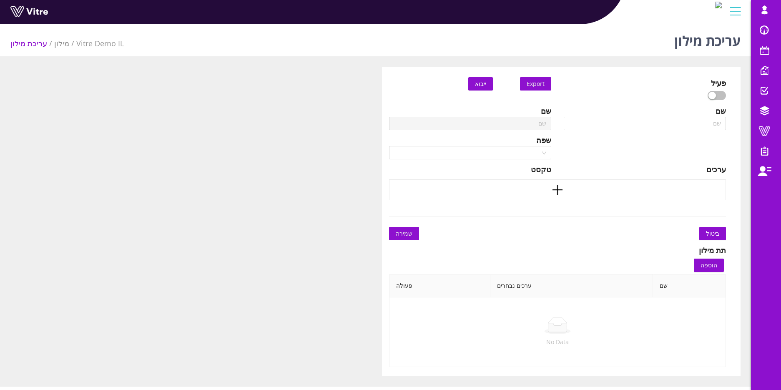
type input "WAH PPE"
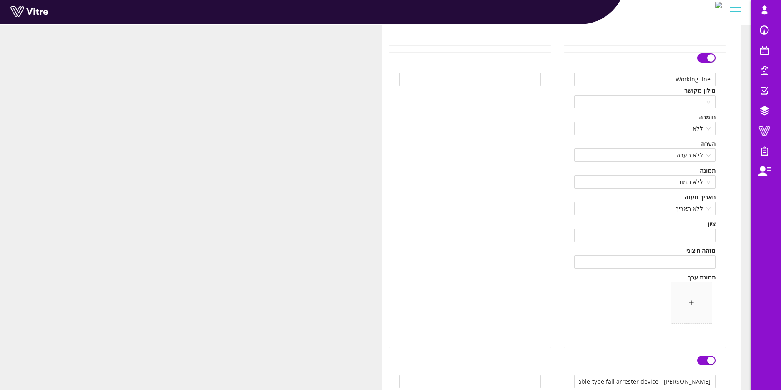
scroll to position [438, 0]
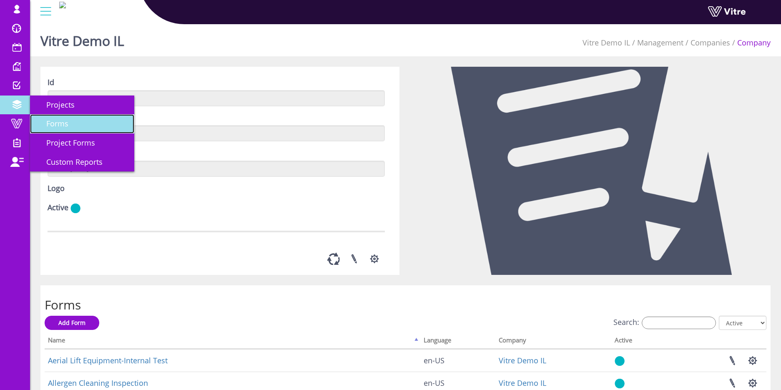
click at [60, 125] on span "Forms" at bounding box center [52, 123] width 32 height 10
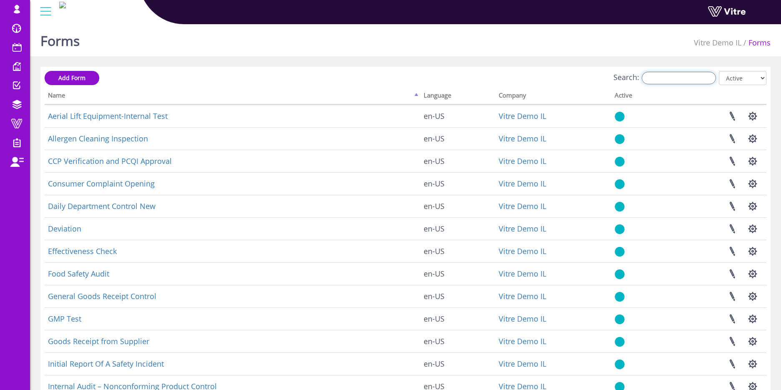
click at [687, 76] on input "Search:" at bounding box center [679, 78] width 74 height 13
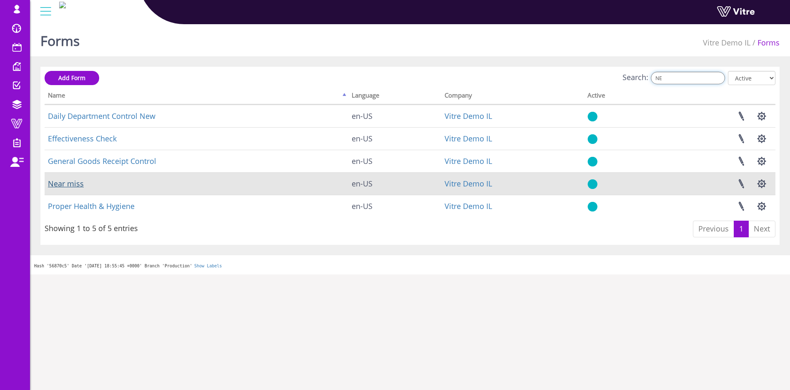
type input "NE"
click at [68, 186] on link "Near miss" at bounding box center [66, 183] width 36 height 10
click at [76, 179] on link "Near miss" at bounding box center [66, 183] width 36 height 10
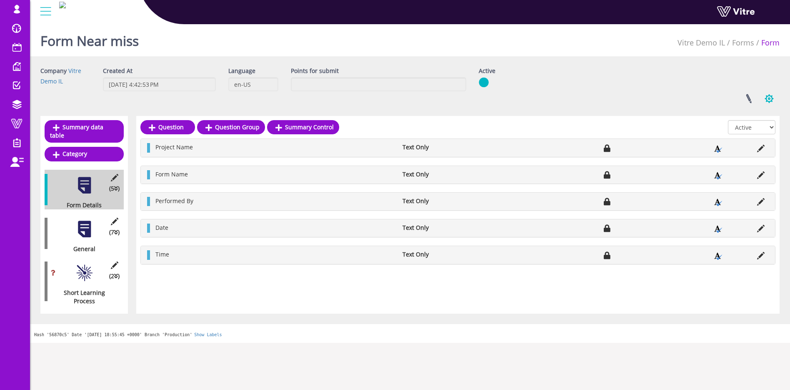
click at [772, 98] on button "button" at bounding box center [769, 99] width 21 height 22
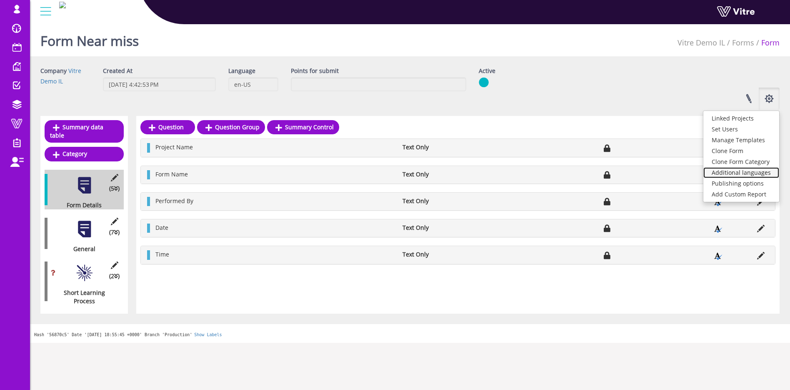
click at [729, 173] on link "Additional languages" at bounding box center [742, 172] width 76 height 11
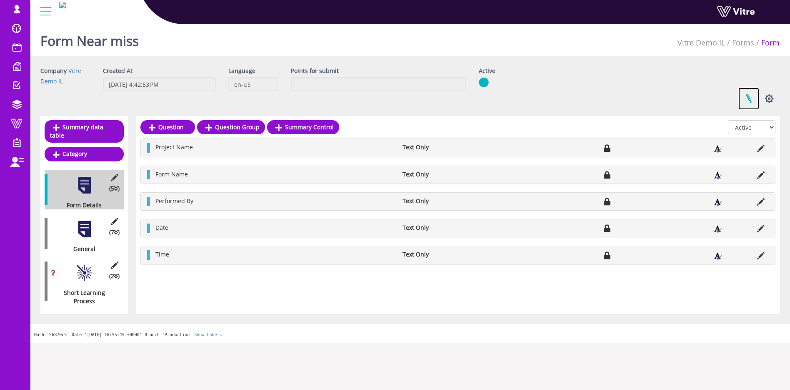
click at [754, 99] on link at bounding box center [749, 99] width 21 height 22
click at [742, 100] on link at bounding box center [749, 99] width 21 height 22
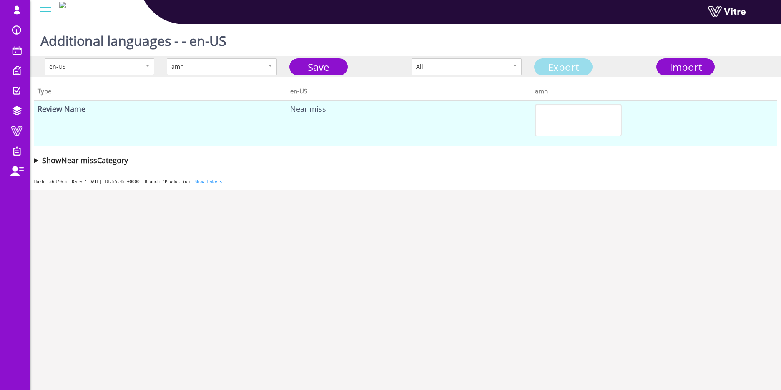
click at [563, 68] on link "Export" at bounding box center [563, 66] width 58 height 17
click at [671, 64] on span "Import" at bounding box center [686, 67] width 32 height 14
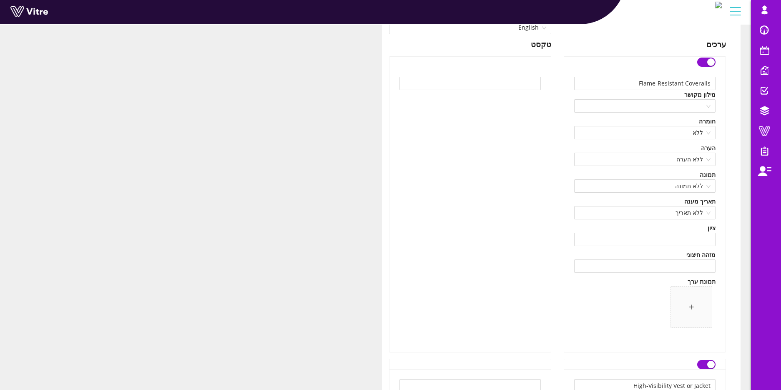
scroll to position [125, 0]
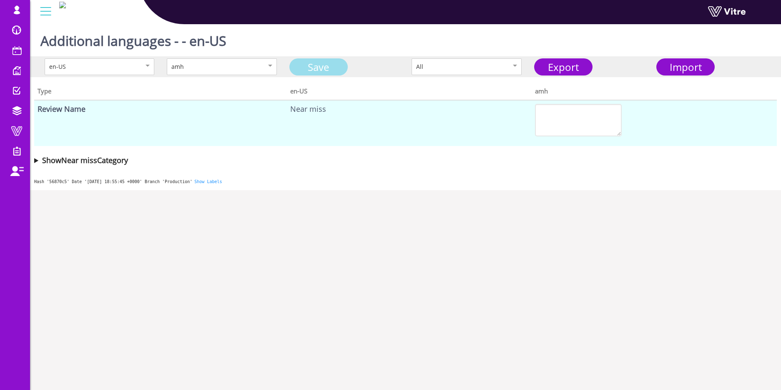
drag, startPoint x: 0, startPoint y: 0, endPoint x: 323, endPoint y: 65, distance: 329.9
click at [323, 65] on link "Save" at bounding box center [318, 66] width 58 height 17
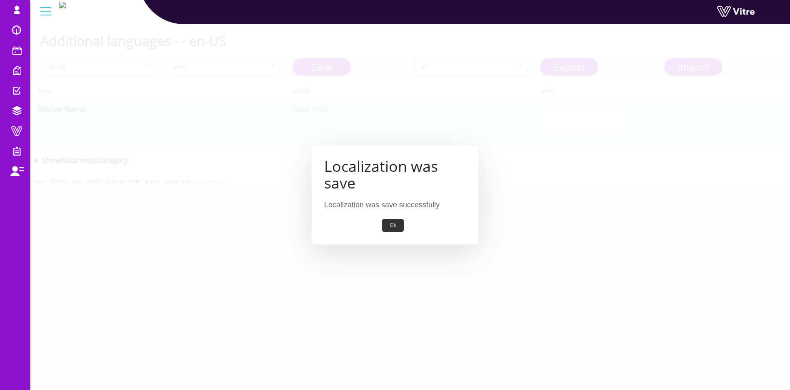
click at [386, 223] on button "Ok" at bounding box center [392, 225] width 21 height 13
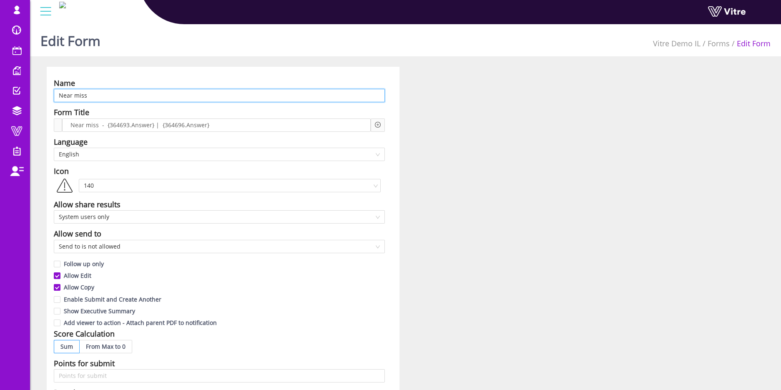
click at [162, 98] on input "Near miss" at bounding box center [219, 95] width 331 height 13
paste input "דיווח כמעט ונפגע"
click at [116, 154] on span "English" at bounding box center [219, 154] width 321 height 13
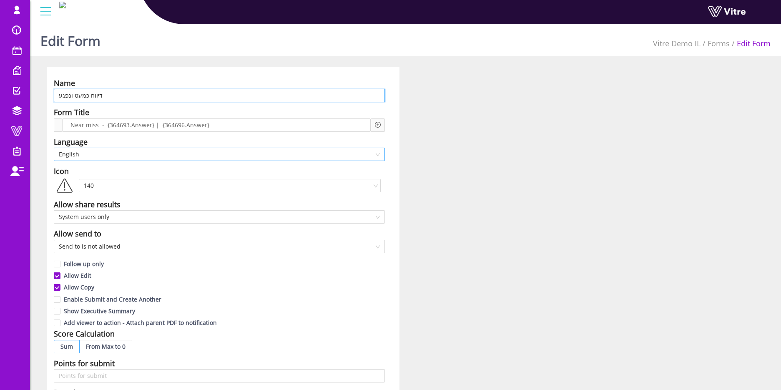
type input "דיווח כמעט ונפגע"
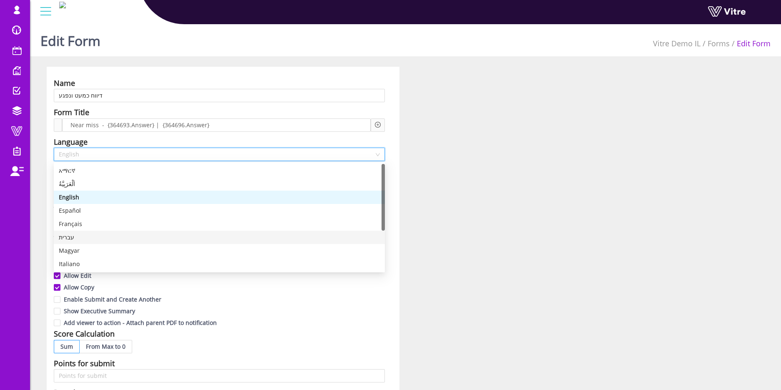
click at [89, 238] on div "עברית" at bounding box center [219, 237] width 321 height 9
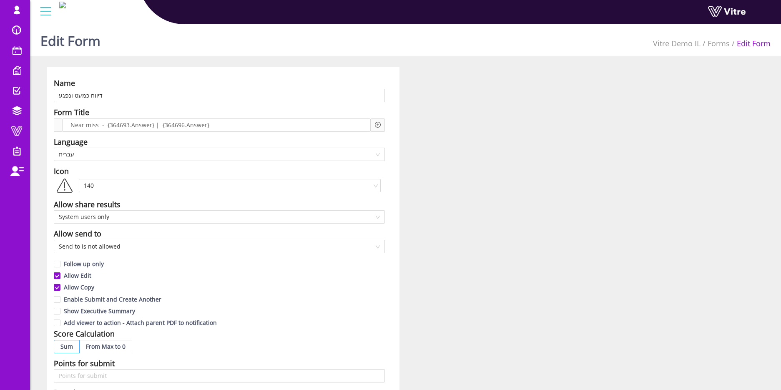
click at [607, 134] on div "Name דיווח כמעט ונפגע Form Title Near miss - {364693.Answer} | {364696.Answer} …" at bounding box center [405, 367] width 730 height 601
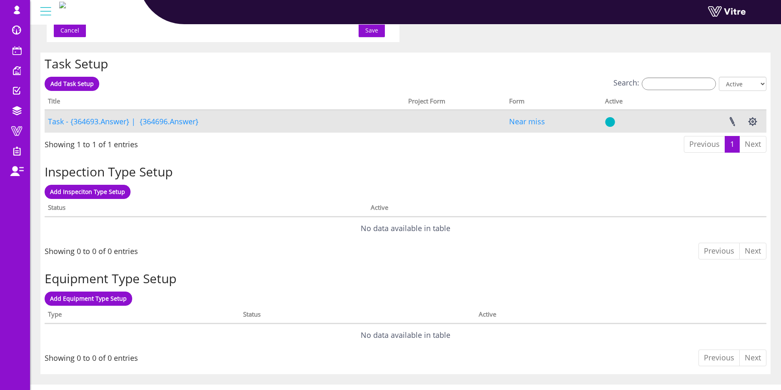
scroll to position [563, 0]
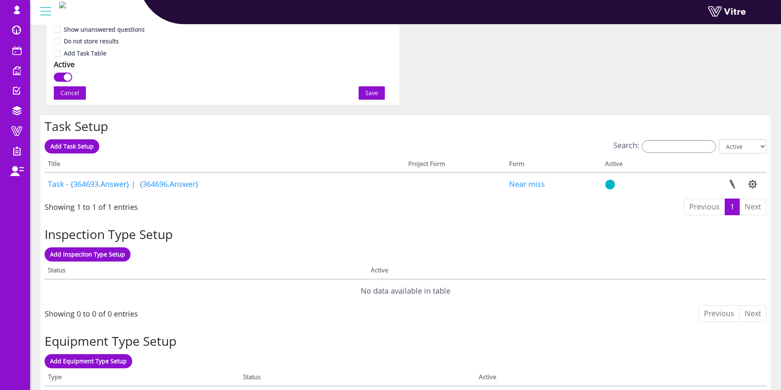
click at [374, 90] on span "Save" at bounding box center [371, 92] width 13 height 9
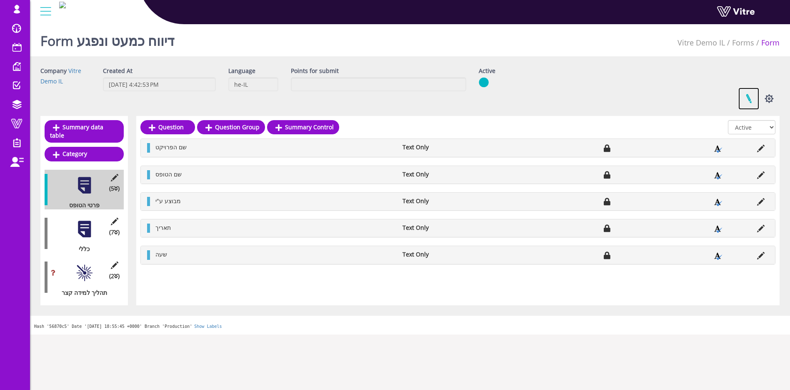
click at [752, 100] on link at bounding box center [749, 99] width 21 height 22
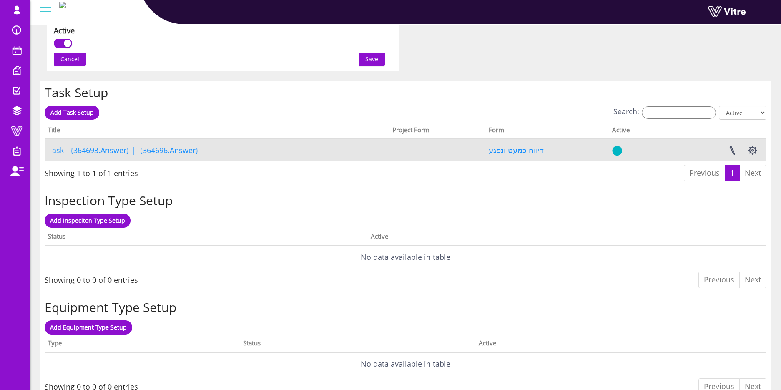
scroll to position [578, 0]
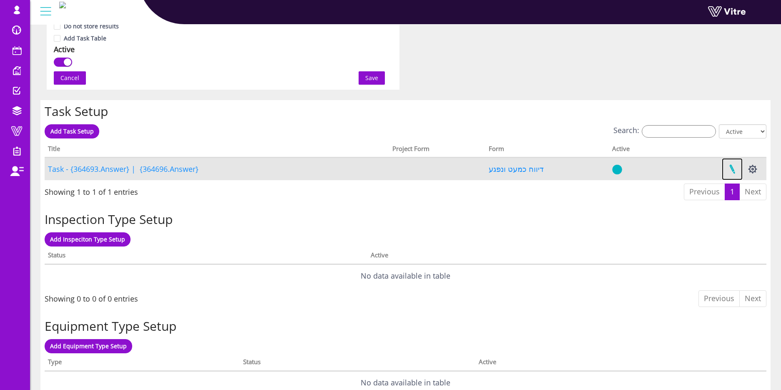
click at [736, 170] on link at bounding box center [732, 169] width 21 height 22
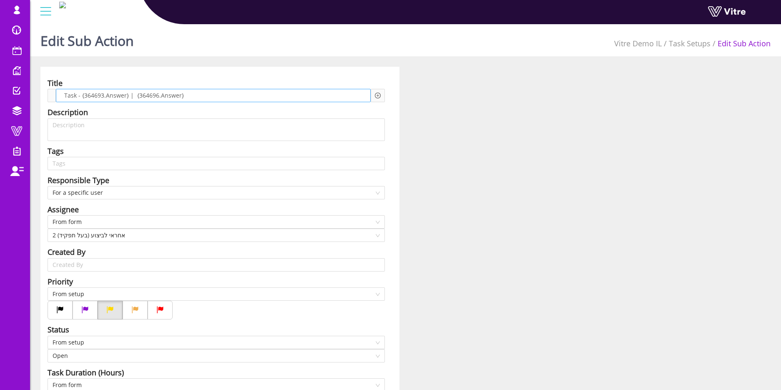
click at [188, 98] on div "Task - {364693.Answer} | {364696.Answer}" at bounding box center [213, 95] width 315 height 13
drag, startPoint x: 193, startPoint y: 92, endPoint x: 57, endPoint y: 94, distance: 135.5
click at [57, 94] on div "Task - {364693.Answer} | {364696.Answer}" at bounding box center [213, 95] width 315 height 13
click at [380, 95] on icon "plus-circle" at bounding box center [378, 96] width 6 height 6
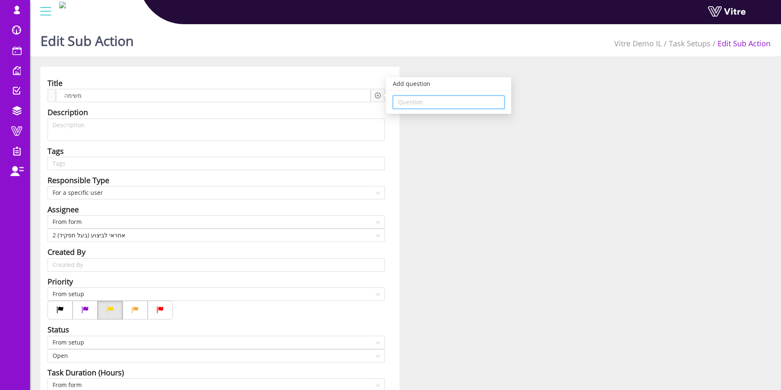
click at [418, 103] on input "search" at bounding box center [449, 102] width 102 height 13
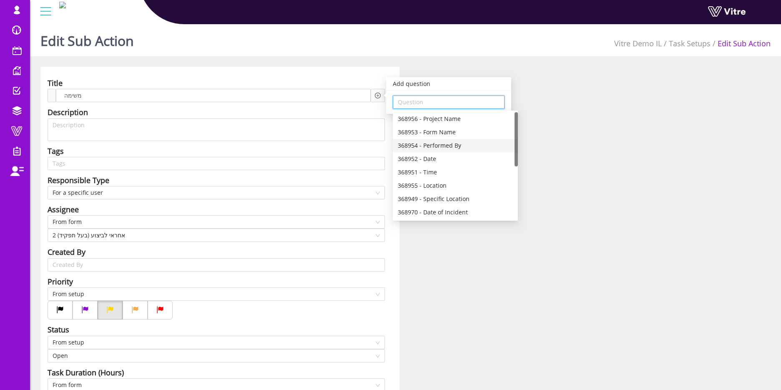
scroll to position [63, 0]
click at [448, 133] on div "368949 - Specific Location" at bounding box center [455, 136] width 115 height 9
type input "368949 - Specific Location"
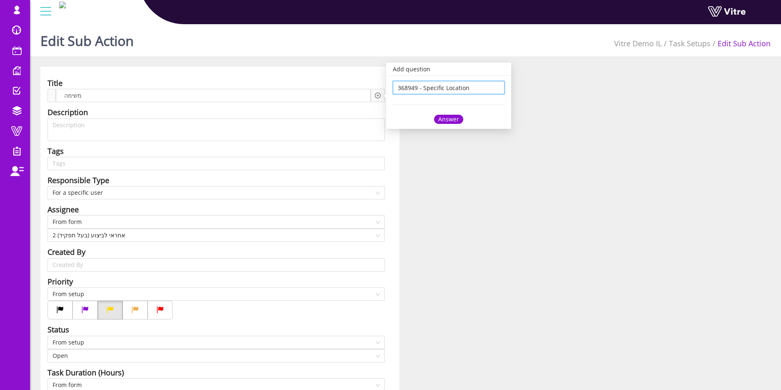
scroll to position [0, 0]
click at [451, 116] on div "Answer" at bounding box center [448, 119] width 29 height 9
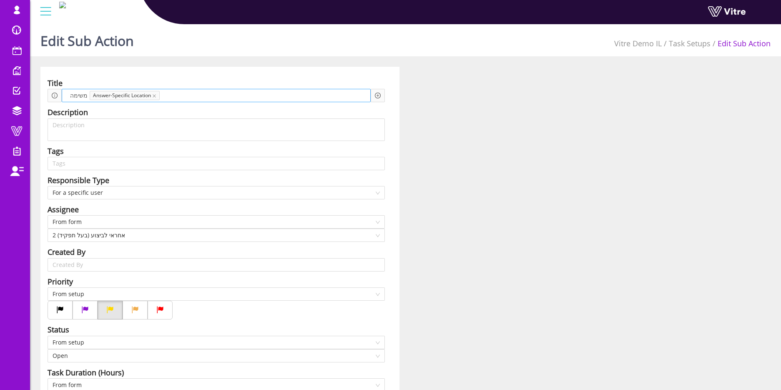
click at [174, 93] on span at bounding box center [193, 95] width 61 height 9
click at [375, 95] on icon "plus-circle" at bounding box center [378, 96] width 6 height 6
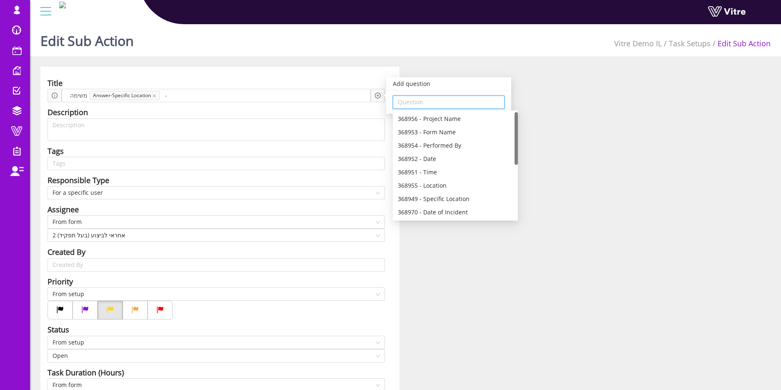
click at [410, 107] on input "search" at bounding box center [449, 102] width 102 height 13
click at [444, 181] on div "368947 - Action required" at bounding box center [455, 185] width 115 height 9
type input "368947 - Action required"
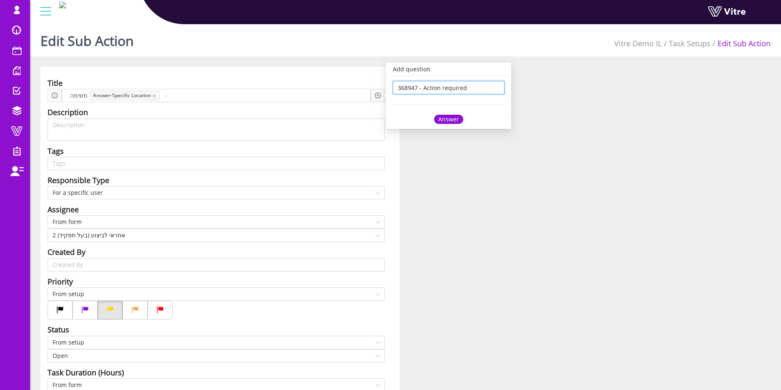
click at [450, 118] on div "Answer" at bounding box center [448, 119] width 29 height 9
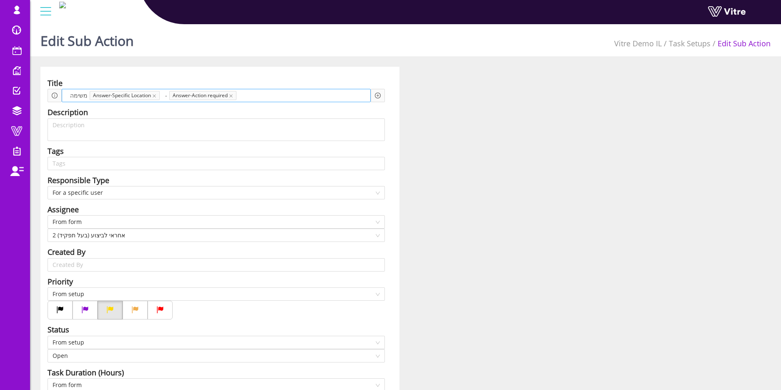
click at [254, 100] on div "משימה Answer-Specific Location - Answer-Action required" at bounding box center [216, 95] width 309 height 13
click at [376, 94] on icon "plus-circle" at bounding box center [378, 96] width 6 height 6
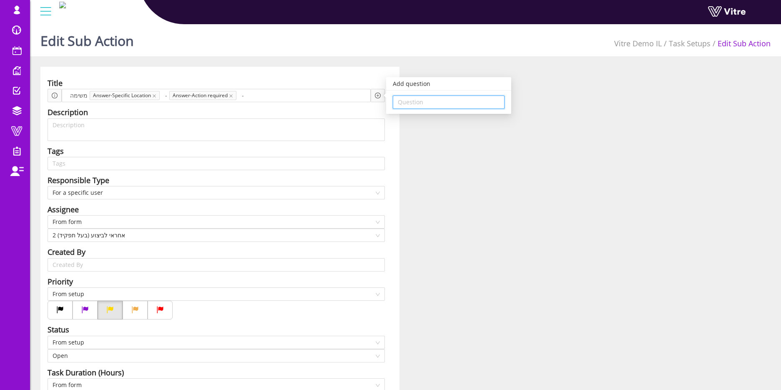
click at [436, 105] on input "search" at bounding box center [449, 102] width 102 height 13
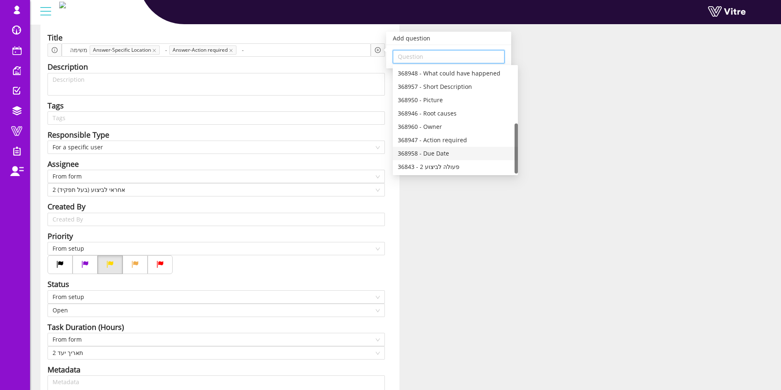
scroll to position [63, 0]
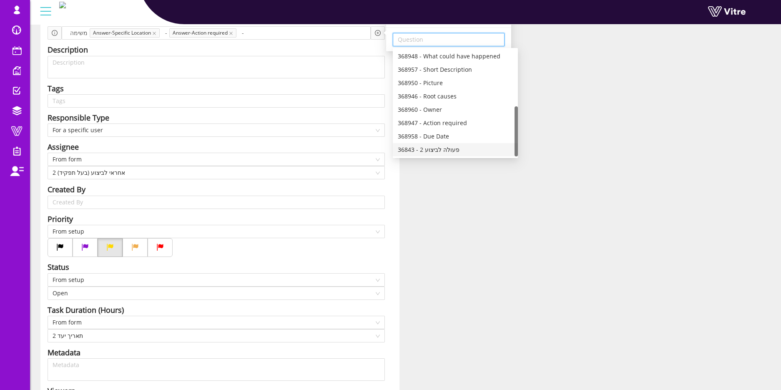
click at [450, 151] on div "36843 - 2 פעולה לביצוע" at bounding box center [455, 149] width 115 height 9
type input "36843 - 2 פעולה לביצוע"
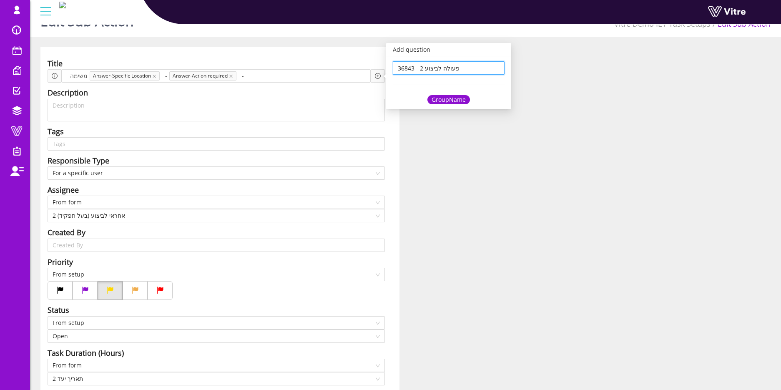
scroll to position [0, 0]
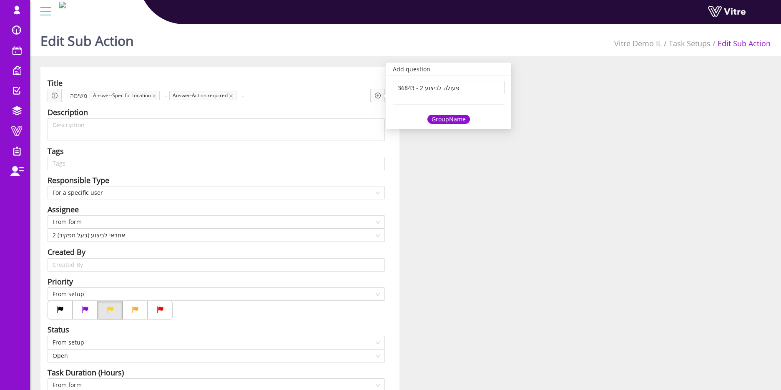
click at [450, 123] on div "GroupName" at bounding box center [448, 119] width 43 height 9
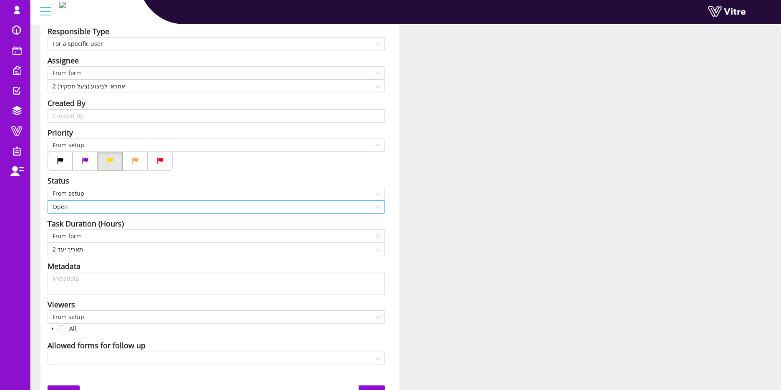
scroll to position [202, 0]
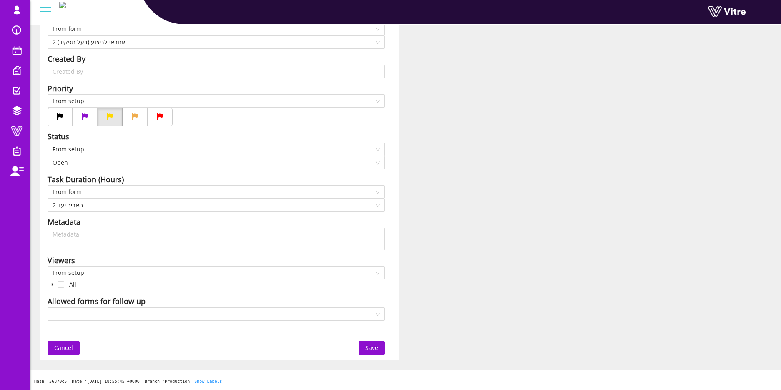
click at [372, 345] on span "Save" at bounding box center [371, 347] width 13 height 9
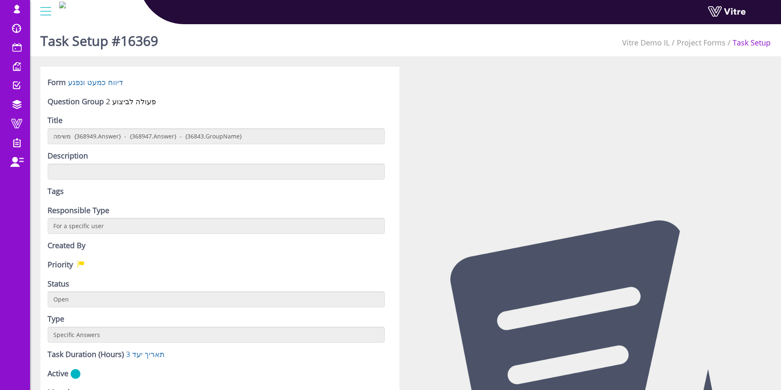
click at [108, 76] on div "Form דיווח כמעט ונפגע Question Group 2 פעולה לביצוע Title משימה {368949.Answer}…" at bounding box center [219, 279] width 359 height 425
click at [108, 80] on link "דיווח כמעט ונפגע" at bounding box center [95, 82] width 55 height 10
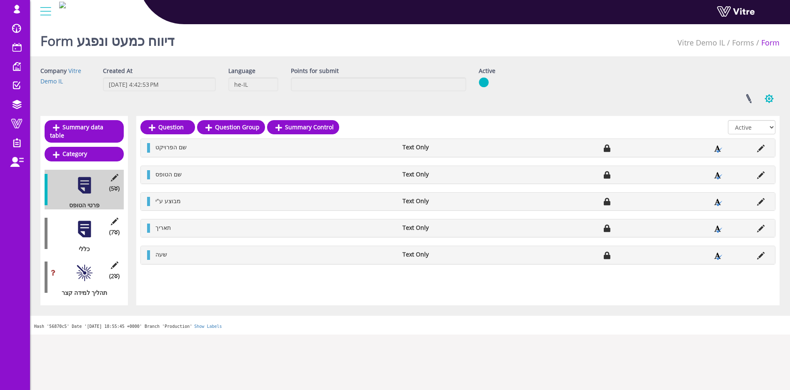
click at [773, 93] on button "button" at bounding box center [769, 99] width 21 height 22
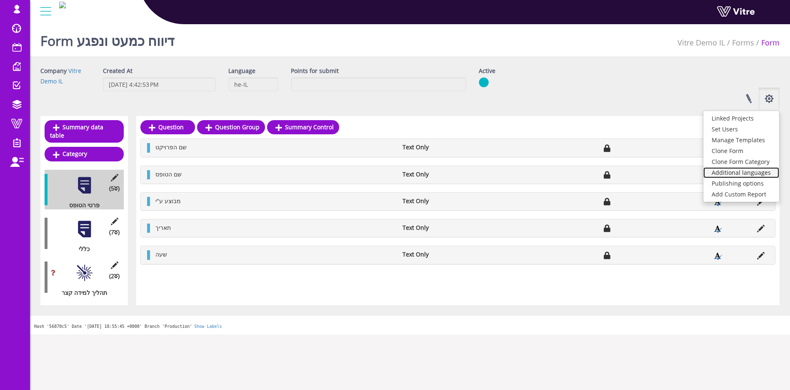
click at [766, 170] on link "Additional languages" at bounding box center [742, 172] width 76 height 11
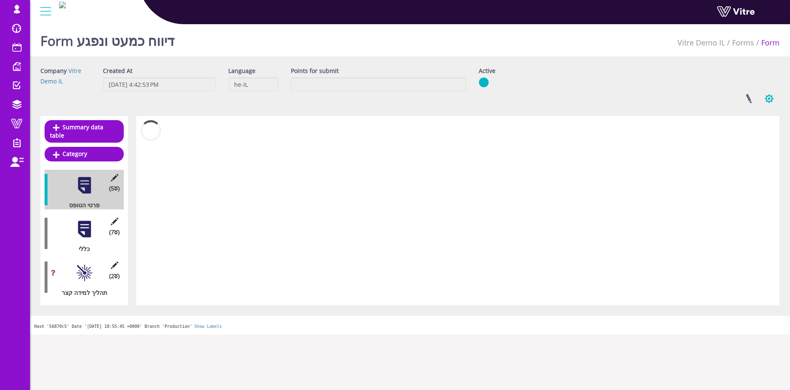
click at [768, 100] on button "button" at bounding box center [769, 99] width 21 height 22
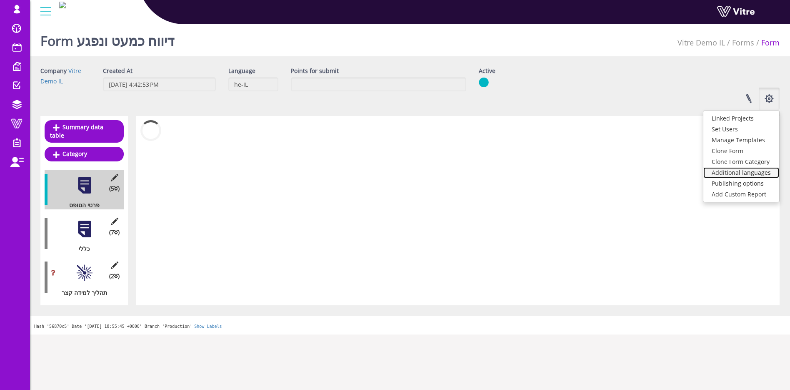
click at [749, 172] on link "Additional languages" at bounding box center [742, 172] width 76 height 11
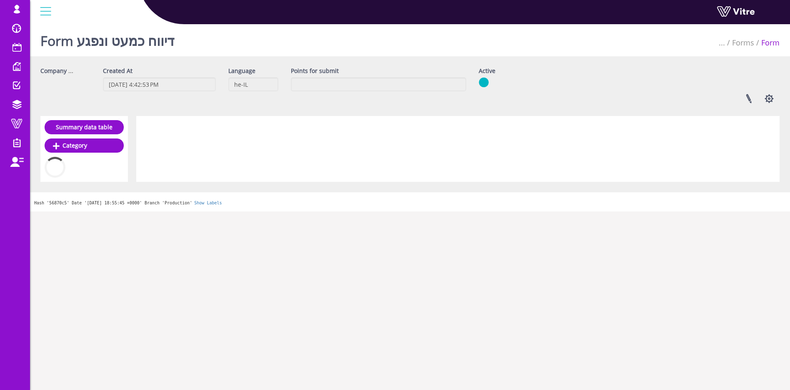
click at [766, 96] on button "button" at bounding box center [769, 99] width 21 height 22
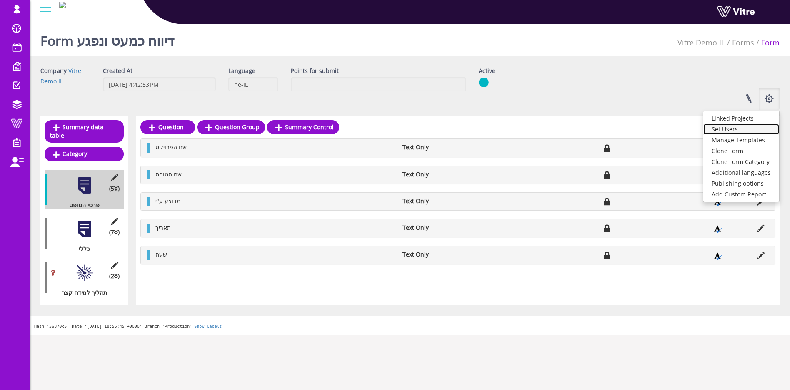
click at [744, 131] on link "Set Users" at bounding box center [742, 129] width 76 height 11
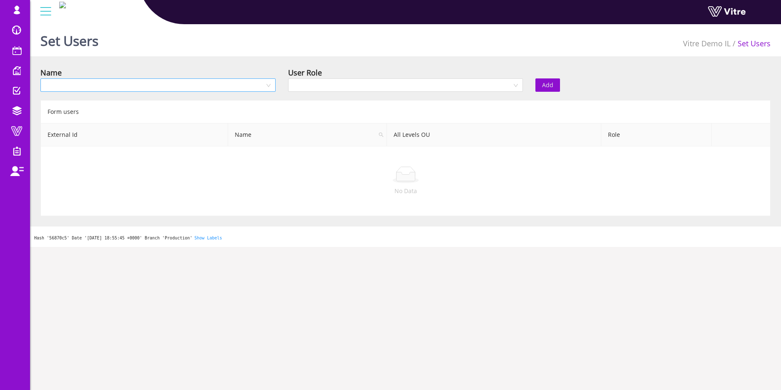
click at [85, 91] on div at bounding box center [157, 84] width 235 height 13
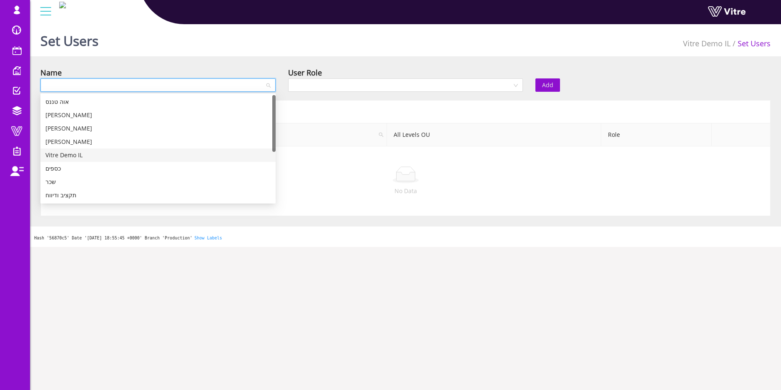
click at [75, 154] on div "Vitre Demo IL" at bounding box center [157, 154] width 225 height 9
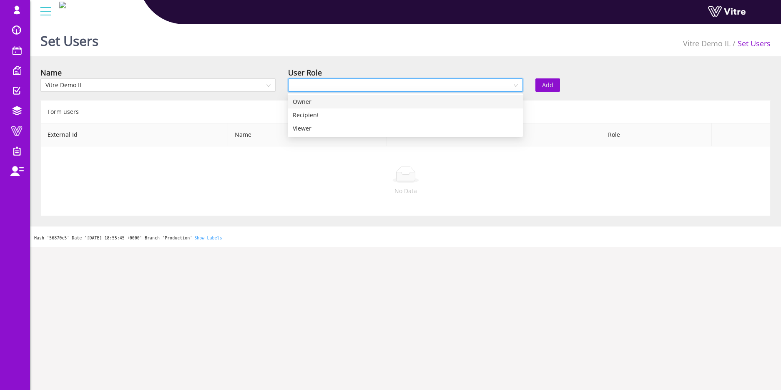
click at [414, 87] on input "search" at bounding box center [402, 85] width 219 height 13
click at [391, 112] on div "Recipient" at bounding box center [405, 114] width 225 height 9
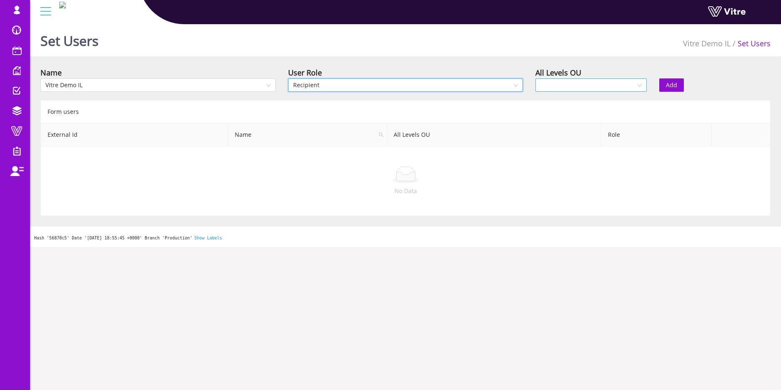
click at [612, 86] on input "search" at bounding box center [587, 85] width 95 height 13
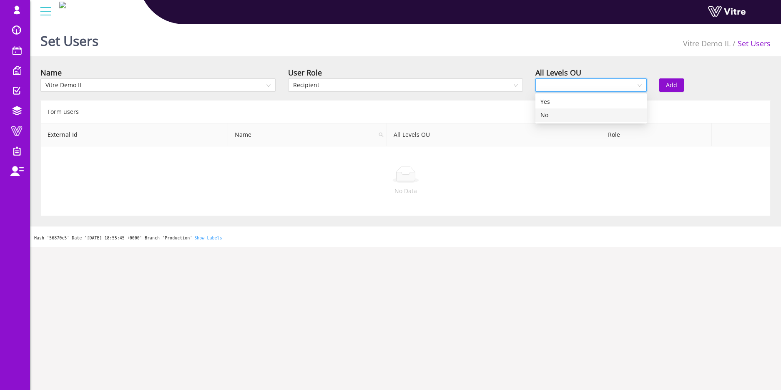
click at [574, 103] on div "Yes" at bounding box center [590, 101] width 101 height 9
click at [677, 83] on button "Add" at bounding box center [671, 84] width 25 height 13
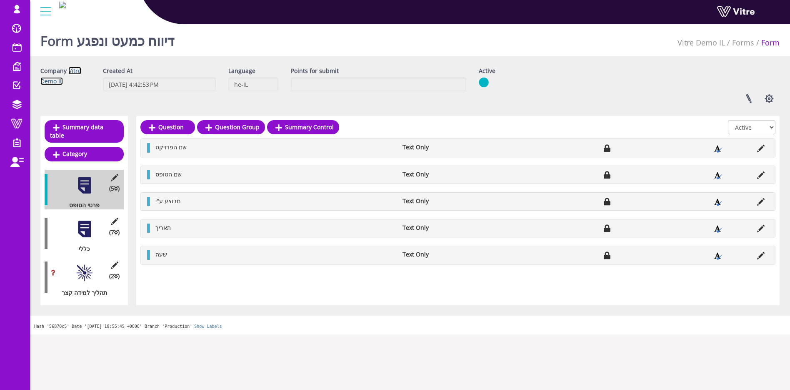
click at [56, 81] on link "Vitre Demo IL" at bounding box center [60, 76] width 41 height 18
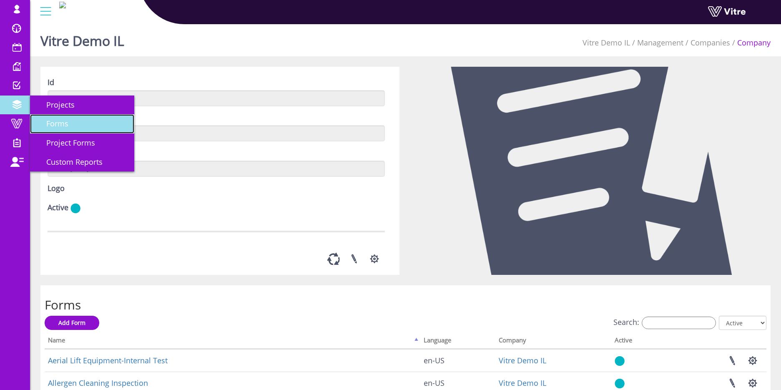
click at [55, 122] on span "Forms" at bounding box center [52, 123] width 32 height 10
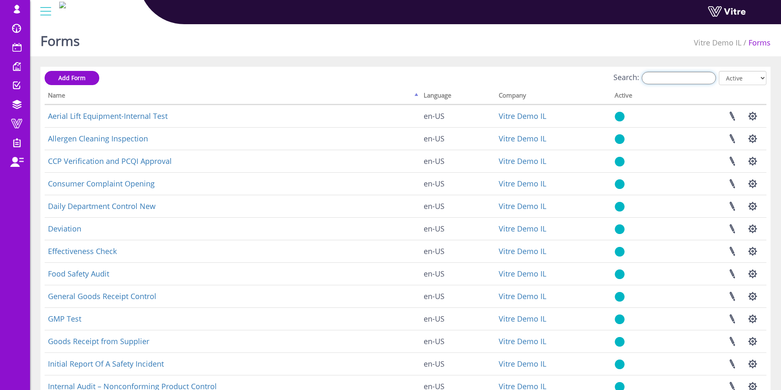
click at [695, 81] on input "Search:" at bounding box center [679, 78] width 74 height 13
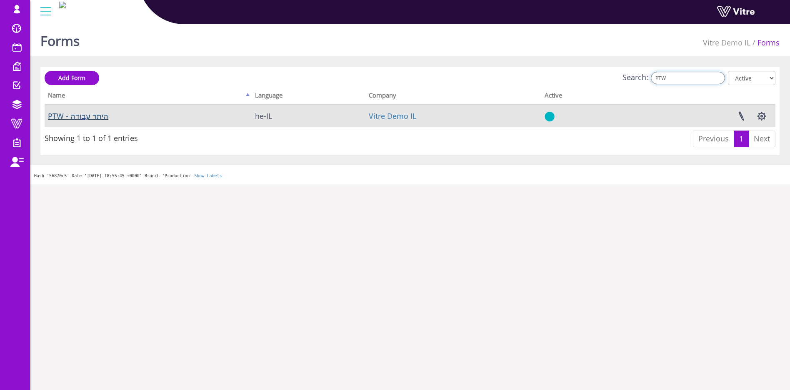
type input "PTW"
click at [100, 116] on link "PTW - היתר עבודה" at bounding box center [78, 116] width 60 height 10
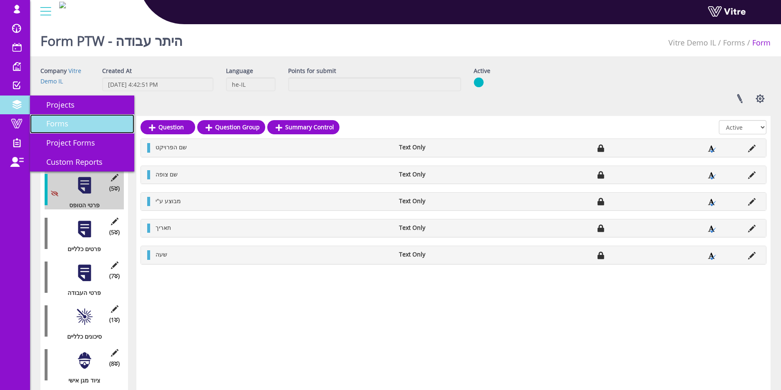
click at [61, 122] on span "Forms" at bounding box center [52, 123] width 32 height 10
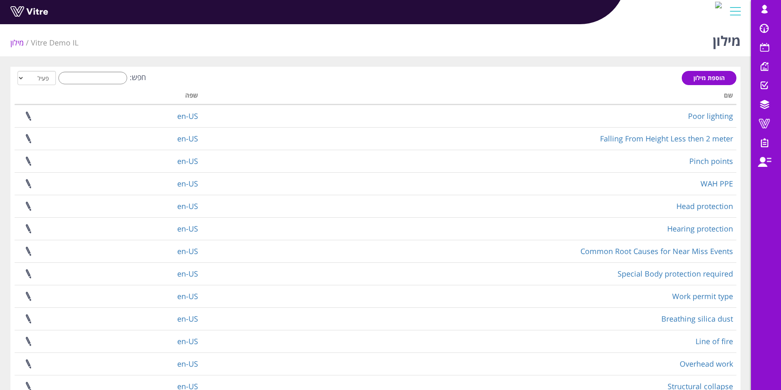
drag, startPoint x: 177, startPoint y: 93, endPoint x: 184, endPoint y: 95, distance: 7.0
click at [178, 94] on th "שפה" at bounding box center [154, 97] width 93 height 16
click at [186, 96] on th "שפה" at bounding box center [154, 97] width 93 height 16
click at [193, 93] on th "שפה" at bounding box center [154, 97] width 93 height 16
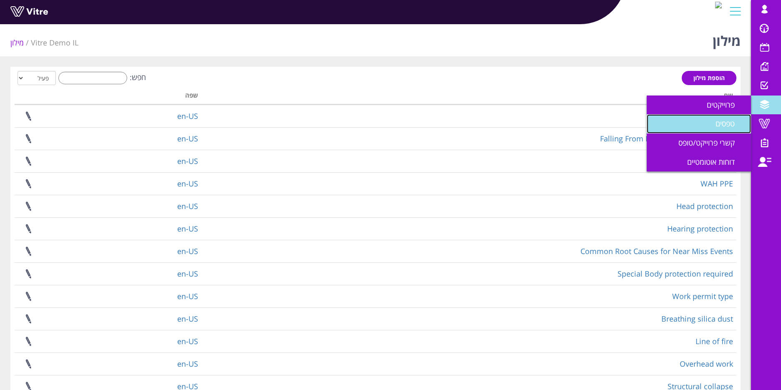
click at [733, 125] on span "טפסים" at bounding box center [729, 123] width 29 height 10
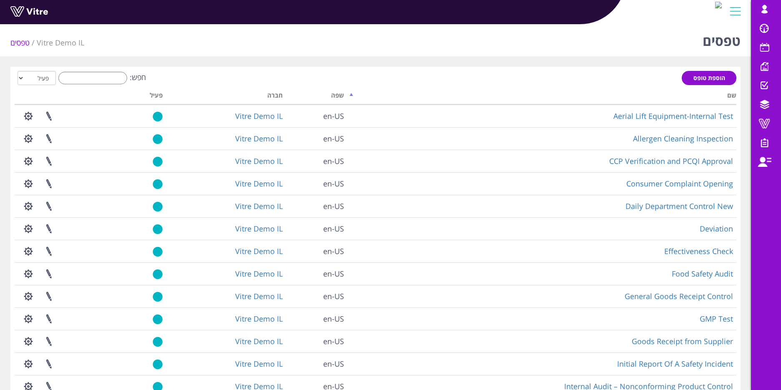
click at [330, 94] on th "שפה" at bounding box center [316, 97] width 61 height 16
click at [338, 96] on th "שפה" at bounding box center [316, 97] width 61 height 16
click at [350, 93] on th "שם" at bounding box center [541, 97] width 389 height 16
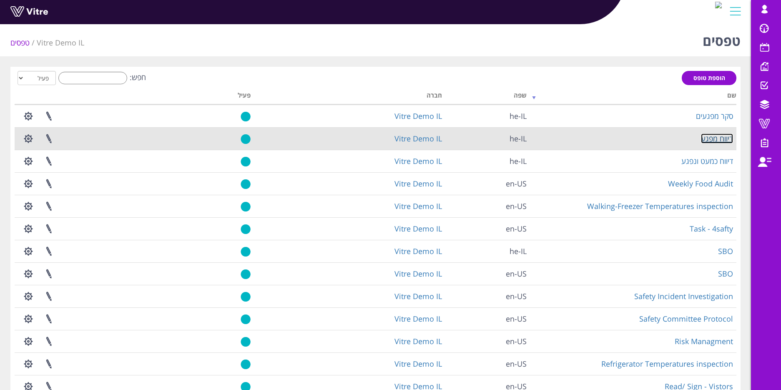
click at [725, 136] on link "דיווח מפגע" at bounding box center [717, 138] width 32 height 10
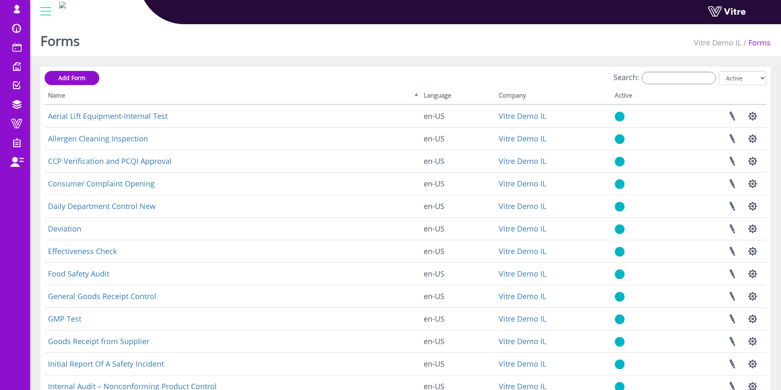
click at [435, 94] on th "Language" at bounding box center [457, 97] width 75 height 16
click at [419, 94] on th "Name" at bounding box center [233, 97] width 376 height 16
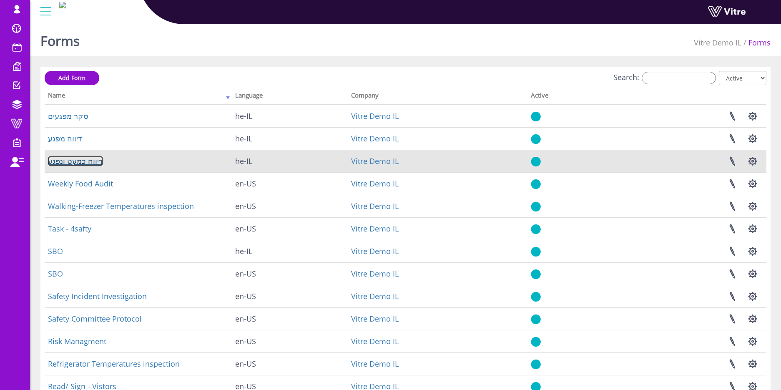
click at [85, 160] on link "דיווח כמעט ונפגע" at bounding box center [75, 161] width 55 height 10
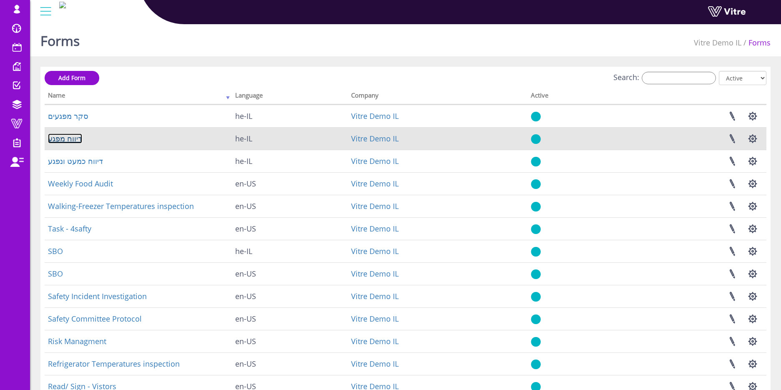
click at [65, 136] on link "דיווח מפגע" at bounding box center [65, 138] width 34 height 10
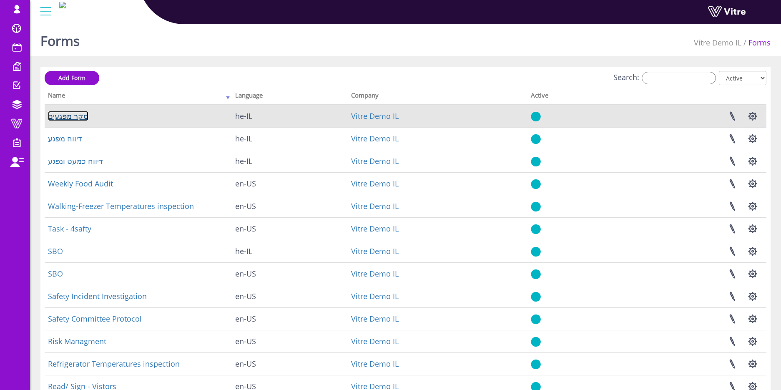
click at [65, 111] on link "סקר מפגעים" at bounding box center [68, 116] width 40 height 10
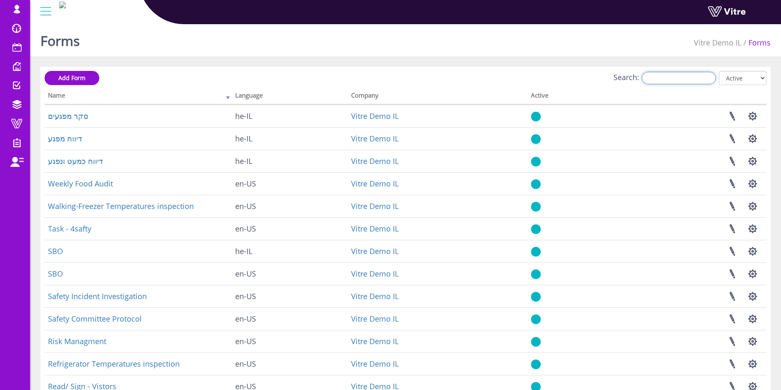
click at [675, 75] on input "Search:" at bounding box center [679, 78] width 74 height 13
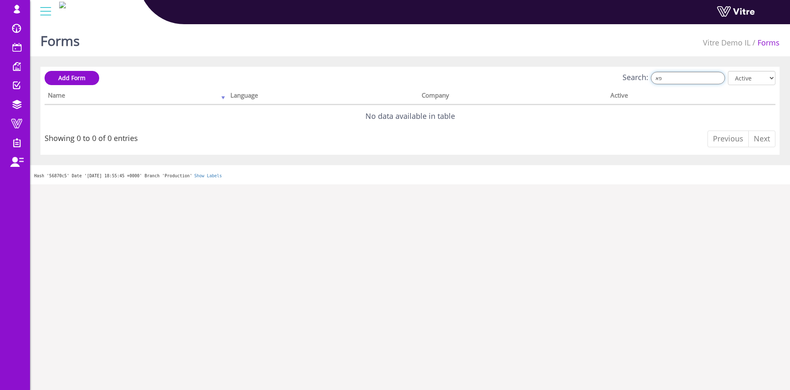
type input "פ"
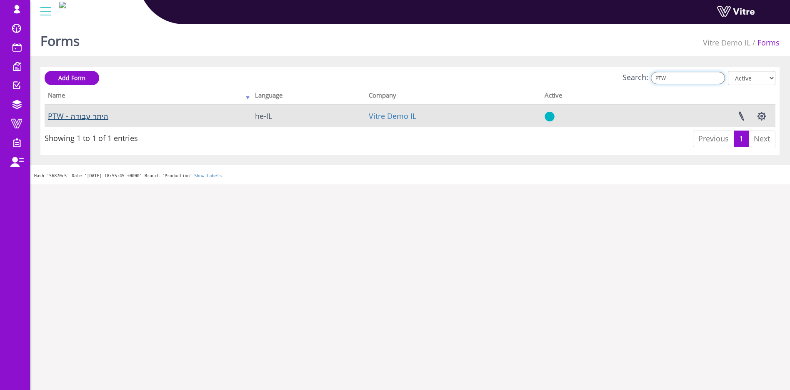
type input "PTW"
click at [90, 116] on link "PTW - היתר עבודה" at bounding box center [78, 116] width 60 height 10
